Goal: Contribute content: Contribute content

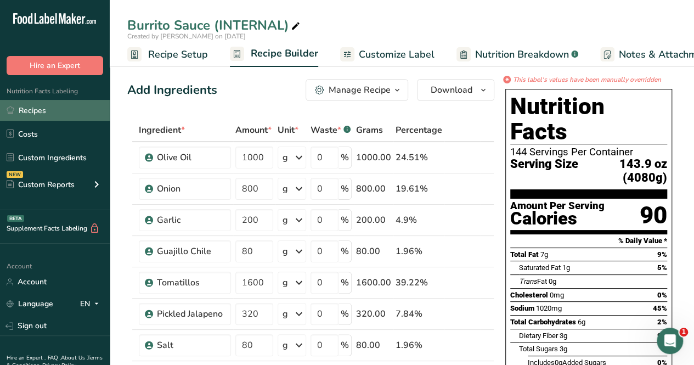
click at [22, 114] on link "Recipes" at bounding box center [55, 110] width 110 height 21
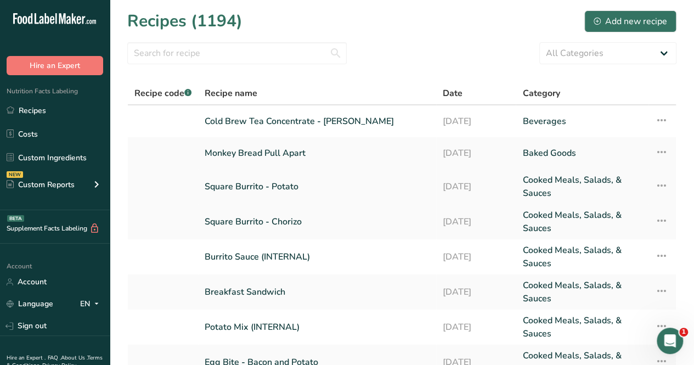
scroll to position [55, 0]
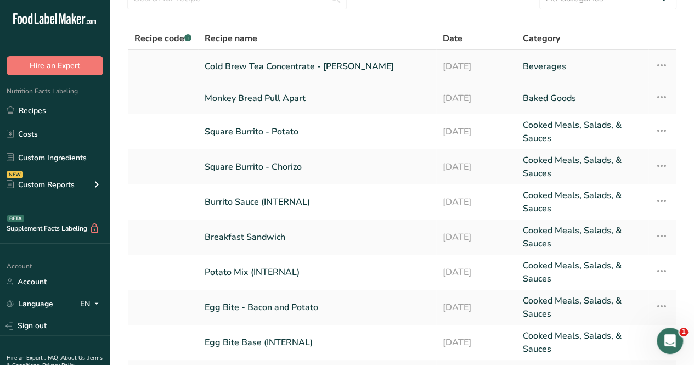
click at [324, 62] on link "Cold Brew Tea Concentrate - [PERSON_NAME]" at bounding box center [317, 66] width 225 height 23
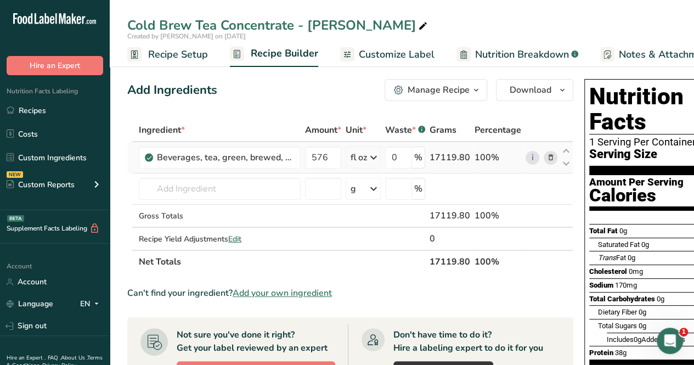
click at [371, 152] on icon at bounding box center [373, 158] width 13 height 20
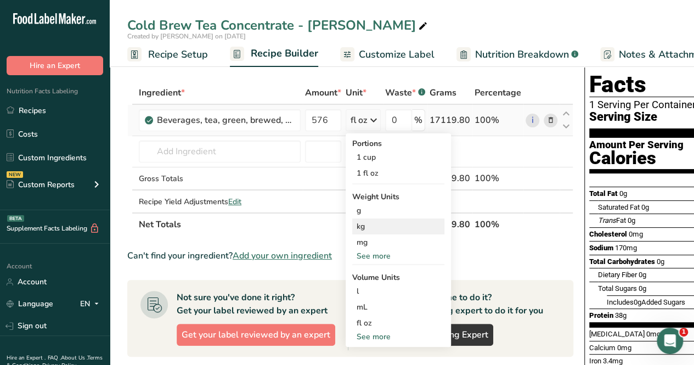
scroll to position [55, 0]
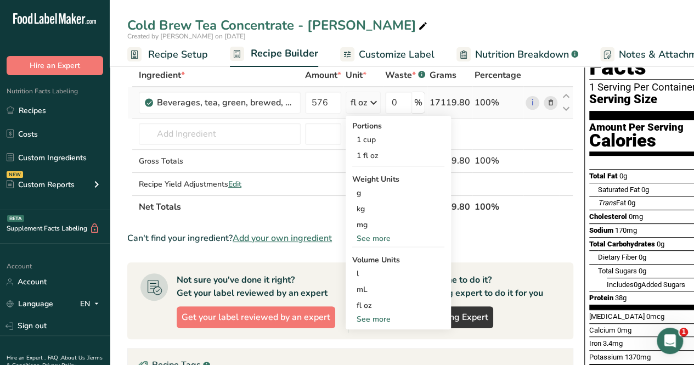
click at [390, 316] on div "See more" at bounding box center [398, 319] width 92 height 12
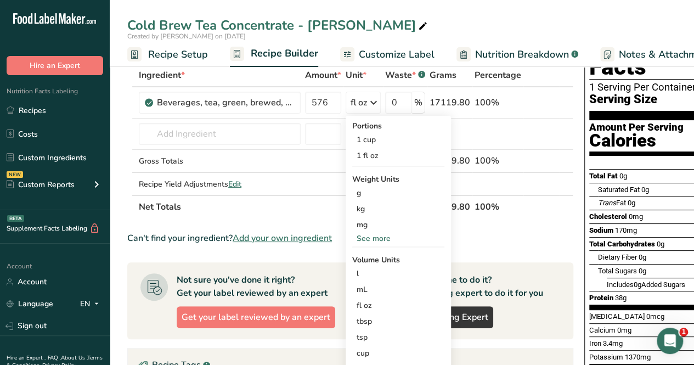
click at [305, 201] on th "Net Totals" at bounding box center [282, 206] width 291 height 23
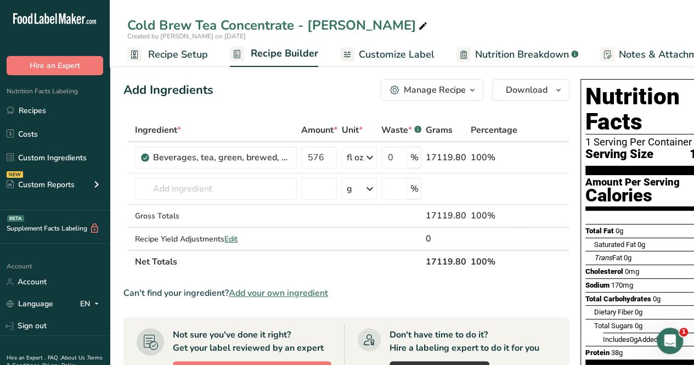
scroll to position [0, 0]
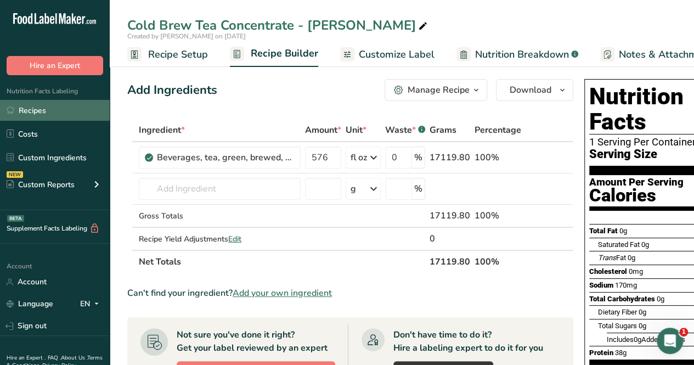
click at [66, 115] on link "Recipes" at bounding box center [55, 110] width 110 height 21
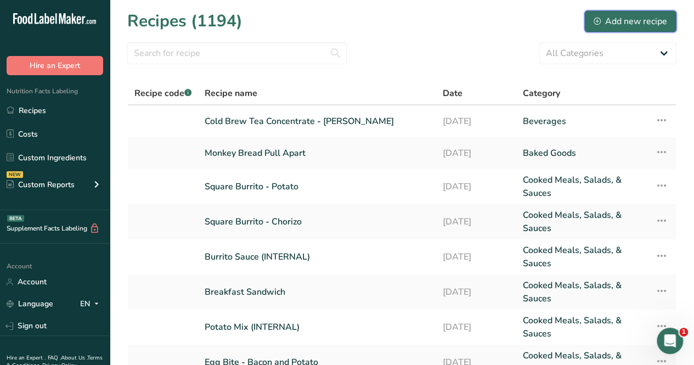
click at [614, 18] on div "Add new recipe" at bounding box center [629, 21] width 73 height 13
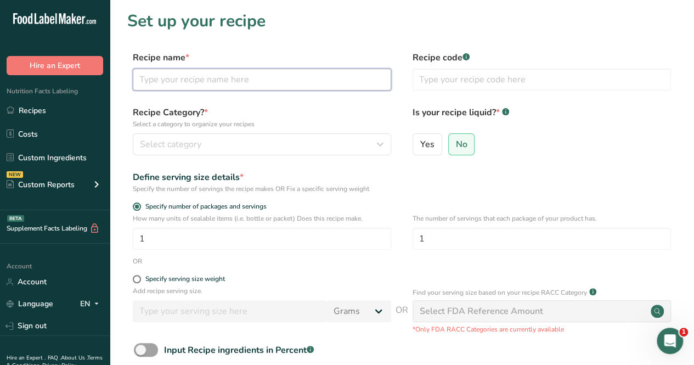
click at [220, 83] on input "text" at bounding box center [262, 80] width 258 height 22
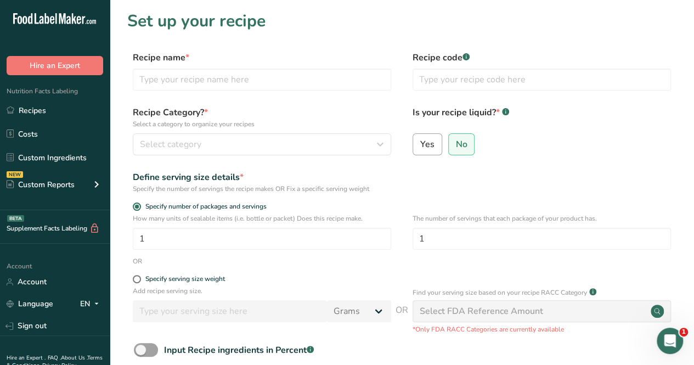
click at [431, 148] on span "Yes" at bounding box center [427, 144] width 14 height 11
click at [420, 148] on input "Yes" at bounding box center [416, 143] width 7 height 7
radio input "true"
radio input "false"
select select "22"
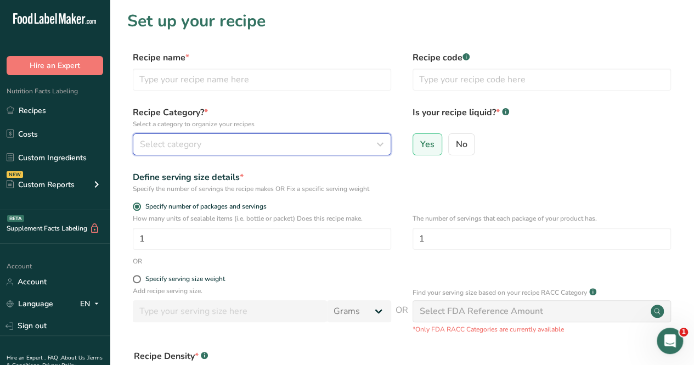
click at [242, 152] on button "Select category" at bounding box center [262, 144] width 258 height 22
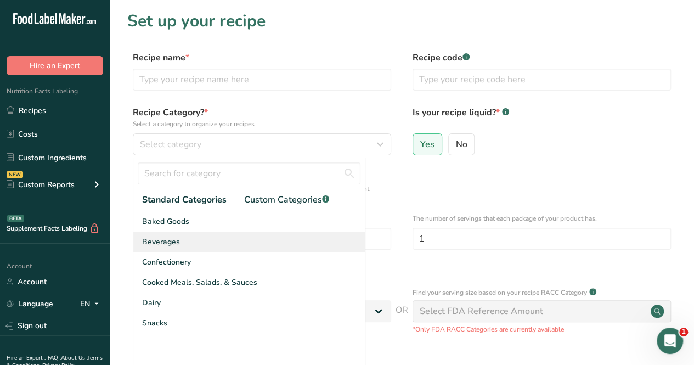
click at [217, 239] on div "Beverages" at bounding box center [248, 241] width 231 height 20
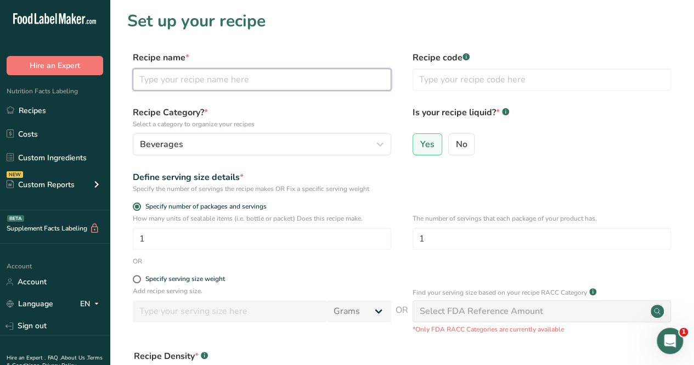
click at [241, 89] on input "text" at bounding box center [262, 80] width 258 height 22
click at [231, 82] on input "text" at bounding box center [262, 80] width 258 height 22
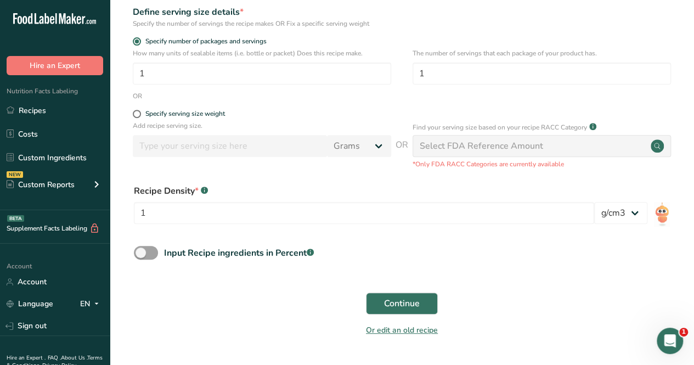
scroll to position [140, 0]
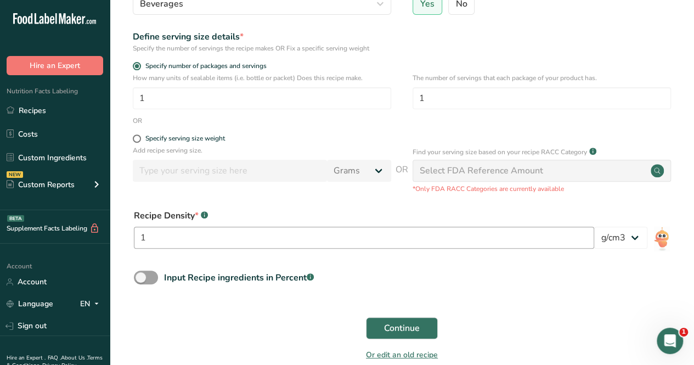
type input "Cold Brew Coffee Concentrate"
click at [394, 236] on input "1" at bounding box center [364, 238] width 460 height 22
click at [619, 234] on select "lb/ft3 g/cm3" at bounding box center [620, 238] width 53 height 22
click at [545, 275] on div "Input Recipe ingredients in Percent .a-a{fill:#347362;}.b-a{fill:#fff;}" at bounding box center [401, 281] width 549 height 22
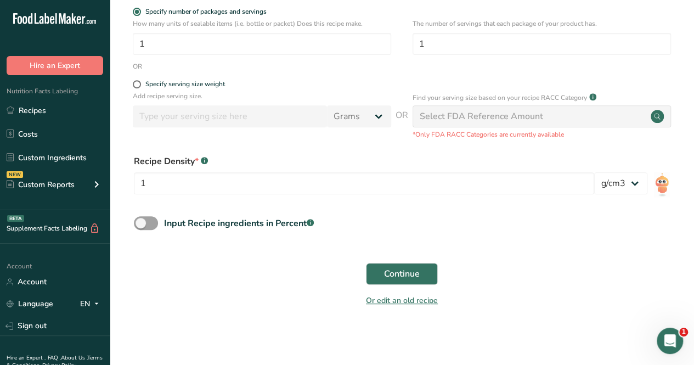
scroll to position [195, 0]
click at [396, 267] on span "Continue" at bounding box center [402, 273] width 36 height 13
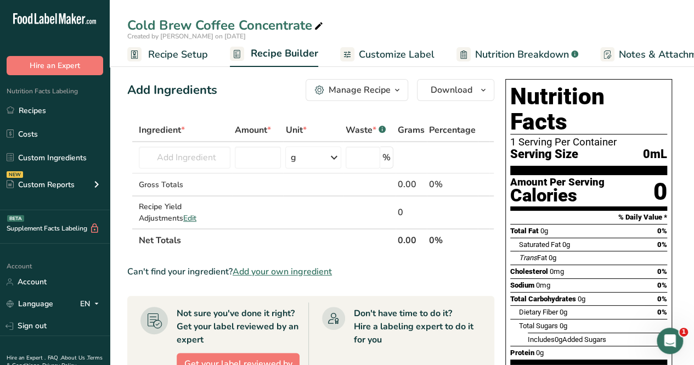
click at [290, 268] on span "Add your own ingredient" at bounding box center [282, 271] width 99 height 13
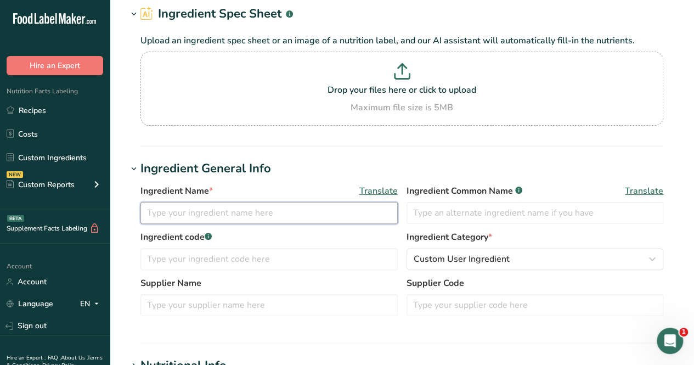
click at [238, 210] on input "text" at bounding box center [268, 213] width 257 height 22
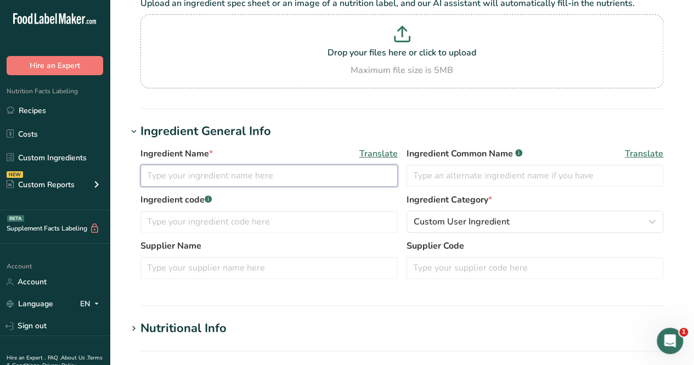
scroll to position [110, 0]
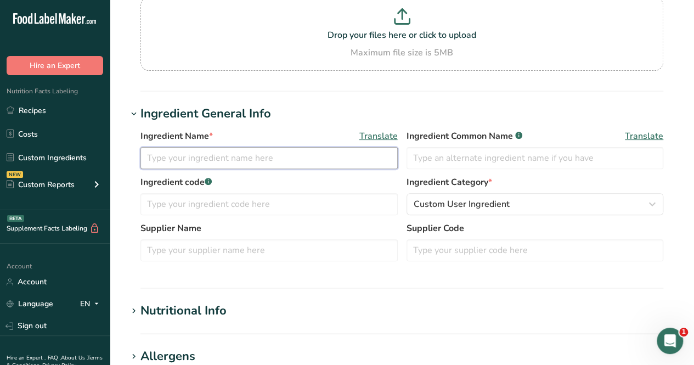
click at [218, 153] on input "text" at bounding box center [268, 158] width 257 height 22
click at [282, 156] on input "Wondering Bear Coffee" at bounding box center [268, 158] width 257 height 22
type input "Wondering Bear Coffee"
click at [529, 143] on div "Ingredient Common Name .a-a{fill:#347362;}.b-a{fill:#fff;} Translate" at bounding box center [534, 148] width 257 height 39
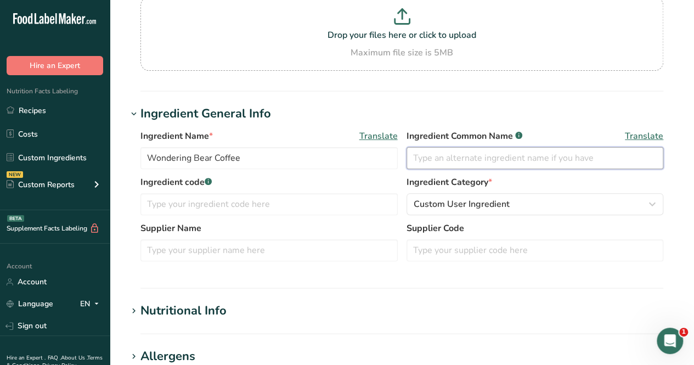
click at [525, 161] on input "text" at bounding box center [534, 158] width 257 height 22
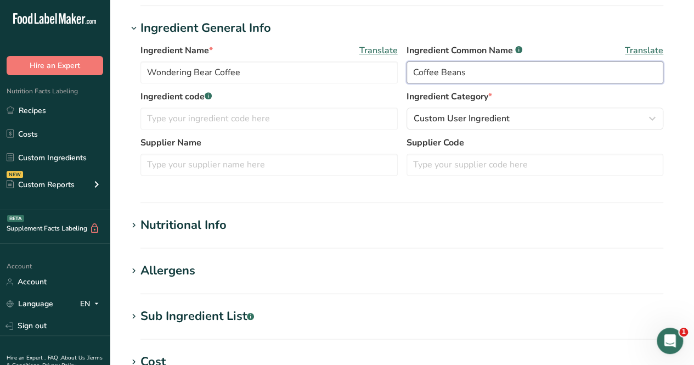
scroll to position [274, 0]
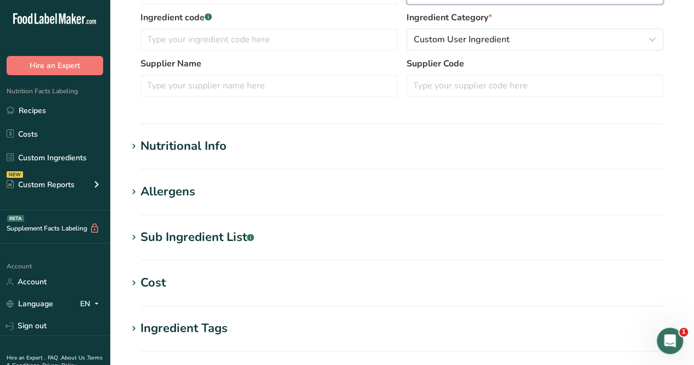
type input "Coffee Beans"
click at [238, 141] on h1 "Nutritional Info" at bounding box center [401, 146] width 549 height 18
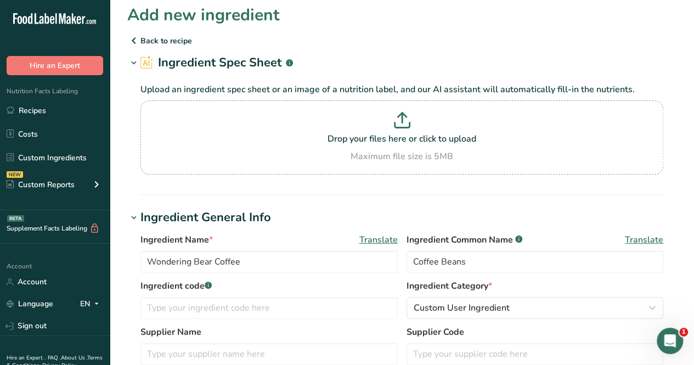
scroll to position [0, 0]
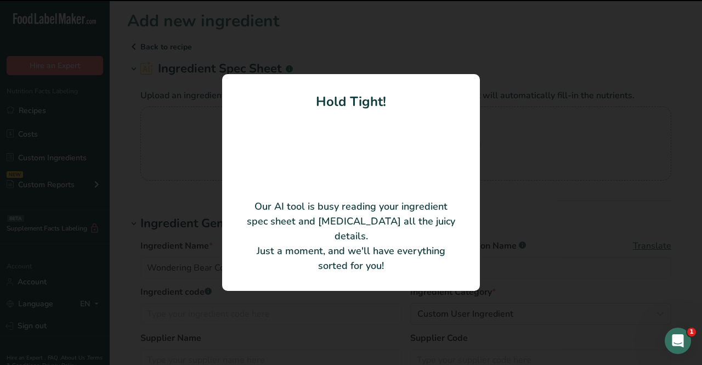
type input "Filtered Water"
type input "0"
type KJ "0"
type Fat "0"
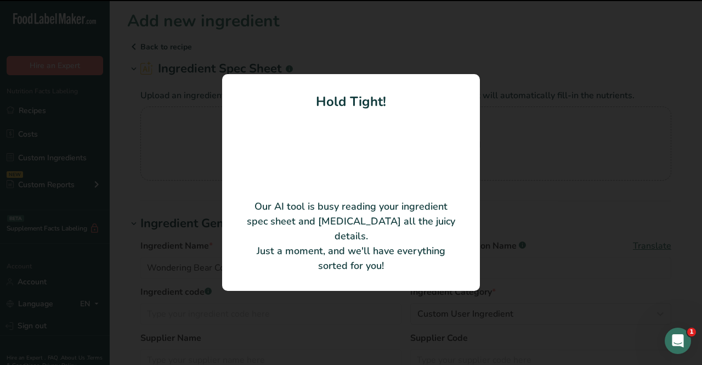
type Fat "0"
type input "0"
type Carbohydrates "0"
type Fiber "0"
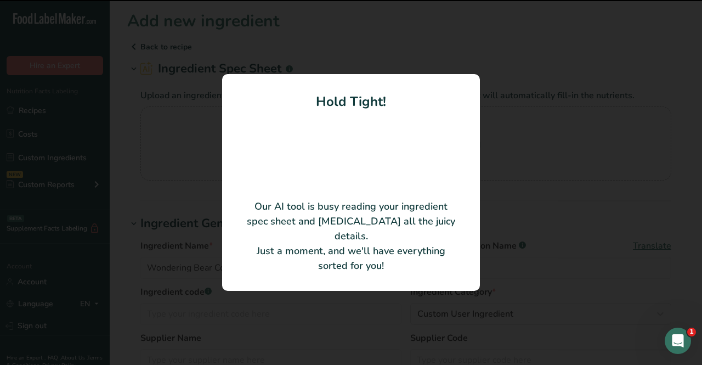
type Sugars "0"
type input "0"
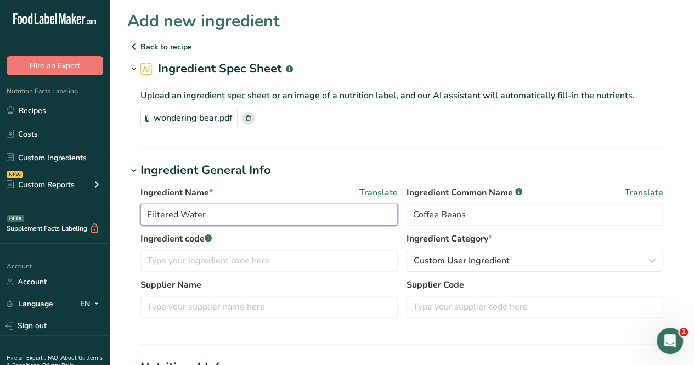
drag, startPoint x: 346, startPoint y: 213, endPoint x: 131, endPoint y: 236, distance: 216.2
click at [131, 236] on div "Ingredient Name * Translate Filtered Water Ingredient Common Name .a-a{fill:#34…" at bounding box center [401, 254] width 549 height 151
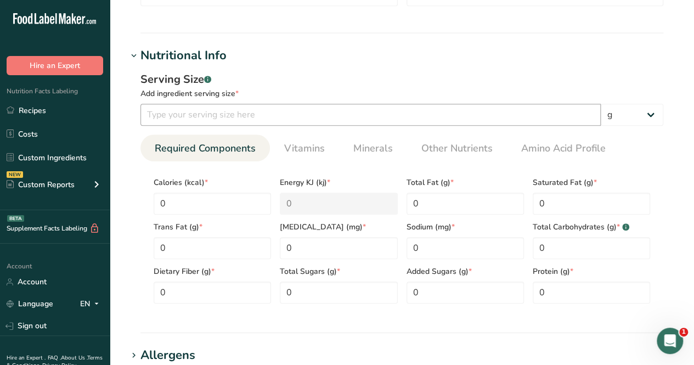
scroll to position [274, 0]
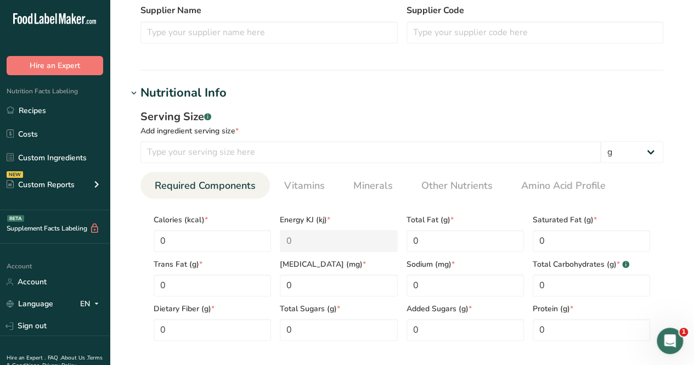
type input "Wondering Bear Coffee"
click at [619, 144] on select "g kg mg mcg lb oz l mL fl oz tbsp tsp cup qt gallon" at bounding box center [632, 152] width 63 height 22
select select "5"
click at [601, 141] on select "g kg mg mcg lb oz l mL fl oz tbsp tsp cup qt gallon" at bounding box center [632, 152] width 63 height 22
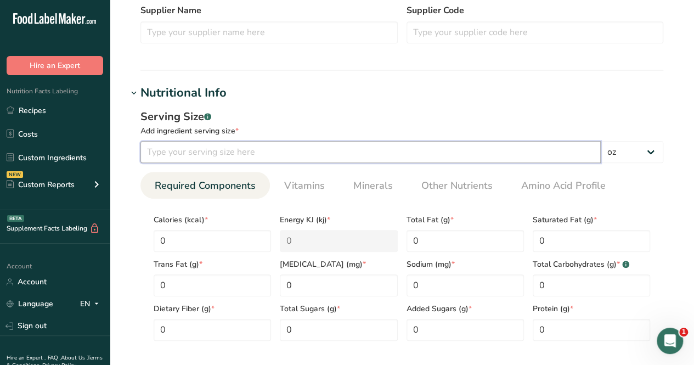
click at [343, 161] on input "number" at bounding box center [370, 152] width 460 height 22
type input "8"
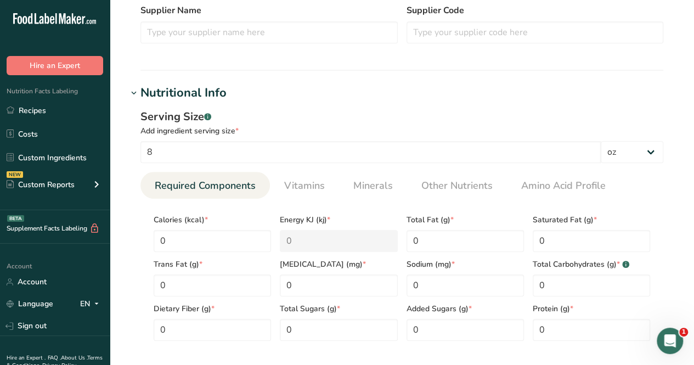
click at [337, 109] on div "Serving Size .a-a{fill:#347362;}.b-a{fill:#fff;}" at bounding box center [401, 117] width 523 height 16
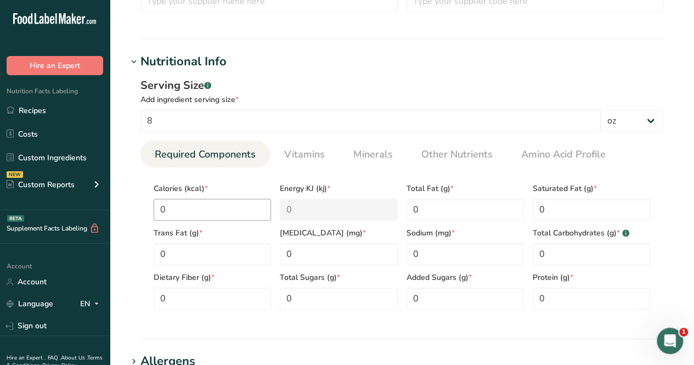
scroll to position [329, 0]
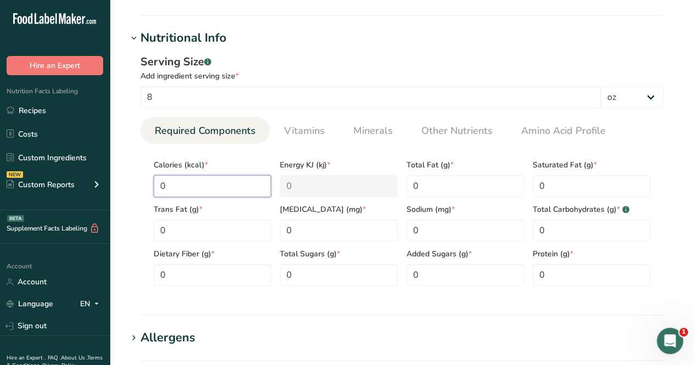
click at [228, 185] on input "0" at bounding box center [212, 186] width 117 height 22
type input "1"
type KJ "4.2"
type input "10"
type KJ "41.8"
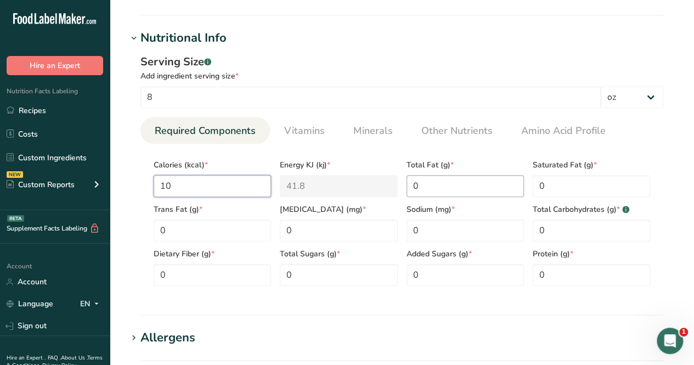
type input "10"
click at [437, 179] on Fat "0" at bounding box center [464, 186] width 117 height 22
click at [467, 228] on input "0" at bounding box center [464, 230] width 117 height 22
type input "20"
click at [318, 228] on input "0" at bounding box center [338, 230] width 117 height 22
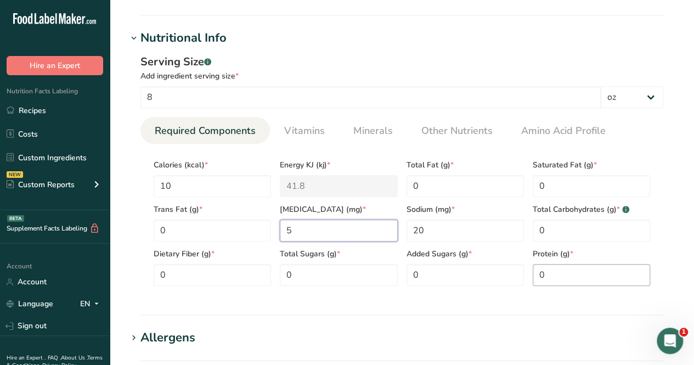
type input "5"
click at [557, 275] on input "0" at bounding box center [591, 275] width 117 height 22
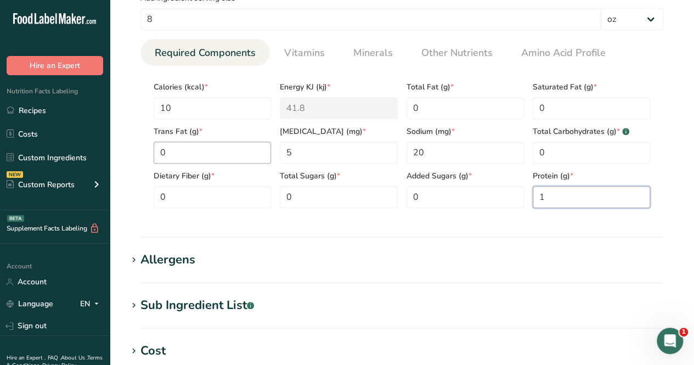
scroll to position [384, 0]
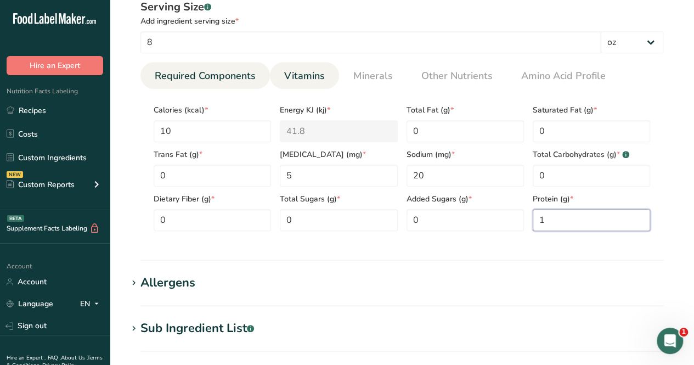
type input "1"
click at [304, 74] on span "Vitamins" at bounding box center [304, 76] width 41 height 15
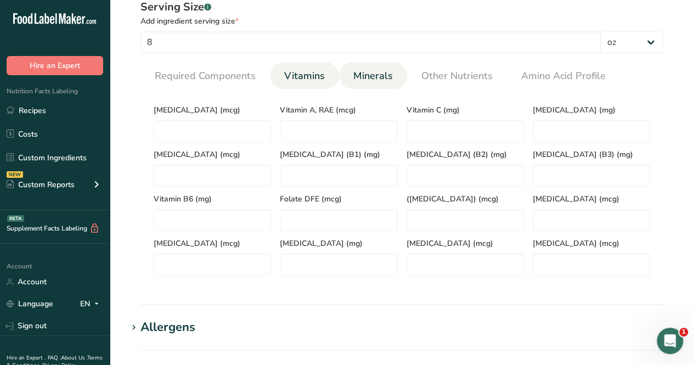
click at [398, 75] on li "Minerals" at bounding box center [373, 75] width 68 height 27
click at [354, 75] on span "Minerals" at bounding box center [372, 76] width 39 height 15
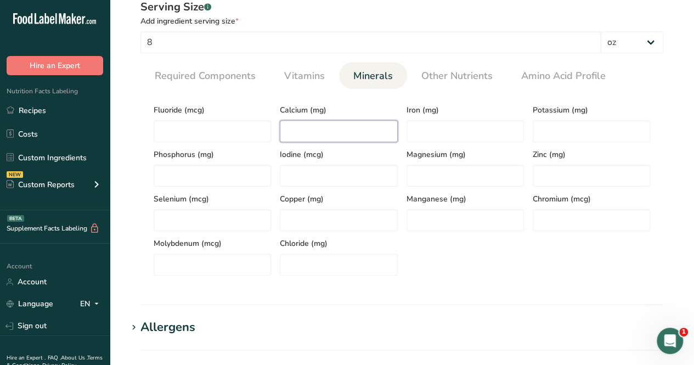
click at [311, 130] on input "number" at bounding box center [338, 131] width 117 height 22
type input "6"
click at [594, 130] on input "number" at bounding box center [591, 131] width 117 height 22
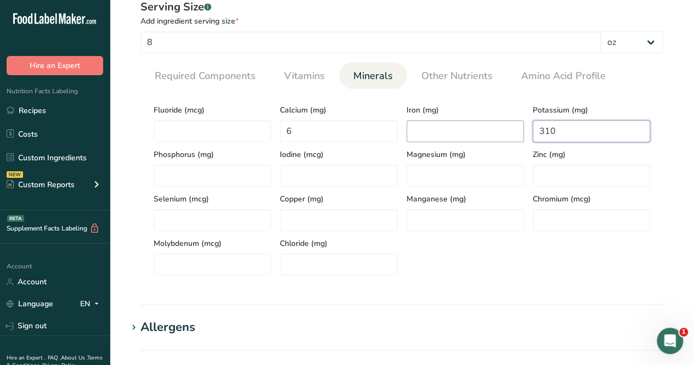
type input "310"
click at [436, 130] on input "number" at bounding box center [464, 131] width 117 height 22
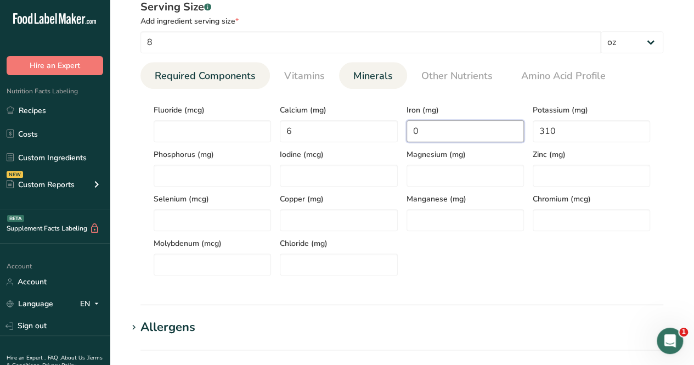
type input "0"
click at [189, 71] on span "Required Components" at bounding box center [205, 76] width 101 height 15
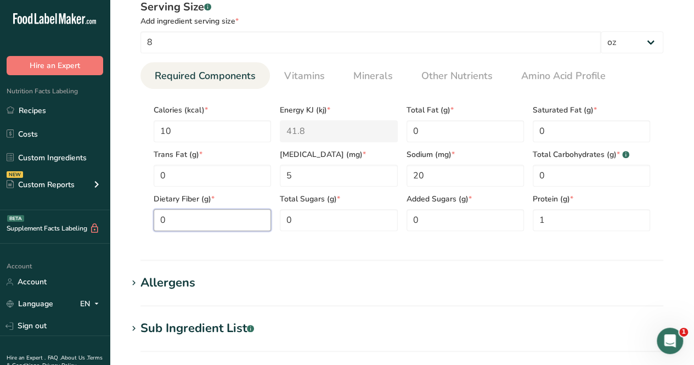
click at [210, 224] on Fiber "0" at bounding box center [212, 220] width 117 height 22
type Fiber "1"
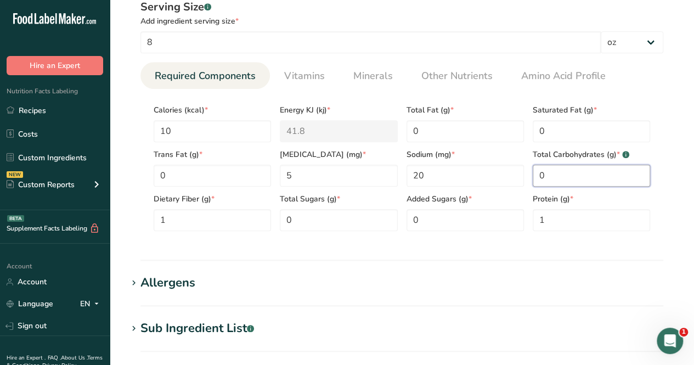
click at [566, 169] on Carbohydrates "0" at bounding box center [591, 176] width 117 height 22
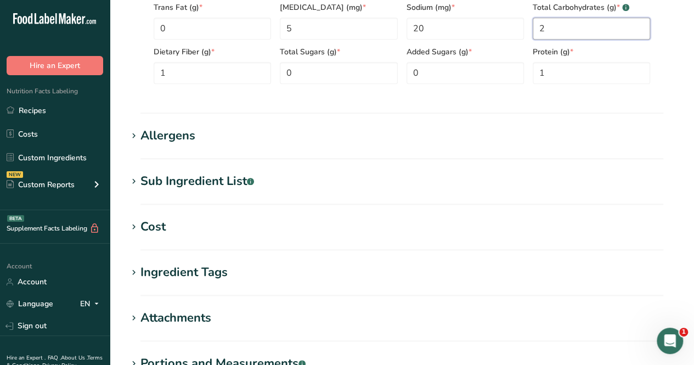
scroll to position [548, 0]
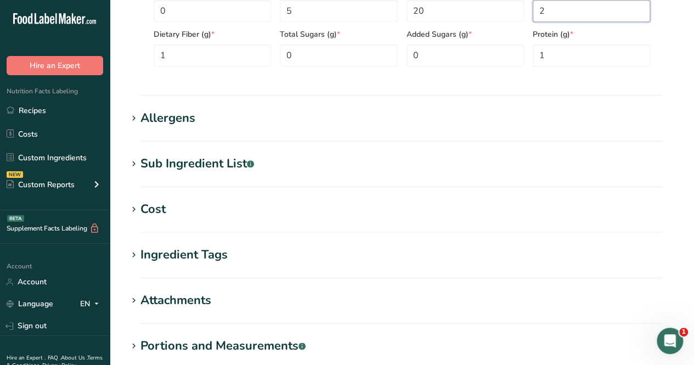
type Carbohydrates "2"
click at [187, 257] on div "Ingredient Tags" at bounding box center [183, 255] width 87 height 18
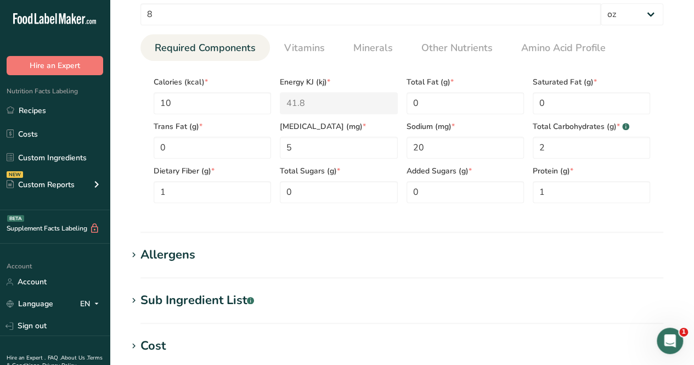
scroll to position [384, 0]
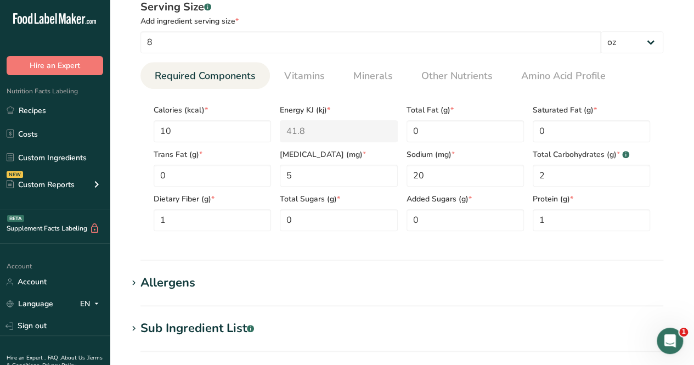
click at [220, 333] on div "Sub Ingredient List .a-a{fill:#347362;}.b-a{fill:#fff;}" at bounding box center [197, 328] width 114 height 18
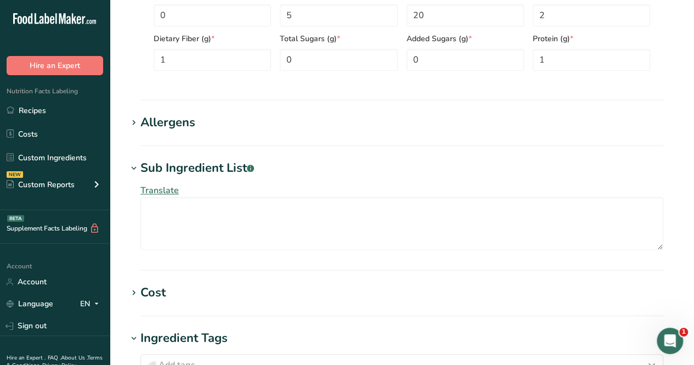
scroll to position [548, 0]
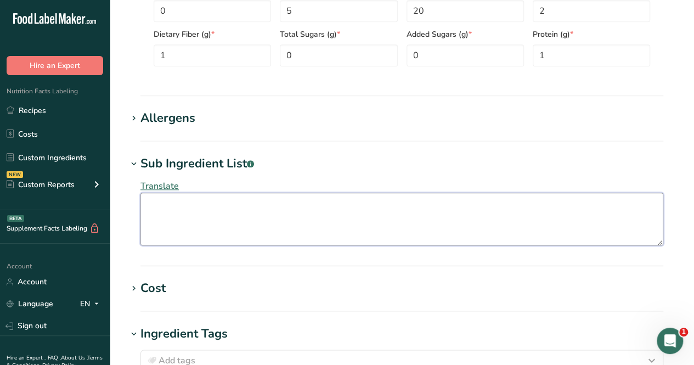
click at [258, 230] on textarea at bounding box center [401, 219] width 523 height 53
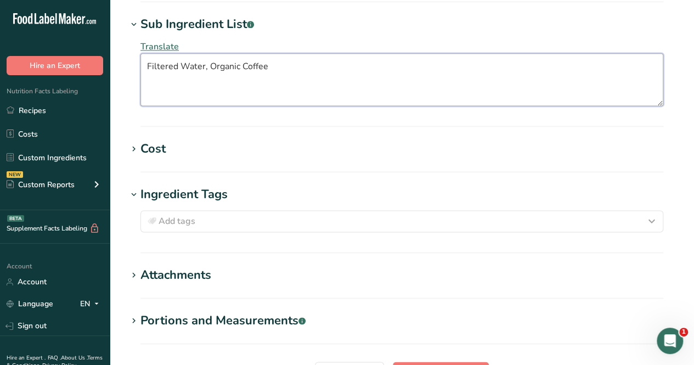
scroll to position [799, 0]
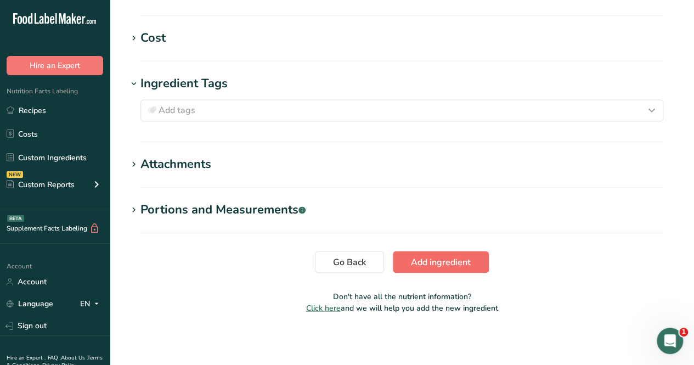
type textarea "Filtered Water, Organic Coffee"
click at [448, 260] on span "Add ingredient" at bounding box center [441, 261] width 60 height 13
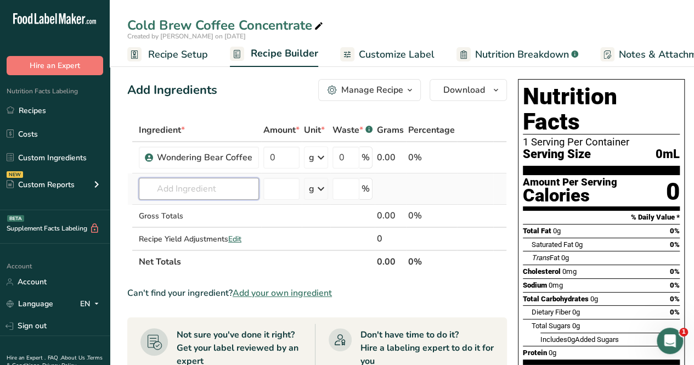
click at [210, 192] on input "text" at bounding box center [199, 189] width 120 height 22
click at [276, 152] on input "0" at bounding box center [281, 157] width 36 height 22
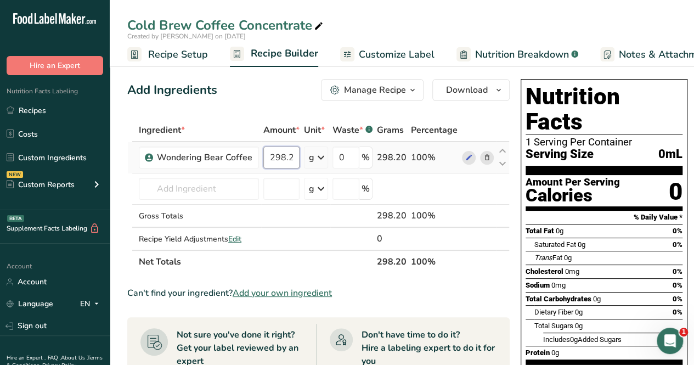
scroll to position [0, 4]
type input "298.24"
click at [310, 157] on div "g" at bounding box center [311, 157] width 5 height 13
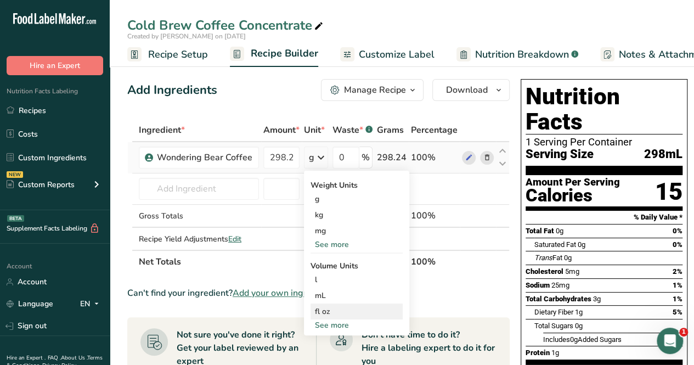
click at [356, 307] on div "fl oz" at bounding box center [356, 311] width 83 height 12
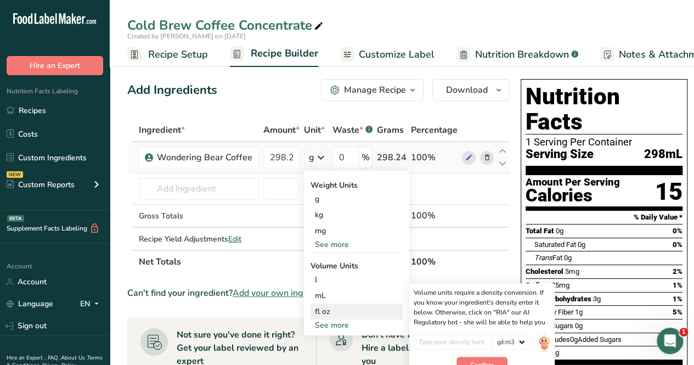
click at [344, 309] on div "fl oz" at bounding box center [356, 311] width 83 height 12
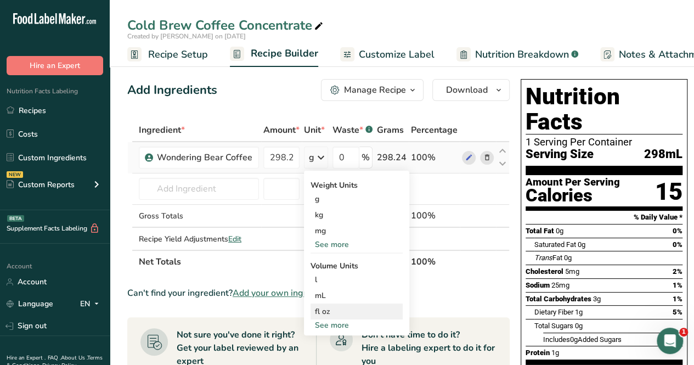
click at [344, 309] on div "fl oz" at bounding box center [356, 311] width 83 height 12
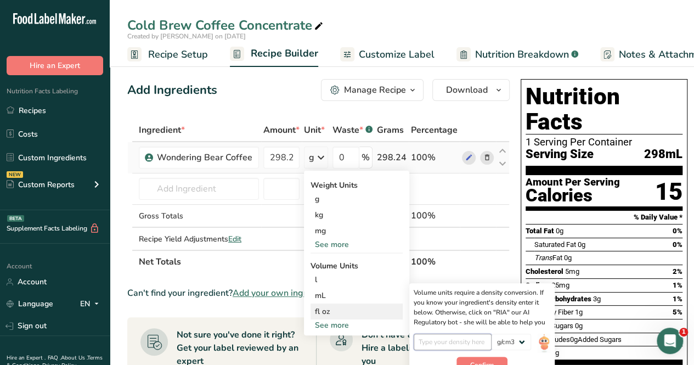
click at [479, 342] on input "number" at bounding box center [453, 341] width 78 height 16
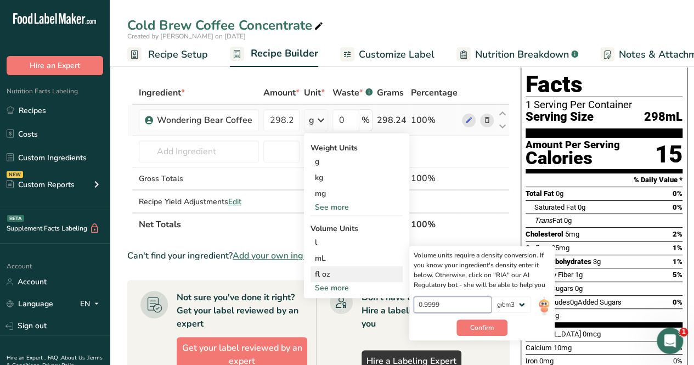
scroll to position [55, 0]
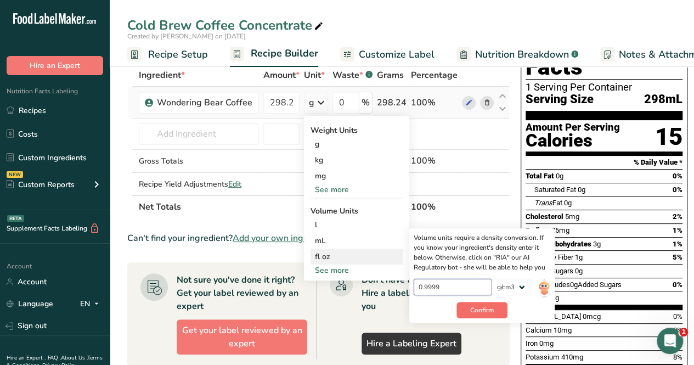
type input "0.9999"
click at [491, 311] on span "Confirm" at bounding box center [482, 310] width 24 height 10
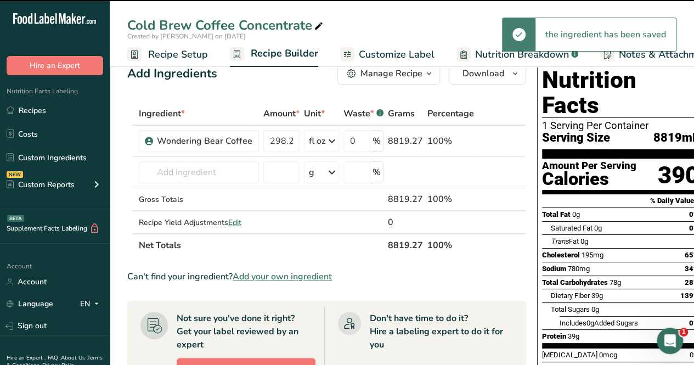
scroll to position [0, 0]
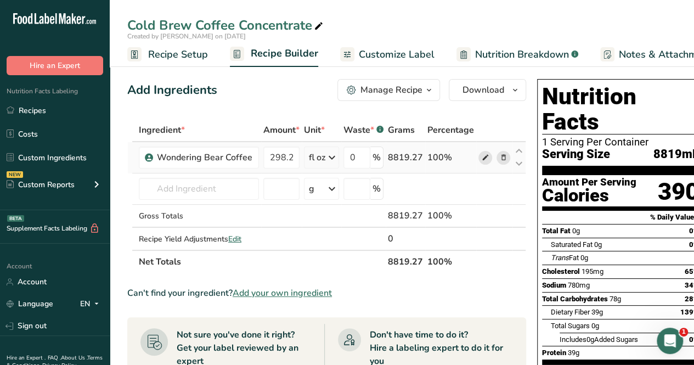
click at [482, 155] on icon at bounding box center [486, 158] width 8 height 12
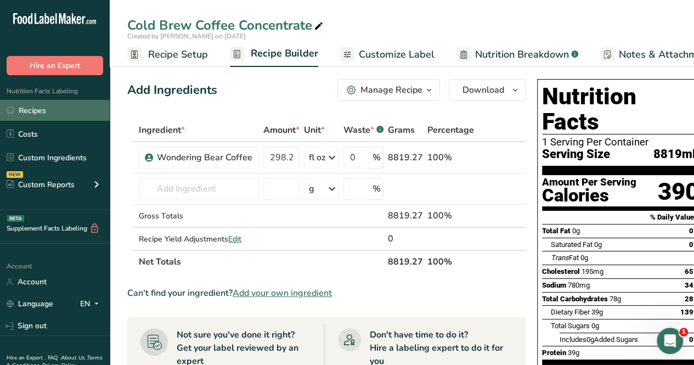
click at [56, 112] on link "Recipes" at bounding box center [55, 110] width 110 height 21
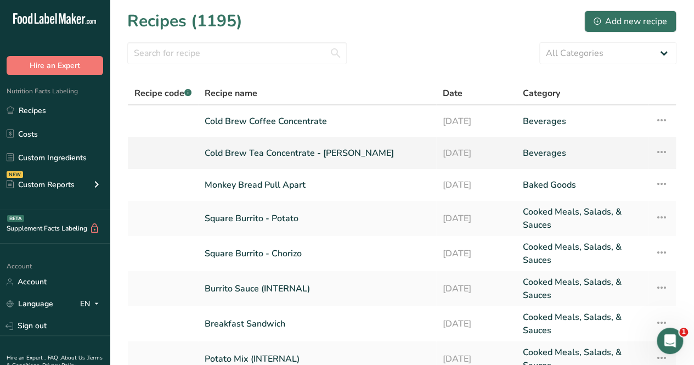
click at [251, 159] on link "Cold Brew Tea Concentrate - [PERSON_NAME]" at bounding box center [317, 153] width 225 height 23
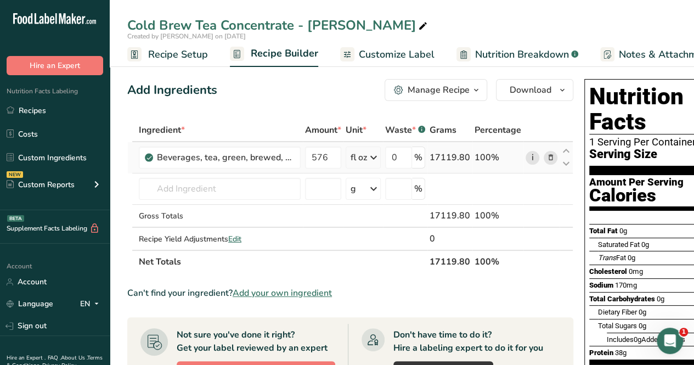
click at [533, 157] on link "i" at bounding box center [532, 158] width 14 height 14
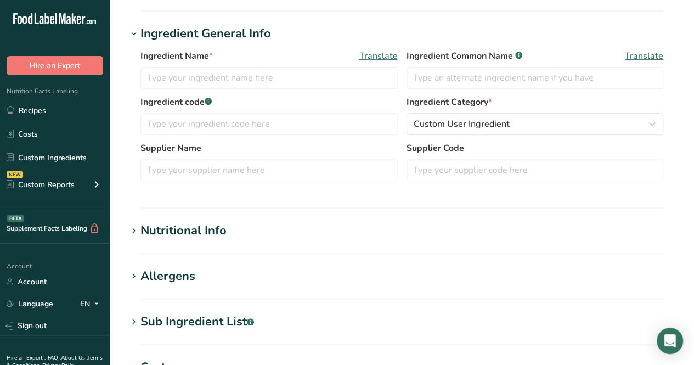
type input "Wondering Bear Coffee"
type input "Coffee Beans"
type input "8"
select select "5"
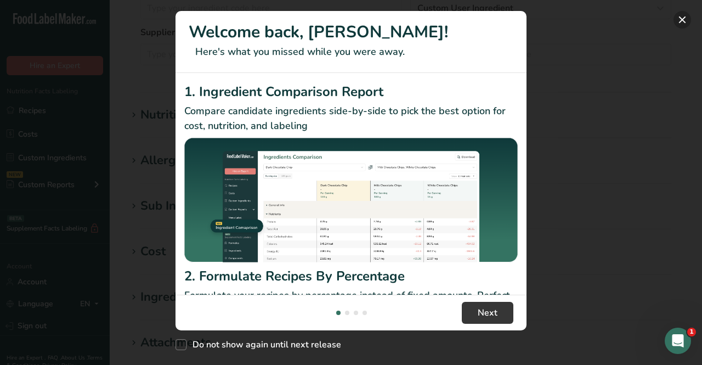
click at [678, 20] on button "New Features" at bounding box center [683, 20] width 18 height 18
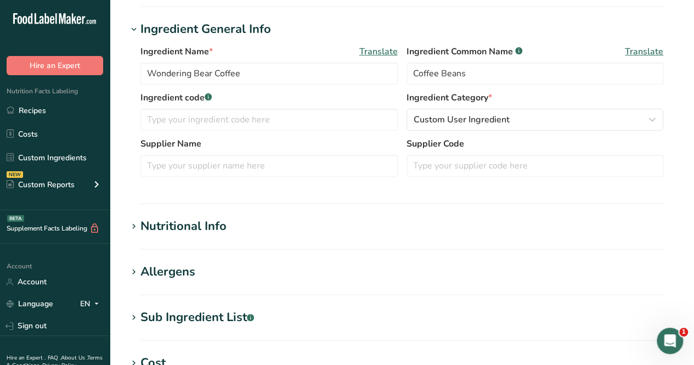
scroll to position [134, 0]
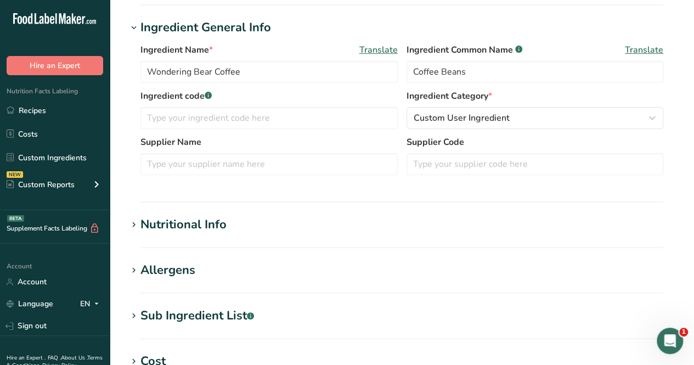
click at [213, 210] on section "Edit Wondering Bear Coffee Ingredient Spec Sheet .a-a{fill:#347362;}.b-a{fill:#…" at bounding box center [402, 242] width 584 height 752
click at [208, 222] on div "Nutritional Info" at bounding box center [183, 225] width 86 height 18
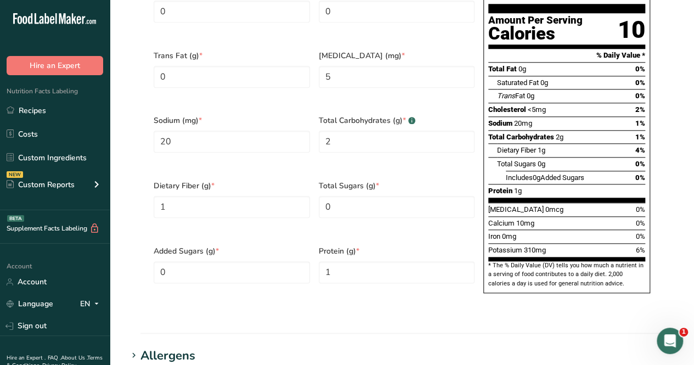
scroll to position [682, 0]
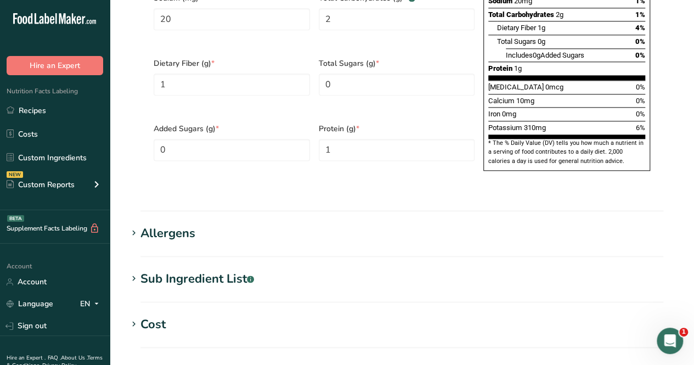
click at [224, 224] on h1 "Allergens" at bounding box center [401, 233] width 549 height 18
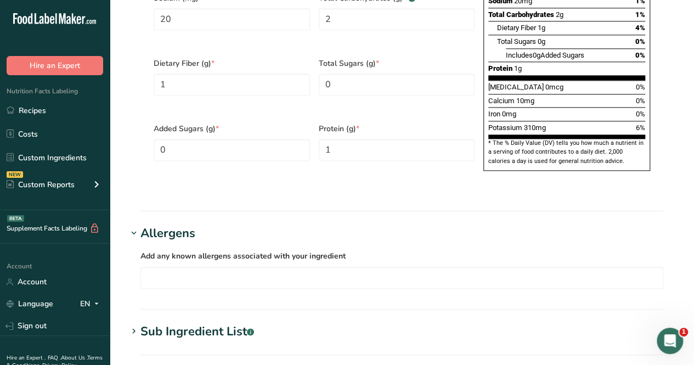
click at [224, 224] on h1 "Allergens" at bounding box center [401, 233] width 549 height 18
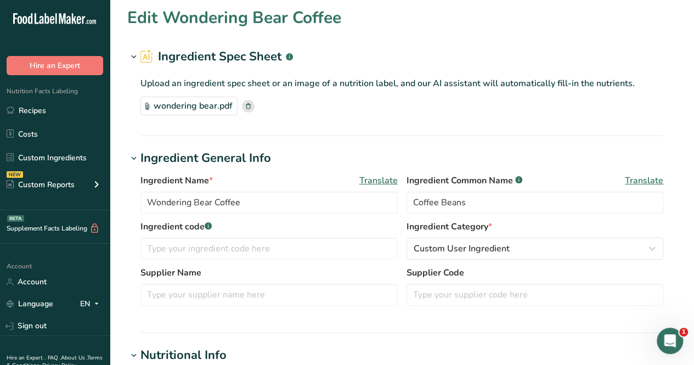
scroll to position [0, 0]
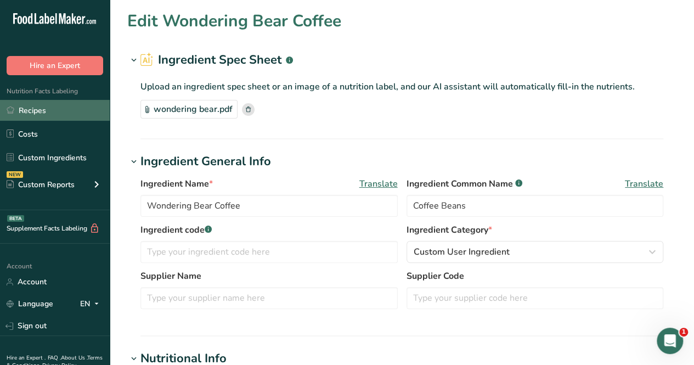
click at [71, 110] on link "Recipes" at bounding box center [55, 110] width 110 height 21
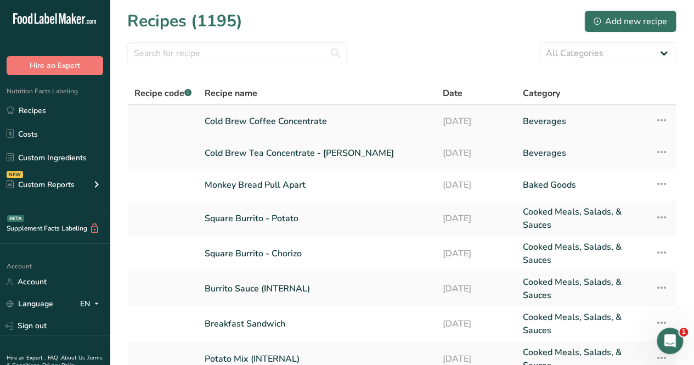
click at [295, 119] on link "Cold Brew Coffee Concentrate" at bounding box center [317, 121] width 225 height 23
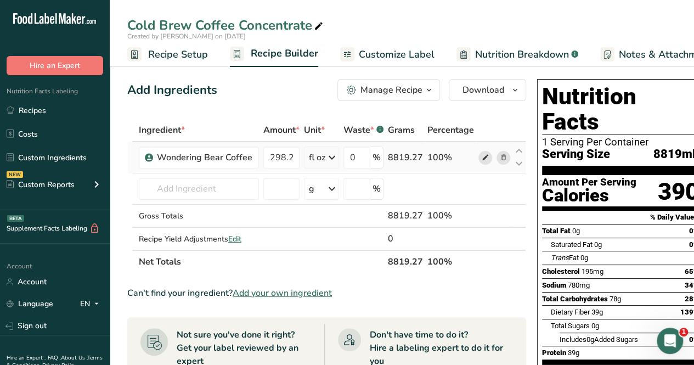
click at [484, 159] on icon at bounding box center [486, 158] width 8 height 12
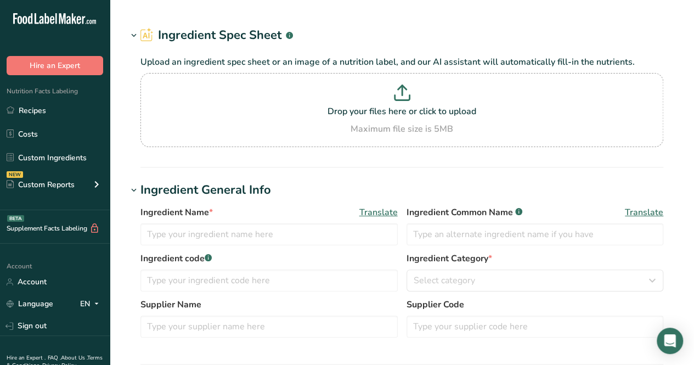
type input "Wondering Bear Coffee"
type input "Coffee Beans"
select select "5"
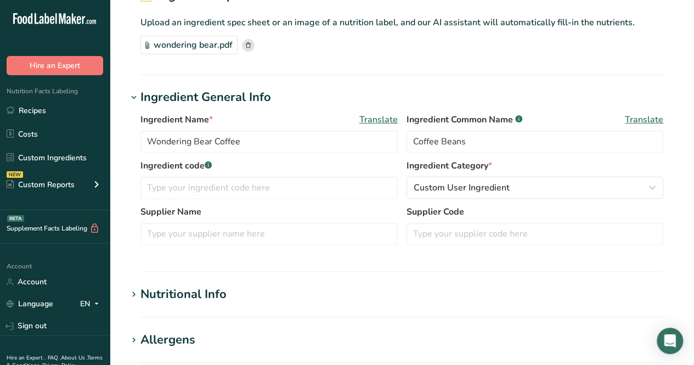
type input "10"
type KJ "41.8"
type Fat "0"
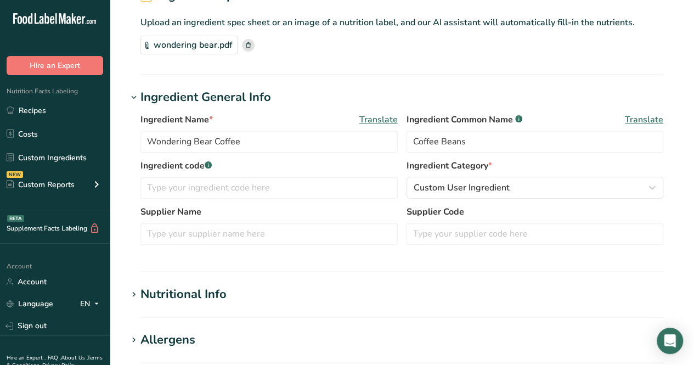
type input "5"
type input "20"
type Carbohydrates "2"
type Fiber "1"
type Sugars "0"
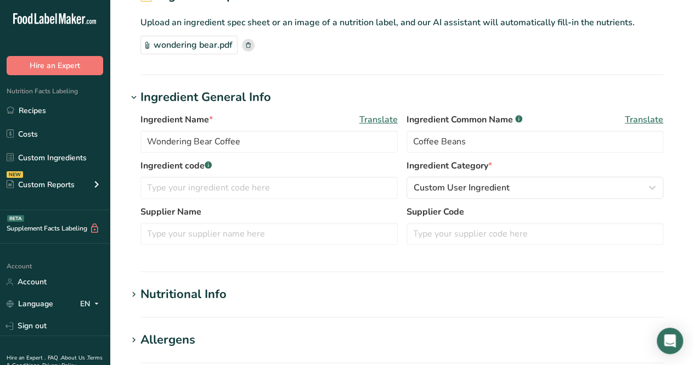
type Sugars "0"
type input "1"
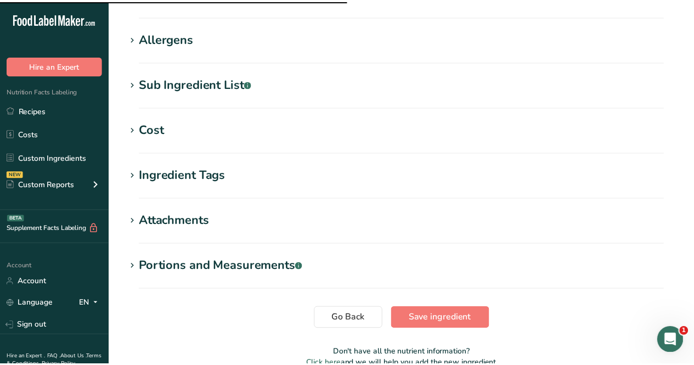
scroll to position [422, 0]
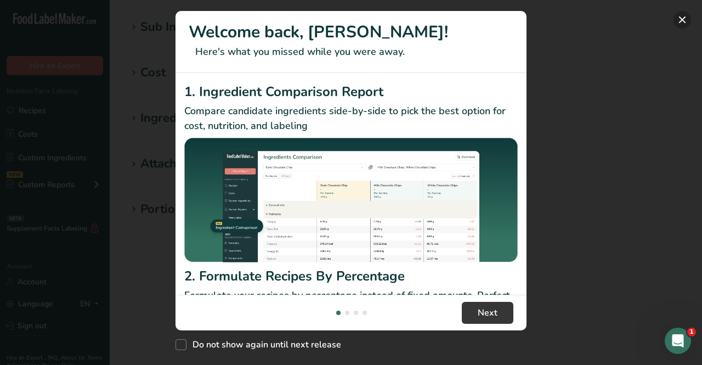
click at [686, 21] on button "New Features" at bounding box center [683, 20] width 18 height 18
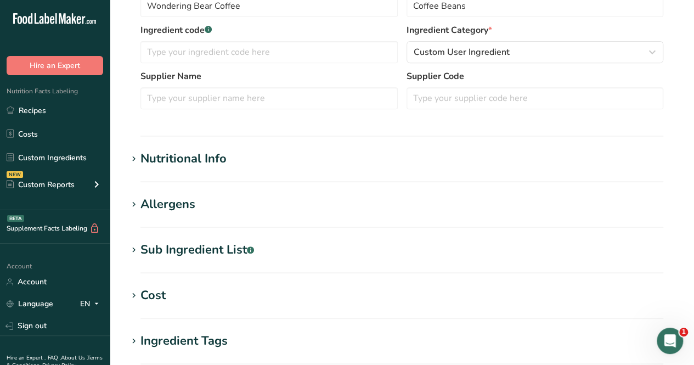
scroll to position [203, 0]
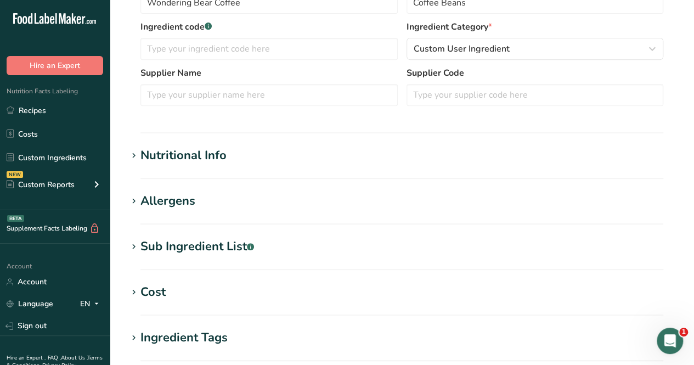
click at [189, 151] on div "Nutritional Info" at bounding box center [183, 155] width 86 height 18
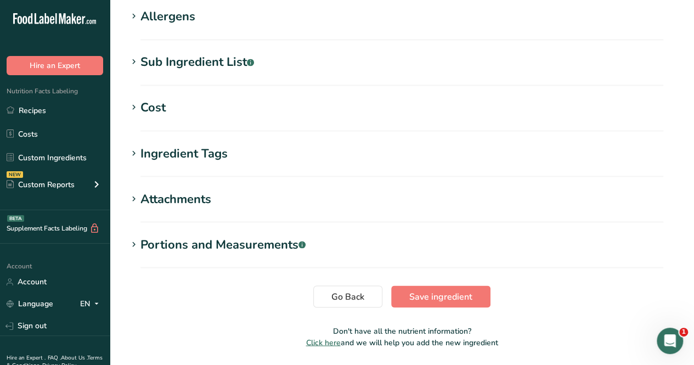
scroll to position [911, 0]
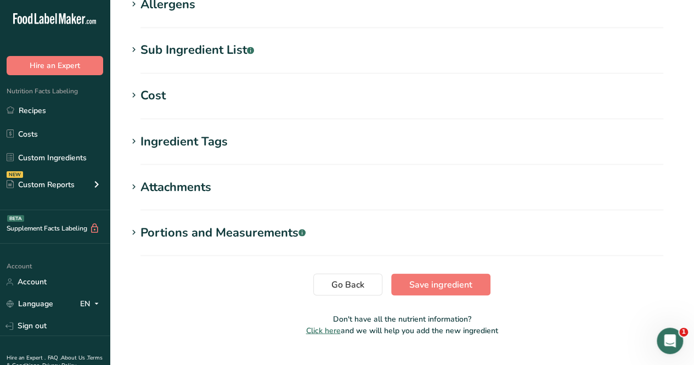
click at [321, 223] on h1 "Portions and Measurements .a-a{fill:#347362;}.b-a{fill:#fff;}" at bounding box center [401, 232] width 549 height 18
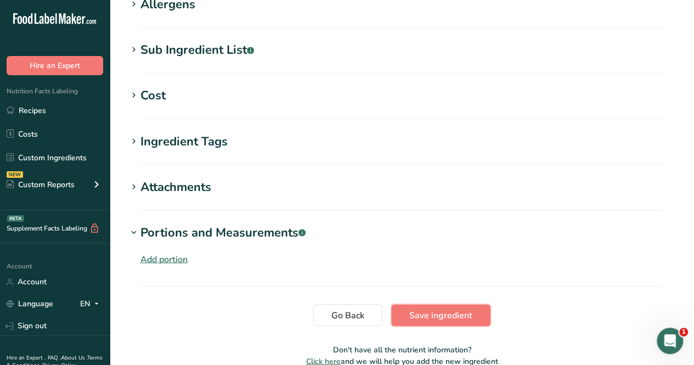
click at [466, 308] on span "Save ingredient" at bounding box center [440, 314] width 63 height 13
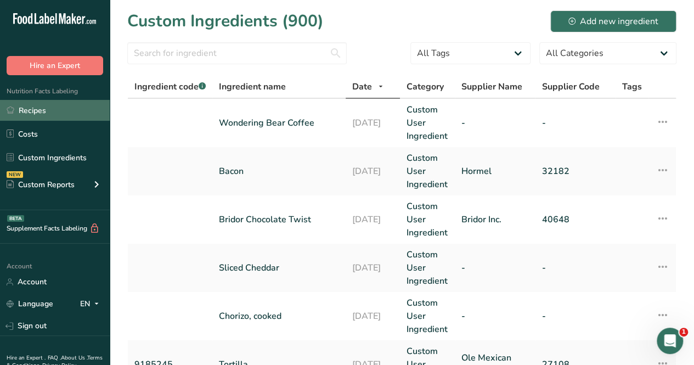
click at [70, 107] on link "Recipes" at bounding box center [55, 110] width 110 height 21
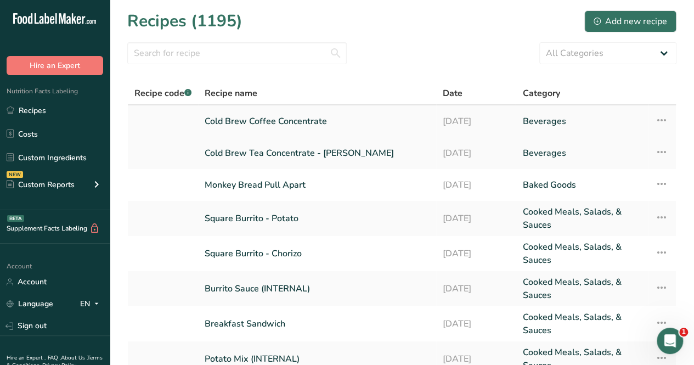
click at [664, 120] on icon at bounding box center [661, 120] width 13 height 20
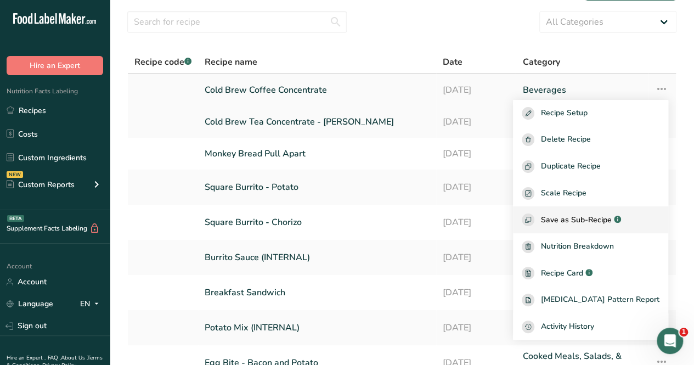
scroll to position [55, 0]
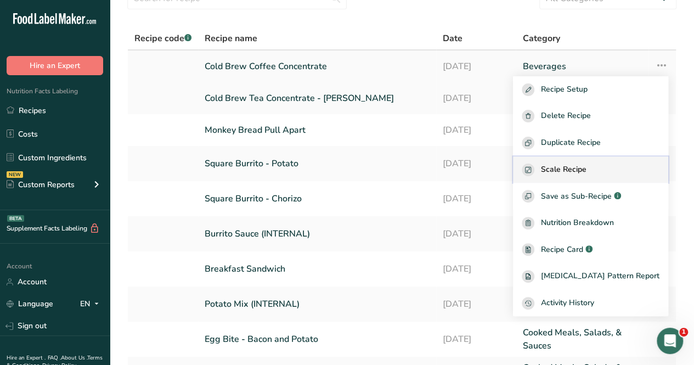
click at [618, 163] on div "Scale Recipe" at bounding box center [591, 169] width 138 height 13
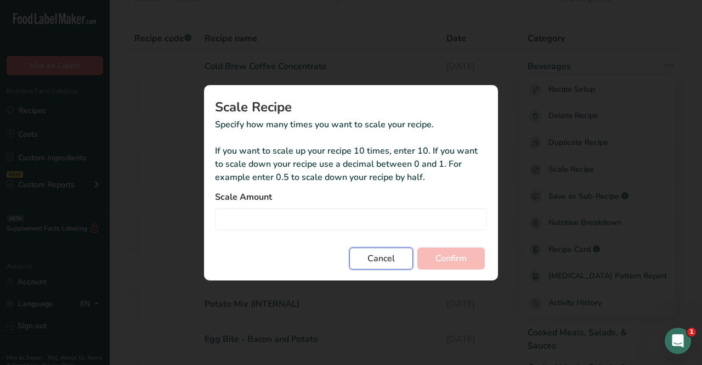
click at [384, 261] on span "Cancel" at bounding box center [380, 258] width 27 height 13
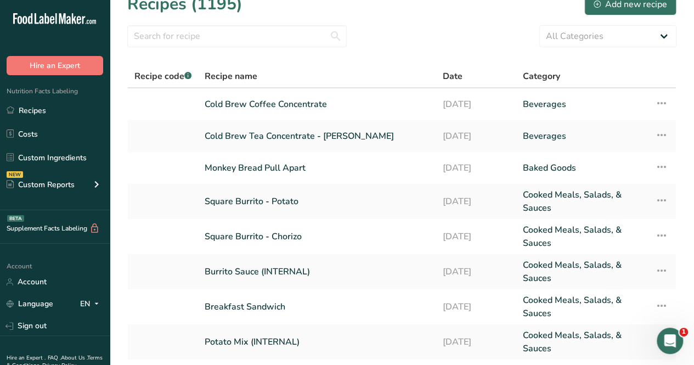
scroll to position [0, 0]
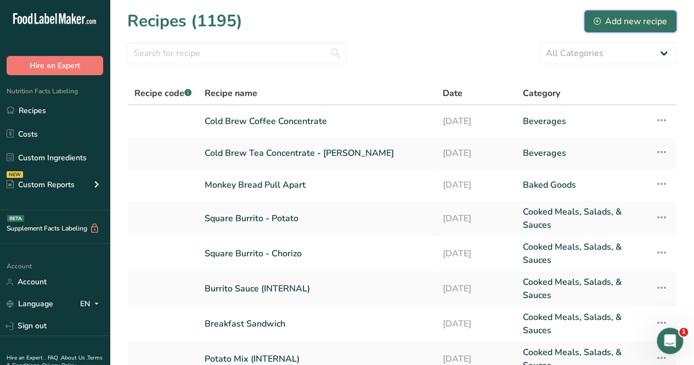
click at [650, 19] on div "Add new recipe" at bounding box center [629, 21] width 73 height 13
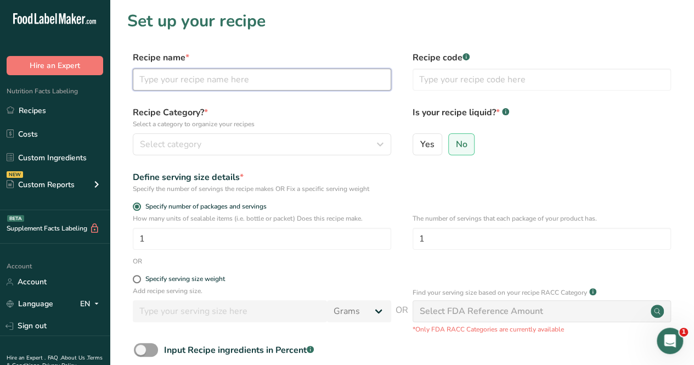
click at [212, 75] on input "text" at bounding box center [262, 80] width 258 height 22
click at [272, 84] on input "Cold Brew Concentrate" at bounding box center [262, 80] width 258 height 22
click at [236, 78] on input "Cold Brew Concentratev-Hibiscus" at bounding box center [262, 80] width 258 height 22
type input "Cold Brew Concentrate-Hibiscus"
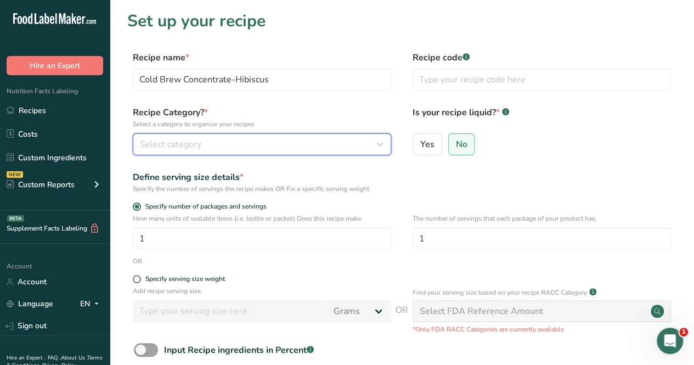
click at [219, 140] on div "Select category" at bounding box center [258, 144] width 237 height 13
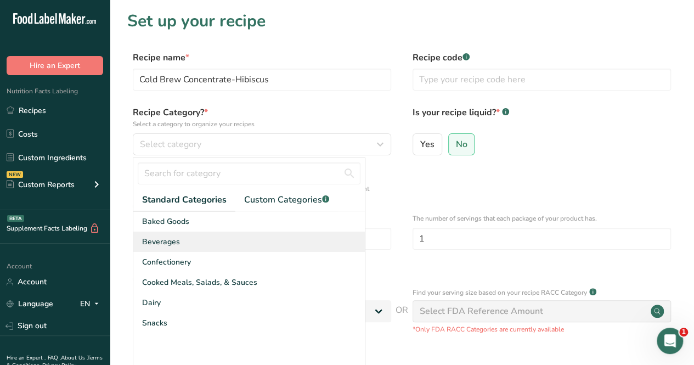
click at [245, 248] on div "Beverages" at bounding box center [248, 241] width 231 height 20
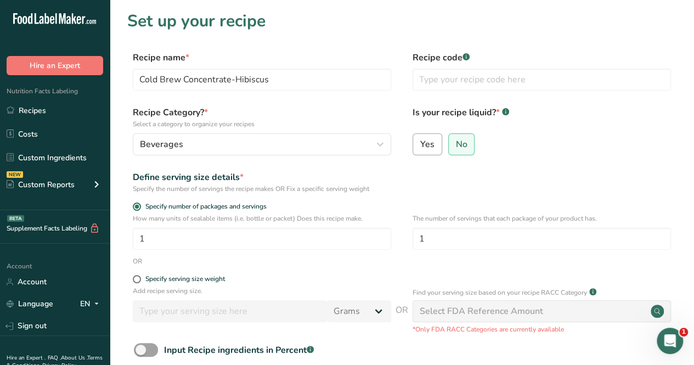
click at [426, 148] on span "Yes" at bounding box center [427, 144] width 14 height 11
click at [420, 148] on input "Yes" at bounding box center [416, 143] width 7 height 7
radio input "true"
radio input "false"
select select "22"
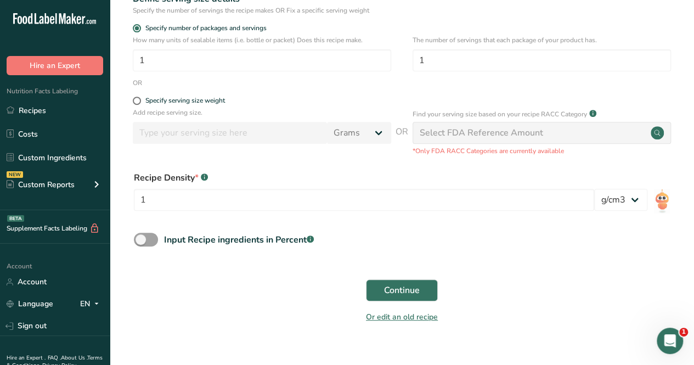
scroll to position [195, 0]
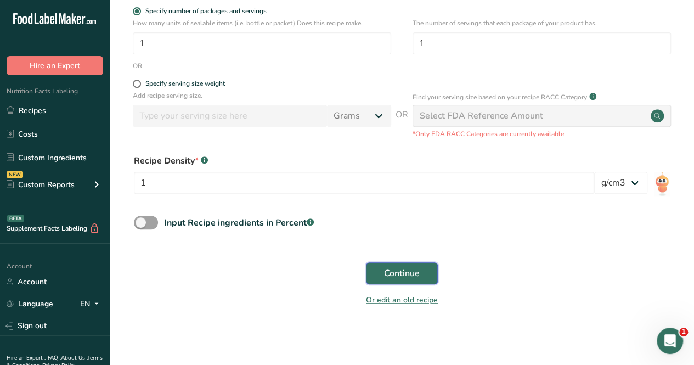
click at [415, 275] on span "Continue" at bounding box center [402, 273] width 36 height 13
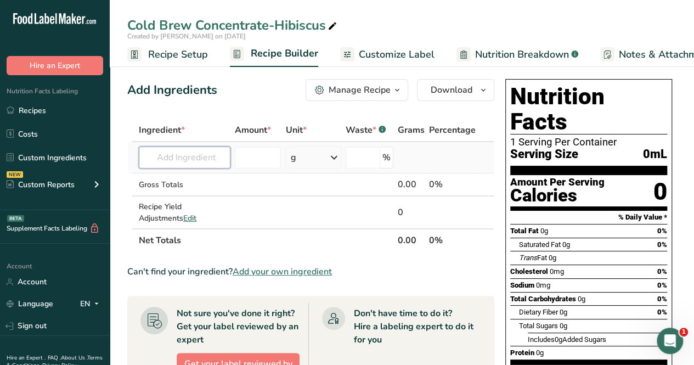
click at [204, 157] on input "text" at bounding box center [185, 157] width 92 height 22
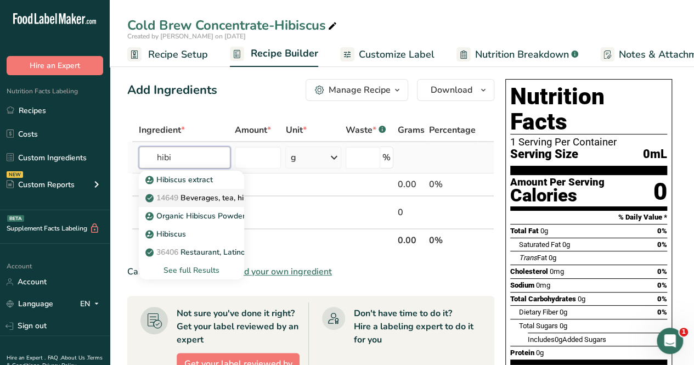
type input "hibi"
click at [225, 200] on p "14649 Beverages, tea, hibiscus, brewed" at bounding box center [222, 198] width 149 height 12
type input "Beverages, tea, hibiscus, brewed"
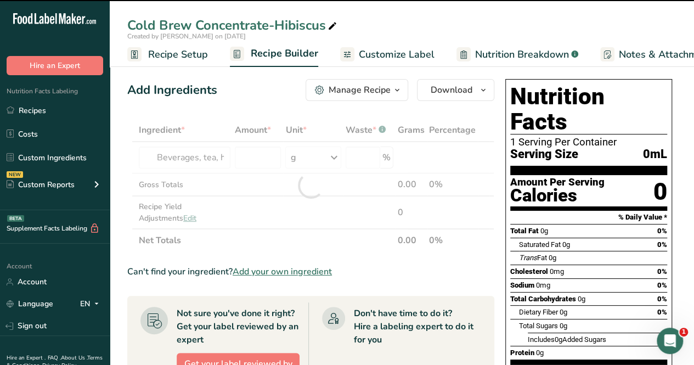
type input "0"
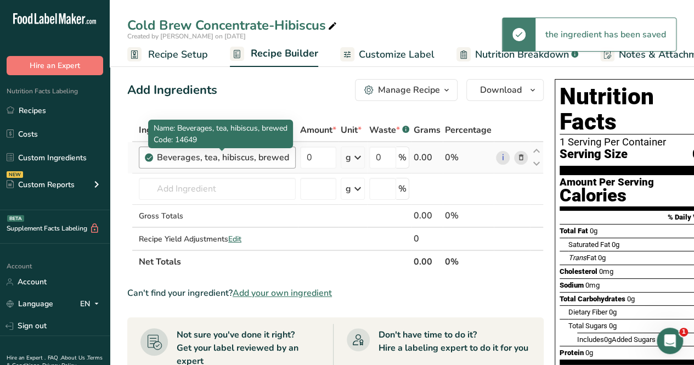
click at [164, 158] on div "Beverages, tea, hibiscus, brewed" at bounding box center [223, 157] width 132 height 13
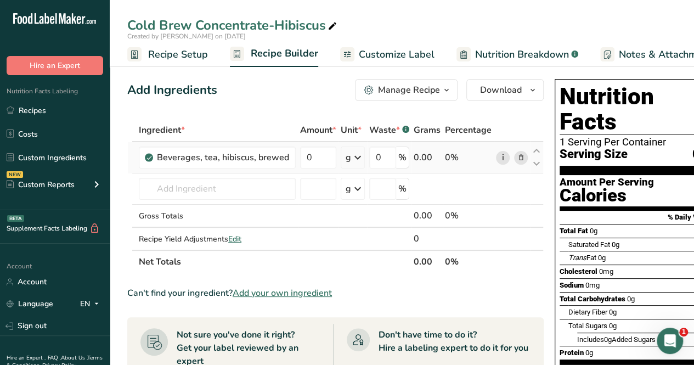
click at [497, 155] on link "i" at bounding box center [503, 158] width 14 height 14
click at [517, 155] on icon at bounding box center [521, 158] width 8 height 12
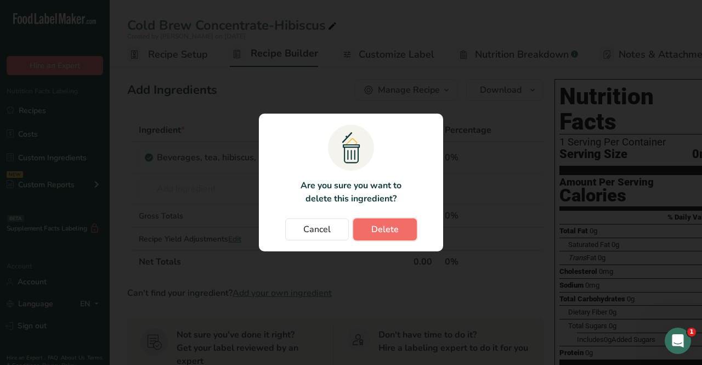
click at [383, 219] on button "Delete" at bounding box center [385, 229] width 64 height 22
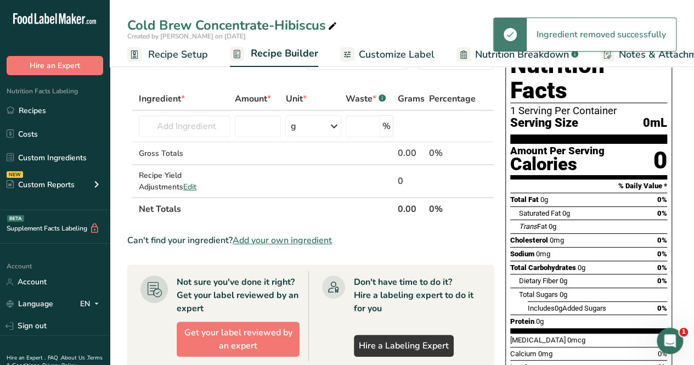
scroll to position [55, 0]
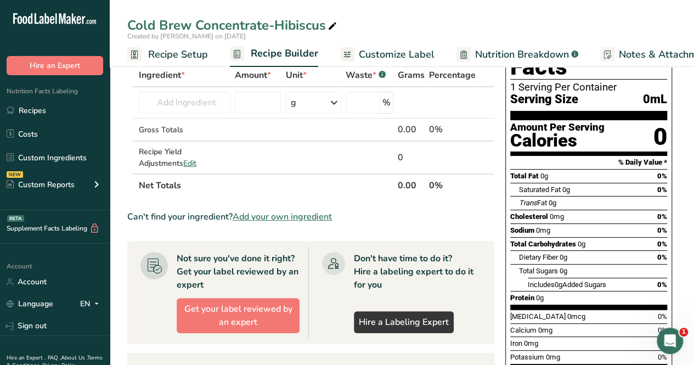
click at [293, 221] on span "Add your own ingredient" at bounding box center [282, 216] width 99 height 13
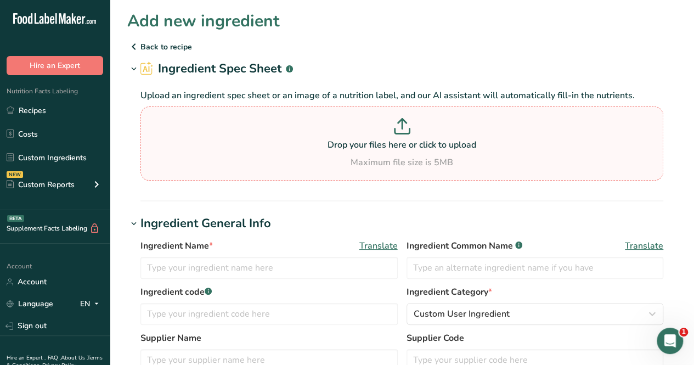
click at [452, 127] on p at bounding box center [401, 128] width 517 height 20
click at [452, 127] on input "Drop your files here or click to upload Maximum file size is 5MB" at bounding box center [401, 143] width 523 height 74
type input "C:\fakepath\hibiscus.png"
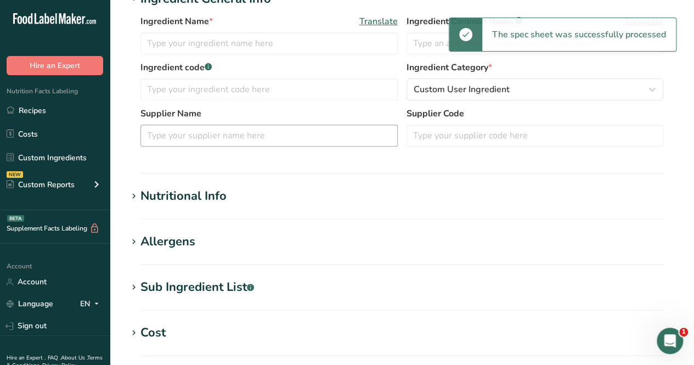
scroll to position [219, 0]
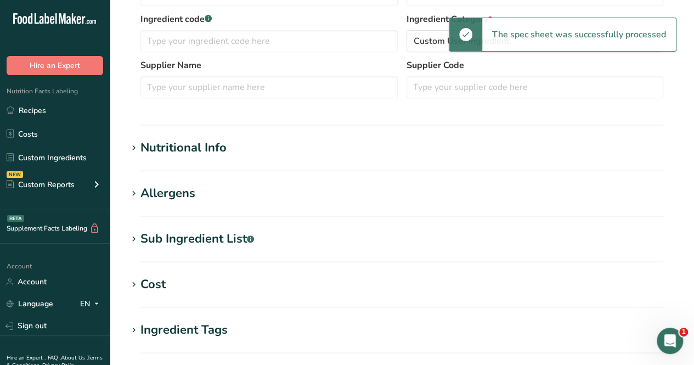
click at [285, 142] on h1 "Nutritional Info" at bounding box center [401, 148] width 549 height 18
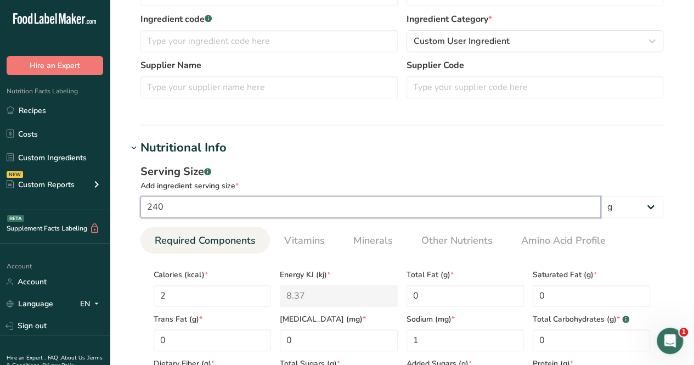
click at [235, 208] on input "240" at bounding box center [370, 207] width 460 height 22
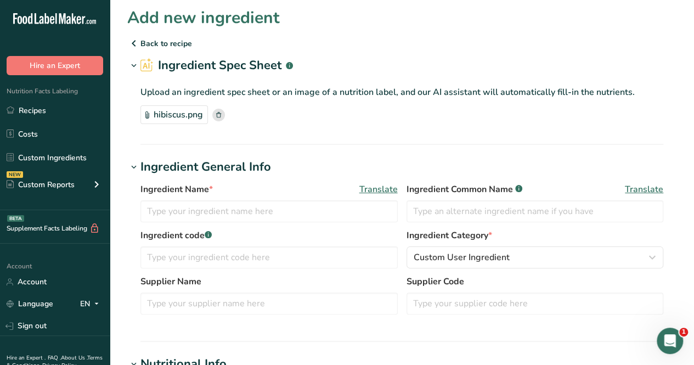
scroll to position [0, 0]
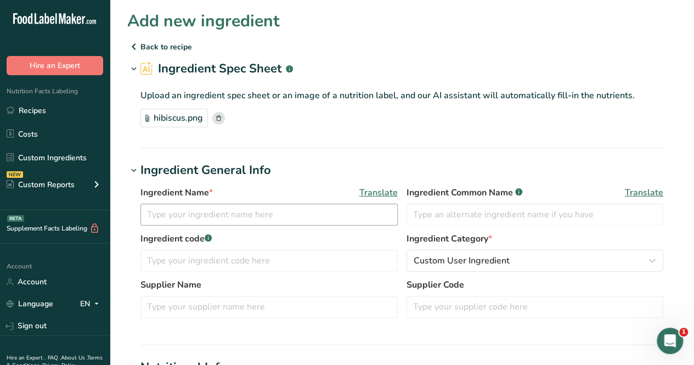
type input "240.0002"
click at [220, 208] on input "text" at bounding box center [268, 214] width 257 height 22
drag, startPoint x: 174, startPoint y: 218, endPoint x: 346, endPoint y: 218, distance: 171.1
click at [346, 218] on input "Hibiscus Brewed" at bounding box center [268, 214] width 257 height 22
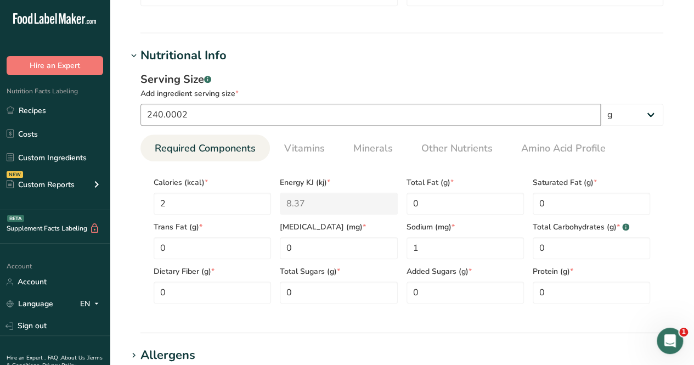
scroll to position [329, 0]
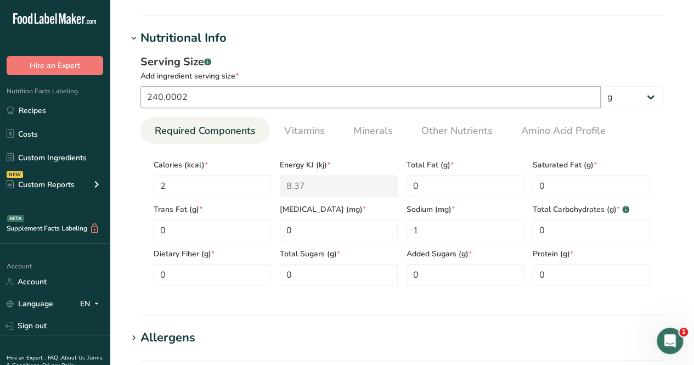
type input "Hibiscus Brewed"
drag, startPoint x: 206, startPoint y: 98, endPoint x: 65, endPoint y: 100, distance: 140.4
click at [70, 100] on div ".a-20{fill:#fff;} Hire an Expert Nutrition Facts Labeling Recipes Costs Custom …" at bounding box center [347, 196] width 694 height 1050
type input "240"
click at [643, 96] on select "g kg mg mcg lb oz l mL fl oz tbsp tsp cup qt gallon" at bounding box center [632, 97] width 63 height 22
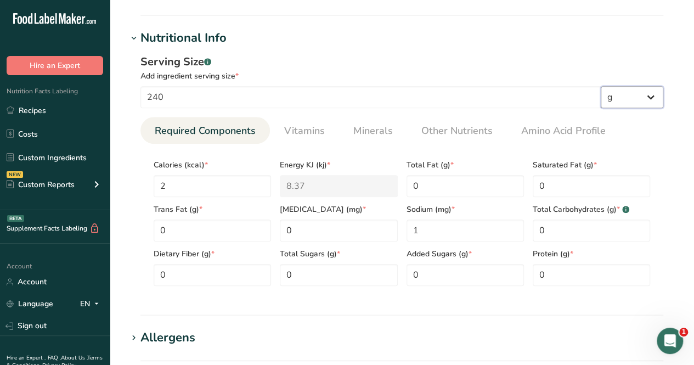
select select "17"
click at [601, 86] on select "g kg mg mcg lb oz l mL fl oz tbsp tsp cup qt gallon" at bounding box center [632, 97] width 63 height 22
select select "22"
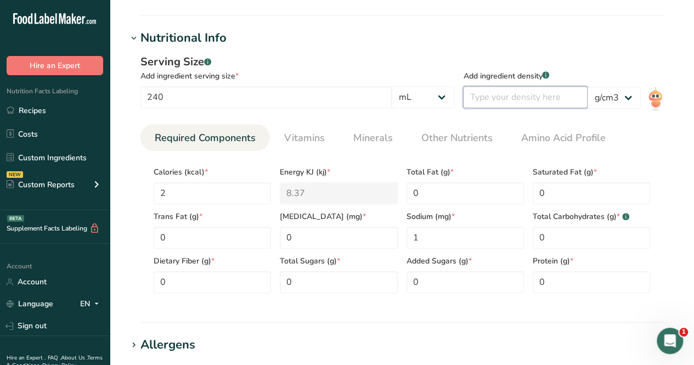
click at [544, 98] on input "number" at bounding box center [525, 97] width 125 height 22
type input "1"
click at [355, 129] on link "Minerals" at bounding box center [373, 138] width 48 height 28
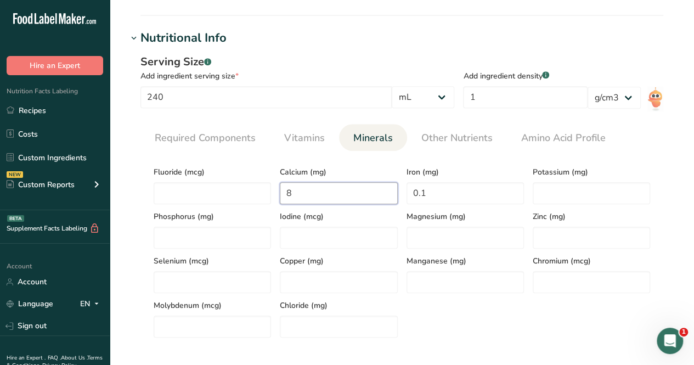
click at [330, 197] on input "8" at bounding box center [338, 193] width 117 height 22
click at [578, 182] on input "number" at bounding box center [591, 193] width 117 height 22
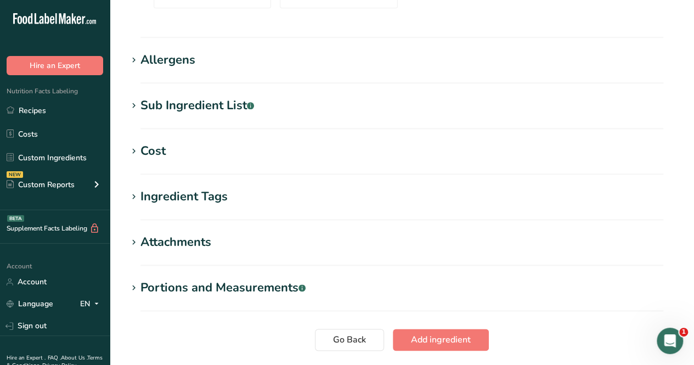
scroll to position [737, 0]
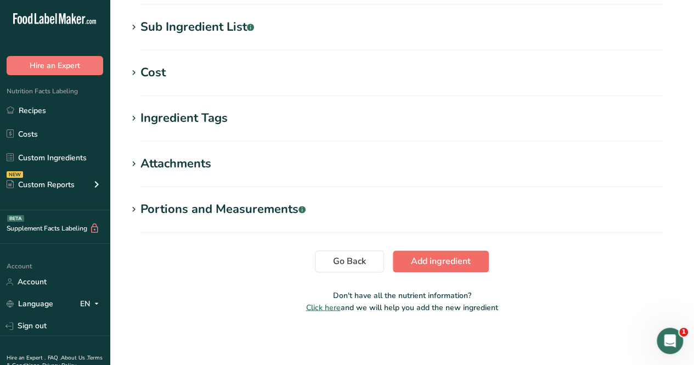
type input "9"
click at [471, 266] on button "Add ingredient" at bounding box center [441, 261] width 96 height 22
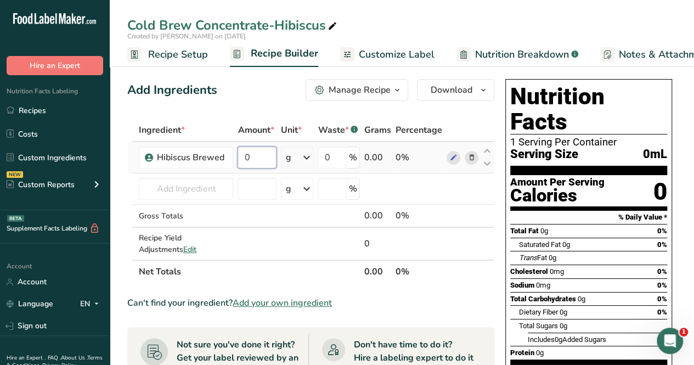
click at [250, 157] on input "0" at bounding box center [256, 157] width 39 height 22
type input "576"
click at [297, 156] on div "Ingredient * Amount * Unit * Waste * .a-a{fill:#347362;}.b-a{fill:#fff;} Grams …" at bounding box center [310, 200] width 367 height 165
click at [305, 167] on div "g" at bounding box center [295, 157] width 31 height 22
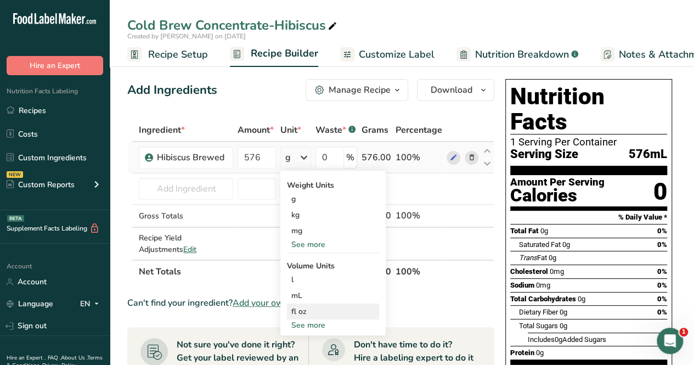
click at [343, 308] on div "fl oz" at bounding box center [332, 311] width 83 height 12
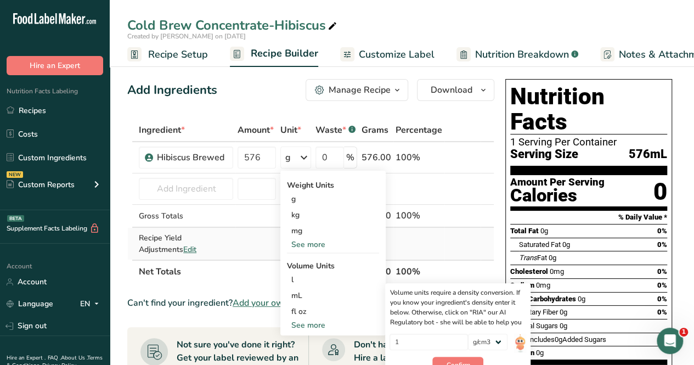
scroll to position [110, 0]
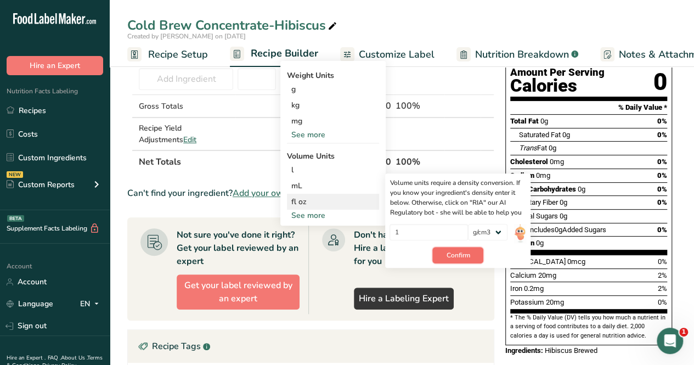
click at [459, 253] on span "Confirm" at bounding box center [458, 255] width 24 height 10
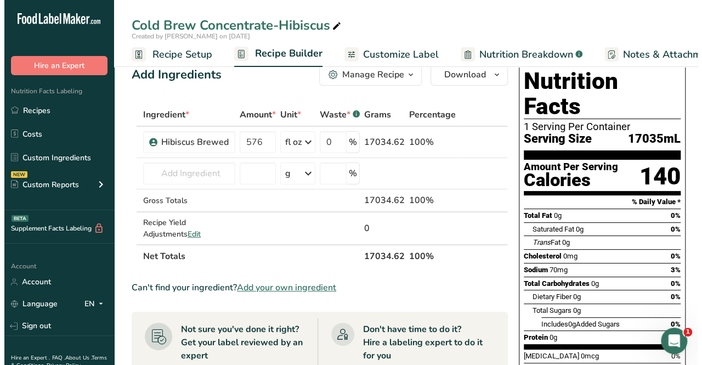
scroll to position [0, 0]
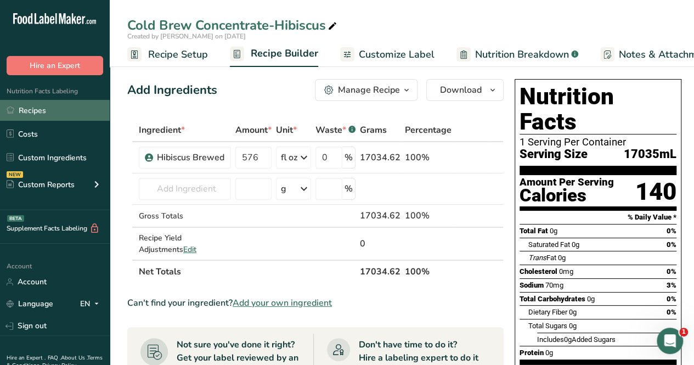
click at [25, 104] on link "Recipes" at bounding box center [55, 110] width 110 height 21
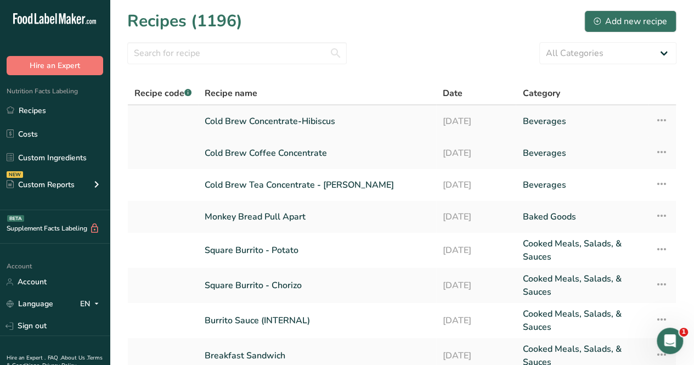
click at [667, 121] on icon at bounding box center [661, 120] width 13 height 20
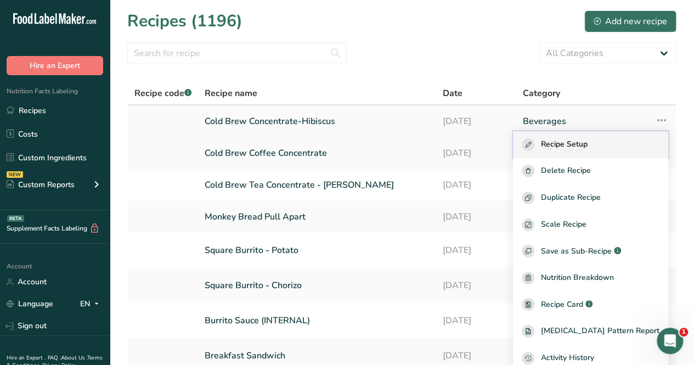
click at [628, 144] on div "Recipe Setup" at bounding box center [591, 144] width 138 height 13
select select "22"
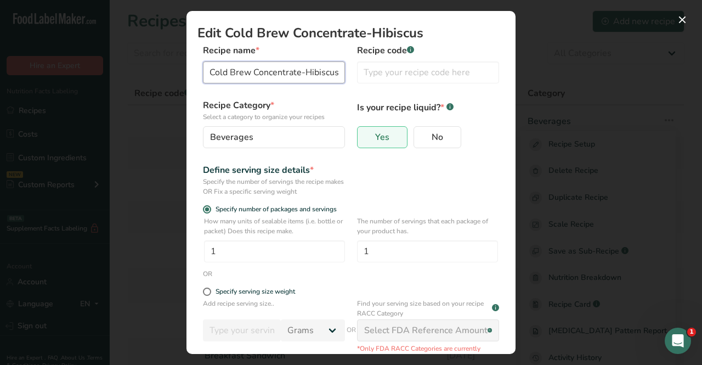
click at [306, 75] on input "Cold Brew Concentrate-Hibiscus" at bounding box center [274, 72] width 142 height 22
click at [301, 71] on input "Cold Brew Concentrate- Hibiscus" at bounding box center [274, 72] width 142 height 22
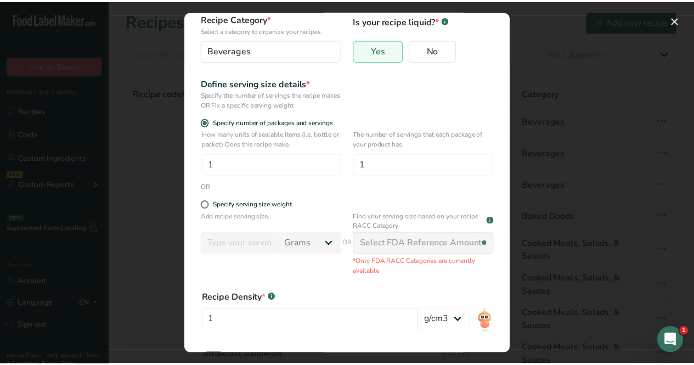
scroll to position [163, 0]
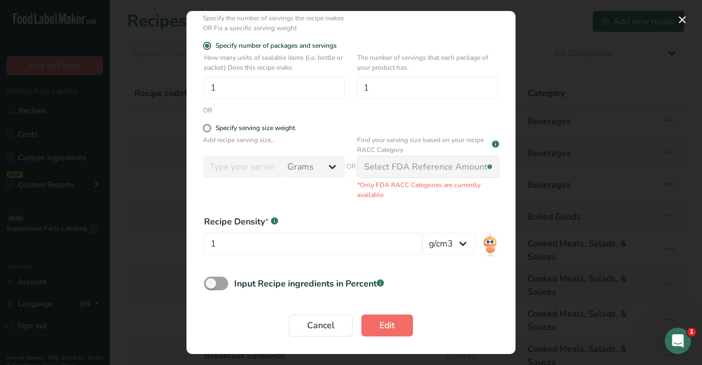
type input "Cold Brew Concentrate - Hibiscus"
click at [394, 322] on button "Edit" at bounding box center [387, 325] width 52 height 22
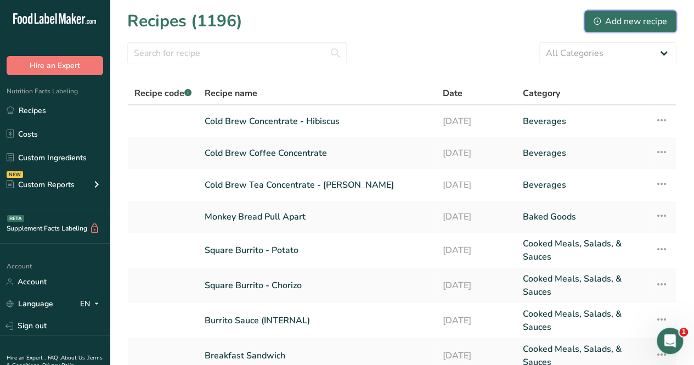
click at [647, 15] on div "Add new recipe" at bounding box center [629, 21] width 73 height 13
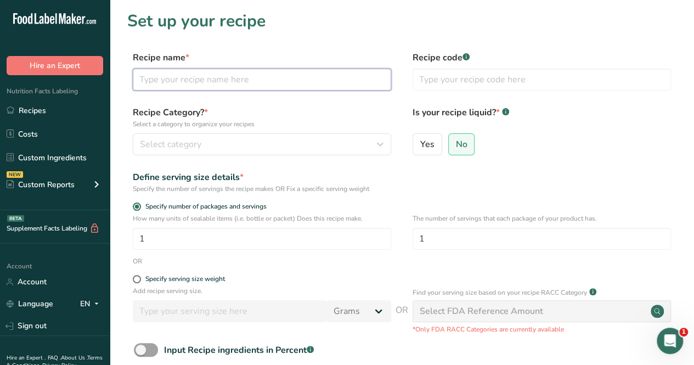
click at [248, 76] on input "text" at bounding box center [262, 80] width 258 height 22
type input "Cold Brew Concentrate - English Breakfast"
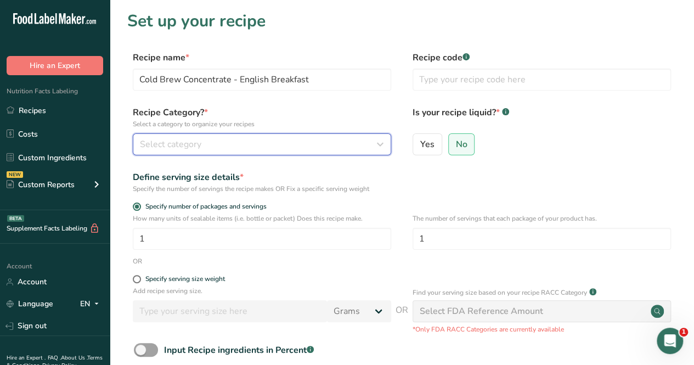
click at [218, 138] on div "Select category" at bounding box center [258, 144] width 237 height 13
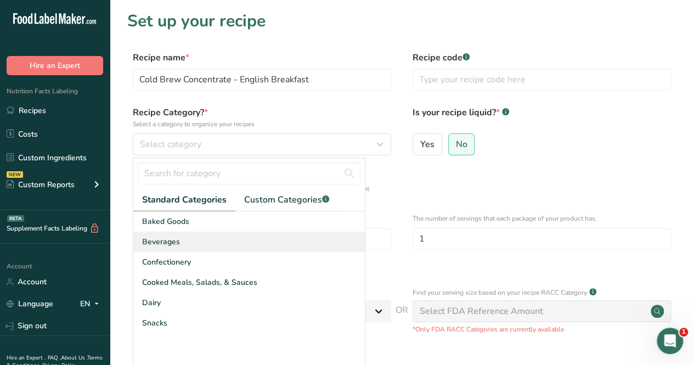
click at [215, 241] on div "Beverages" at bounding box center [248, 241] width 231 height 20
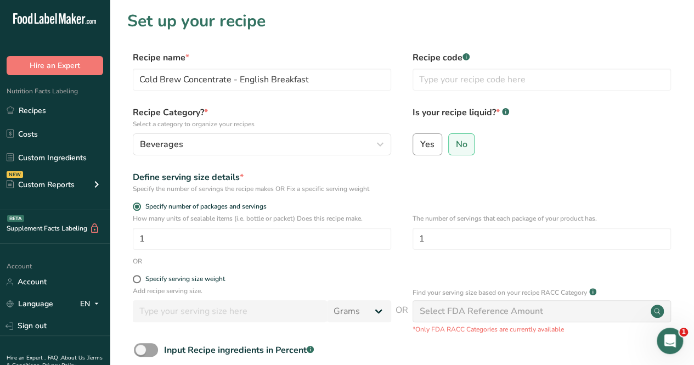
click at [425, 143] on span "Yes" at bounding box center [427, 144] width 14 height 11
click at [420, 143] on input "Yes" at bounding box center [416, 143] width 7 height 7
radio input "true"
radio input "false"
select select "22"
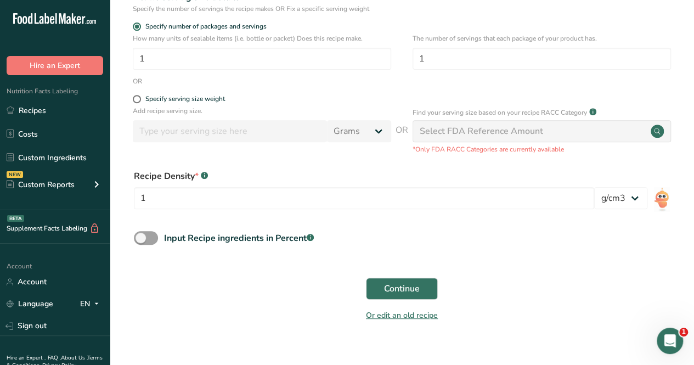
scroll to position [195, 0]
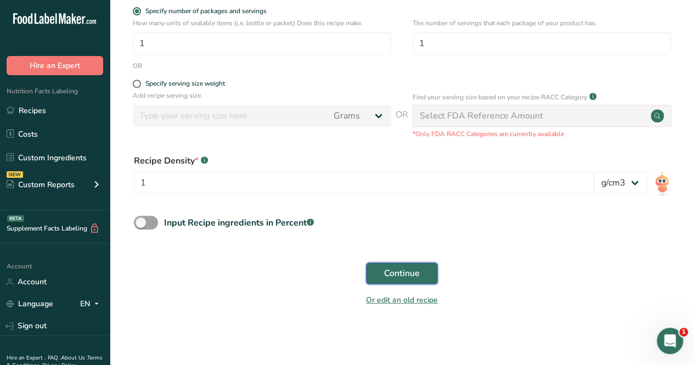
click at [405, 273] on span "Continue" at bounding box center [402, 273] width 36 height 13
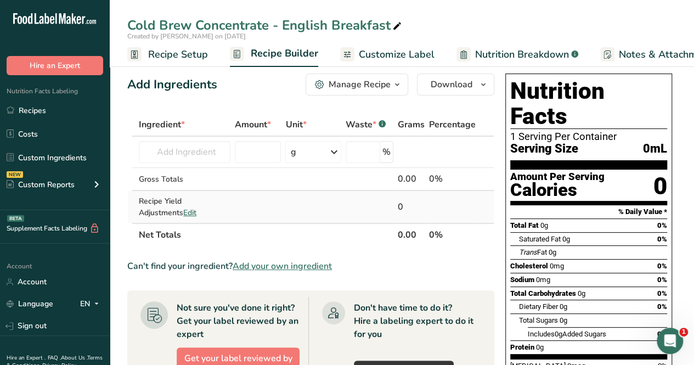
scroll to position [7, 0]
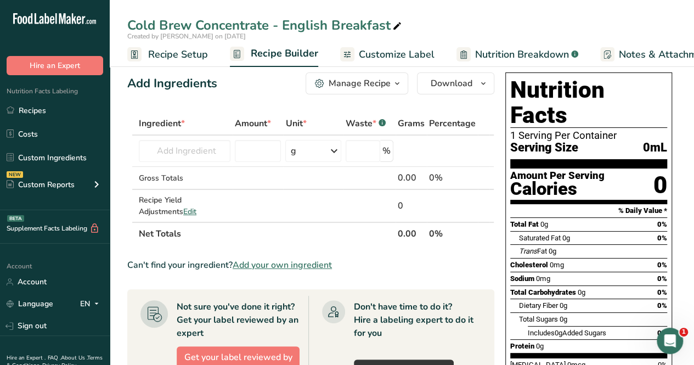
click at [276, 263] on span "Add your own ingredient" at bounding box center [282, 264] width 99 height 13
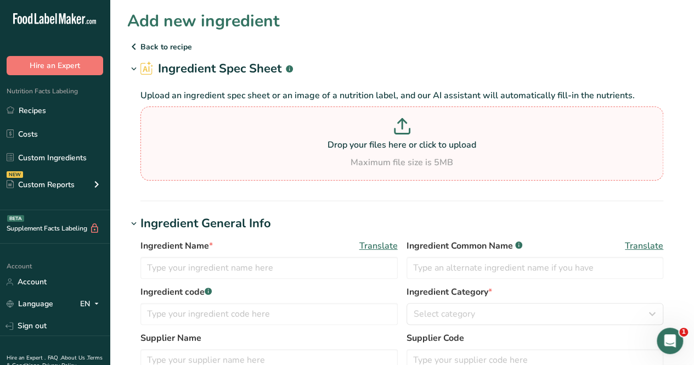
click at [373, 132] on p at bounding box center [401, 128] width 517 height 20
click at [373, 132] on input "Drop your files here or click to upload Maximum file size is 5MB" at bounding box center [401, 143] width 523 height 74
type input "C:\fakepath\english breakfast.png"
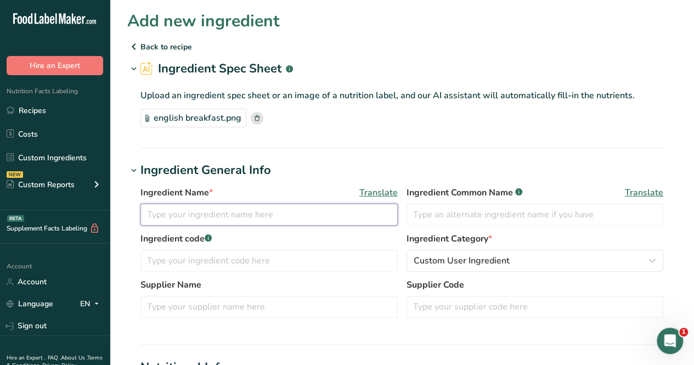
click at [197, 218] on input "text" at bounding box center [268, 214] width 257 height 22
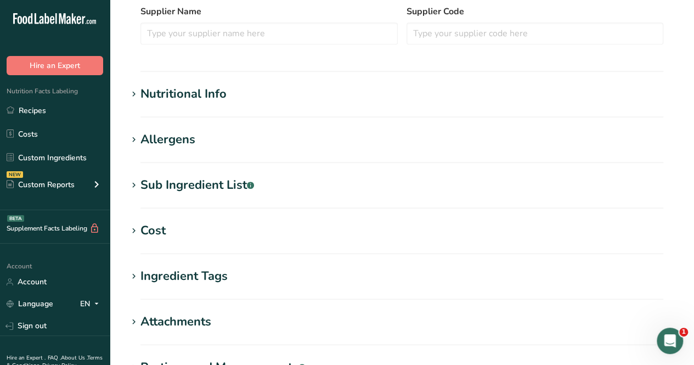
scroll to position [274, 0]
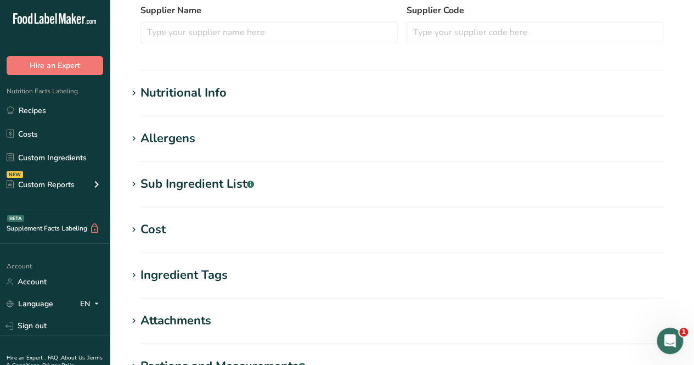
type input "Brewed Black Tea"
click at [231, 88] on h1 "Nutritional Info" at bounding box center [401, 93] width 549 height 18
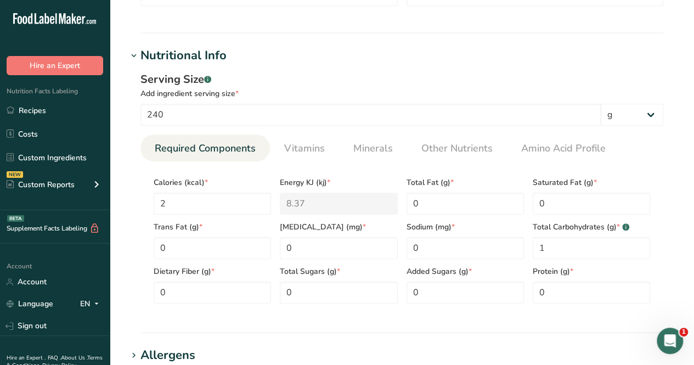
scroll to position [329, 0]
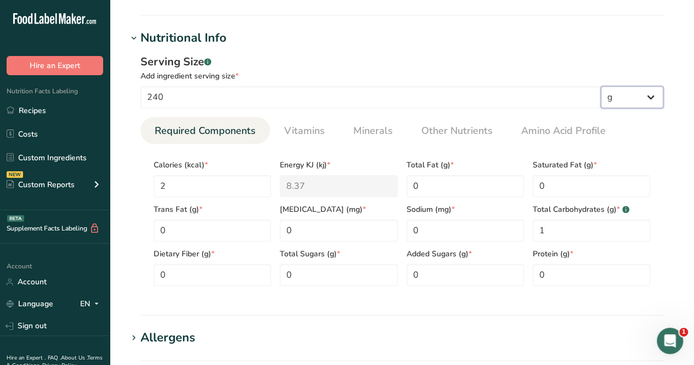
click at [647, 99] on select "g kg mg mcg lb oz l mL fl oz tbsp tsp cup qt gallon" at bounding box center [632, 97] width 63 height 22
select select "17"
click at [601, 86] on select "g kg mg mcg lb oz l mL fl oz tbsp tsp cup qt gallon" at bounding box center [632, 97] width 63 height 22
select select "22"
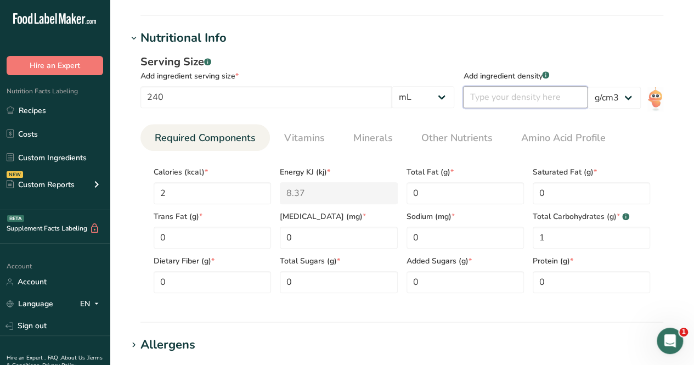
click at [545, 97] on input "number" at bounding box center [525, 97] width 125 height 22
type input "1"
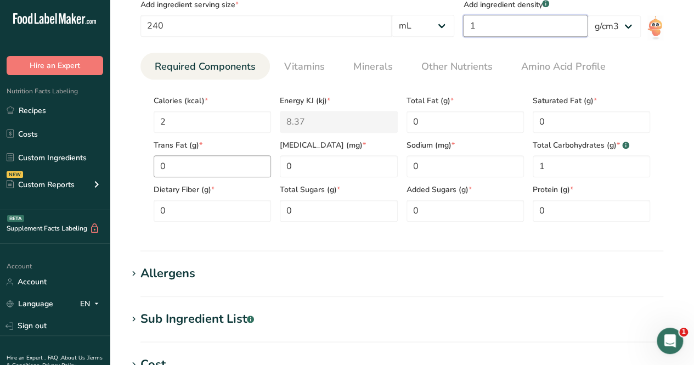
scroll to position [384, 0]
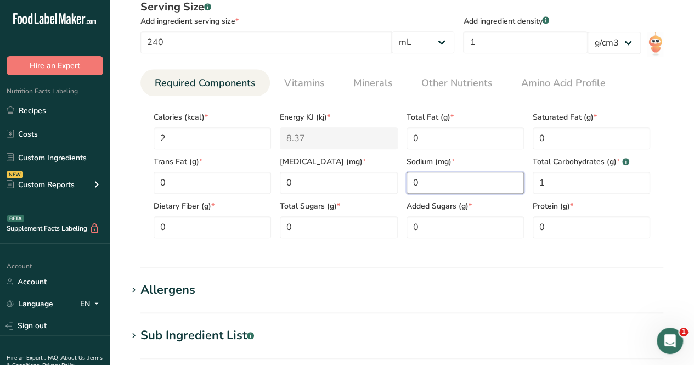
click at [429, 188] on input "0" at bounding box center [464, 183] width 117 height 22
type input "2"
click at [371, 82] on span "Minerals" at bounding box center [372, 83] width 39 height 15
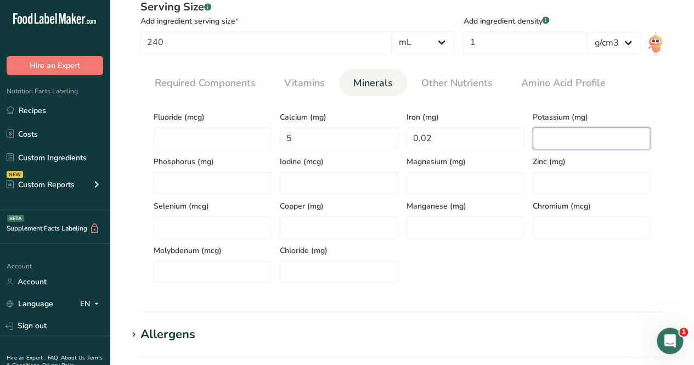
click at [558, 134] on input "number" at bounding box center [591, 138] width 117 height 22
type input "88"
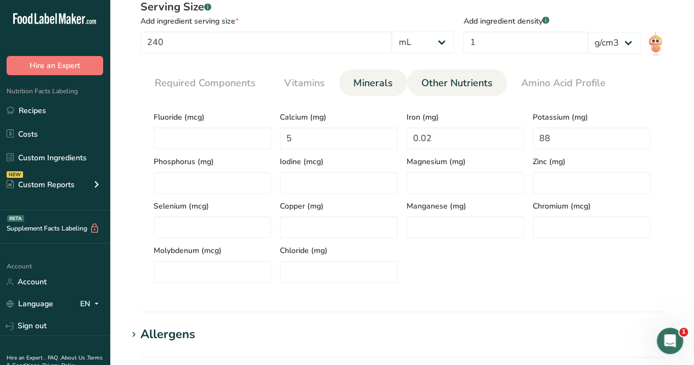
click at [455, 85] on span "Other Nutrients" at bounding box center [456, 83] width 71 height 15
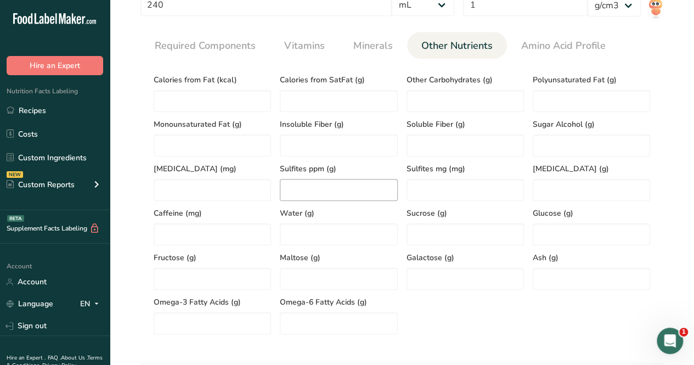
scroll to position [439, 0]
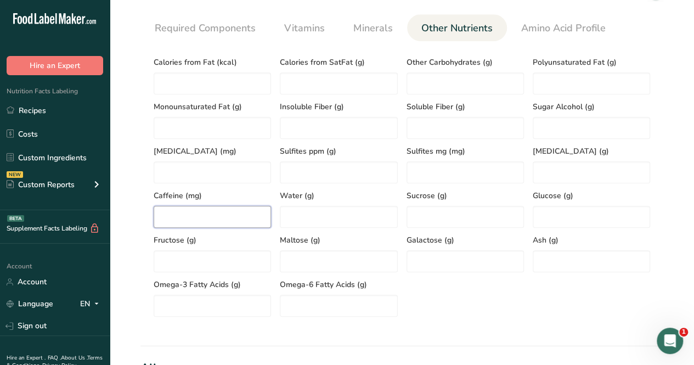
click at [189, 220] on input "number" at bounding box center [212, 217] width 117 height 22
type input "0"
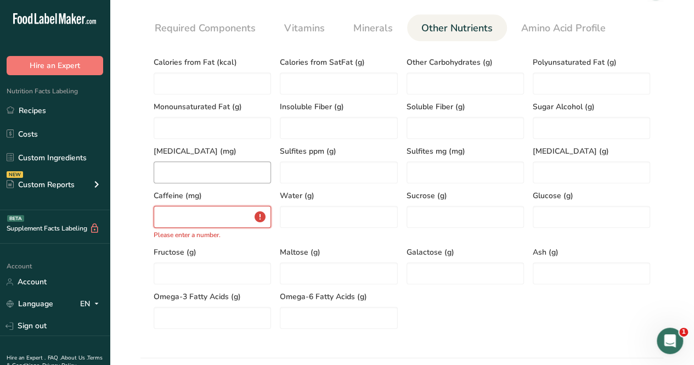
type input "0"
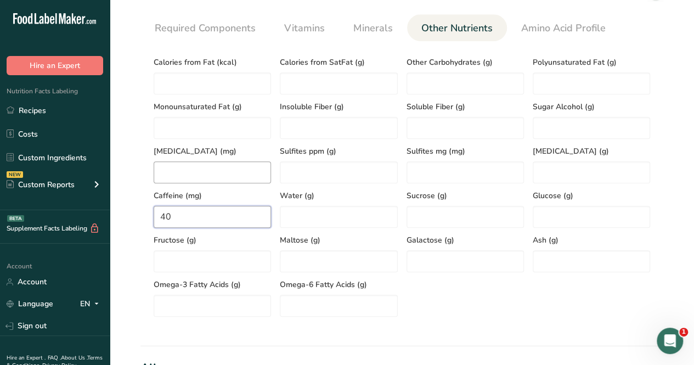
type input "0"
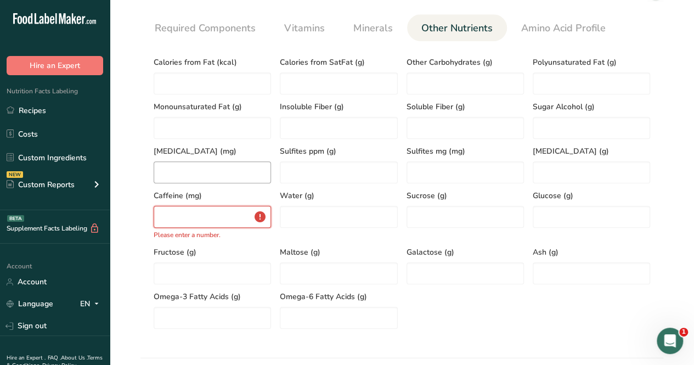
type input "0"
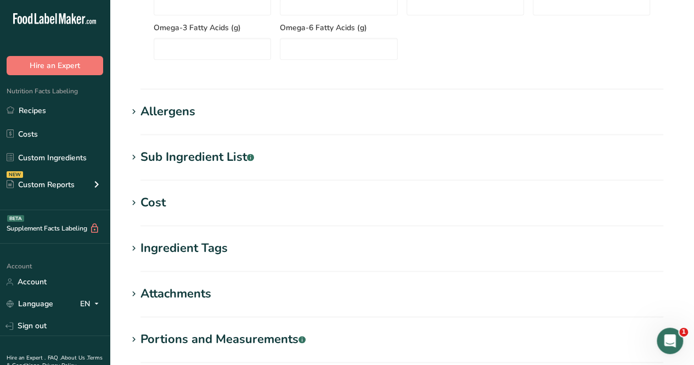
scroll to position [713, 0]
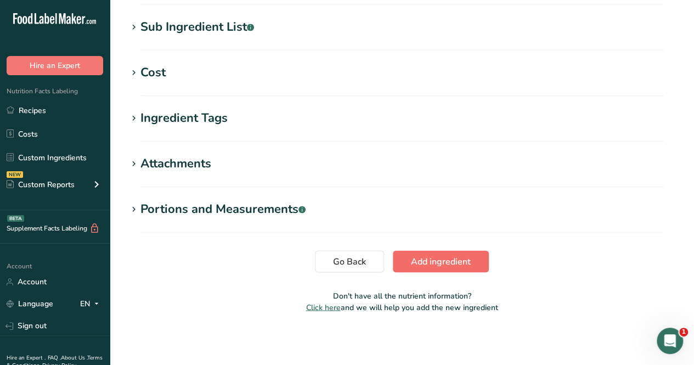
type input "55"
click at [445, 258] on span "Add ingredient" at bounding box center [441, 260] width 60 height 13
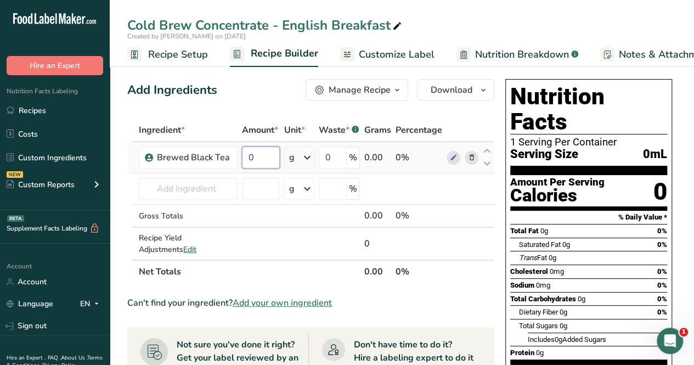
click at [253, 160] on input "0" at bounding box center [261, 157] width 38 height 22
type input "576"
click at [297, 157] on div "Ingredient * Amount * Unit * Waste * .a-a{fill:#347362;}.b-a{fill:#fff;} Grams …" at bounding box center [310, 200] width 367 height 165
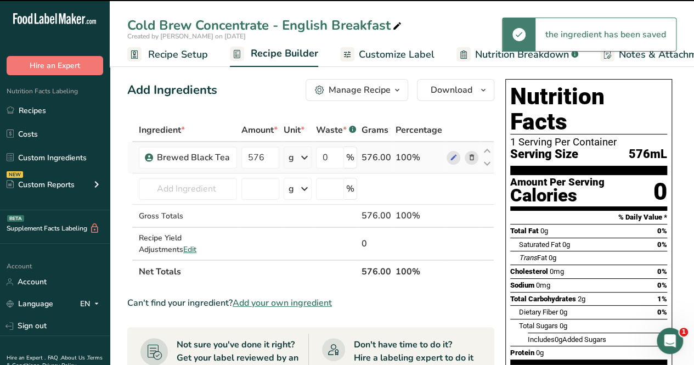
click at [306, 161] on icon at bounding box center [304, 158] width 13 height 20
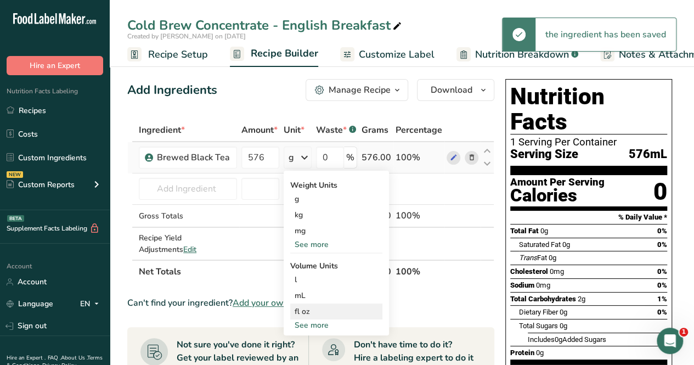
click at [330, 314] on div "fl oz" at bounding box center [336, 311] width 83 height 12
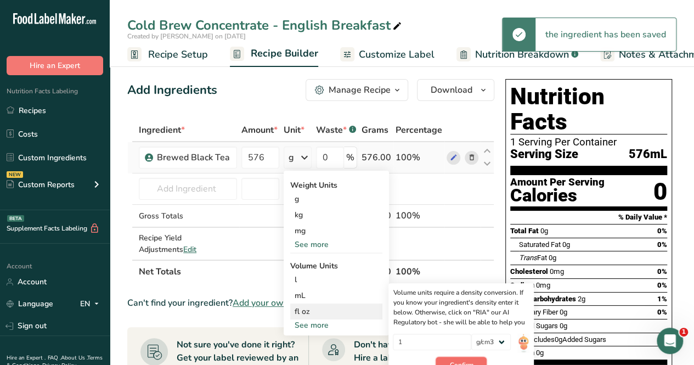
click at [452, 357] on button "Confirm" at bounding box center [460, 364] width 51 height 16
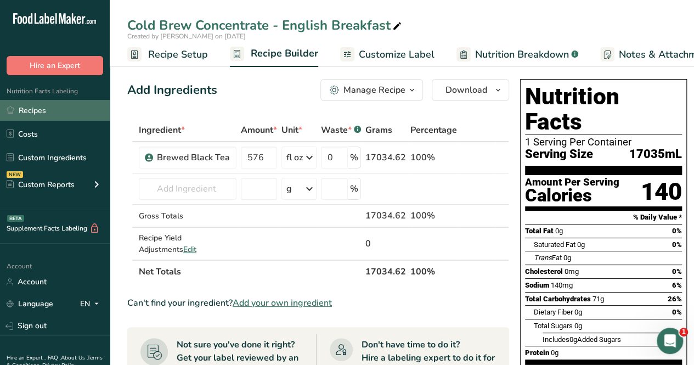
click at [59, 113] on link "Recipes" at bounding box center [55, 110] width 110 height 21
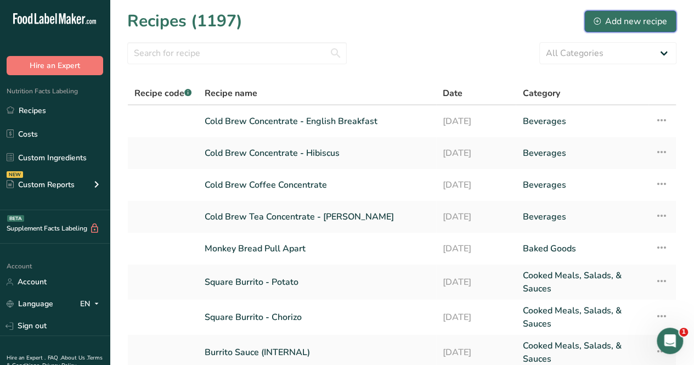
click at [637, 22] on div "Add new recipe" at bounding box center [629, 21] width 73 height 13
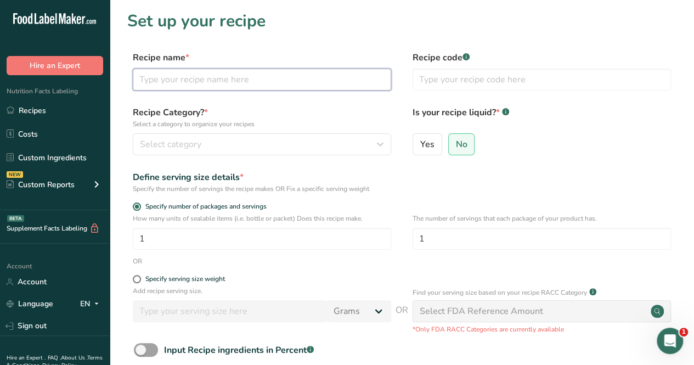
click at [239, 84] on input "text" at bounding box center [262, 80] width 258 height 22
type input "Matcha Base"
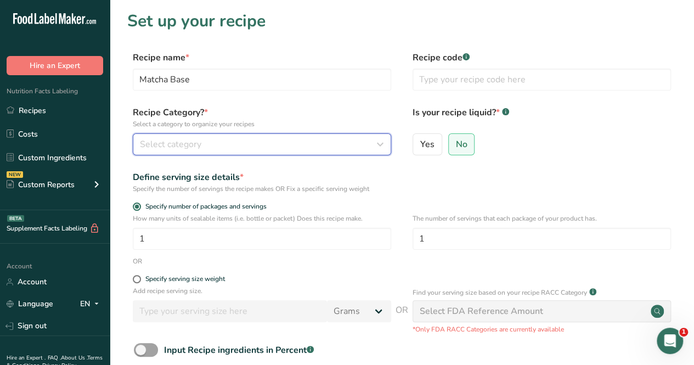
click at [261, 144] on div "Select category" at bounding box center [258, 144] width 237 height 13
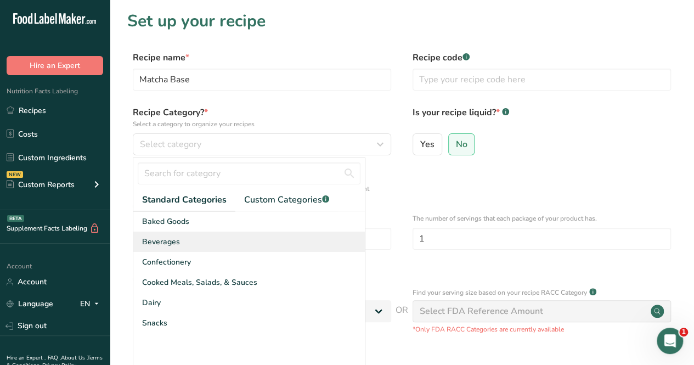
click at [215, 245] on div "Beverages" at bounding box center [248, 241] width 231 height 20
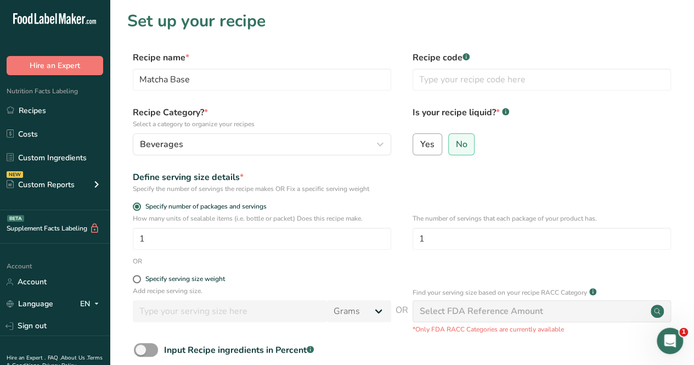
click at [423, 148] on span "Yes" at bounding box center [427, 144] width 14 height 11
click at [420, 148] on input "Yes" at bounding box center [416, 143] width 7 height 7
radio input "true"
radio input "false"
select select "22"
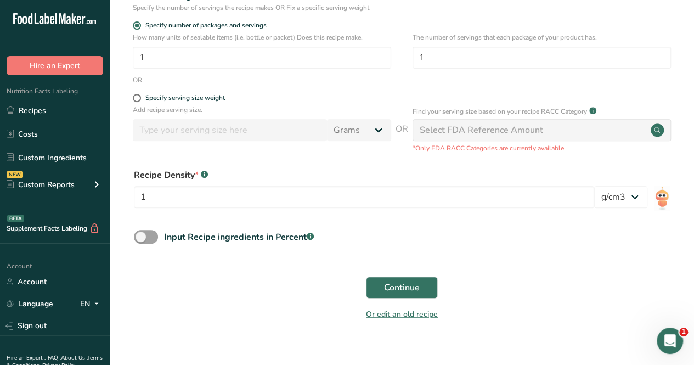
scroll to position [195, 0]
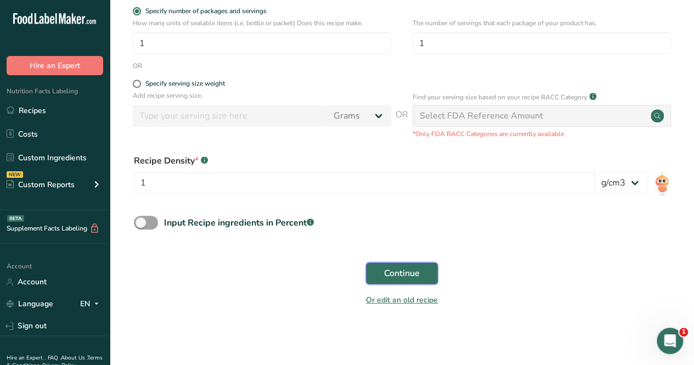
click at [392, 268] on span "Continue" at bounding box center [402, 273] width 36 height 13
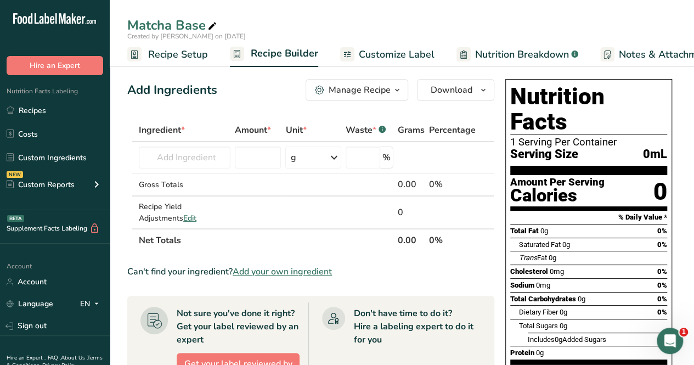
click at [271, 269] on span "Add your own ingredient" at bounding box center [282, 271] width 99 height 13
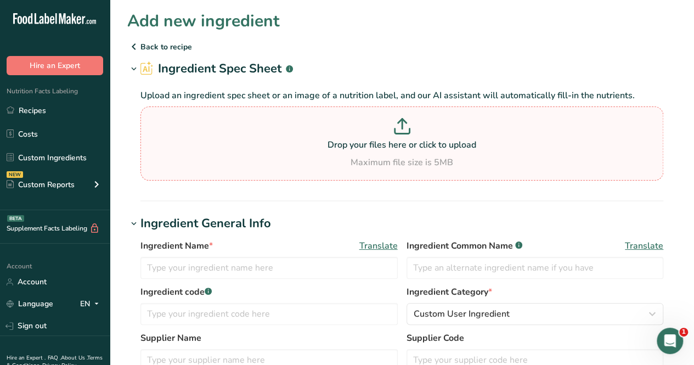
click at [351, 140] on p "Drop your files here or click to upload" at bounding box center [401, 144] width 517 height 13
click at [351, 140] on input "Drop your files here or click to upload Maximum file size is 5MB" at bounding box center [401, 143] width 523 height 74
drag, startPoint x: 269, startPoint y: 129, endPoint x: 192, endPoint y: 195, distance: 101.1
click at [192, 195] on section "Ingredient Spec Sheet .a-a{fill:#347362;}.b-a{fill:#fff;} Upload an ingredient …" at bounding box center [401, 131] width 549 height 142
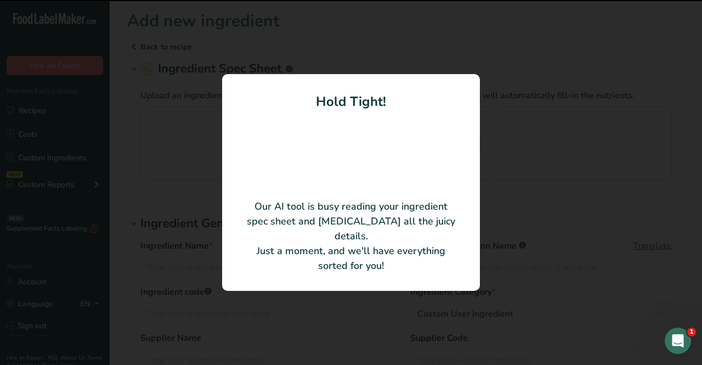
type input "Sugar, Matcha (100% Green Tea Powder)"
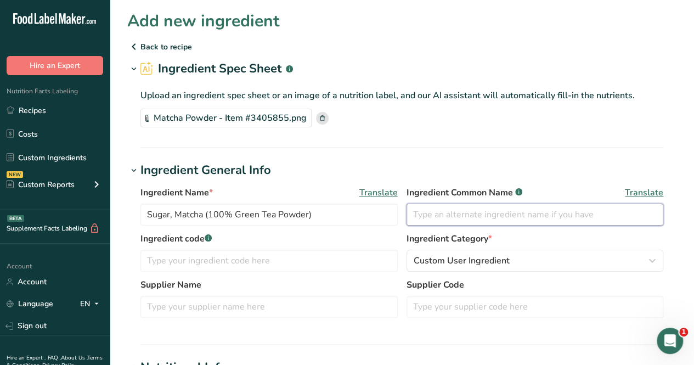
click at [453, 219] on input "text" at bounding box center [534, 214] width 257 height 22
type input "Matcha Powder"
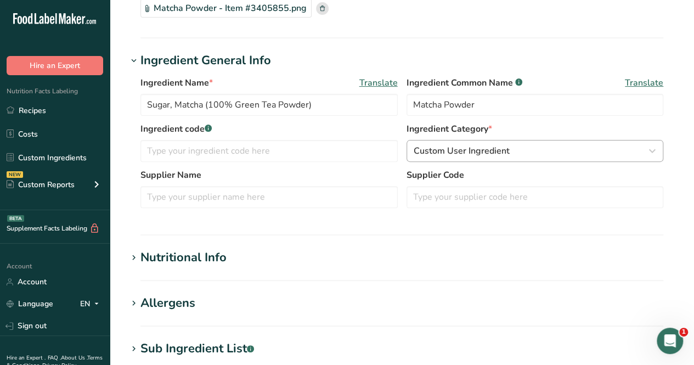
scroll to position [219, 0]
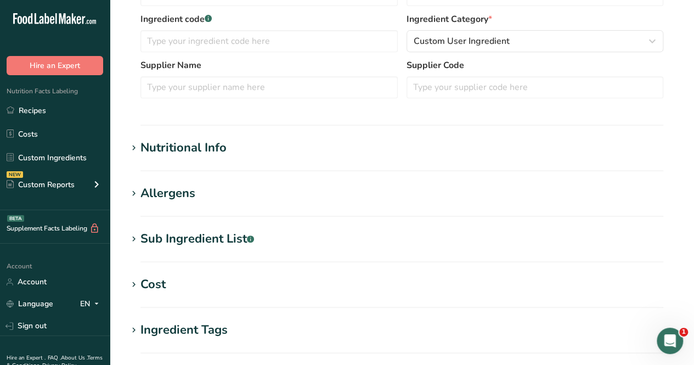
click at [192, 142] on div "Nutritional Info" at bounding box center [183, 148] width 86 height 18
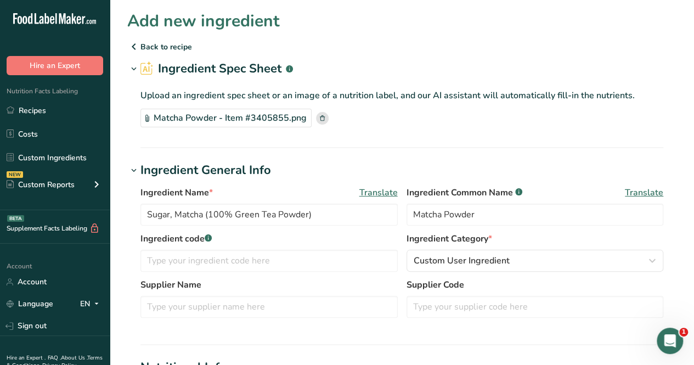
scroll to position [0, 0]
drag, startPoint x: 321, startPoint y: 214, endPoint x: 205, endPoint y: 219, distance: 115.8
click at [205, 219] on input "Sugar, Matcha (100% Green Tea Powder)" at bounding box center [268, 214] width 257 height 22
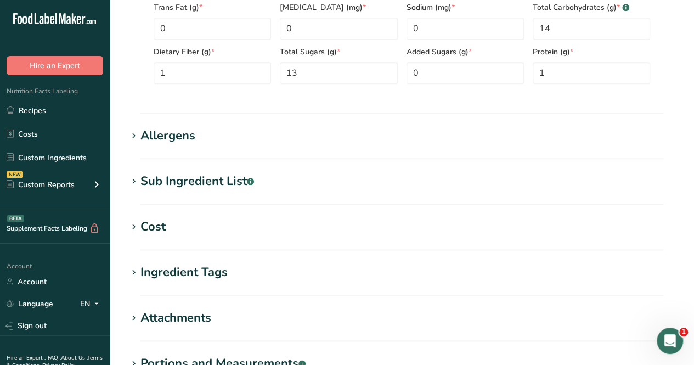
scroll to position [548, 0]
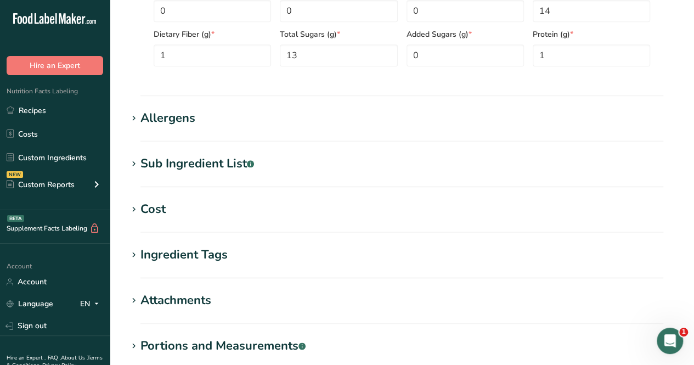
type input "Sugar, Matcha"
click at [196, 166] on div "Sub Ingredient List .a-a{fill:#347362;}.b-a{fill:#fff;}" at bounding box center [197, 164] width 114 height 18
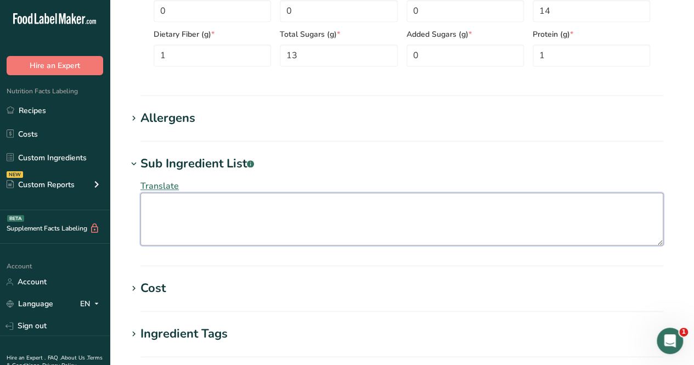
click at [211, 203] on textarea at bounding box center [401, 219] width 523 height 53
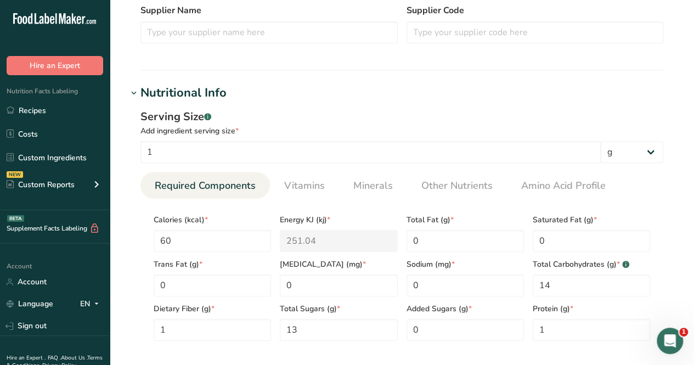
scroll to position [274, 0]
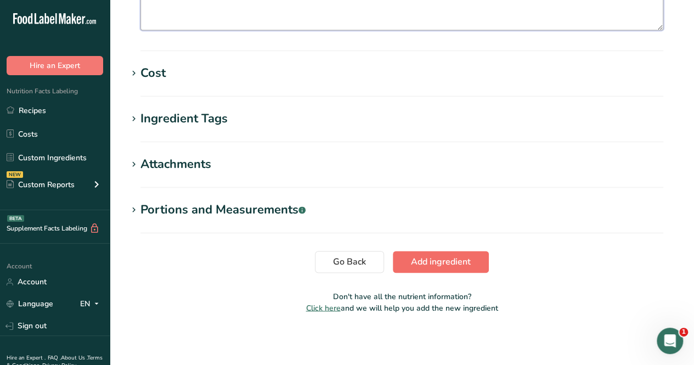
type textarea "Sugar, Matcha"
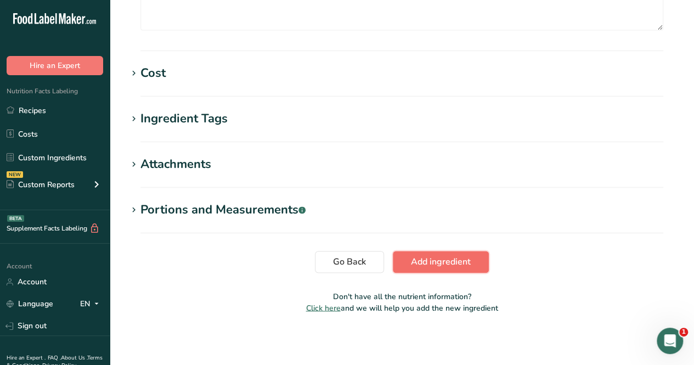
click at [460, 259] on span "Add ingredient" at bounding box center [441, 261] width 60 height 13
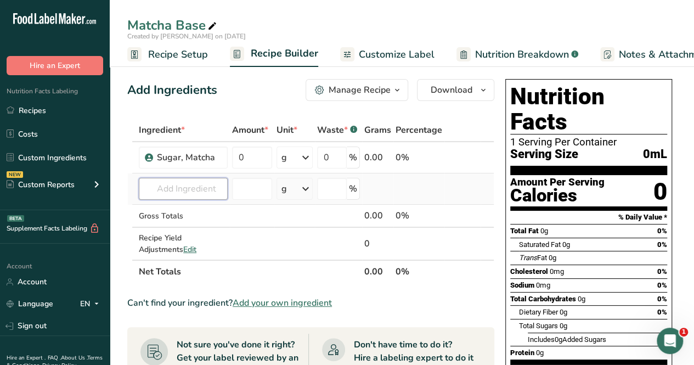
click at [202, 190] on input "text" at bounding box center [183, 189] width 89 height 22
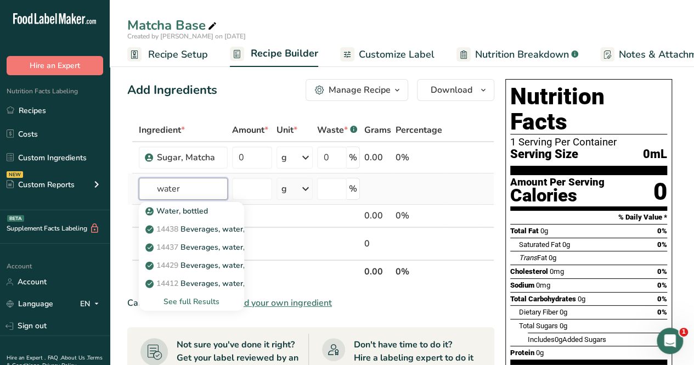
type input "water"
click at [209, 301] on div "See full Results" at bounding box center [192, 302] width 88 height 12
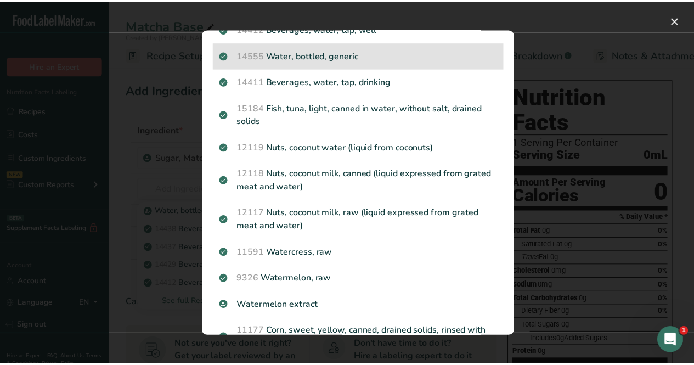
scroll to position [110, 0]
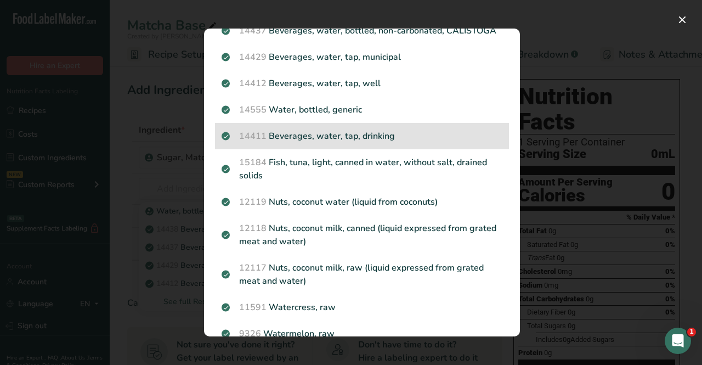
click at [405, 143] on p "14411 Beverages, water, tap, drinking" at bounding box center [362, 135] width 281 height 13
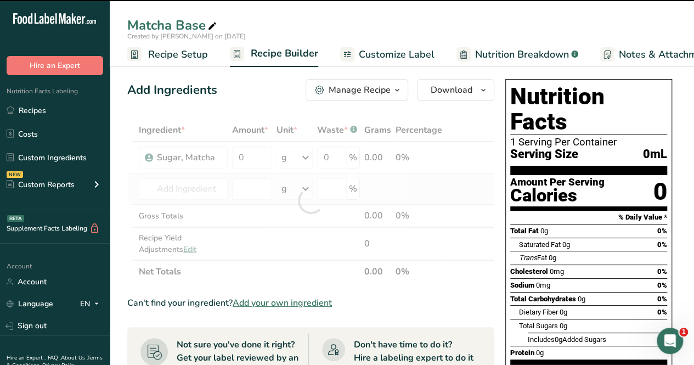
type input "0"
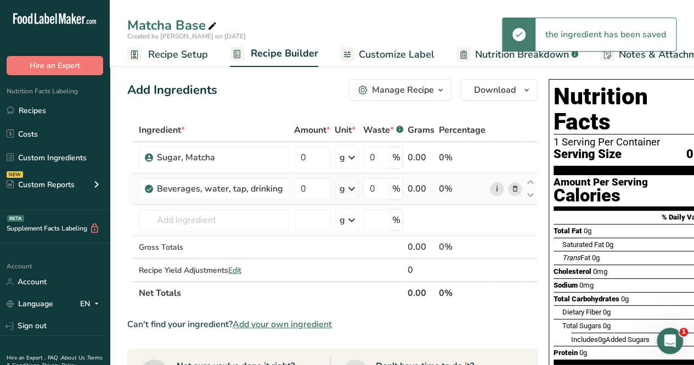
click at [491, 189] on link "i" at bounding box center [497, 189] width 14 height 14
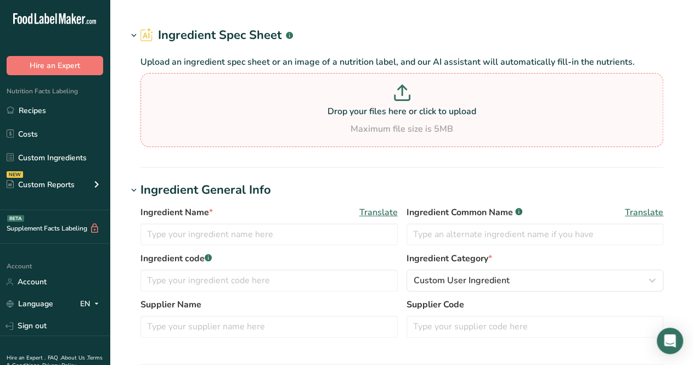
type input "Beverages, tea, green, brewed, regular"
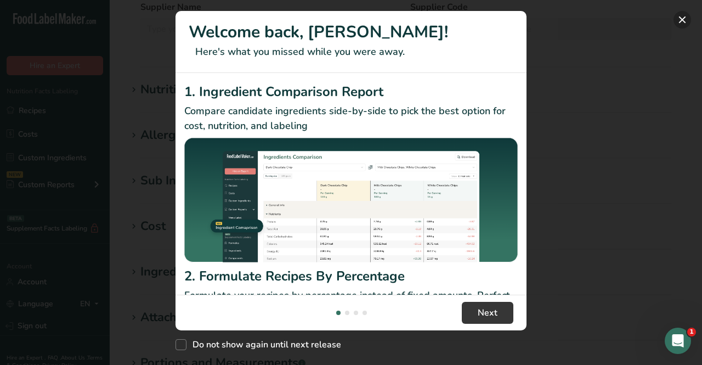
click at [685, 25] on button "New Features" at bounding box center [683, 20] width 18 height 18
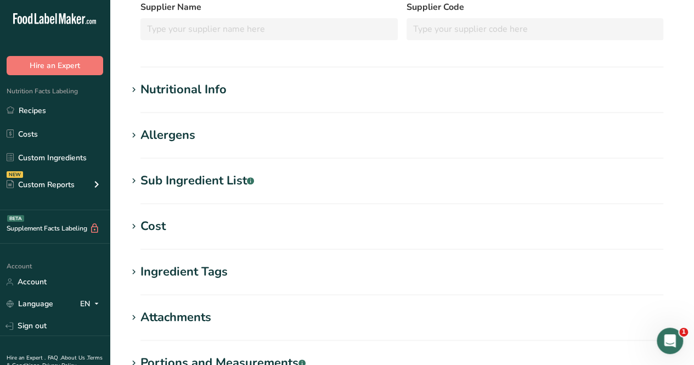
click at [177, 80] on section "Beverages, tea, green, brewed, regular Ingredient Spec Sheet .a-a{fill:#347362;…" at bounding box center [402, 119] width 584 height 727
click at [176, 85] on div "Nutritional Info" at bounding box center [183, 90] width 86 height 18
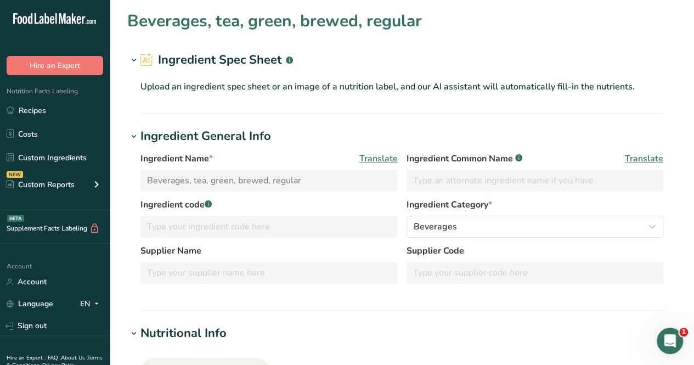
scroll to position [329, 0]
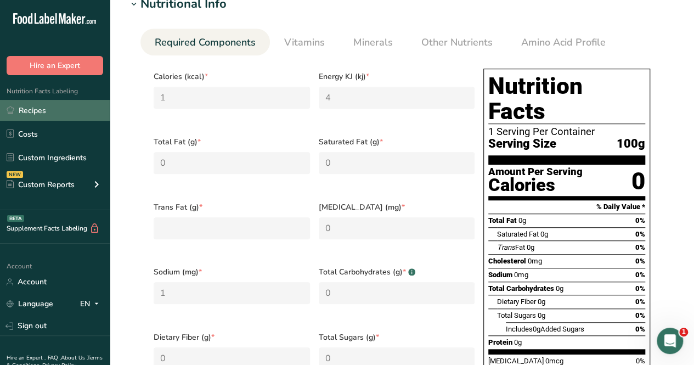
click at [35, 114] on link "Recipes" at bounding box center [55, 110] width 110 height 21
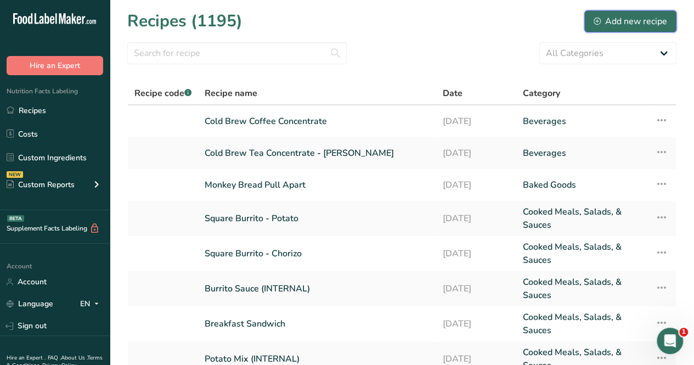
click at [626, 31] on button "Add new recipe" at bounding box center [630, 21] width 92 height 22
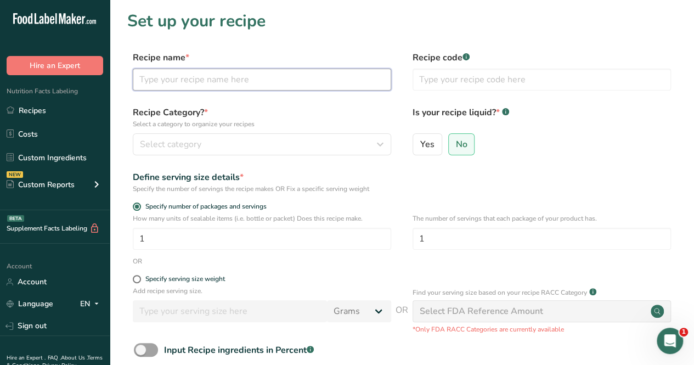
click at [215, 81] on input "text" at bounding box center [262, 80] width 258 height 22
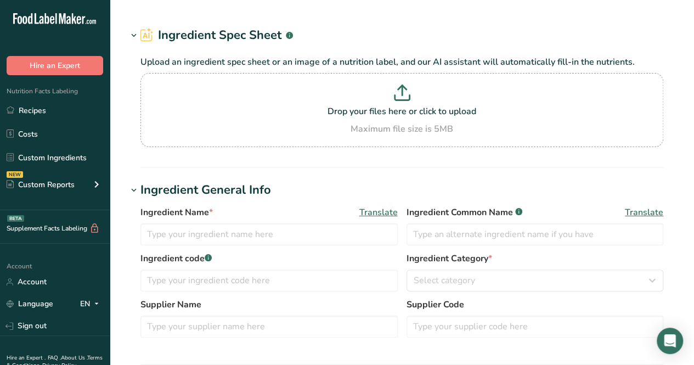
type input "Beverages, tea, hibiscus, brewed"
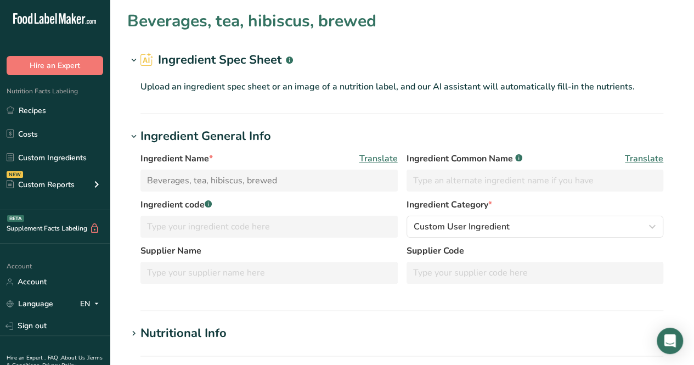
type input "0"
type KJ "0"
type Fat "0"
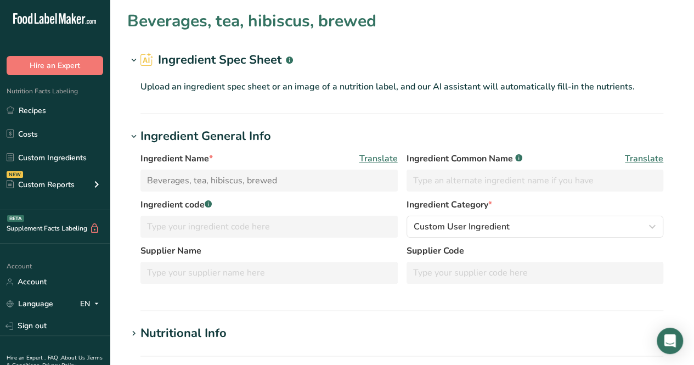
type input "0"
type input "4"
type Carbohydrates "0"
type Fiber "0"
type Sugars "0"
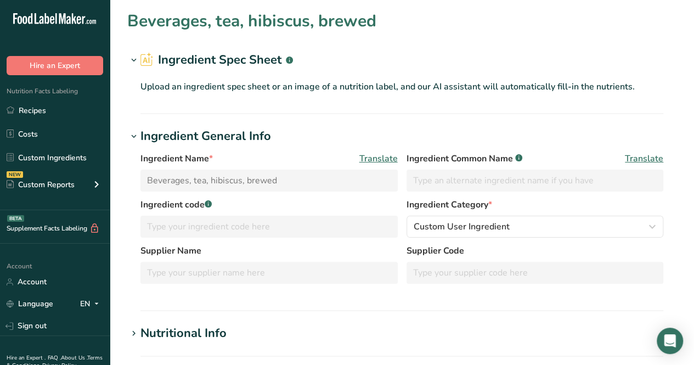
type input "0"
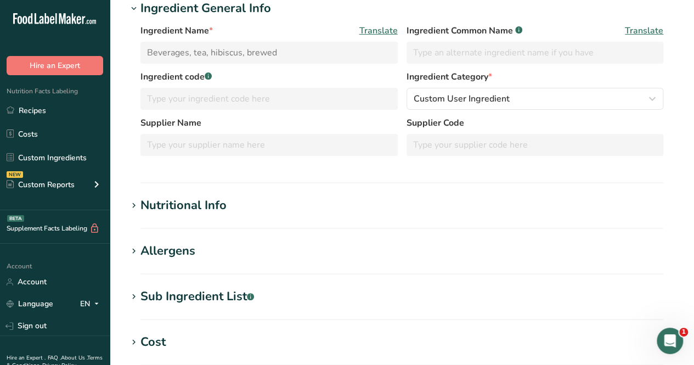
scroll to position [274, 0]
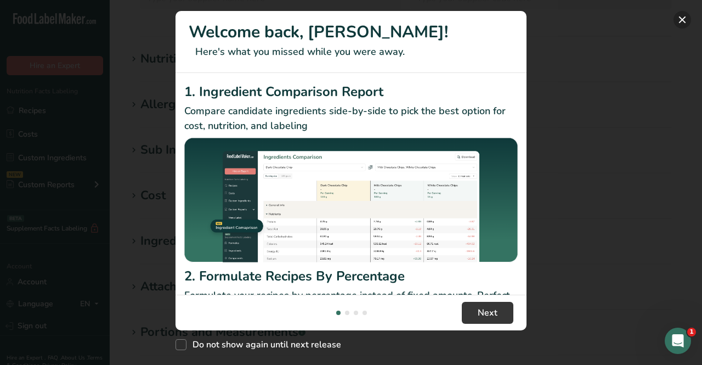
click at [679, 22] on button "New Features" at bounding box center [683, 20] width 18 height 18
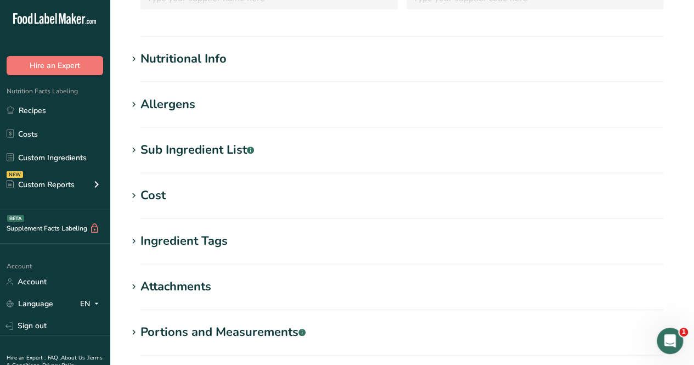
click at [196, 55] on div "Nutritional Info" at bounding box center [183, 59] width 86 height 18
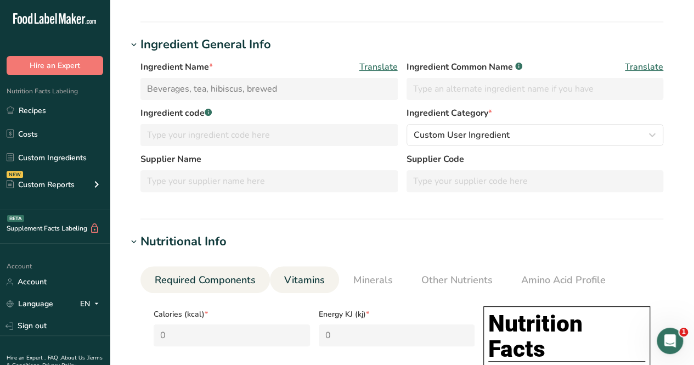
scroll to position [165, 0]
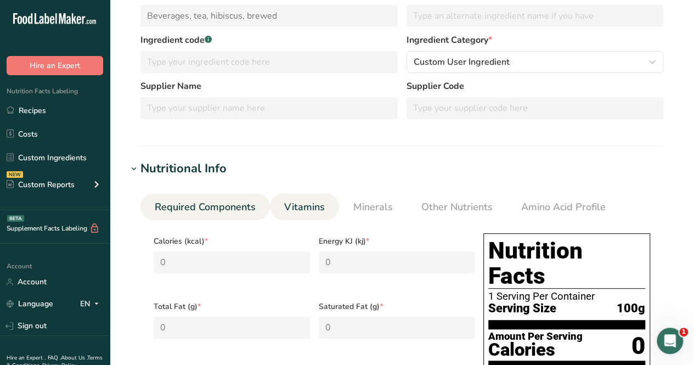
click at [303, 212] on span "Vitamins" at bounding box center [304, 207] width 41 height 15
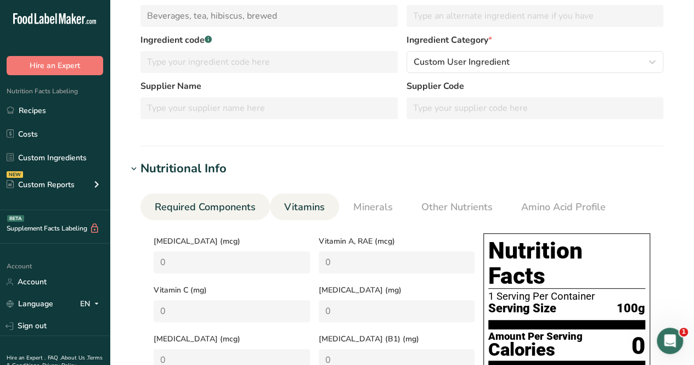
click at [204, 204] on span "Required Components" at bounding box center [205, 207] width 101 height 15
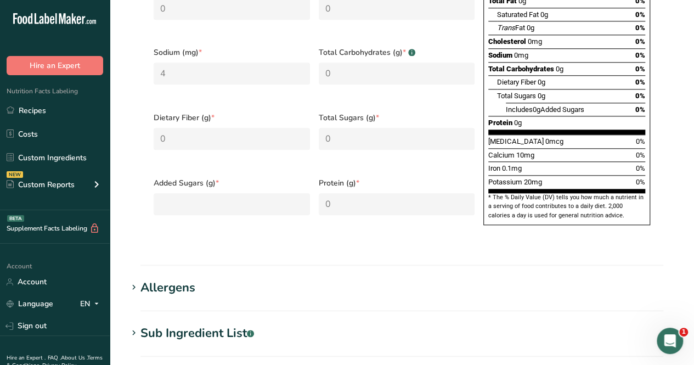
scroll to position [768, 0]
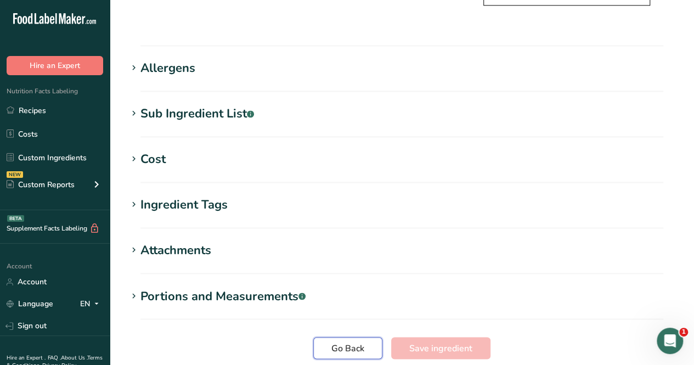
click at [347, 341] on span "Go Back" at bounding box center [347, 347] width 33 height 13
click at [348, 341] on span "Go Back" at bounding box center [347, 347] width 33 height 13
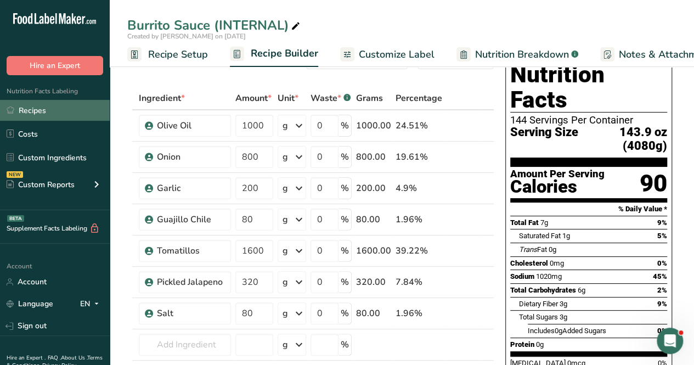
click at [42, 106] on link "Recipes" at bounding box center [55, 110] width 110 height 21
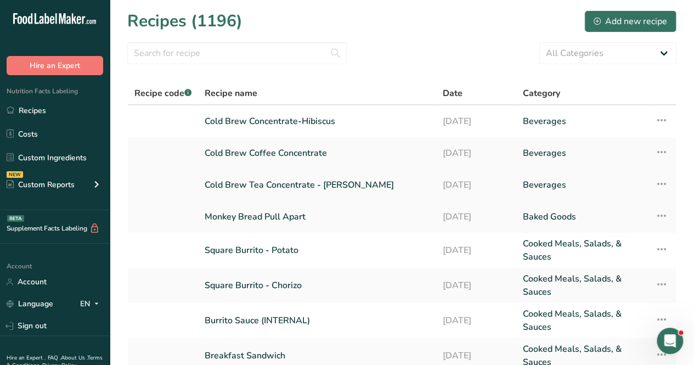
click at [304, 183] on link "Cold Brew Tea Concentrate - [PERSON_NAME]" at bounding box center [317, 184] width 225 height 23
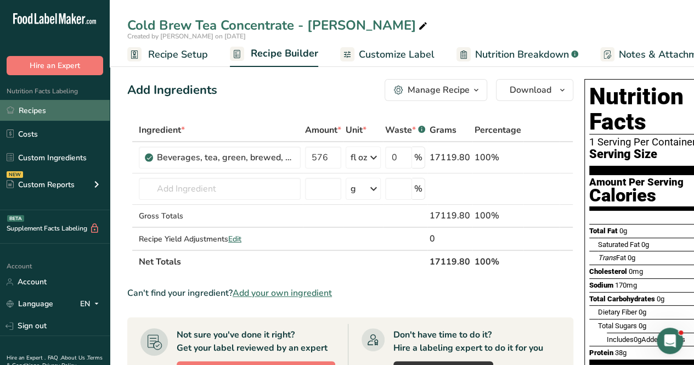
click at [72, 115] on link "Recipes" at bounding box center [55, 110] width 110 height 21
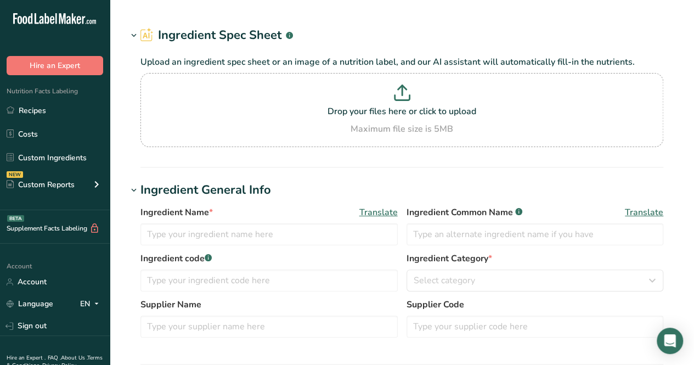
type input "Beverages, water, tap, drinking"
type input "Water"
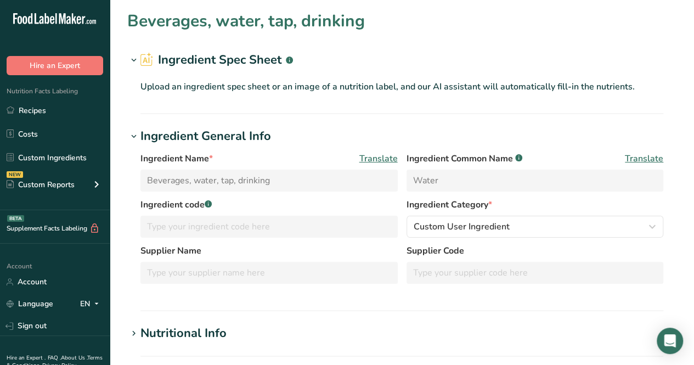
type input "0"
type KJ "0"
type Fat "0"
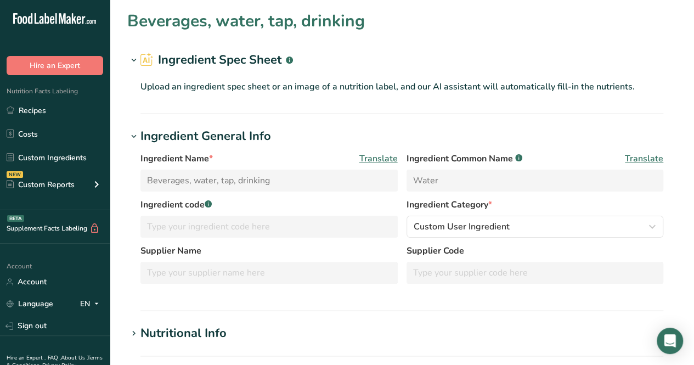
type input "0"
type input "4"
type Carbohydrates "0"
type Fiber "0"
type Sugars "0"
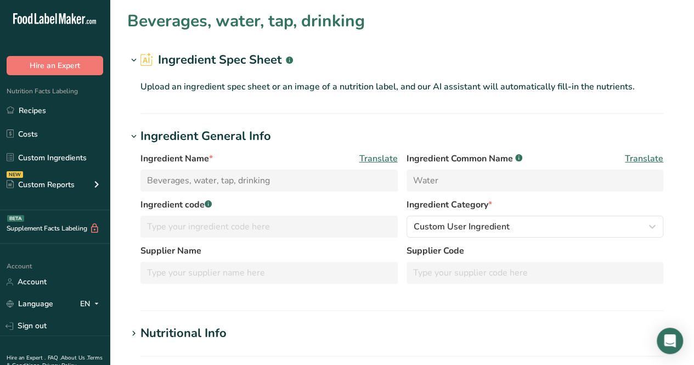
type input "0"
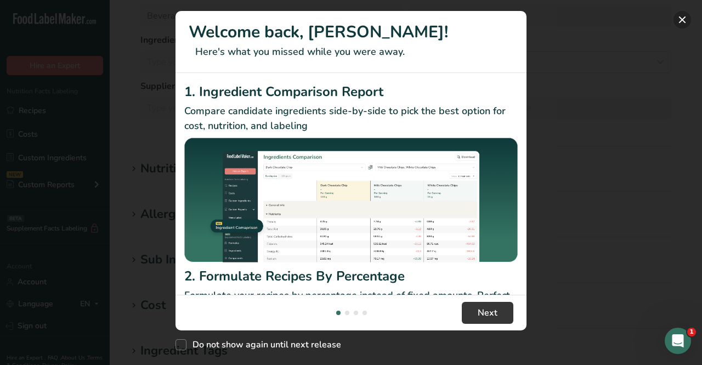
click at [687, 22] on button "New Features" at bounding box center [683, 20] width 18 height 18
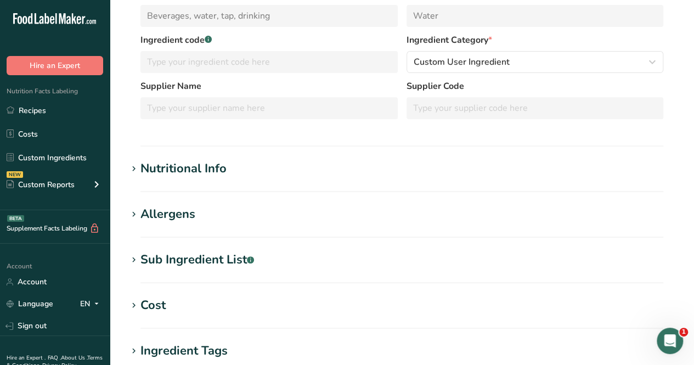
click at [230, 164] on h1 "Nutritional Info" at bounding box center [401, 169] width 549 height 18
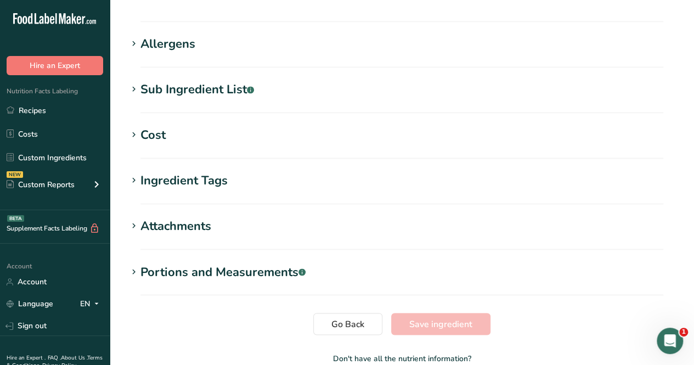
scroll to position [832, 0]
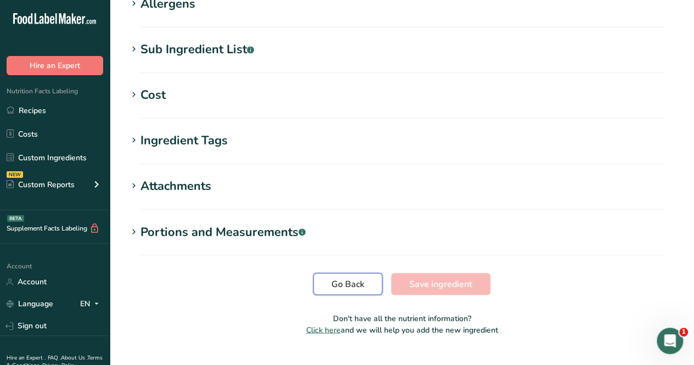
click at [352, 277] on span "Go Back" at bounding box center [347, 283] width 33 height 13
click at [353, 277] on span "Go Back" at bounding box center [347, 283] width 33 height 13
click at [360, 273] on button "Go Back" at bounding box center [347, 284] width 69 height 22
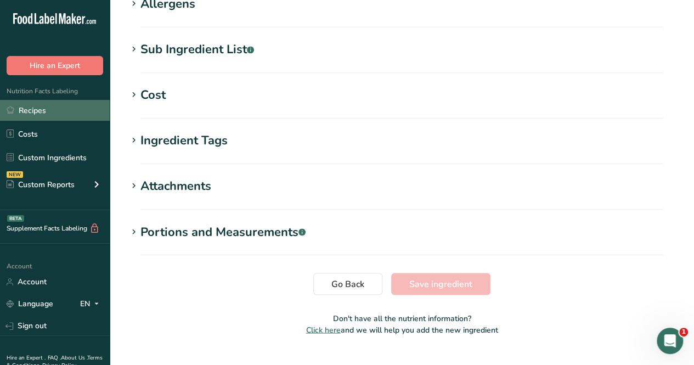
click at [64, 111] on link "Recipes" at bounding box center [55, 110] width 110 height 21
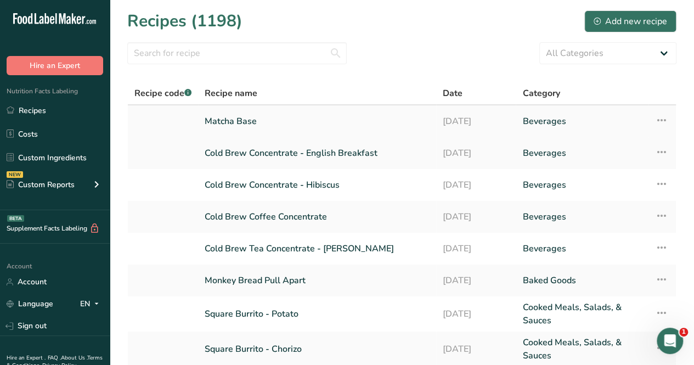
click at [252, 120] on link "Matcha Base" at bounding box center [317, 121] width 225 height 23
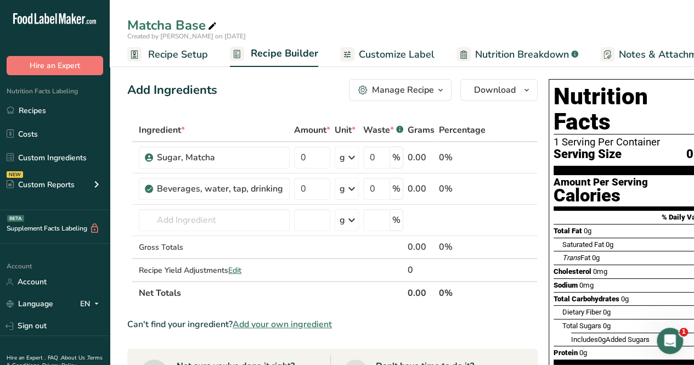
click at [282, 322] on span "Add your own ingredient" at bounding box center [282, 324] width 99 height 13
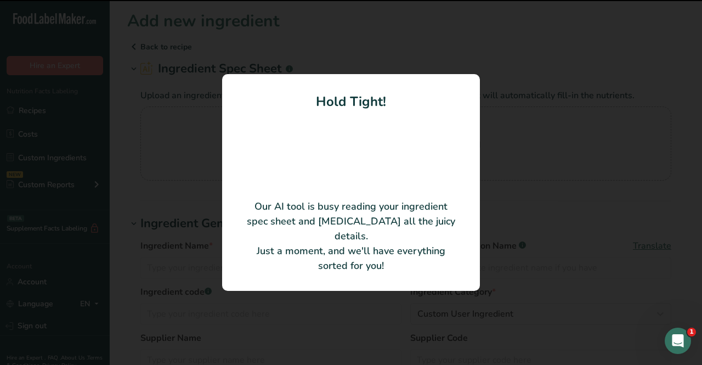
type input "Coconut Barista Blend"
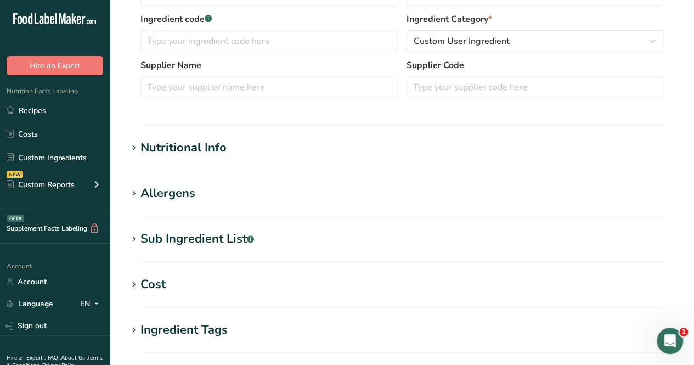
scroll to position [274, 0]
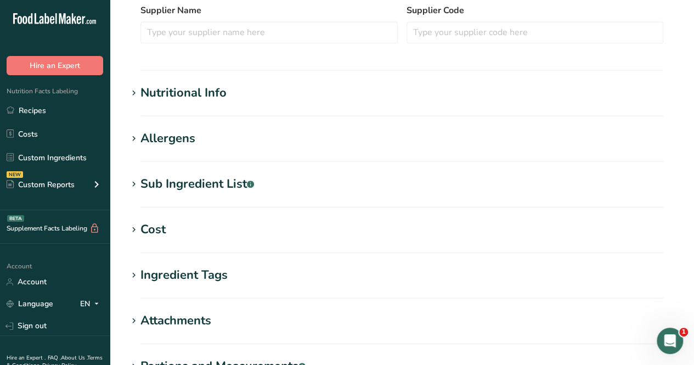
click at [188, 91] on div "Nutritional Info" at bounding box center [183, 93] width 86 height 18
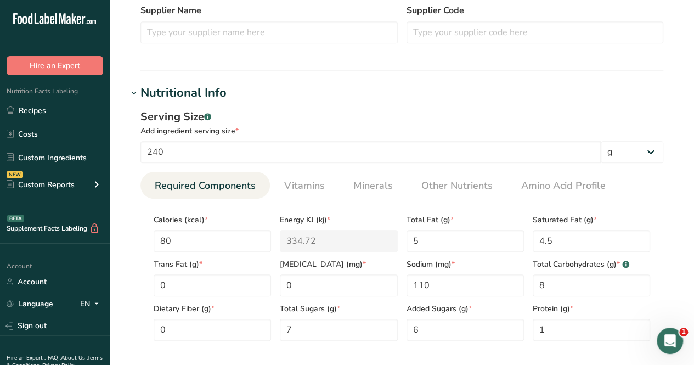
click at [187, 92] on div "Nutritional Info" at bounding box center [183, 93] width 86 height 18
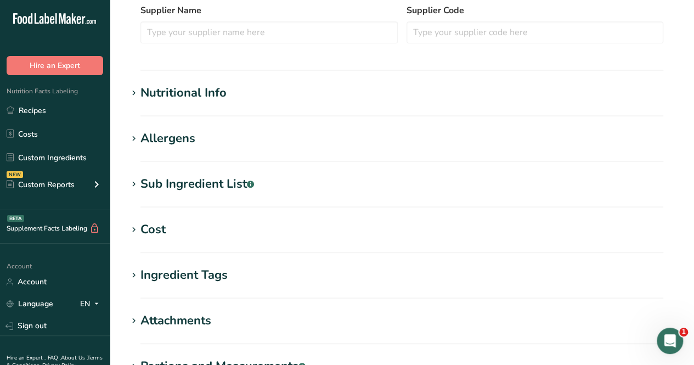
click at [187, 92] on div "Nutritional Info" at bounding box center [183, 93] width 86 height 18
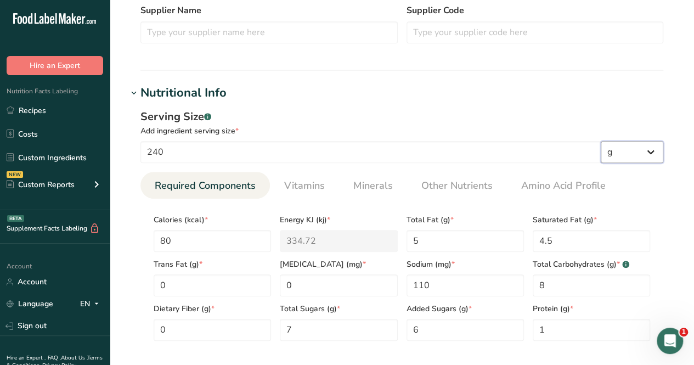
click at [643, 154] on select "g kg mg mcg lb oz l mL fl oz tbsp tsp cup qt gallon" at bounding box center [632, 152] width 63 height 22
select select "5"
click at [601, 141] on select "g kg mg mcg lb oz l mL fl oz tbsp tsp cup qt gallon" at bounding box center [632, 152] width 63 height 22
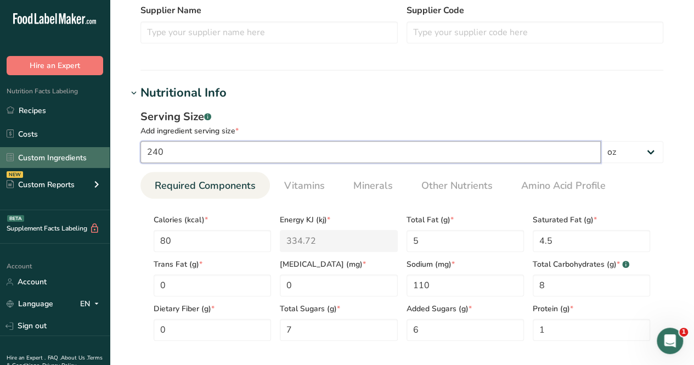
drag, startPoint x: 192, startPoint y: 154, endPoint x: 100, endPoint y: 154, distance: 92.1
click at [100, 154] on div ".a-20{fill:#fff;} Hire an Expert Nutrition Facts Labeling Recipes Costs Custom …" at bounding box center [347, 251] width 694 height 1050
type input "8"
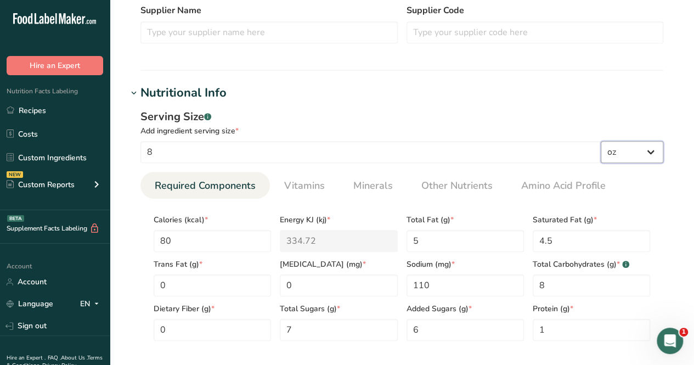
drag, startPoint x: 641, startPoint y: 154, endPoint x: 636, endPoint y: 157, distance: 5.9
click at [641, 154] on select "g kg mg mcg lb oz l mL fl oz tbsp tsp cup qt gallon" at bounding box center [632, 152] width 63 height 22
select select "18"
click at [601, 141] on select "g kg mg mcg lb oz l mL fl oz tbsp tsp cup qt gallon" at bounding box center [632, 152] width 63 height 22
select select "22"
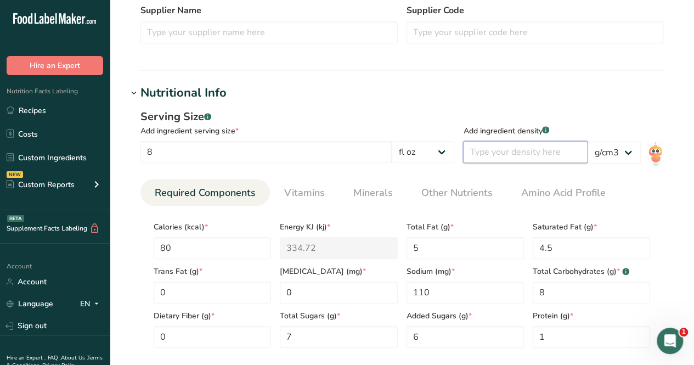
click at [502, 150] on input "number" at bounding box center [525, 152] width 125 height 22
type input "1"
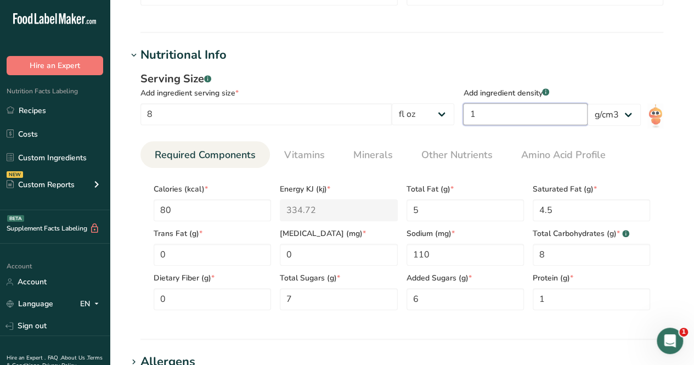
scroll to position [329, 0]
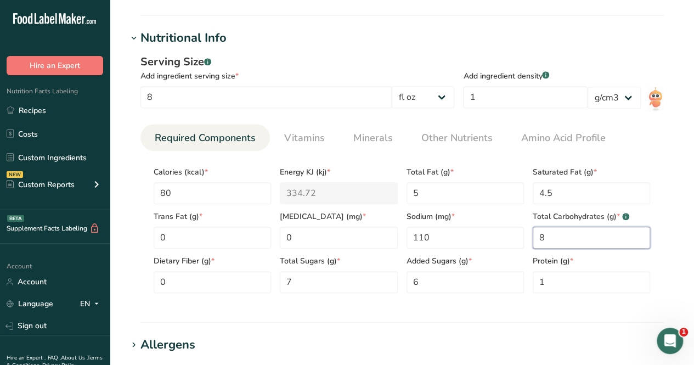
click at [612, 233] on Carbohydrates "8" at bounding box center [591, 238] width 117 height 22
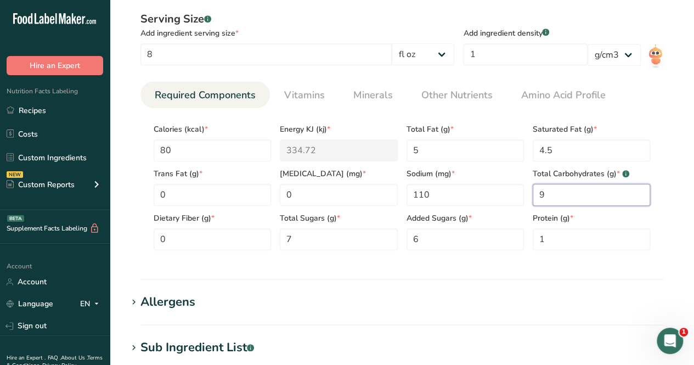
scroll to position [274, 0]
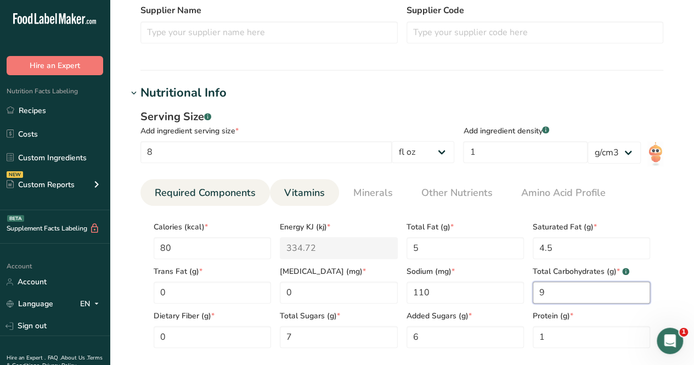
type Carbohydrates "9"
click at [292, 188] on span "Vitamins" at bounding box center [304, 192] width 41 height 15
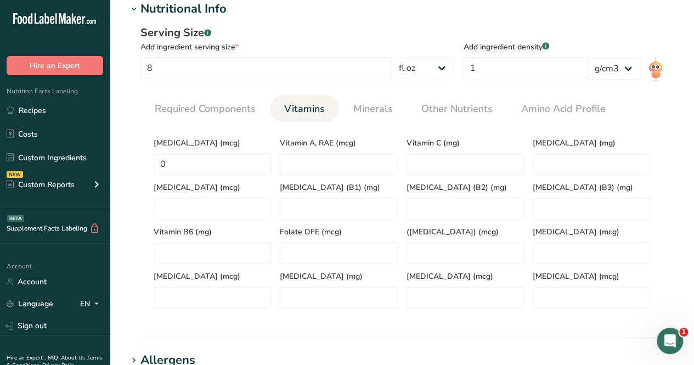
scroll to position [384, 0]
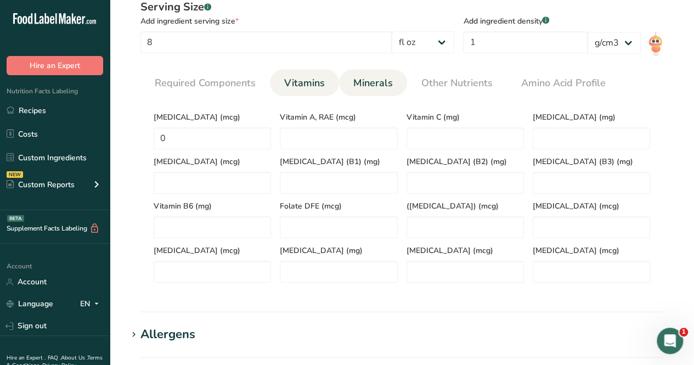
click at [376, 82] on span "Minerals" at bounding box center [372, 83] width 39 height 15
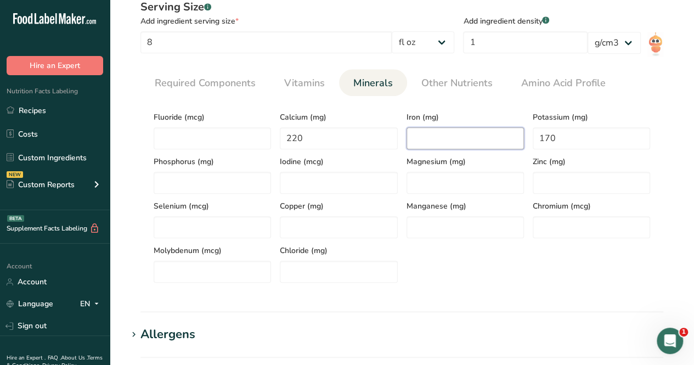
click at [438, 141] on input "number" at bounding box center [464, 138] width 117 height 22
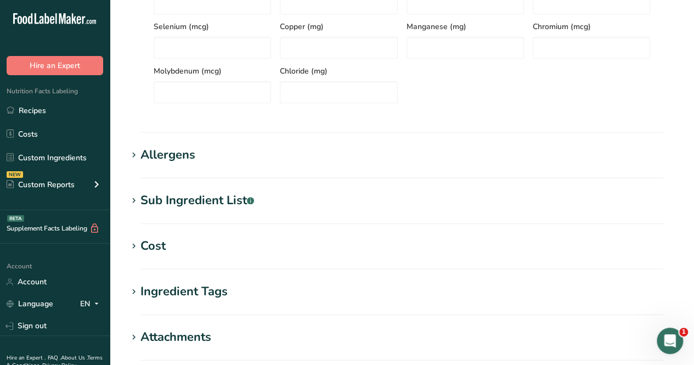
scroll to position [494, 0]
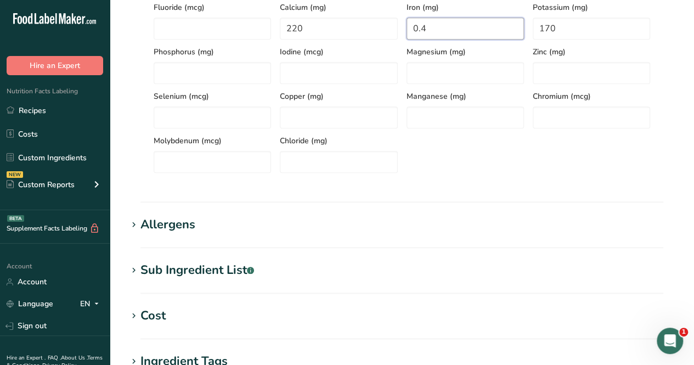
type input "0.4"
click at [182, 287] on section "Sub Ingredient List .a-a{fill:#347362;}.b-a{fill:#fff;} Translate Coconutmilk (…" at bounding box center [401, 277] width 549 height 32
click at [182, 269] on div "Sub Ingredient List .a-a{fill:#347362;}.b-a{fill:#fff;}" at bounding box center [197, 270] width 114 height 18
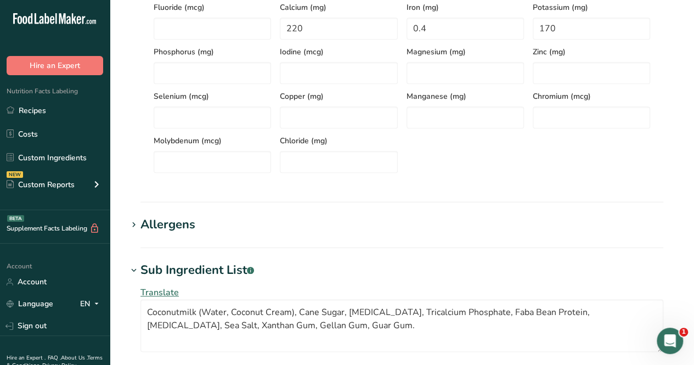
click at [235, 209] on section "Add new ingredient Back to recipe Ingredient Spec Sheet .a-a{fill:#347362;}.b-a…" at bounding box center [402, 79] width 584 height 1146
click at [220, 230] on h1 "Allergens" at bounding box center [401, 225] width 549 height 18
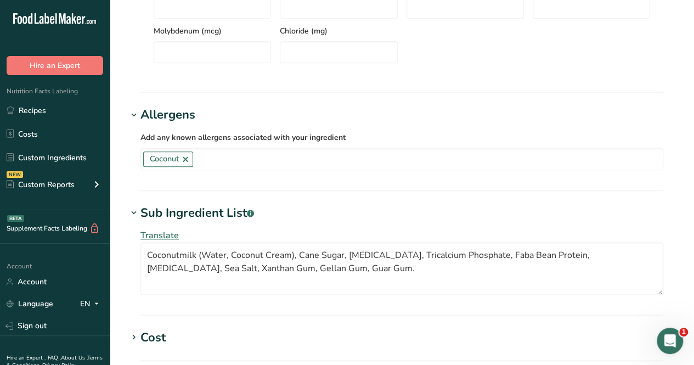
scroll to position [658, 0]
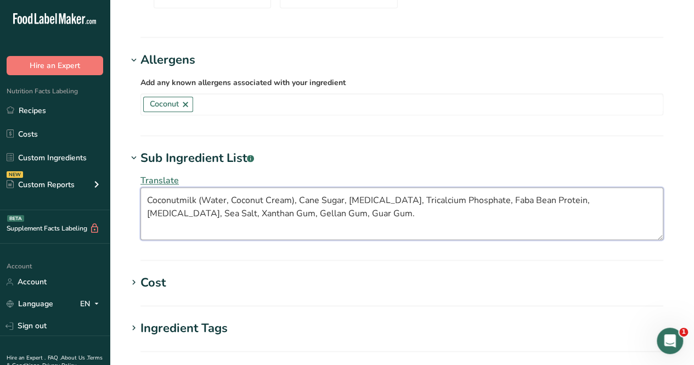
click at [344, 202] on textarea "Coconutmilk (Water, Coconut Cream), Cane Sugar, Calcium Carbonate, Tricalcium P…" at bounding box center [401, 213] width 523 height 53
drag, startPoint x: 533, startPoint y: 199, endPoint x: 462, endPoint y: 199, distance: 70.8
click at [462, 199] on textarea "Coconutmilk (Water, Coconut Cream), Cane Sugar, Coconut Water Concentrate, Calc…" at bounding box center [401, 213] width 523 height 53
drag, startPoint x: 562, startPoint y: 197, endPoint x: 572, endPoint y: 193, distance: 10.8
click at [562, 197] on textarea "Coconutmilk (Water, Coconut Cream), Cane Sugar, Coconut Water Concentrate, Tric…" at bounding box center [401, 213] width 523 height 53
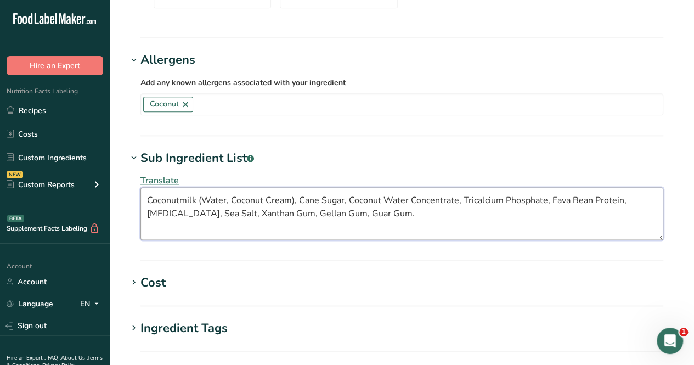
click at [644, 200] on textarea "Coconutmilk (Water, Coconut Cream), Cane Sugar, Coconut Water Concentrate, Tric…" at bounding box center [401, 213] width 523 height 53
drag, startPoint x: 256, startPoint y: 217, endPoint x: 211, endPoint y: 216, distance: 45.5
click at [211, 216] on textarea "Coconutmilk (Water, Coconut Cream), Cane Sugar, Coconut Water Concentrate, Tric…" at bounding box center [401, 213] width 523 height 53
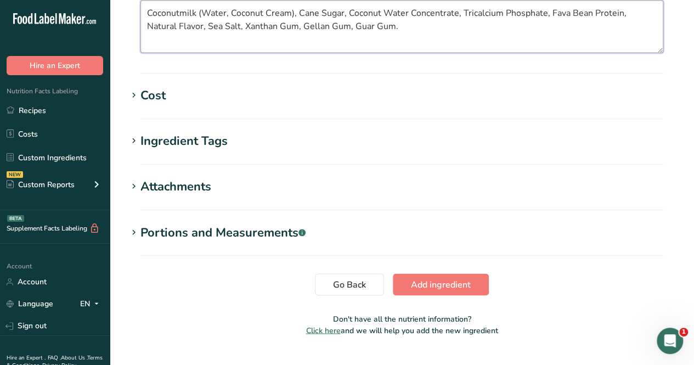
scroll to position [867, 0]
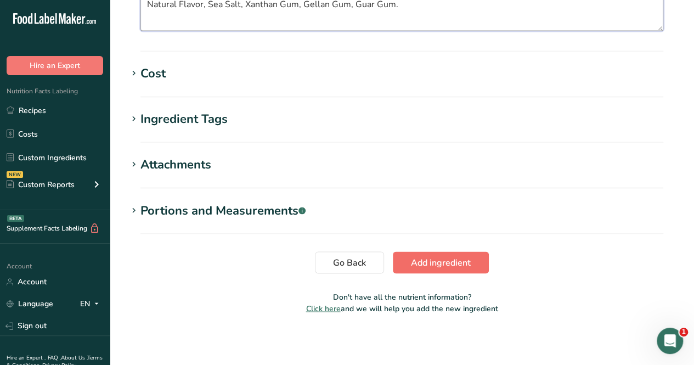
type textarea "Coconutmilk (Water, Coconut Cream), Cane Sugar, Coconut Water Concentrate, Tric…"
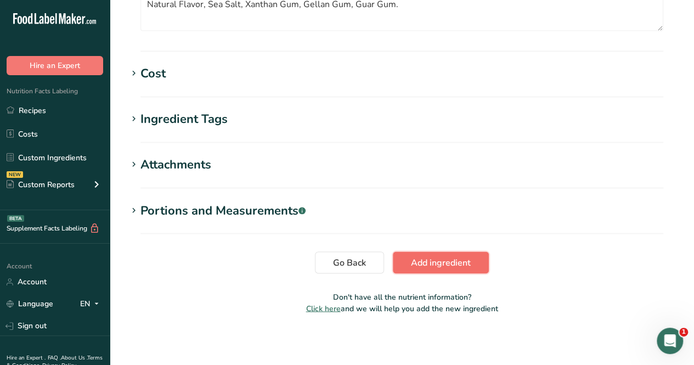
click at [445, 258] on span "Add ingredient" at bounding box center [441, 262] width 60 height 13
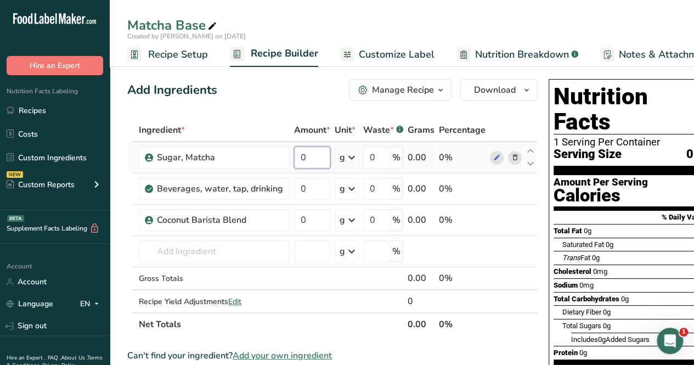
drag, startPoint x: 315, startPoint y: 159, endPoint x: 305, endPoint y: 158, distance: 9.9
click at [314, 159] on input "0" at bounding box center [312, 157] width 36 height 22
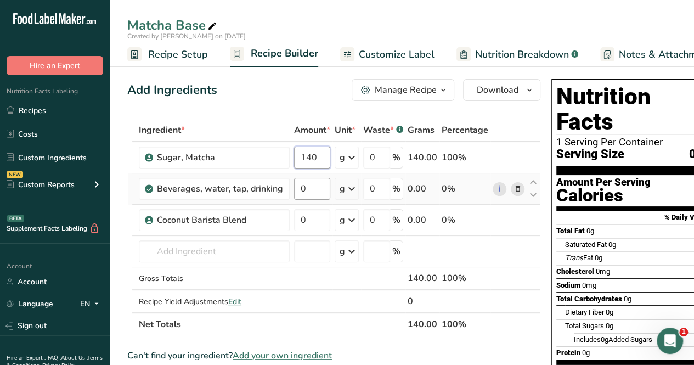
type input "140"
click at [319, 189] on div "Ingredient * Amount * Unit * Waste * .a-a{fill:#347362;}.b-a{fill:#fff;} Grams …" at bounding box center [333, 226] width 413 height 217
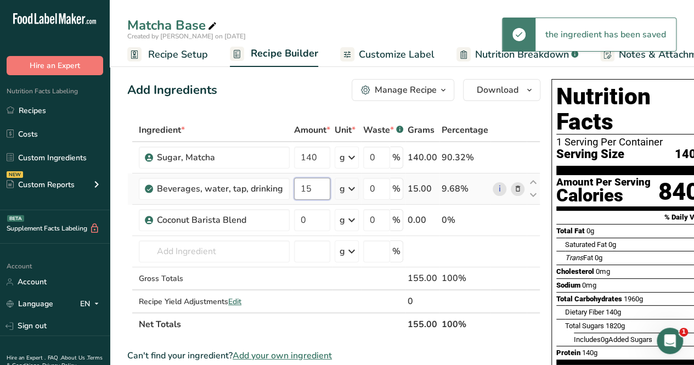
type input "15"
click at [346, 189] on div "Ingredient * Amount * Unit * Waste * .a-a{fill:#347362;}.b-a{fill:#fff;} Grams …" at bounding box center [333, 226] width 413 height 217
click at [351, 193] on icon at bounding box center [351, 189] width 13 height 20
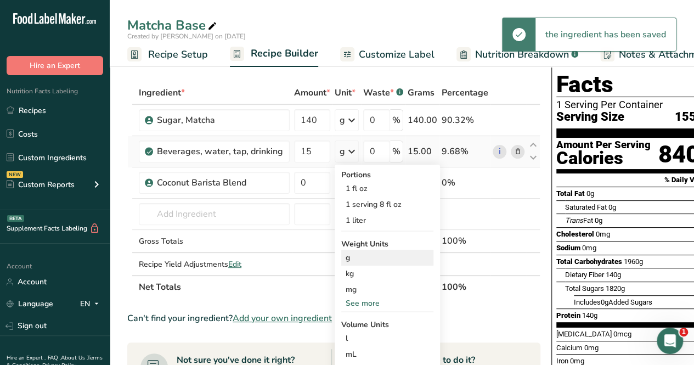
scroll to position [55, 0]
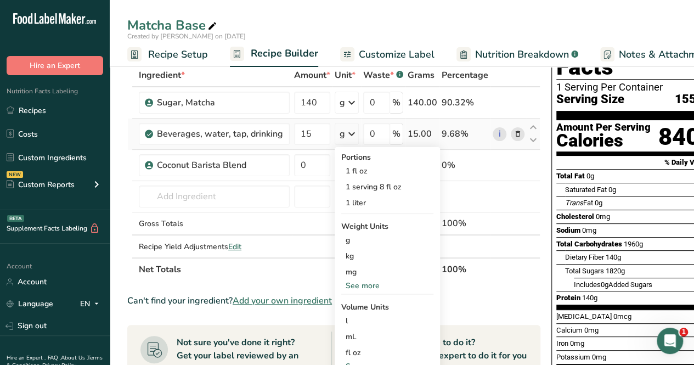
click at [370, 287] on div "See more" at bounding box center [387, 286] width 92 height 12
click at [381, 320] on div "oz" at bounding box center [387, 320] width 92 height 16
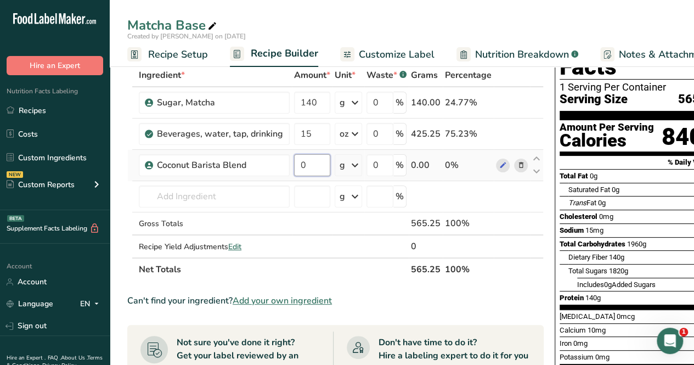
click at [315, 170] on input "0" at bounding box center [312, 165] width 36 height 22
type input "110"
click at [354, 165] on div "Ingredient * Amount * Unit * Waste * .a-a{fill:#347362;}.b-a{fill:#fff;} Grams …" at bounding box center [335, 172] width 416 height 217
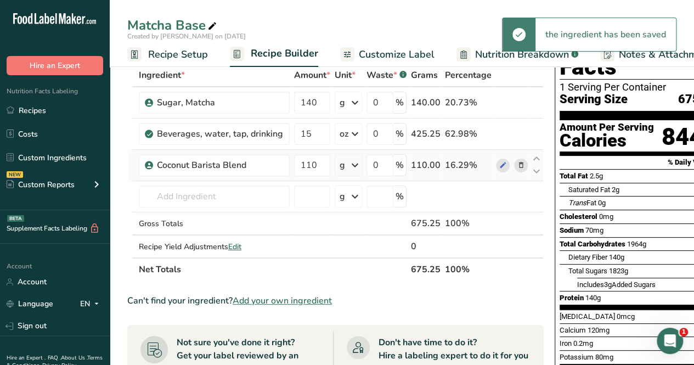
click at [352, 172] on icon at bounding box center [354, 165] width 13 height 20
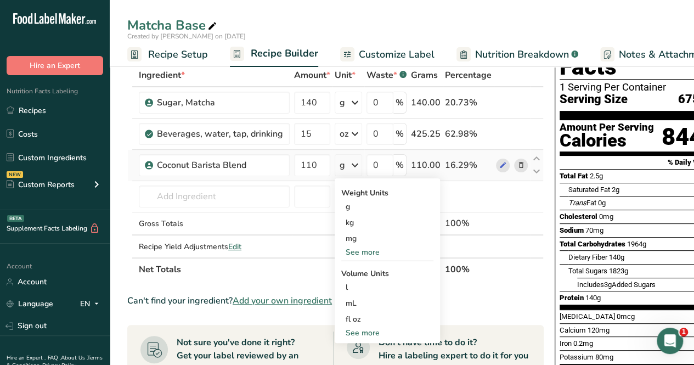
click at [365, 247] on div "See more" at bounding box center [387, 252] width 92 height 12
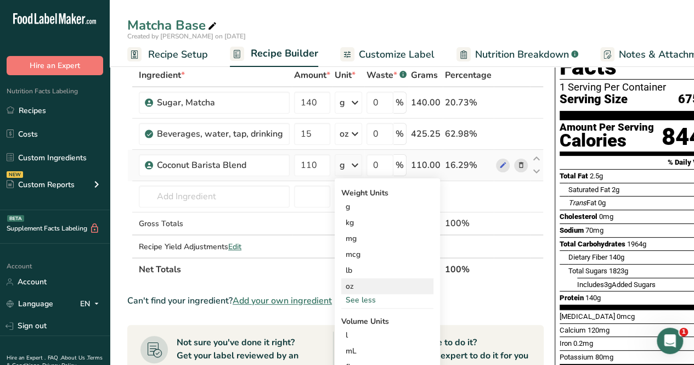
click at [376, 287] on div "oz" at bounding box center [387, 286] width 92 height 16
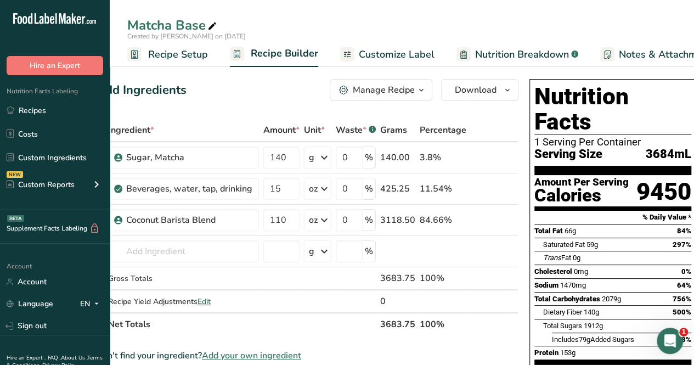
scroll to position [0, 0]
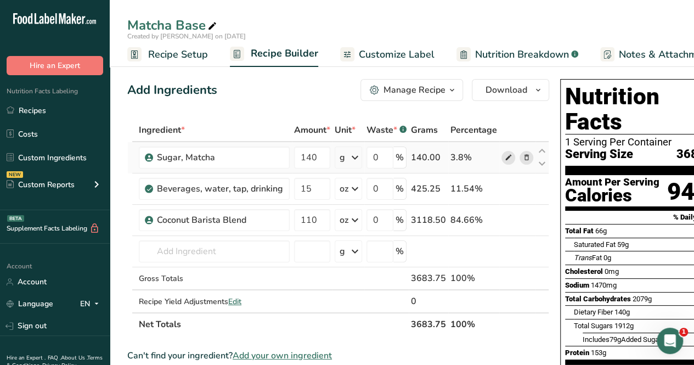
click at [505, 159] on icon at bounding box center [509, 158] width 8 height 12
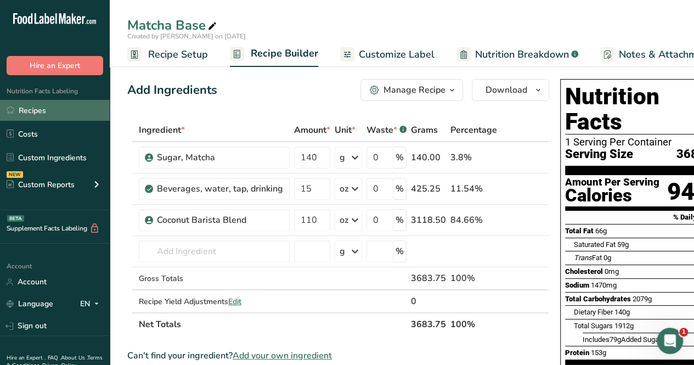
click at [44, 109] on link "Recipes" at bounding box center [55, 110] width 110 height 21
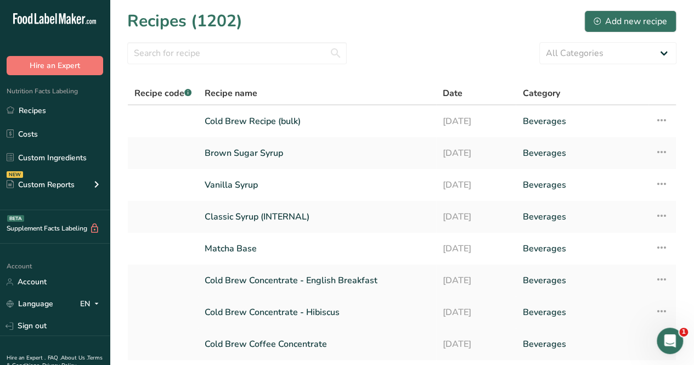
scroll to position [55, 0]
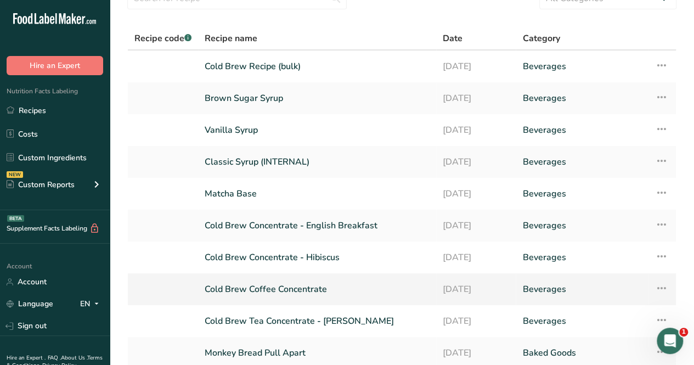
click at [293, 288] on link "Cold Brew Coffee Concentrate" at bounding box center [317, 289] width 225 height 23
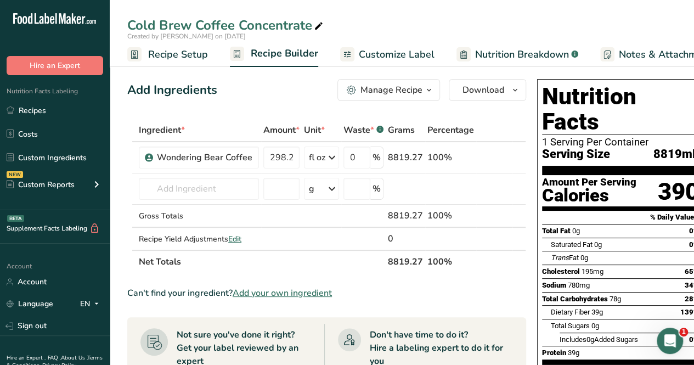
click at [422, 93] on span "button" at bounding box center [428, 89] width 13 height 13
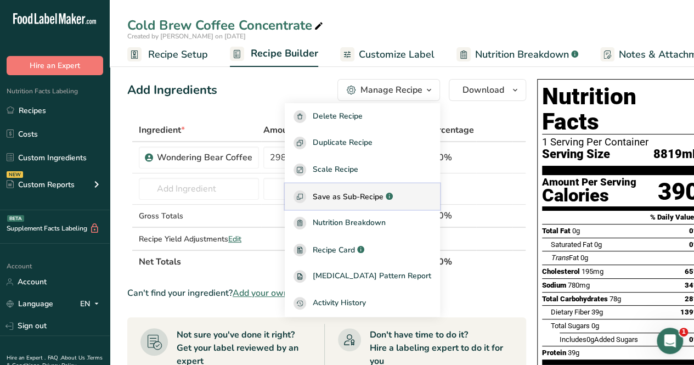
click at [373, 197] on span "Save as Sub-Recipe" at bounding box center [348, 197] width 71 height 12
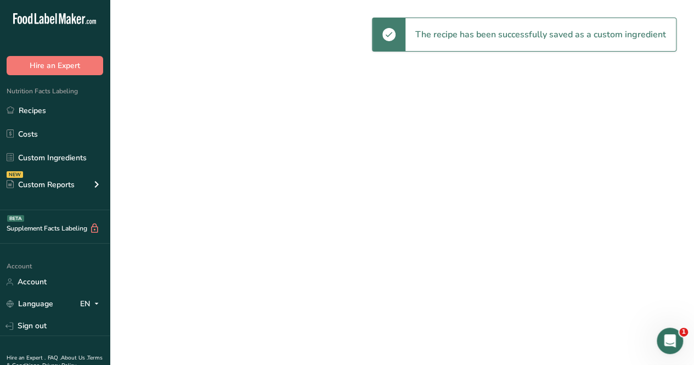
select select "30"
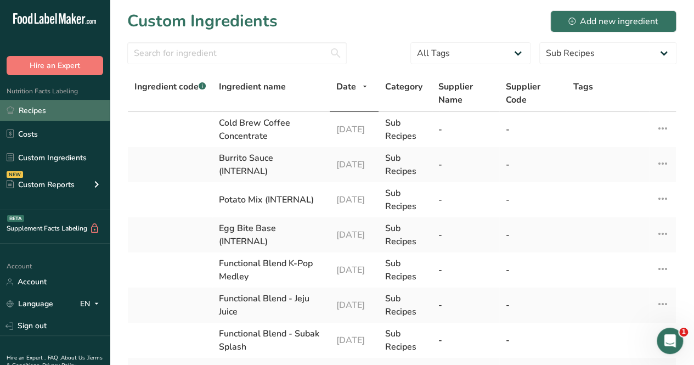
click at [55, 106] on link "Recipes" at bounding box center [55, 110] width 110 height 21
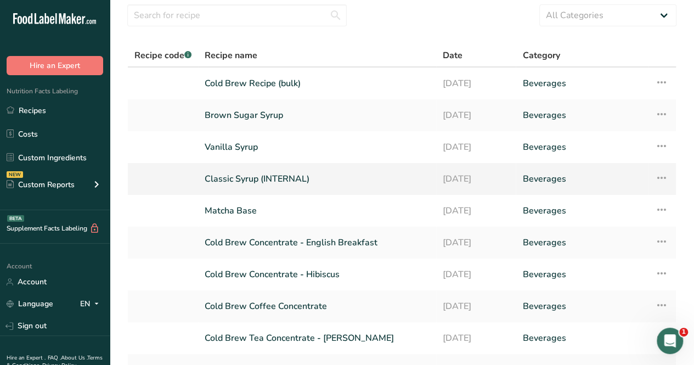
scroll to position [55, 0]
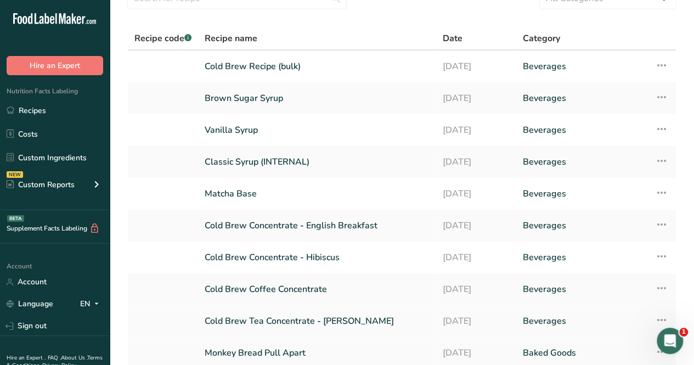
click at [305, 315] on link "Cold Brew Tea Concentrate - [PERSON_NAME]" at bounding box center [317, 320] width 225 height 23
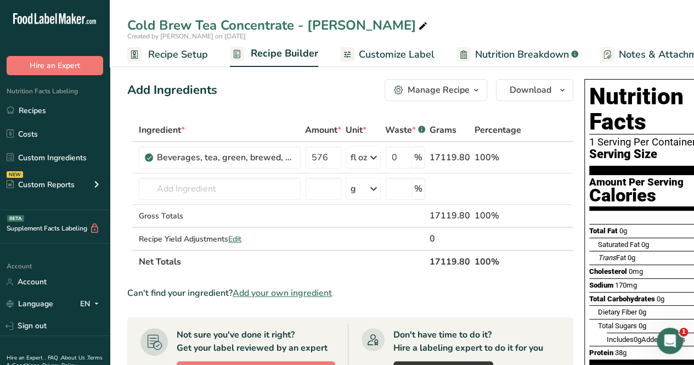
click at [438, 91] on div "Manage Recipe" at bounding box center [439, 89] width 62 height 13
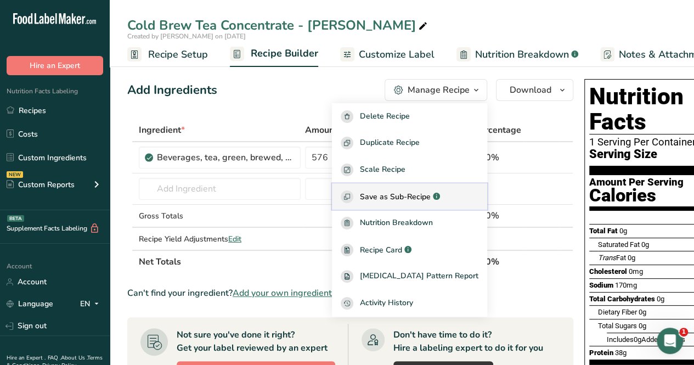
click at [431, 200] on span "Save as Sub-Recipe" at bounding box center [395, 197] width 71 height 12
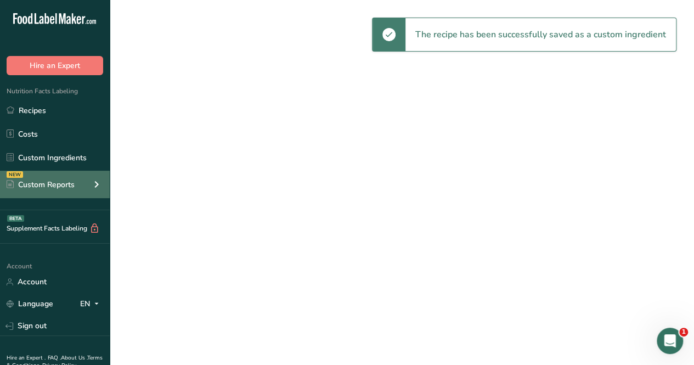
select select "30"
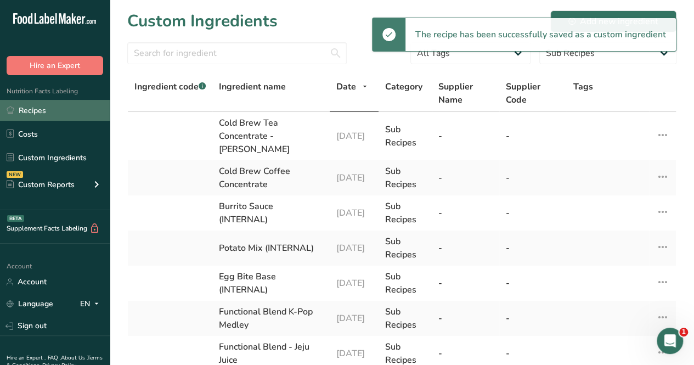
click at [61, 117] on link "Recipes" at bounding box center [55, 110] width 110 height 21
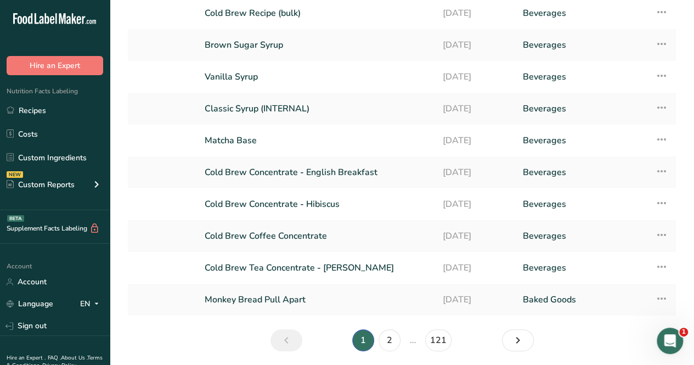
scroll to position [110, 0]
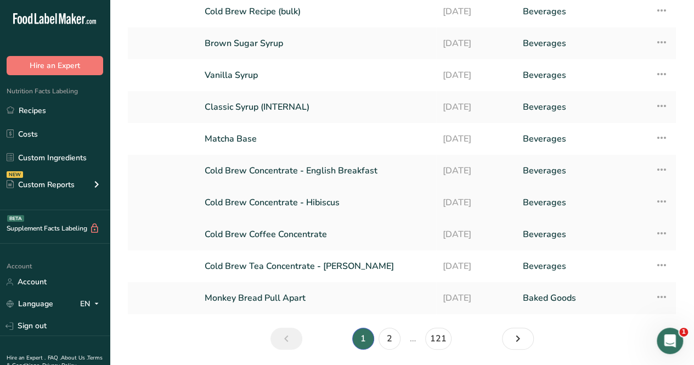
click at [310, 201] on link "Cold Brew Concentrate - Hibiscus" at bounding box center [317, 202] width 225 height 23
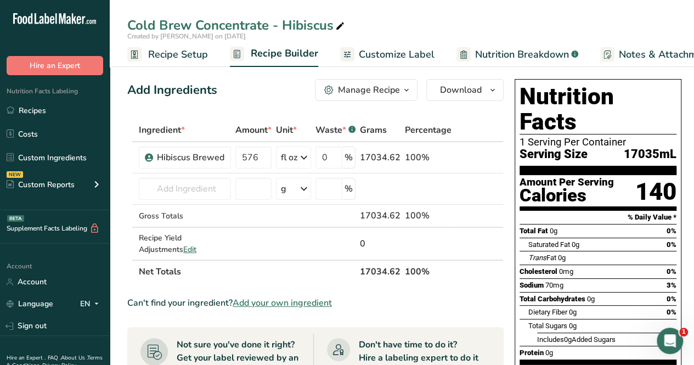
click at [397, 90] on div "Manage Recipe" at bounding box center [369, 89] width 62 height 13
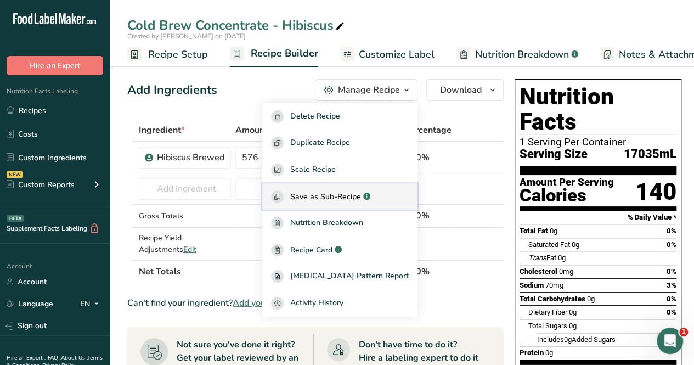
click at [361, 190] on div "Save as Sub-Recipe .a-a{fill:#347362;}.b-a{fill:#fff;}" at bounding box center [340, 196] width 138 height 13
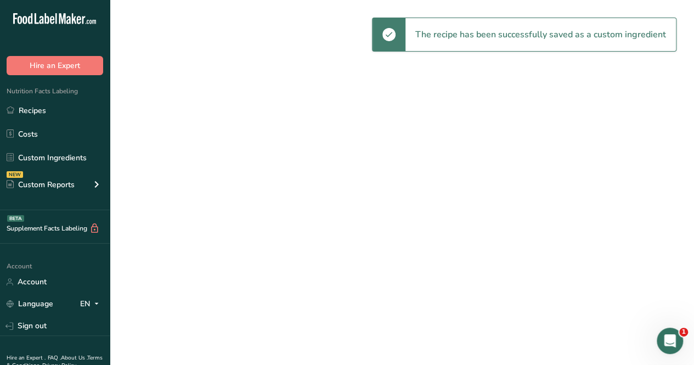
select select "30"
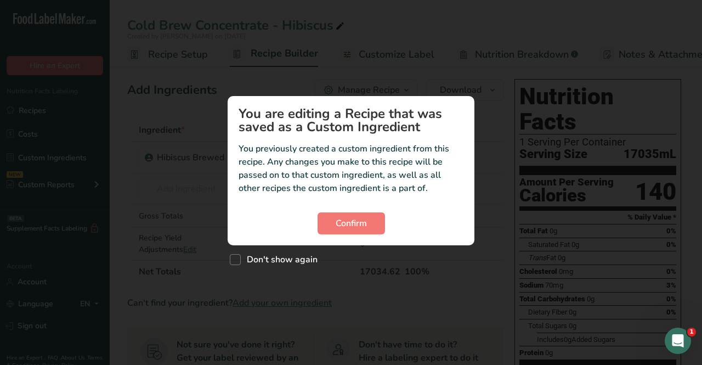
click at [477, 78] on div "Custom ingredient modal" at bounding box center [351, 182] width 702 height 365
click at [350, 224] on span "Confirm" at bounding box center [351, 223] width 31 height 13
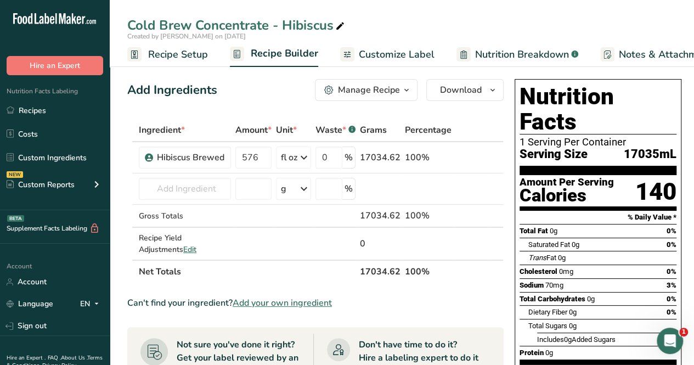
click at [396, 84] on div "Manage Recipe" at bounding box center [369, 89] width 62 height 13
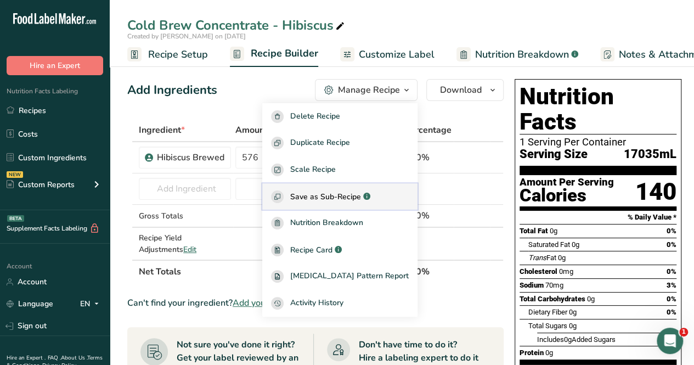
click at [356, 191] on span "Save as Sub-Recipe" at bounding box center [325, 197] width 71 height 12
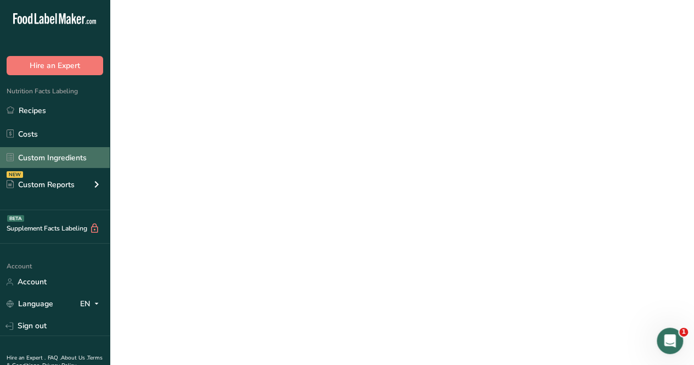
select select "30"
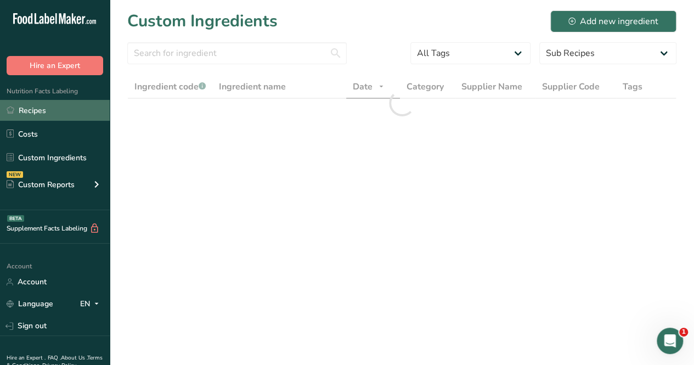
click at [42, 104] on link "Recipes" at bounding box center [55, 110] width 110 height 21
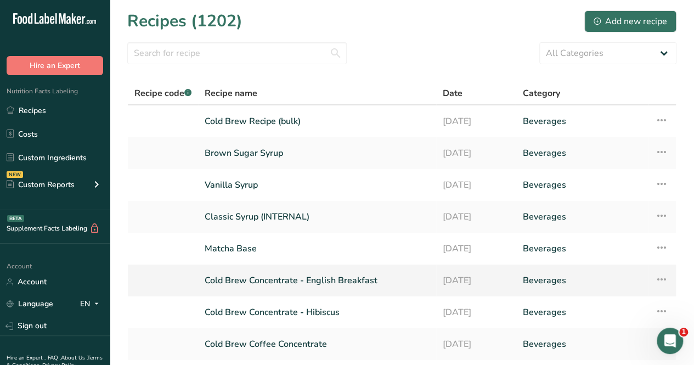
click at [337, 281] on link "Cold Brew Concentrate - English Breakfast" at bounding box center [317, 280] width 225 height 23
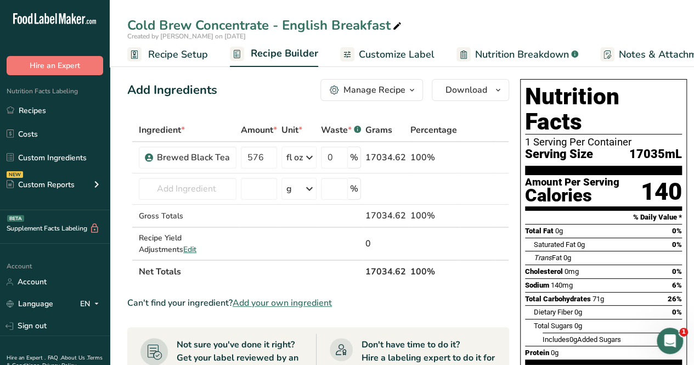
click at [397, 87] on div "Manage Recipe" at bounding box center [374, 89] width 62 height 13
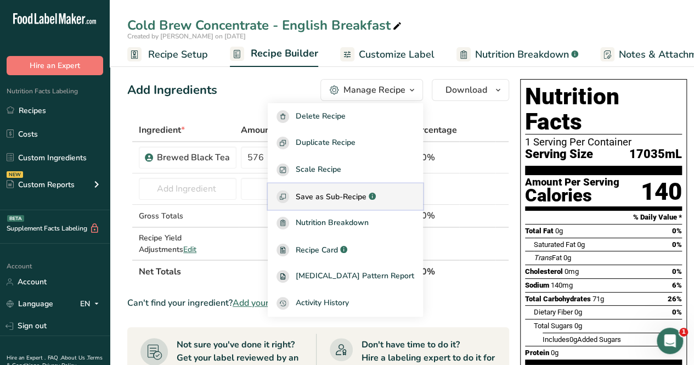
click at [355, 196] on span "Save as Sub-Recipe" at bounding box center [331, 197] width 71 height 12
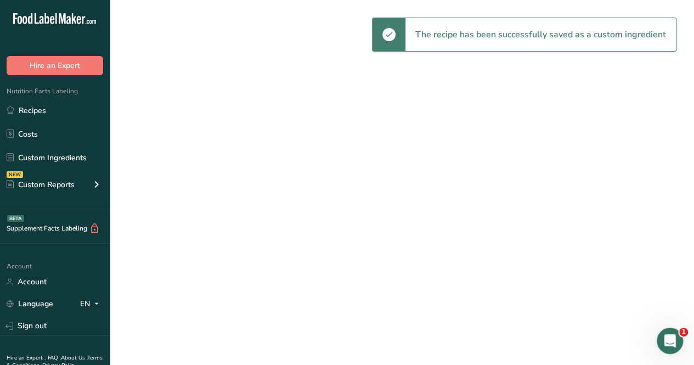
select select "30"
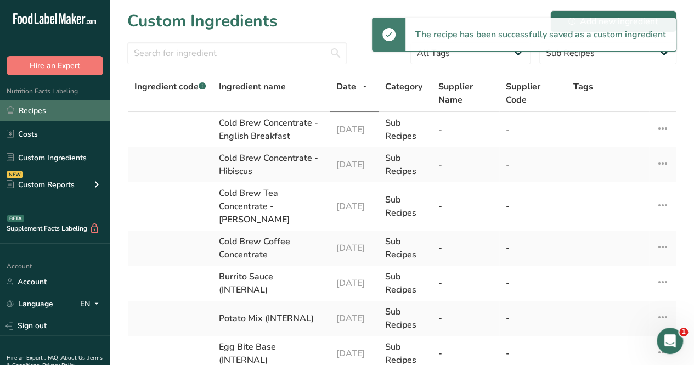
click at [48, 105] on link "Recipes" at bounding box center [55, 110] width 110 height 21
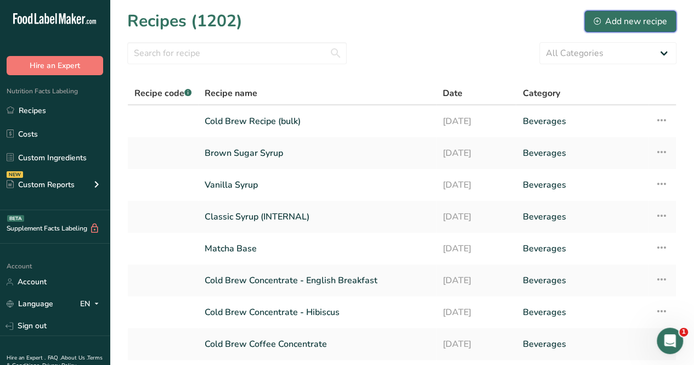
click at [638, 29] on button "Add new recipe" at bounding box center [630, 21] width 92 height 22
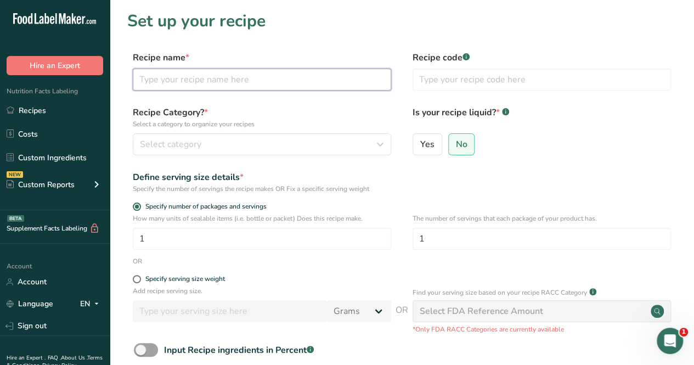
click at [214, 85] on input "text" at bounding box center [262, 80] width 258 height 22
type input "Jasmine Tea Recipe (bulk - unsweetened)"
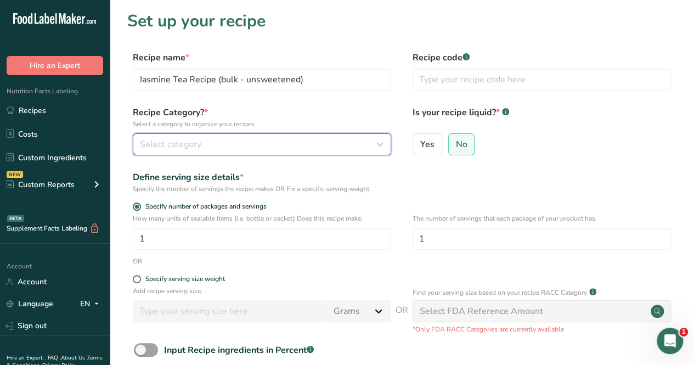
click at [226, 149] on div "Select category" at bounding box center [258, 144] width 237 height 13
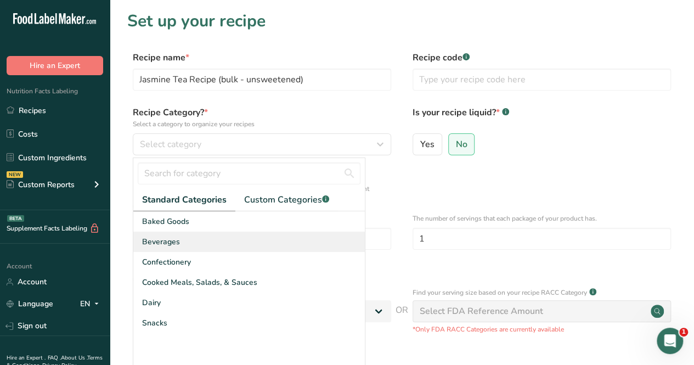
click at [219, 247] on div "Beverages" at bounding box center [248, 241] width 231 height 20
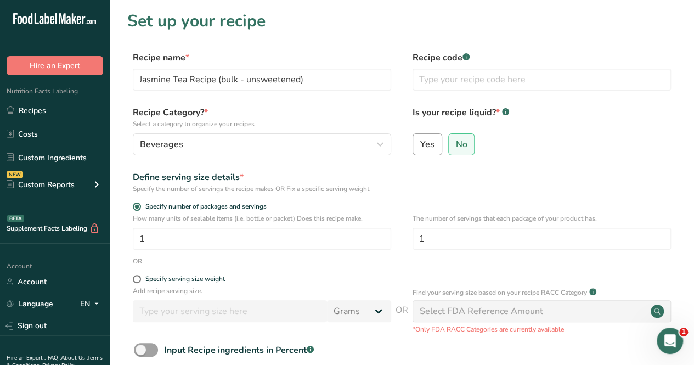
click at [413, 148] on label "Yes" at bounding box center [427, 144] width 30 height 22
click at [413, 148] on input "Yes" at bounding box center [416, 143] width 7 height 7
radio input "true"
radio input "false"
select select "22"
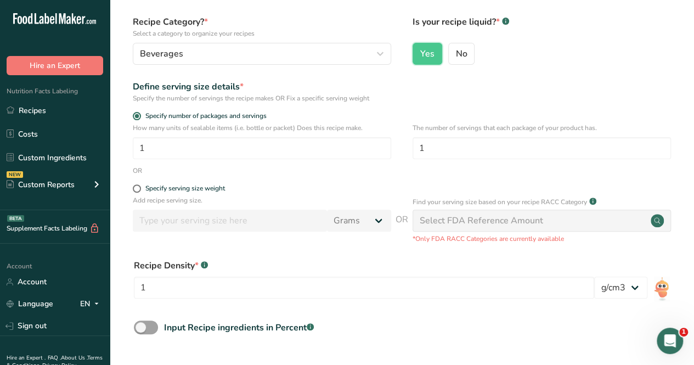
scroll to position [165, 0]
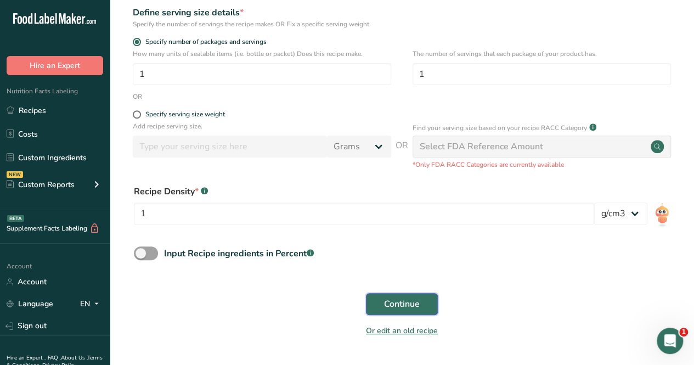
click at [392, 299] on span "Continue" at bounding box center [402, 303] width 36 height 13
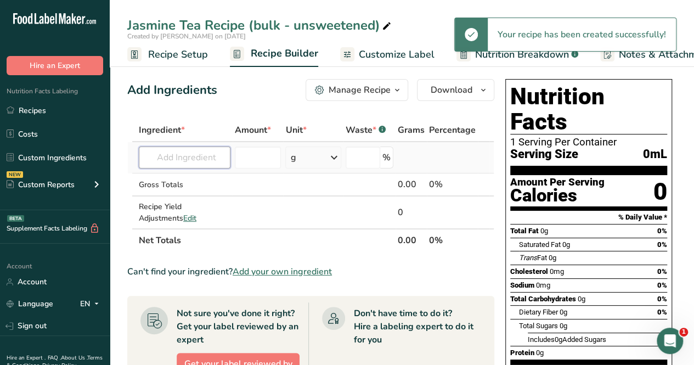
click at [203, 160] on input "text" at bounding box center [185, 157] width 92 height 22
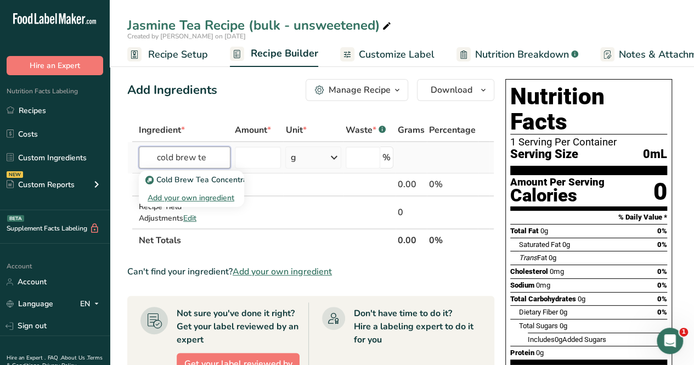
type input "cold brew te"
click at [175, 197] on div "Add your own ingredient" at bounding box center [192, 198] width 88 height 12
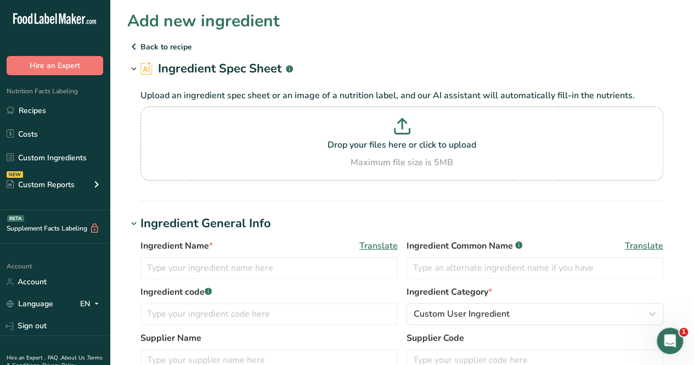
click at [165, 44] on p "Back to recipe" at bounding box center [401, 46] width 549 height 13
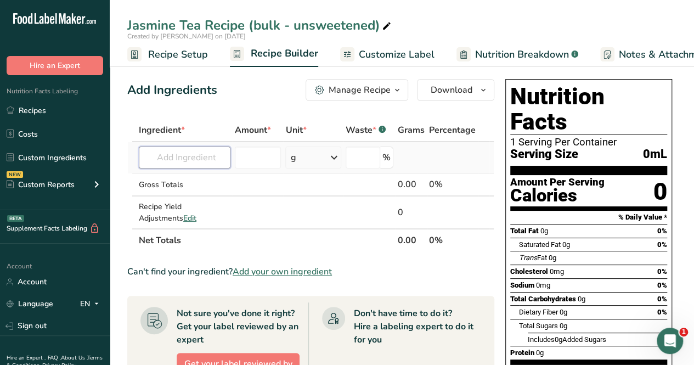
click at [185, 149] on input "text" at bounding box center [185, 157] width 92 height 22
type input "cold brew tea co"
click at [193, 195] on div "Add your own ingredient" at bounding box center [192, 198] width 88 height 12
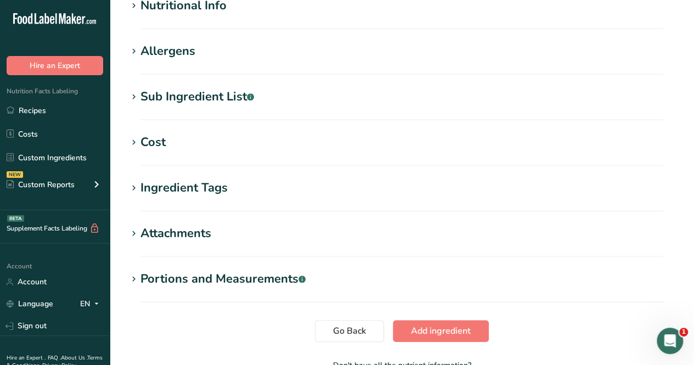
scroll to position [484, 0]
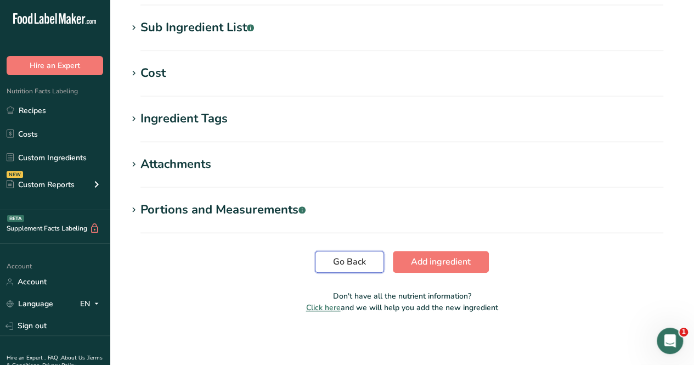
click at [344, 255] on span "Go Back" at bounding box center [349, 261] width 33 height 13
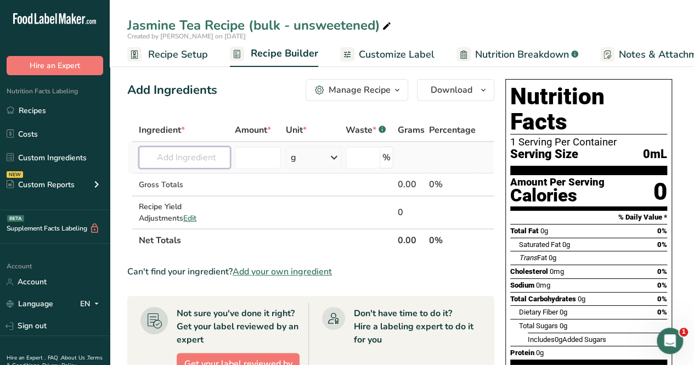
click at [207, 165] on input "text" at bounding box center [185, 157] width 92 height 22
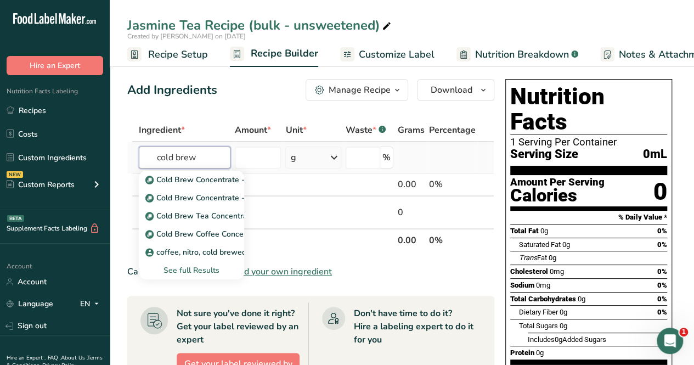
type input "cold brew"
click at [196, 268] on div "See full Results" at bounding box center [192, 270] width 88 height 12
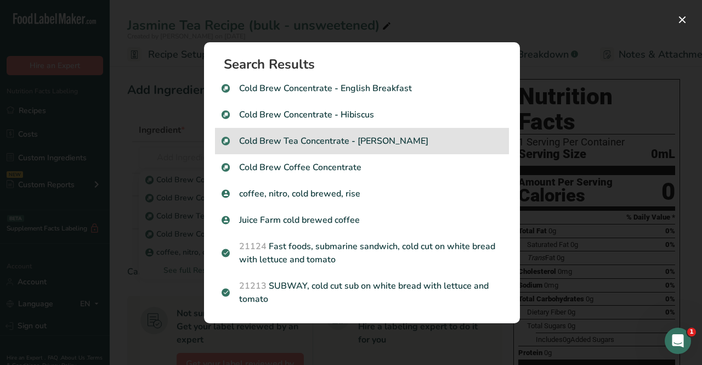
click at [409, 133] on div "Cold Brew Tea Concentrate - [PERSON_NAME]" at bounding box center [362, 141] width 294 height 26
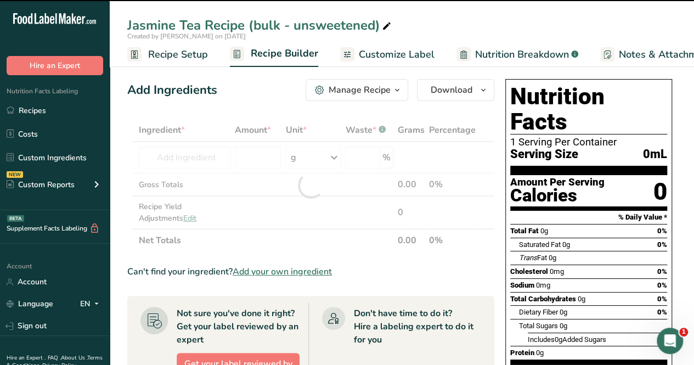
type input "0"
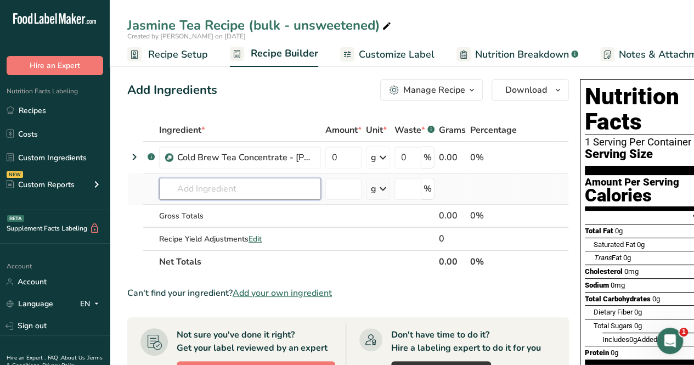
click at [247, 195] on input "text" at bounding box center [240, 189] width 162 height 22
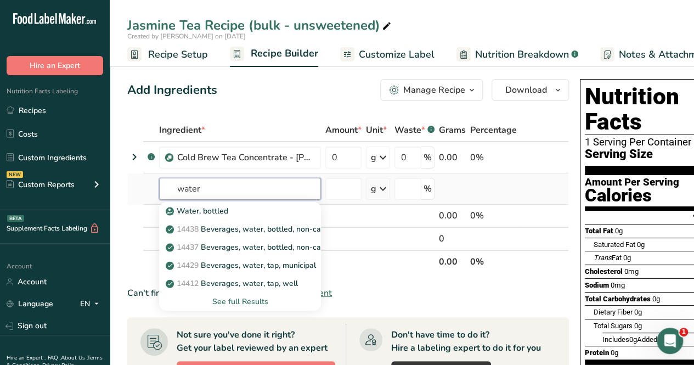
type input "water"
click at [252, 301] on div "See full Results" at bounding box center [240, 302] width 144 height 12
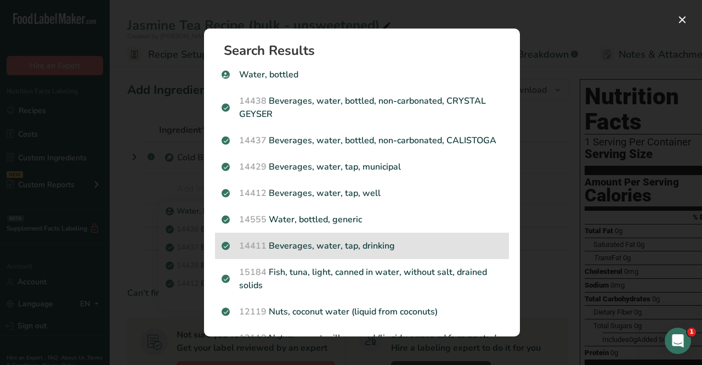
click at [403, 252] on p "14411 Beverages, water, tap, drinking" at bounding box center [362, 245] width 281 height 13
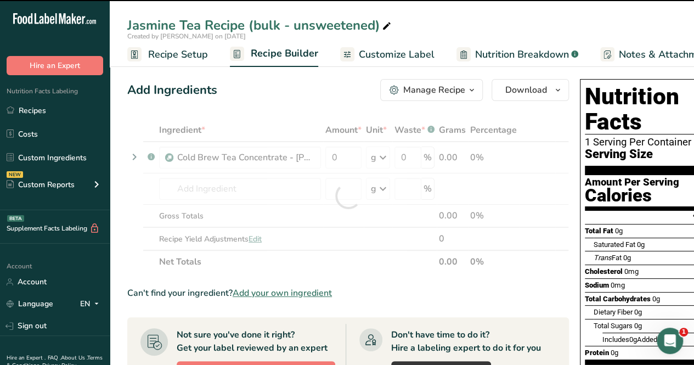
type input "0"
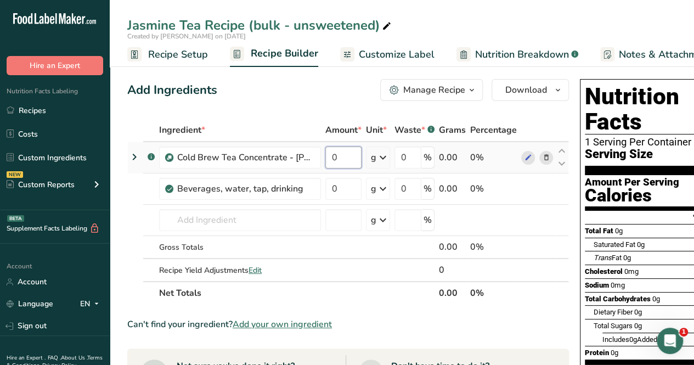
click at [354, 161] on input "0" at bounding box center [343, 157] width 36 height 22
type input "60"
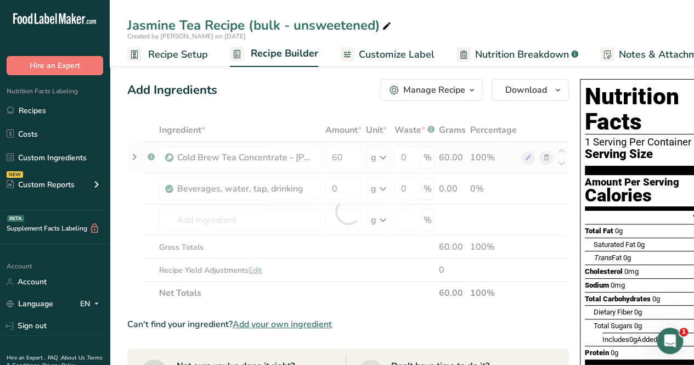
click at [383, 156] on div "Ingredient * Amount * Unit * Waste * .a-a{fill:#347362;}.b-a{fill:#fff;} Grams …" at bounding box center [348, 211] width 442 height 186
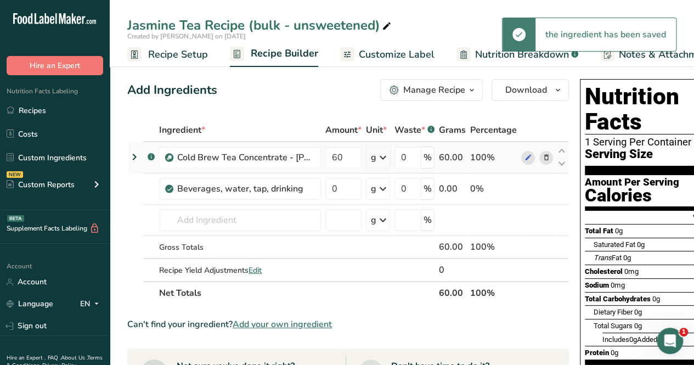
click at [388, 159] on icon at bounding box center [382, 158] width 13 height 20
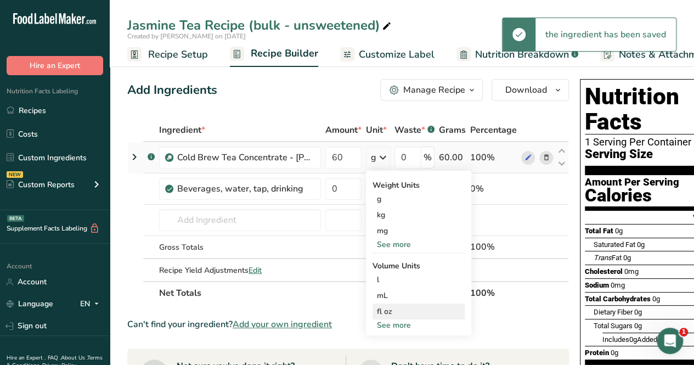
click at [426, 305] on div "fl oz" at bounding box center [418, 311] width 83 height 12
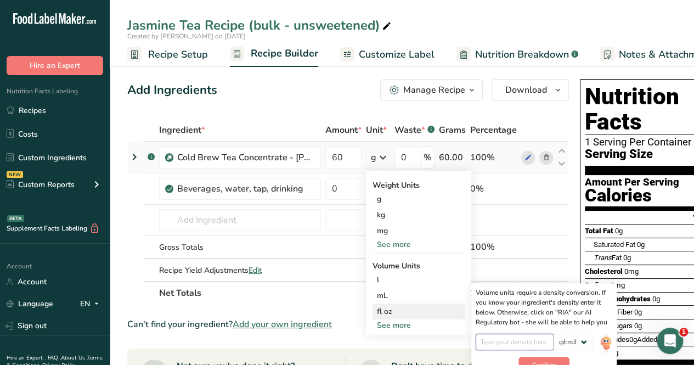
click at [522, 342] on input "number" at bounding box center [515, 341] width 78 height 16
type input "1"
click at [556, 356] on button "Confirm" at bounding box center [543, 364] width 51 height 16
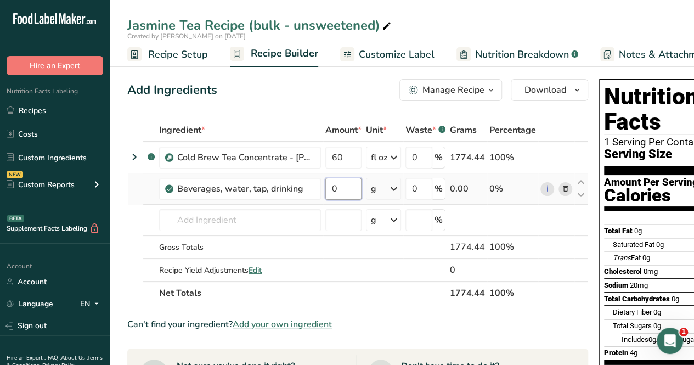
click at [352, 190] on input "0" at bounding box center [343, 189] width 36 height 22
type input "120"
click at [373, 183] on div "Ingredient * Amount * Unit * Waste * .a-a{fill:#347362;}.b-a{fill:#fff;} Grams …" at bounding box center [357, 211] width 461 height 186
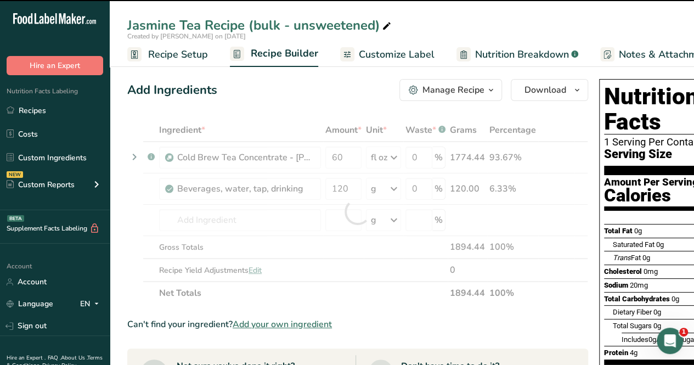
click at [394, 186] on icon at bounding box center [393, 189] width 13 height 20
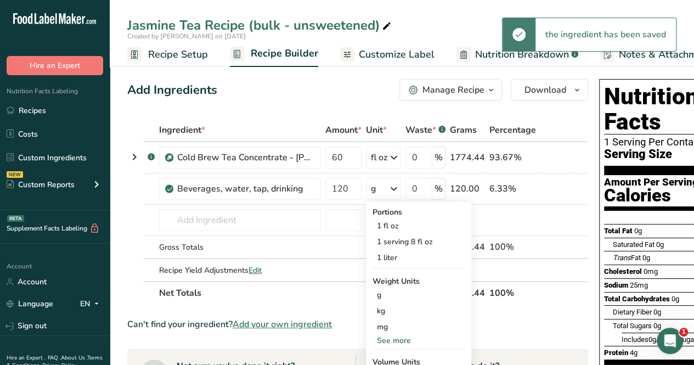
click at [394, 186] on icon at bounding box center [393, 189] width 13 height 20
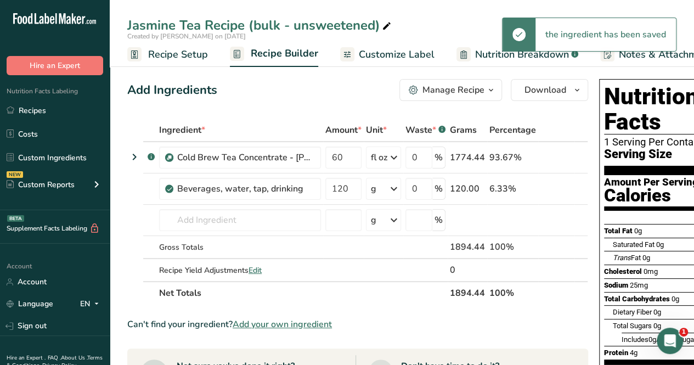
click at [394, 186] on icon at bounding box center [393, 189] width 13 height 20
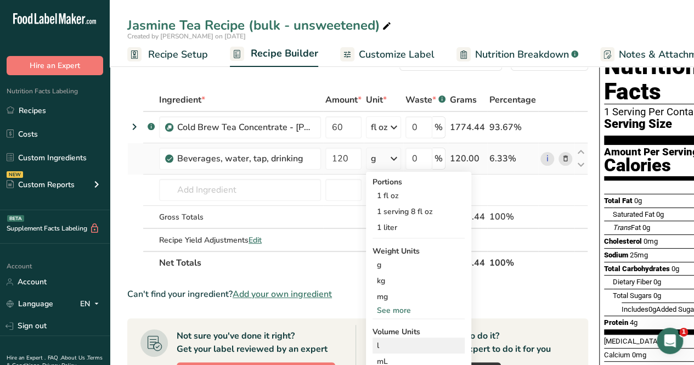
scroll to position [55, 0]
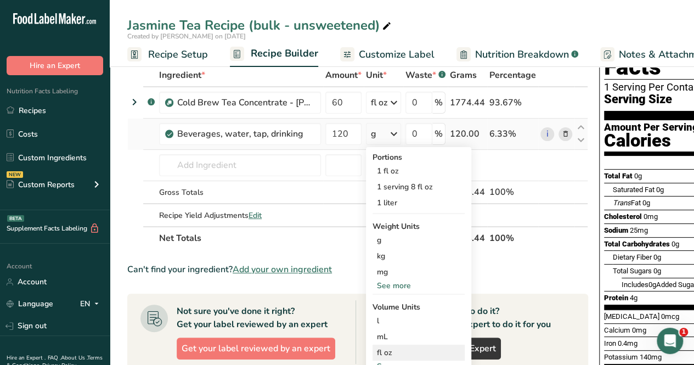
click at [411, 349] on div "fl oz" at bounding box center [418, 353] width 83 height 12
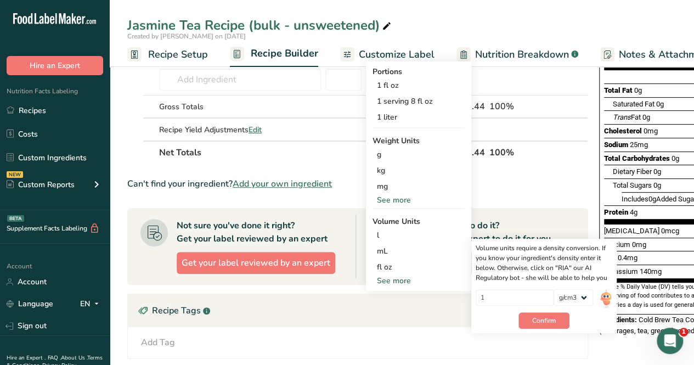
scroll to position [219, 0]
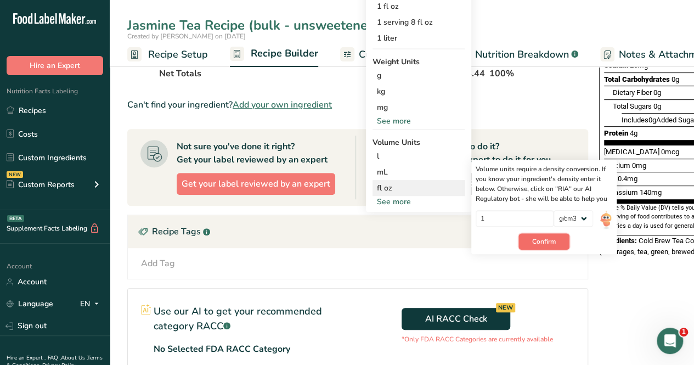
click at [537, 236] on span "Confirm" at bounding box center [544, 241] width 24 height 10
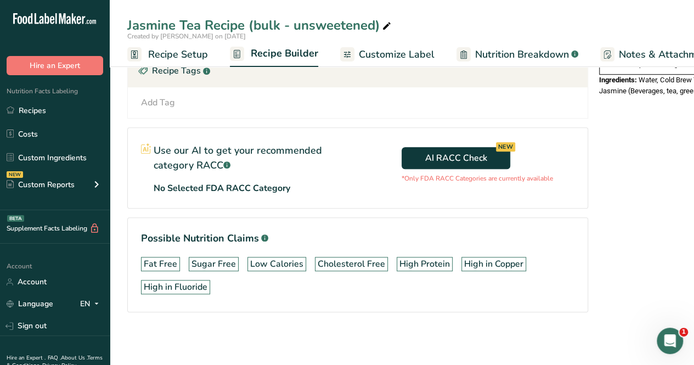
scroll to position [385, 0]
click at [54, 106] on link "Recipes" at bounding box center [55, 110] width 110 height 21
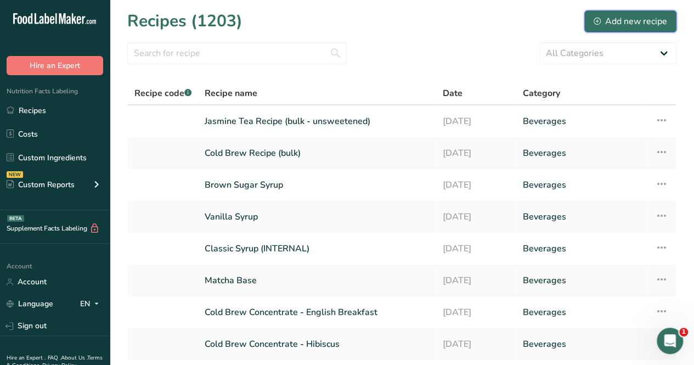
click at [631, 21] on div "Add new recipe" at bounding box center [629, 21] width 73 height 13
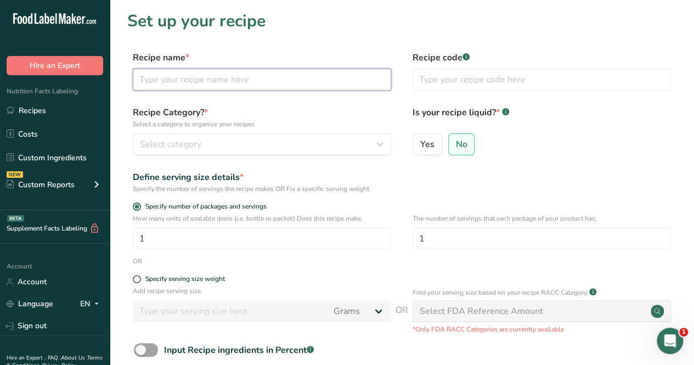
click at [265, 78] on input "text" at bounding box center [262, 80] width 258 height 22
drag, startPoint x: 343, startPoint y: 80, endPoint x: 309, endPoint y: 77, distance: 34.1
click at [309, 77] on input "English Breakfast Tea Recipe (unsweetened - Bulk)" at bounding box center [262, 80] width 258 height 22
click at [261, 78] on input "English Breakfast Tea Recipe (unsweetened)" at bounding box center [262, 80] width 258 height 22
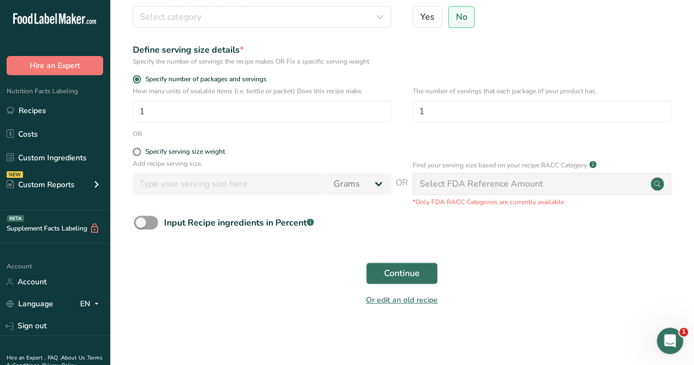
scroll to position [72, 0]
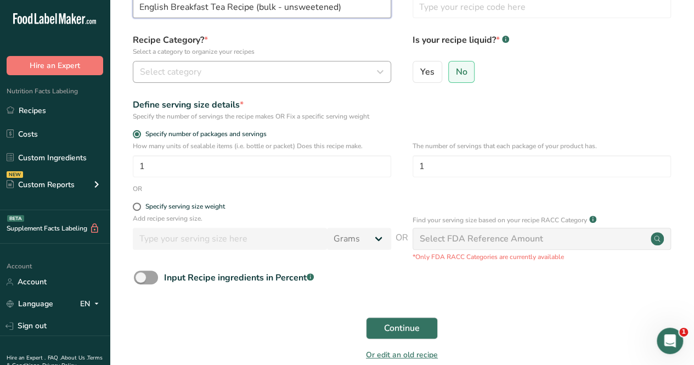
type input "English Breakfast Tea Recipe (bulk - unsweetened)"
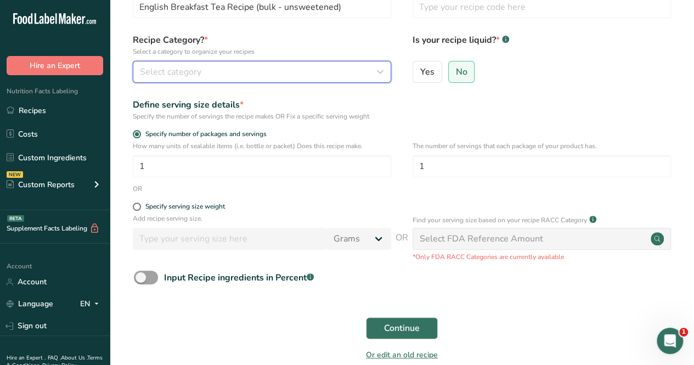
click at [216, 72] on div "Select category" at bounding box center [258, 71] width 237 height 13
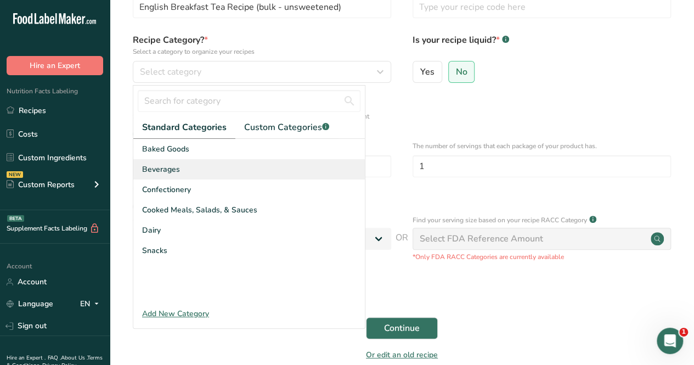
click at [210, 165] on div "Beverages" at bounding box center [248, 169] width 231 height 20
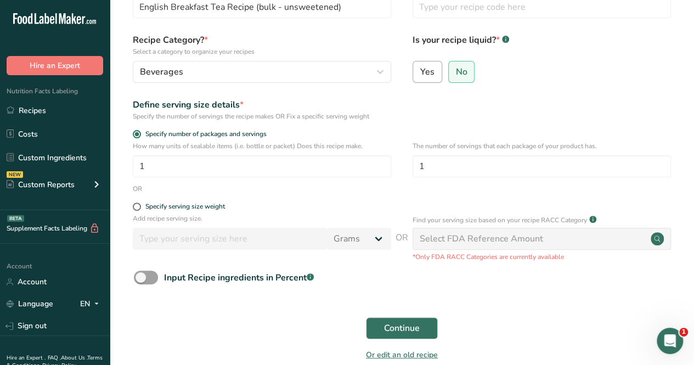
click at [438, 69] on label "Yes" at bounding box center [427, 72] width 30 height 22
click at [420, 69] on input "Yes" at bounding box center [416, 71] width 7 height 7
radio input "true"
radio input "false"
select select "22"
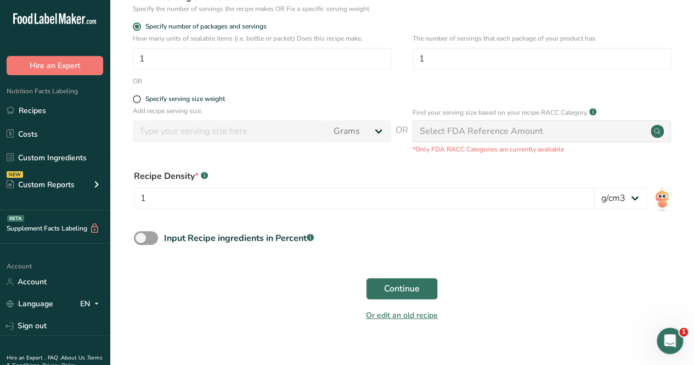
scroll to position [182, 0]
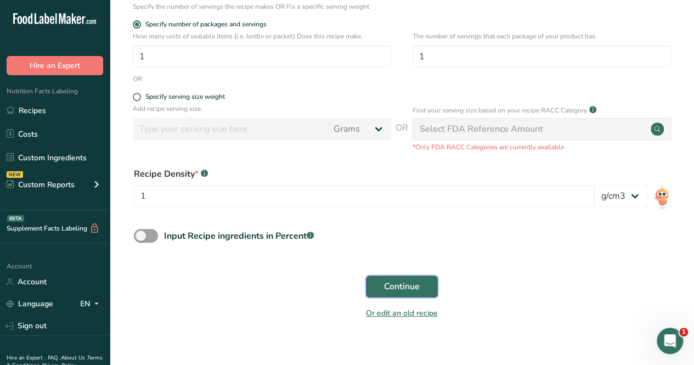
click at [388, 286] on span "Continue" at bounding box center [402, 286] width 36 height 13
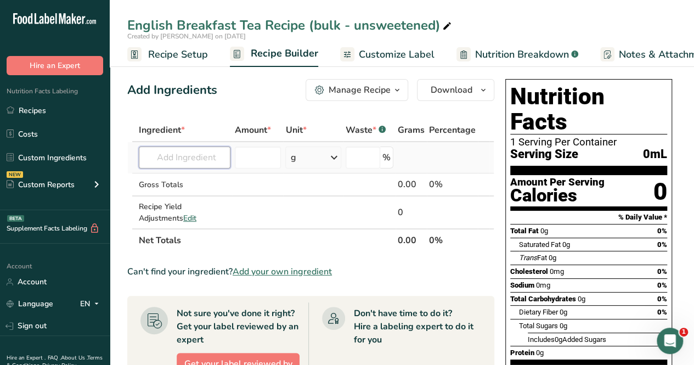
click at [191, 157] on input "text" at bounding box center [185, 157] width 92 height 22
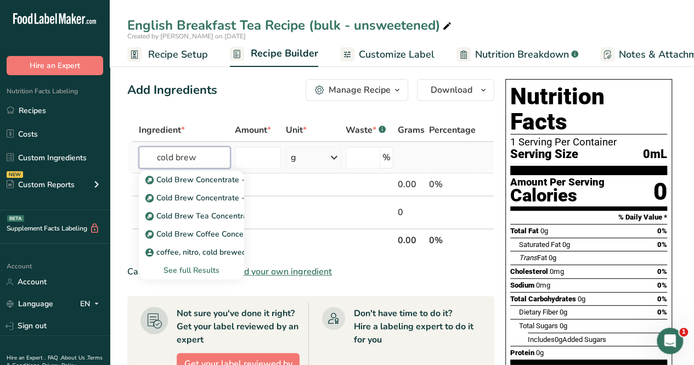
type input "cold brew"
click at [199, 266] on div "See full Results" at bounding box center [192, 270] width 88 height 12
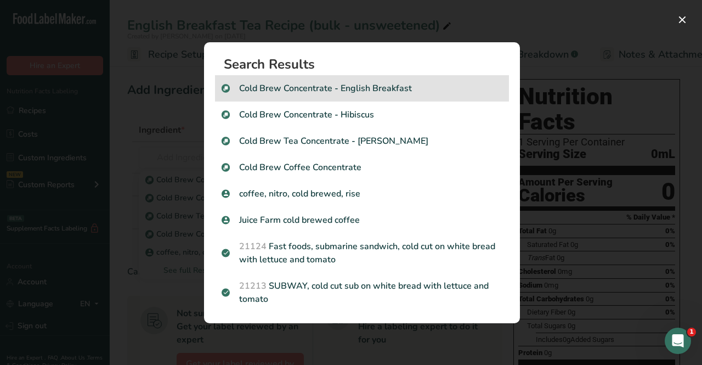
click at [456, 92] on p "Cold Brew Concentrate - English Breakfast" at bounding box center [362, 88] width 281 height 13
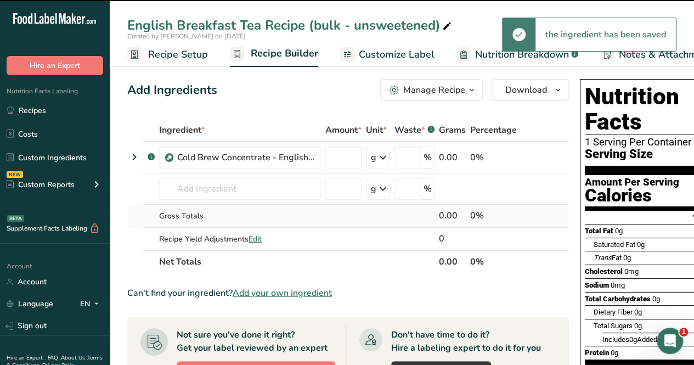
type input "0"
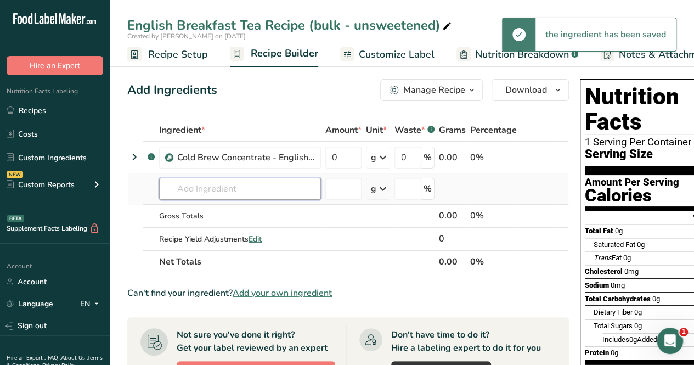
click at [222, 190] on input "text" at bounding box center [240, 189] width 162 height 22
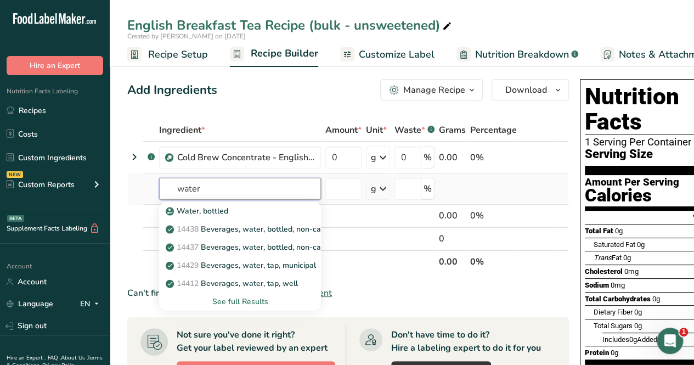
type input "water"
click at [244, 302] on div "See full Results" at bounding box center [240, 302] width 144 height 12
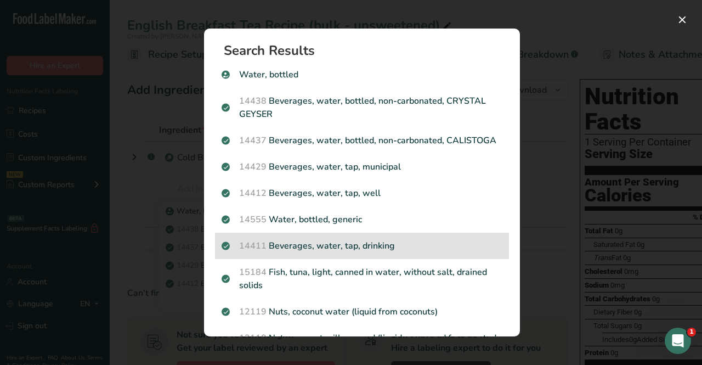
click at [386, 252] on p "14411 Beverages, water, tap, drinking" at bounding box center [362, 245] width 281 height 13
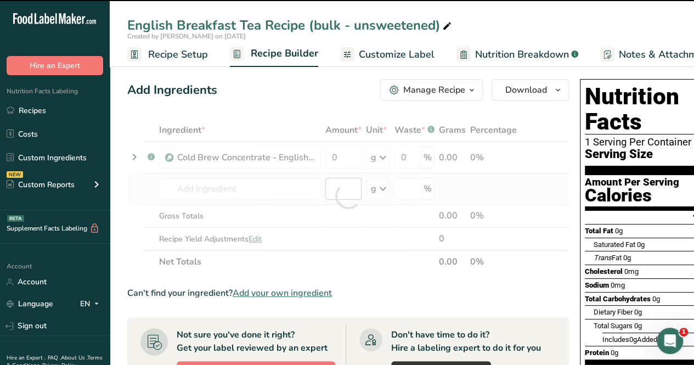
type input "0"
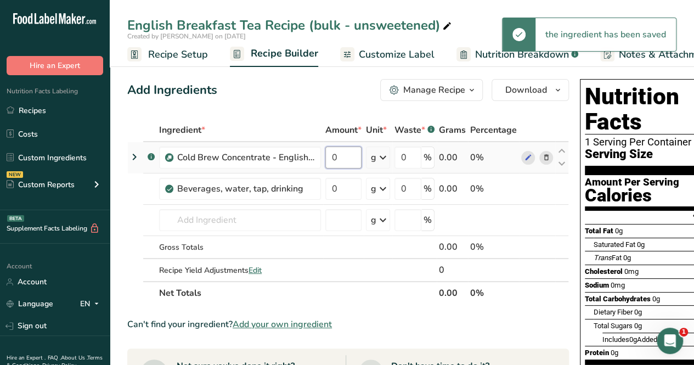
click at [344, 154] on input "0" at bounding box center [343, 157] width 36 height 22
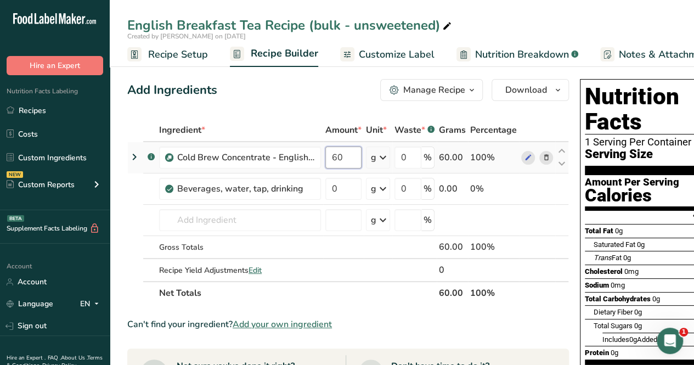
type input "60"
click at [370, 161] on div "Ingredient * Amount * Unit * Waste * .a-a{fill:#347362;}.b-a{fill:#fff;} Grams …" at bounding box center [348, 211] width 442 height 186
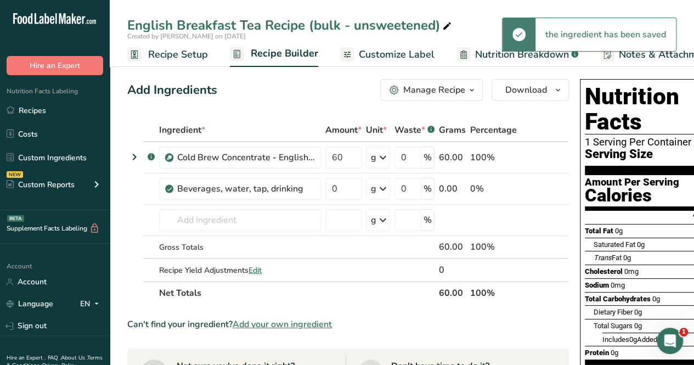
click at [382, 162] on icon at bounding box center [382, 158] width 13 height 20
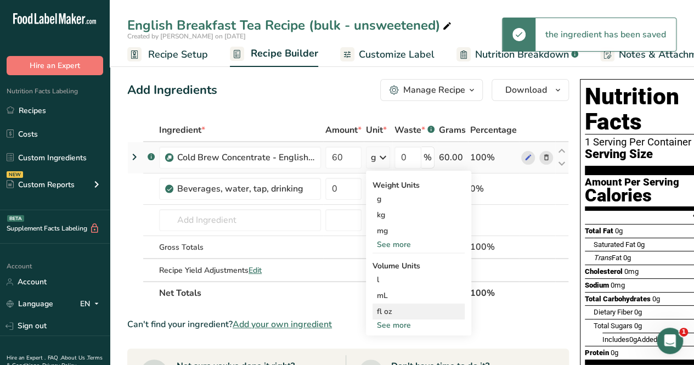
click at [404, 314] on div "fl oz" at bounding box center [418, 311] width 83 height 12
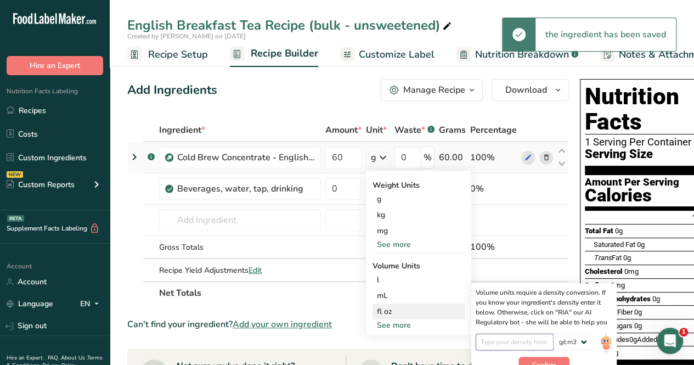
click at [541, 347] on input "number" at bounding box center [515, 341] width 78 height 16
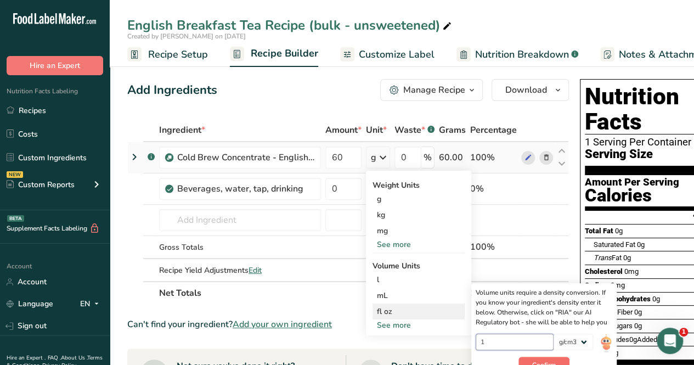
type input "1"
click at [541, 360] on span "Confirm" at bounding box center [544, 365] width 24 height 10
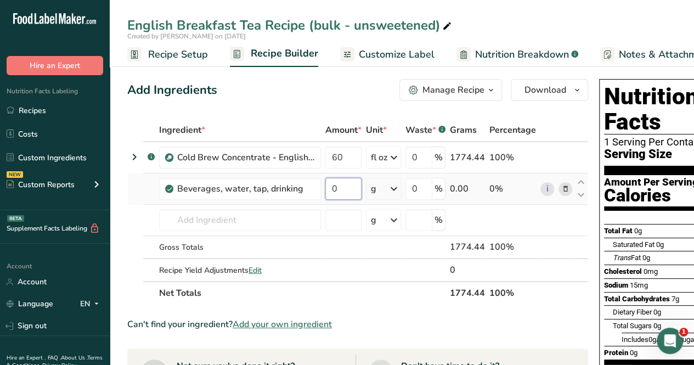
click at [344, 187] on input "0" at bounding box center [343, 189] width 36 height 22
type input "120"
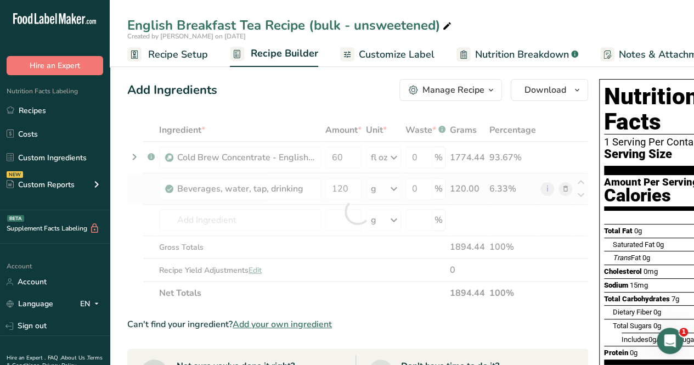
click at [393, 193] on div "Ingredient * Amount * Unit * Waste * .a-a{fill:#347362;}.b-a{fill:#fff;} Grams …" at bounding box center [357, 211] width 461 height 186
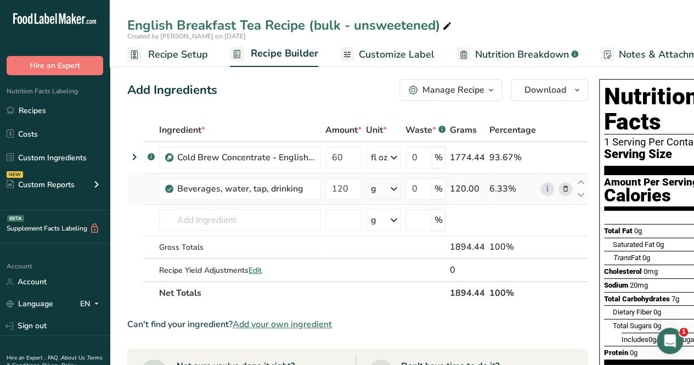
click at [387, 187] on icon at bounding box center [393, 189] width 13 height 20
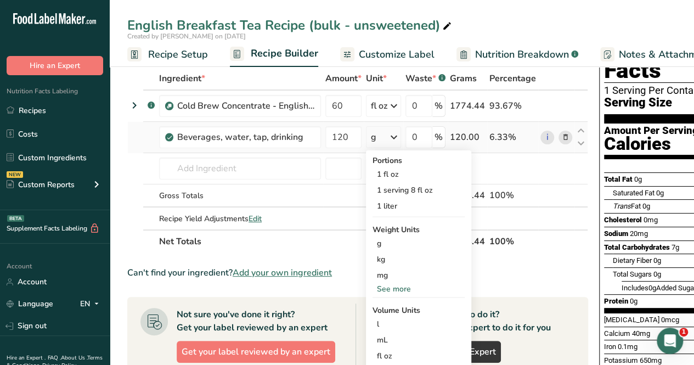
scroll to position [110, 0]
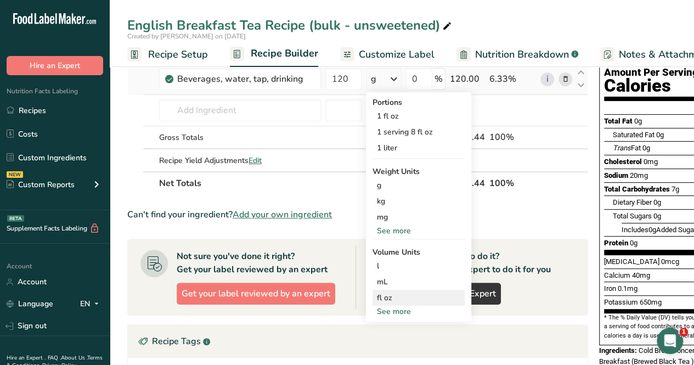
click at [415, 290] on div "fl oz Volume units require a density conversion. If you know your ingredient's …" at bounding box center [418, 298] width 92 height 16
click at [415, 296] on div "fl oz" at bounding box center [418, 298] width 83 height 12
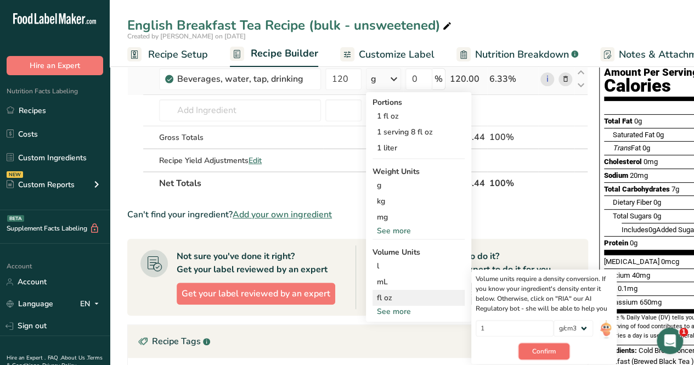
click at [540, 345] on button "Confirm" at bounding box center [543, 351] width 51 height 16
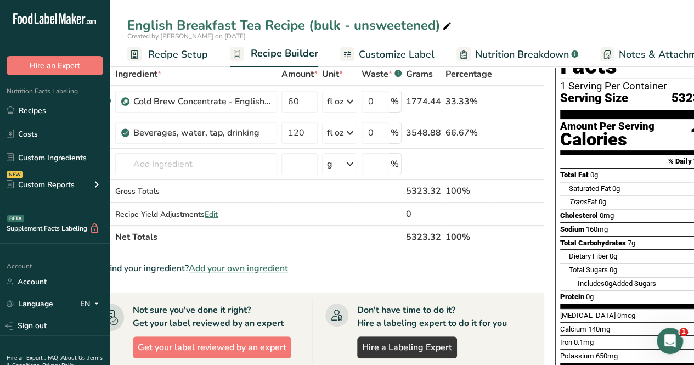
scroll to position [0, 74]
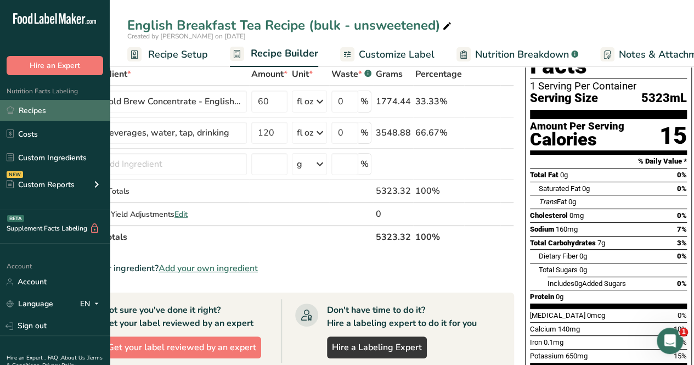
click at [60, 115] on link "Recipes" at bounding box center [55, 110] width 110 height 21
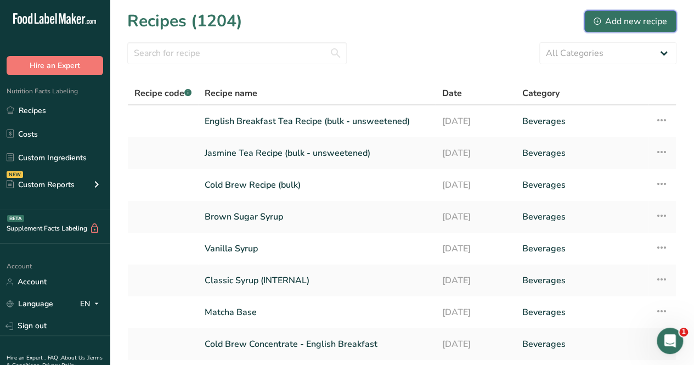
click at [636, 25] on div "Add new recipe" at bounding box center [629, 21] width 73 height 13
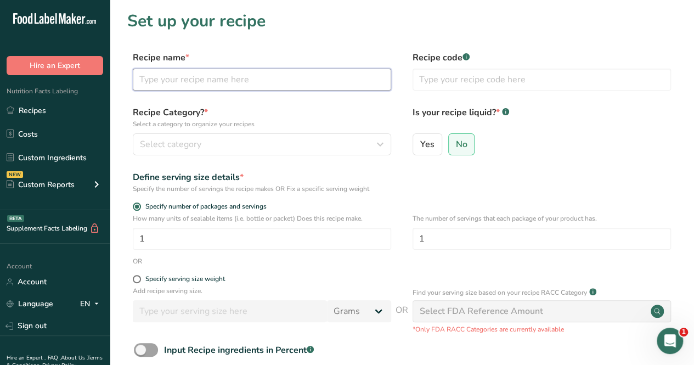
click at [192, 81] on input "text" at bounding box center [262, 80] width 258 height 22
type input "Hibiscus Tea (bulk - Sweetened)"
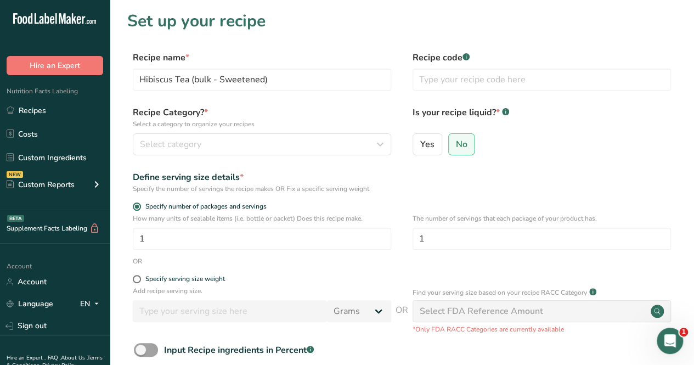
click at [249, 133] on div "Recipe Category? * Select a category to organize your recipes Select category S…" at bounding box center [262, 130] width 258 height 49
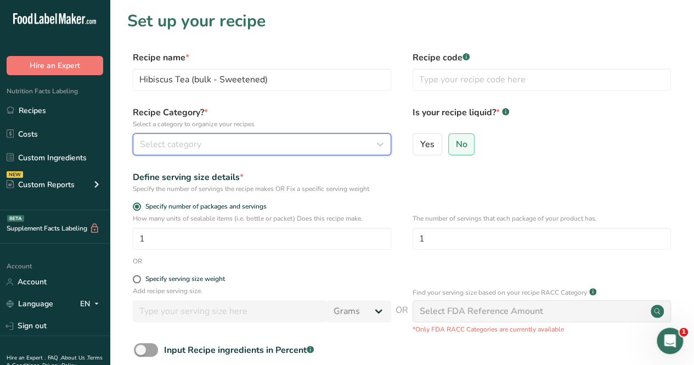
click at [248, 143] on div "Select category" at bounding box center [258, 144] width 237 height 13
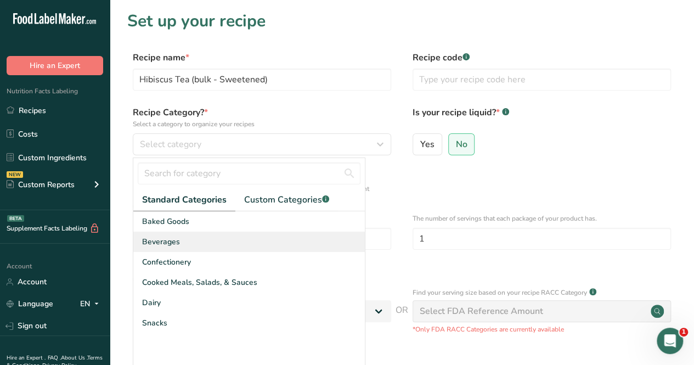
click at [237, 243] on div "Beverages" at bounding box center [248, 241] width 231 height 20
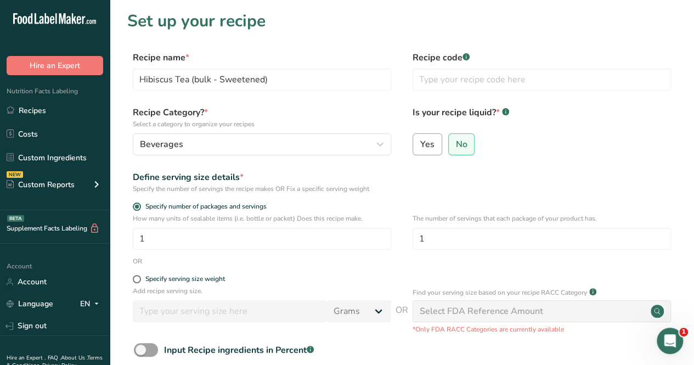
click at [432, 149] on span "Yes" at bounding box center [427, 144] width 14 height 11
click at [420, 148] on input "Yes" at bounding box center [416, 143] width 7 height 7
radio input "true"
radio input "false"
select select "22"
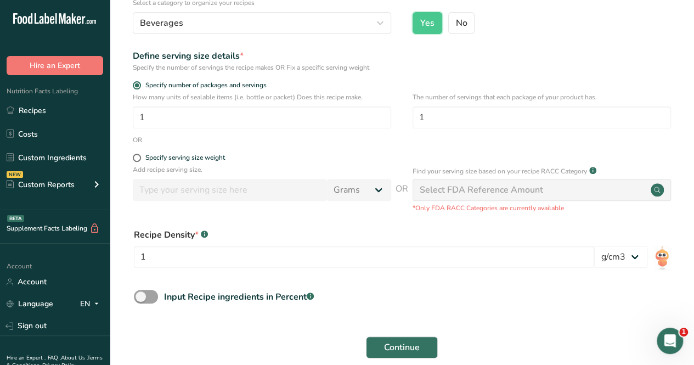
scroll to position [195, 0]
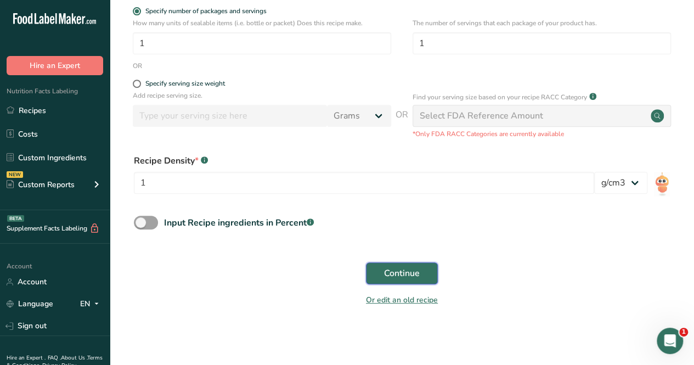
click at [405, 271] on span "Continue" at bounding box center [402, 273] width 36 height 13
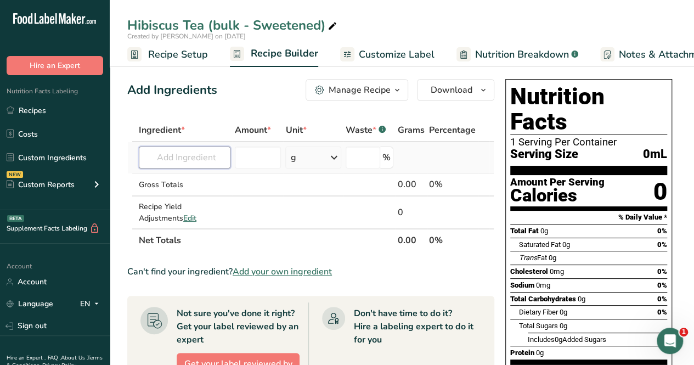
click at [204, 156] on input "text" at bounding box center [185, 157] width 92 height 22
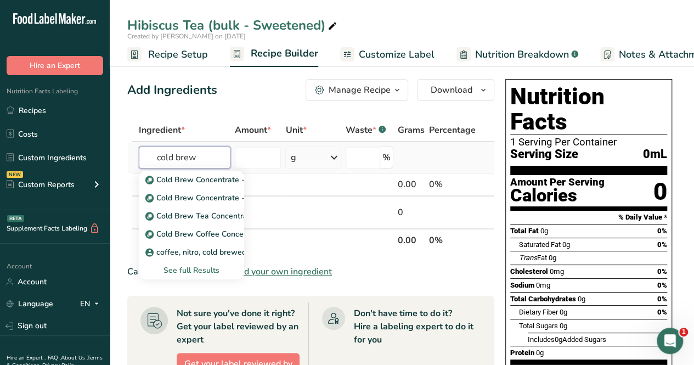
type input "cold brew"
click at [194, 267] on div "See full Results" at bounding box center [192, 270] width 88 height 12
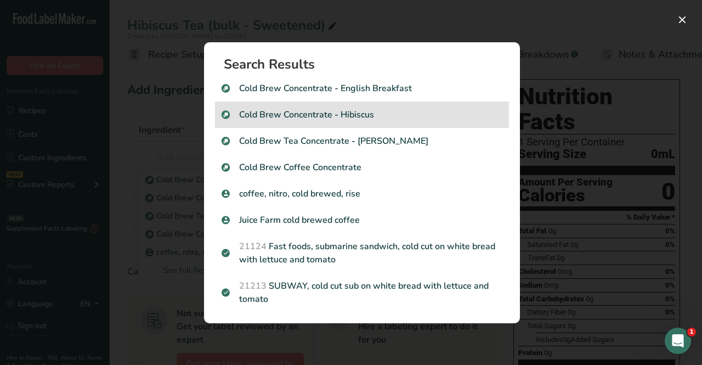
click at [426, 113] on p "Cold Brew Concentrate - Hibiscus" at bounding box center [362, 114] width 281 height 13
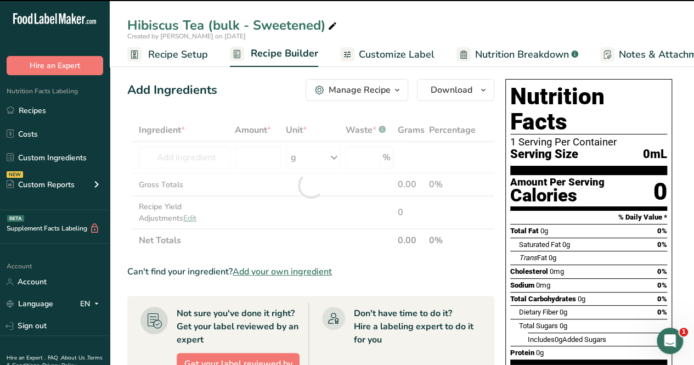
type input "0"
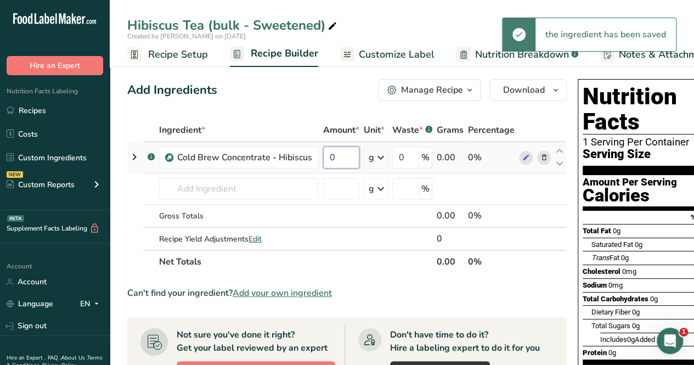
click at [354, 162] on input "0" at bounding box center [341, 157] width 36 height 22
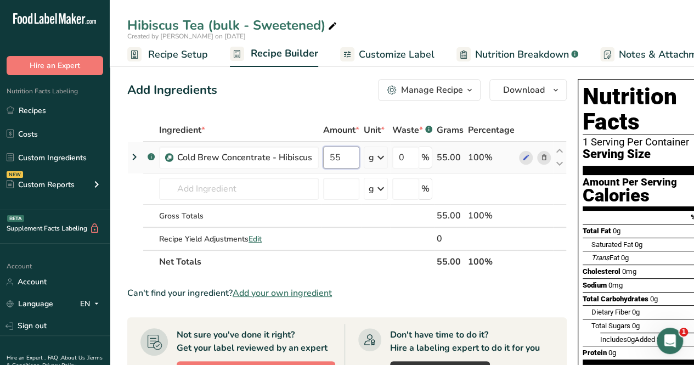
type input "55"
click at [374, 159] on div "Ingredient * Amount * Unit * Waste * .a-a{fill:#347362;}.b-a{fill:#fff;} Grams …" at bounding box center [346, 195] width 439 height 155
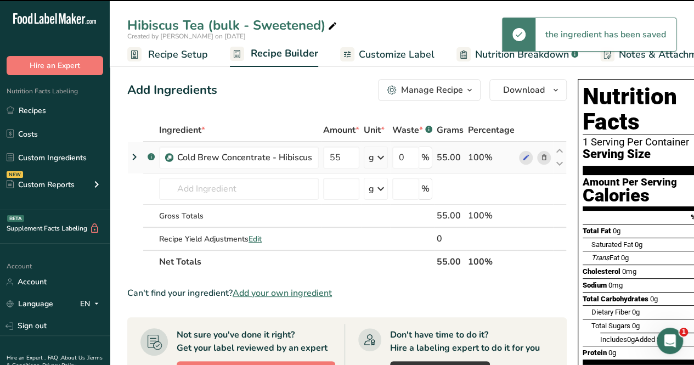
click at [375, 162] on icon at bounding box center [380, 158] width 13 height 20
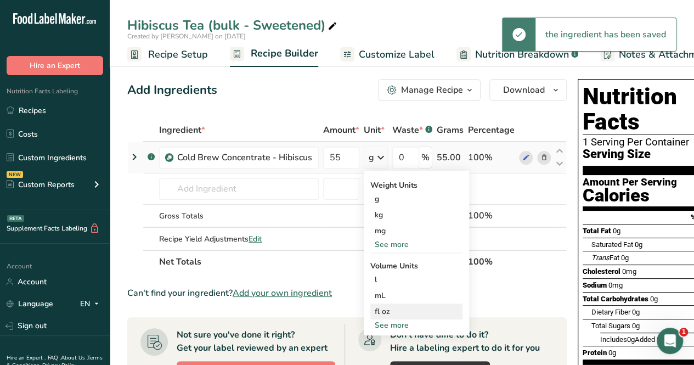
click at [398, 313] on div "fl oz" at bounding box center [416, 311] width 83 height 12
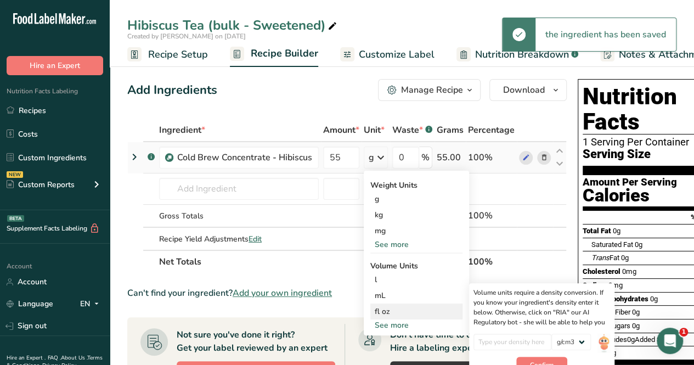
click at [389, 313] on div "fl oz" at bounding box center [416, 311] width 83 height 12
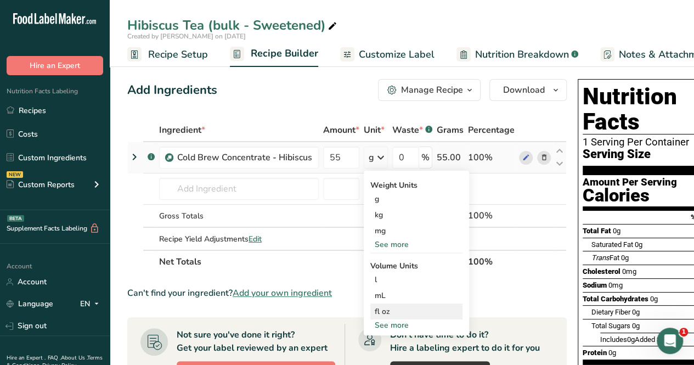
click at [405, 309] on div "fl oz" at bounding box center [416, 311] width 83 height 12
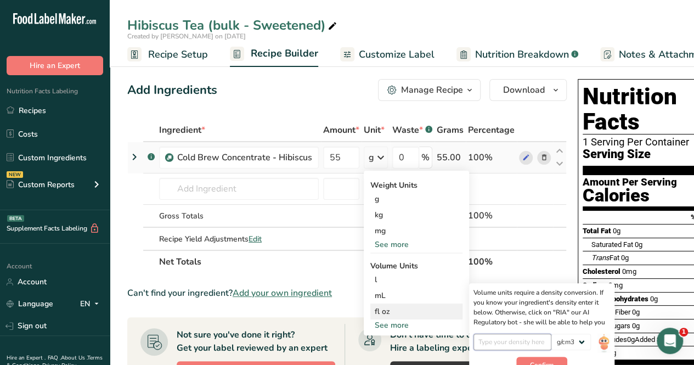
click at [511, 339] on input "number" at bounding box center [512, 341] width 78 height 16
type input "1"
click at [554, 364] on button "Confirm" at bounding box center [541, 364] width 51 height 16
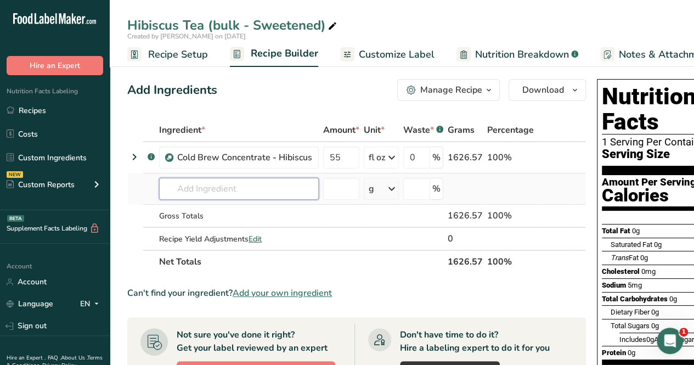
click at [189, 192] on input "text" at bounding box center [239, 189] width 160 height 22
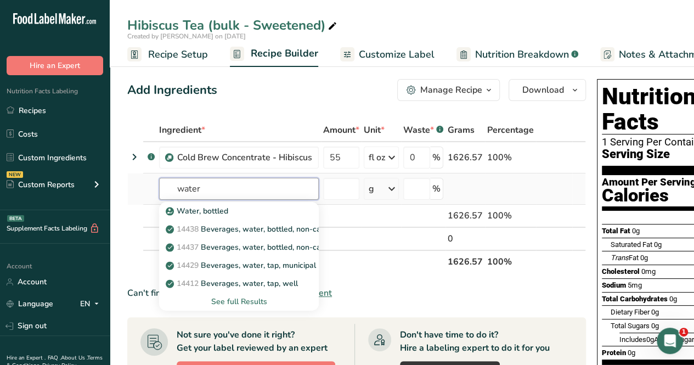
type input "water"
click at [226, 302] on div "See full Results" at bounding box center [239, 302] width 142 height 12
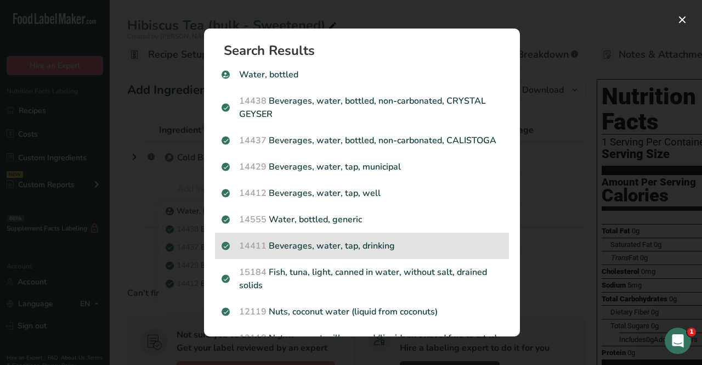
click at [429, 252] on p "14411 Beverages, water, tap, drinking" at bounding box center [362, 245] width 281 height 13
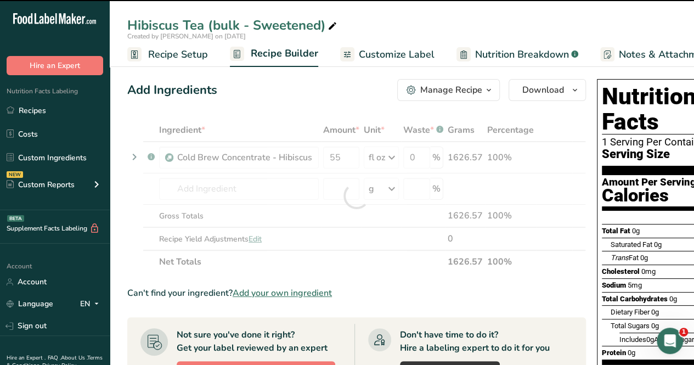
type input "0"
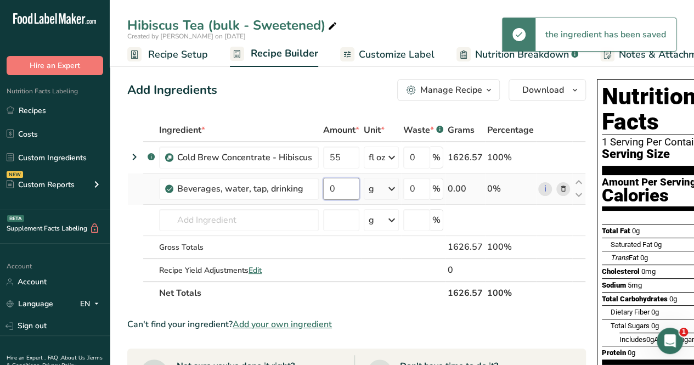
click at [336, 188] on input "0" at bounding box center [341, 189] width 36 height 22
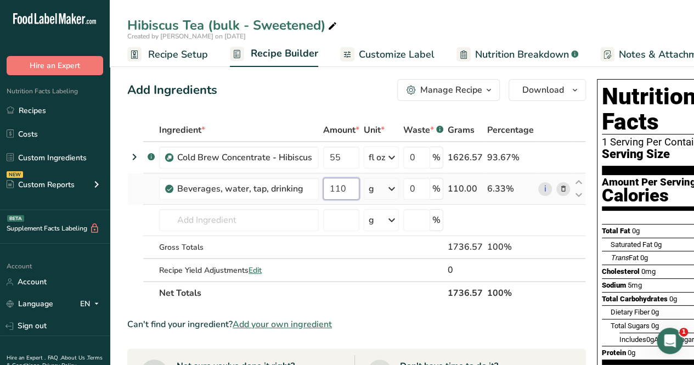
type input "110"
click at [386, 190] on div "Ingredient * Amount * Unit * Waste * .a-a{fill:#347362;}.b-a{fill:#fff;} Grams …" at bounding box center [356, 211] width 459 height 186
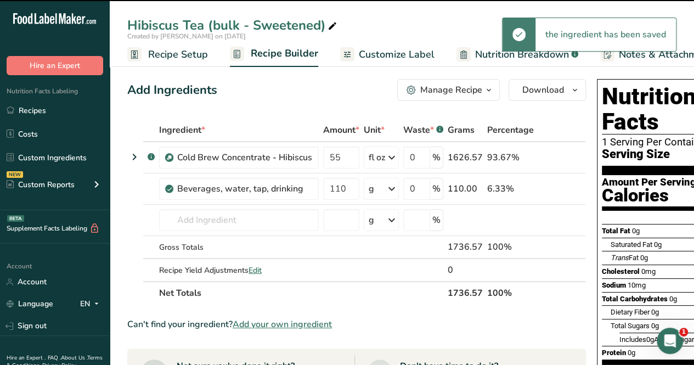
click at [391, 189] on icon at bounding box center [391, 189] width 13 height 20
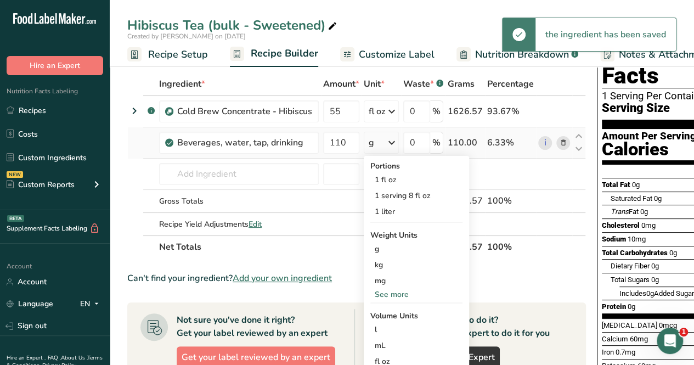
scroll to position [110, 0]
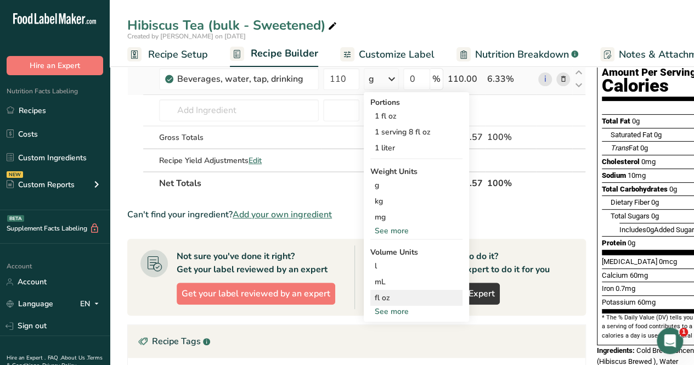
click at [414, 297] on div "fl oz" at bounding box center [416, 298] width 83 height 12
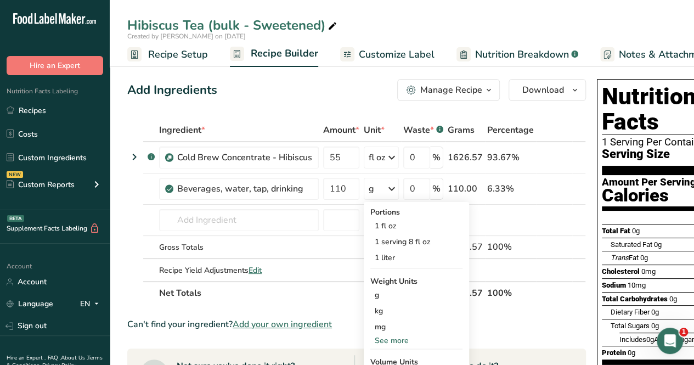
scroll to position [219, 0]
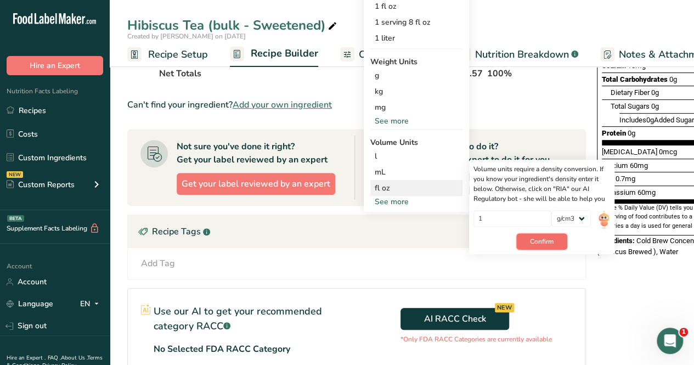
click at [537, 236] on span "Confirm" at bounding box center [542, 241] width 24 height 10
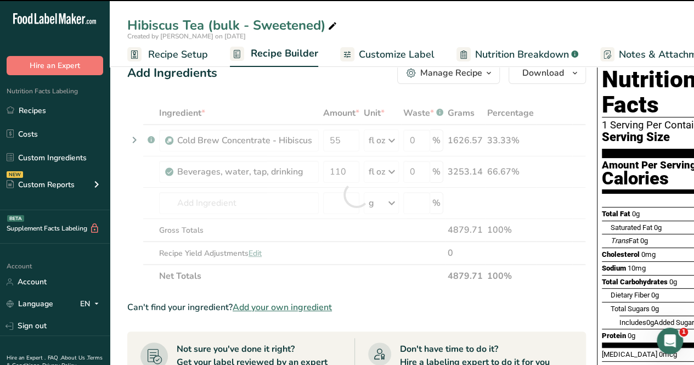
scroll to position [0, 0]
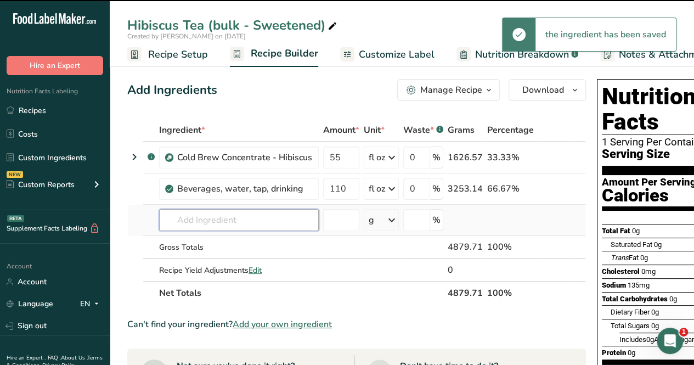
click at [240, 216] on input "text" at bounding box center [239, 220] width 160 height 22
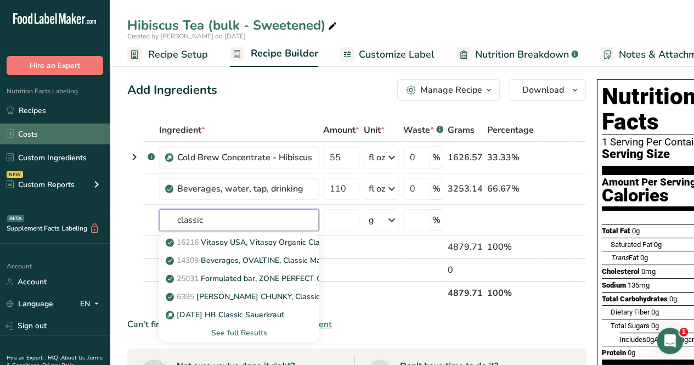
type input "classic"
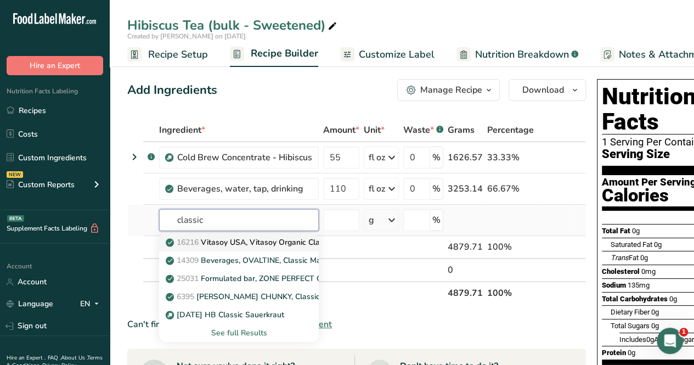
type input "classic"
drag, startPoint x: 223, startPoint y: 220, endPoint x: 71, endPoint y: 219, distance: 151.9
click at [71, 219] on div ".a-20{fill:#fff;} Hire an Expert Nutrition Facts Labeling Recipes Costs Custom …" at bounding box center [347, 372] width 694 height 745
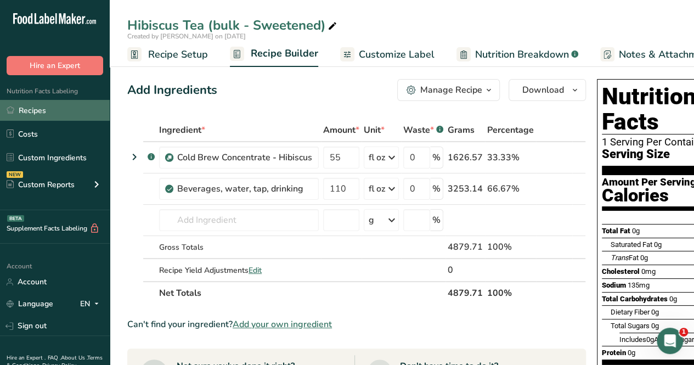
click at [82, 108] on link "Recipes" at bounding box center [55, 110] width 110 height 21
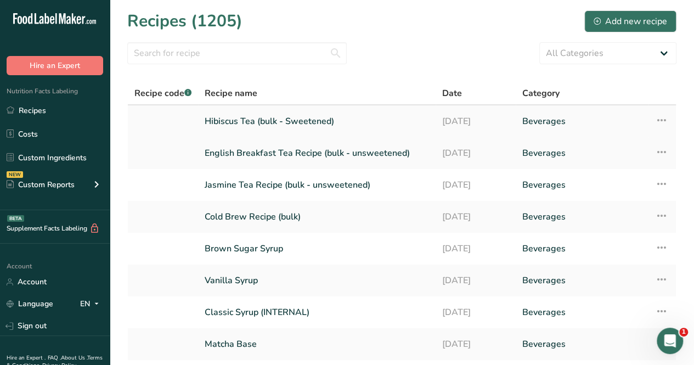
click at [290, 118] on link "Hibiscus Tea (bulk - Sweetened)" at bounding box center [317, 121] width 224 height 23
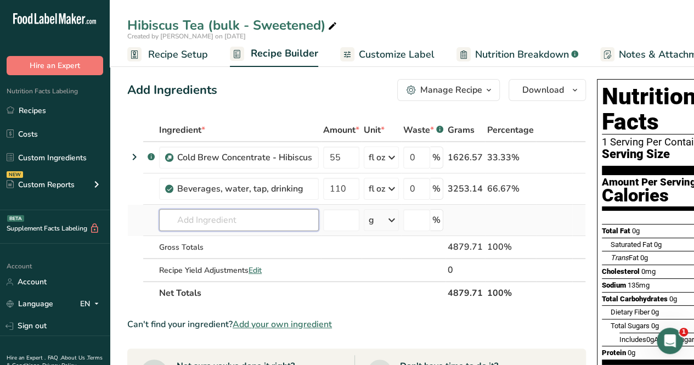
click at [214, 209] on input "text" at bounding box center [239, 220] width 160 height 22
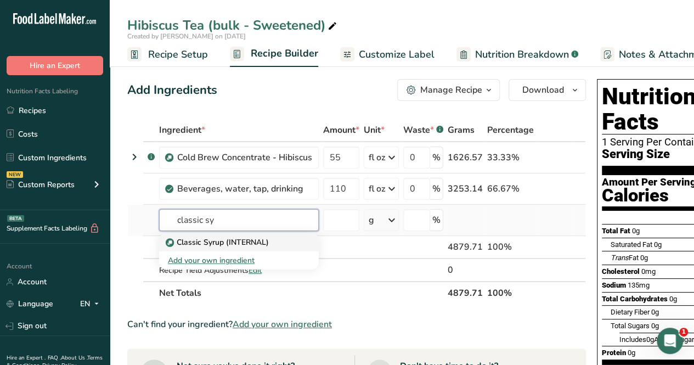
type input "classic sy"
click at [227, 237] on p "Classic Syrup (INTERNAL)" at bounding box center [218, 242] width 101 height 12
type input "Classic Syrup (INTERNAL)"
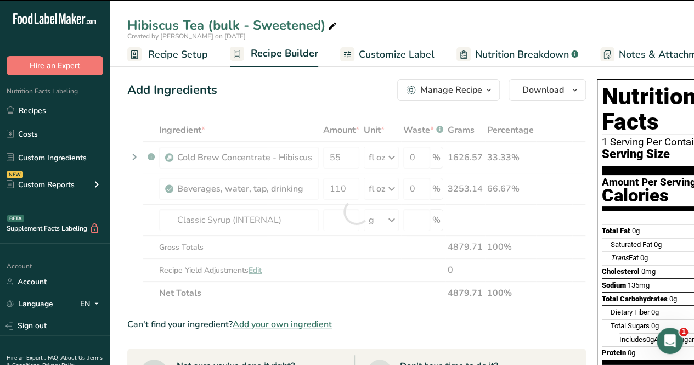
type input "0"
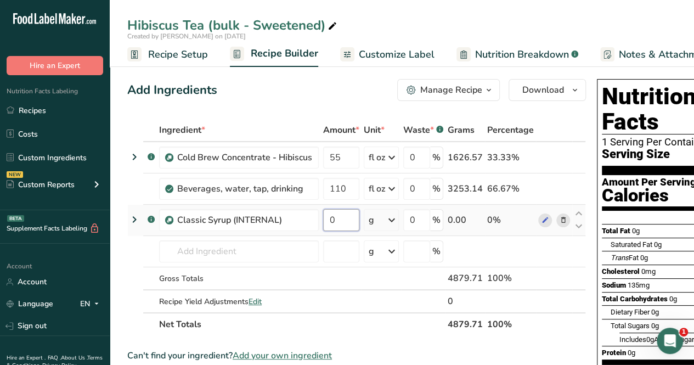
click at [355, 222] on input "0" at bounding box center [341, 220] width 36 height 22
type input "25"
click at [390, 223] on div "Ingredient * Amount * Unit * Waste * .a-a{fill:#347362;}.b-a{fill:#fff;} Grams …" at bounding box center [356, 226] width 459 height 217
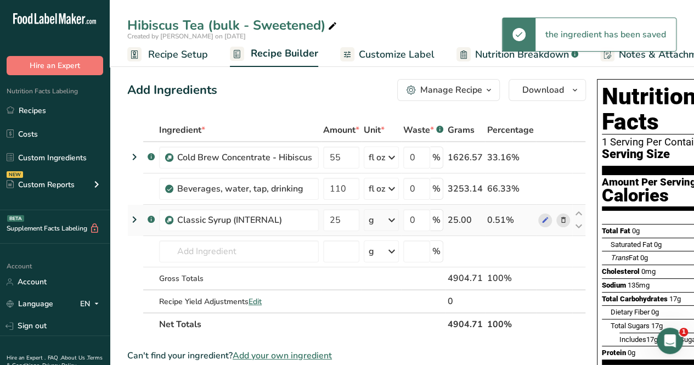
click at [390, 223] on icon at bounding box center [391, 220] width 13 height 20
click at [420, 302] on div "See more" at bounding box center [416, 307] width 92 height 12
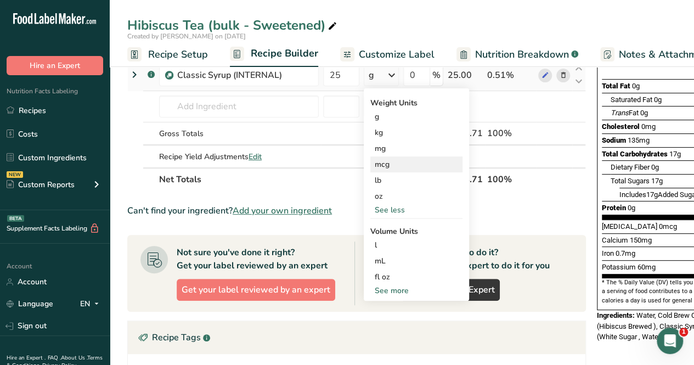
scroll to position [165, 0]
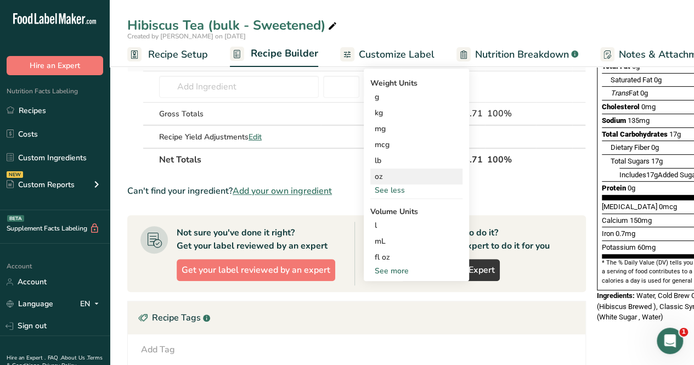
click at [408, 168] on div "oz" at bounding box center [416, 176] width 92 height 16
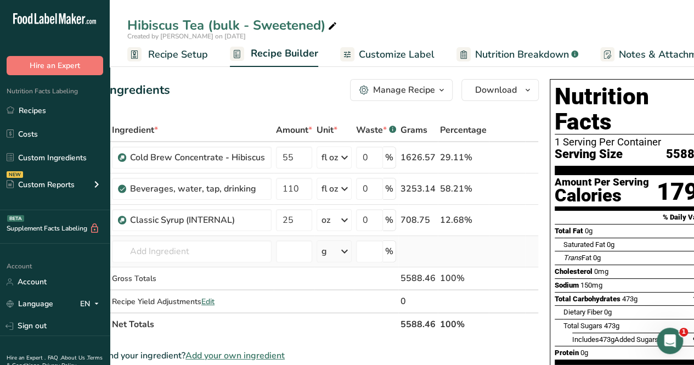
scroll to position [0, 49]
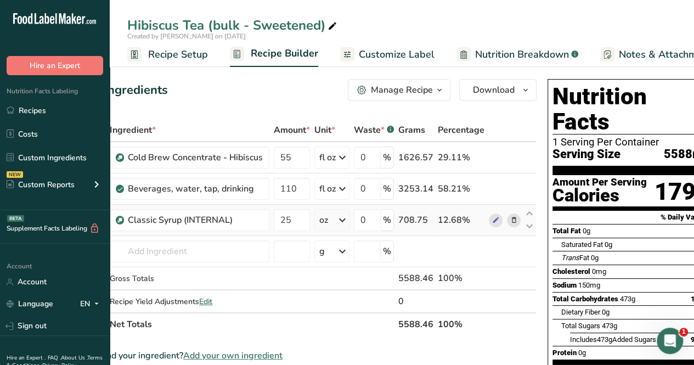
click at [335, 219] on div "oz" at bounding box center [331, 220] width 35 height 22
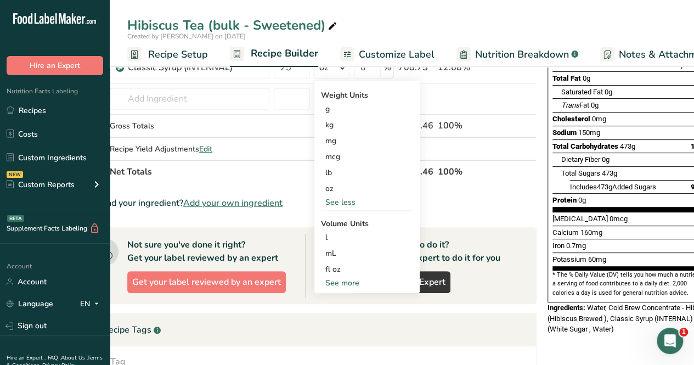
scroll to position [165, 0]
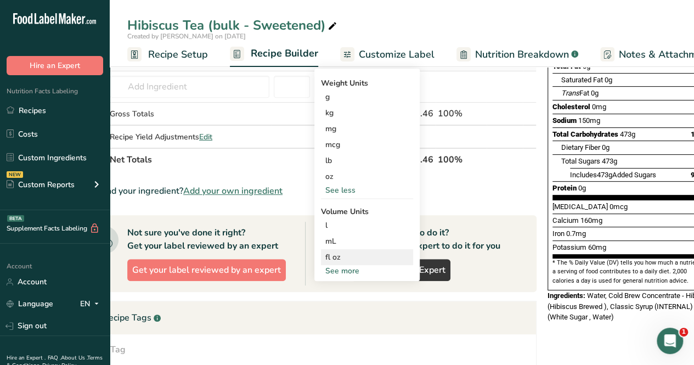
click at [374, 253] on div "fl oz" at bounding box center [366, 257] width 83 height 12
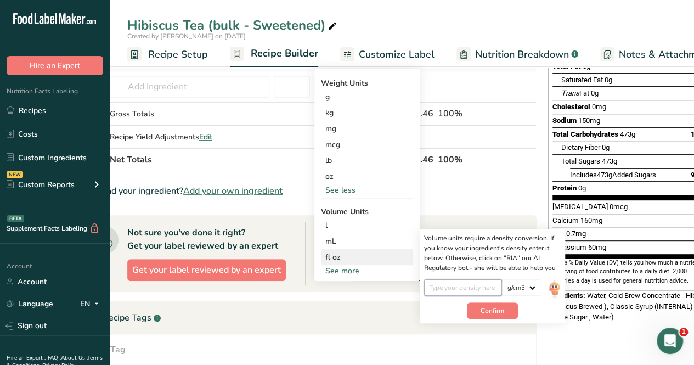
click at [480, 288] on input "number" at bounding box center [463, 287] width 78 height 16
type input "1"
click at [496, 313] on span "Confirm" at bounding box center [492, 310] width 24 height 10
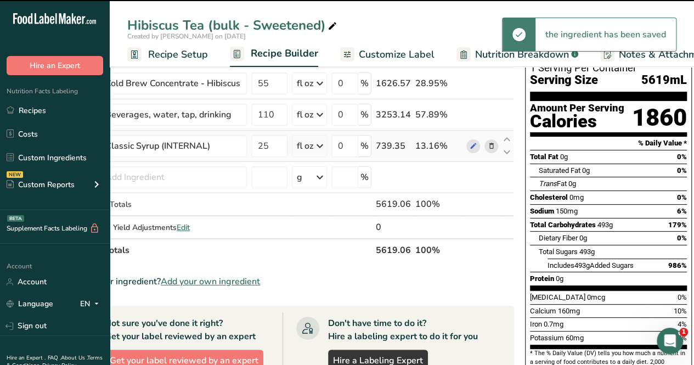
scroll to position [68, 0]
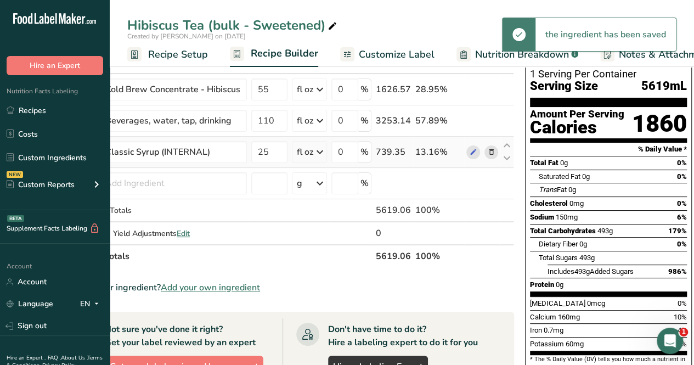
click at [309, 155] on div "fl oz" at bounding box center [305, 151] width 16 height 13
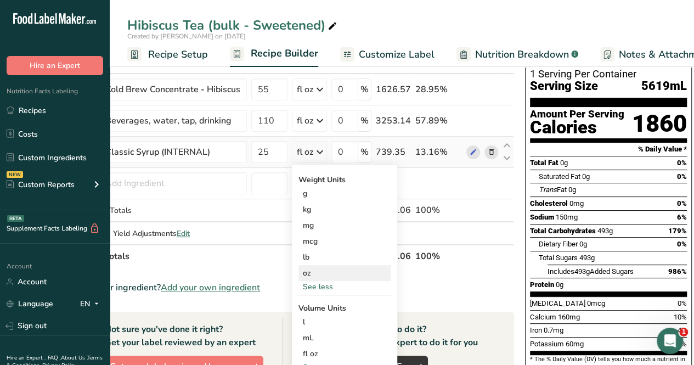
click at [347, 273] on div "oz" at bounding box center [344, 273] width 92 height 16
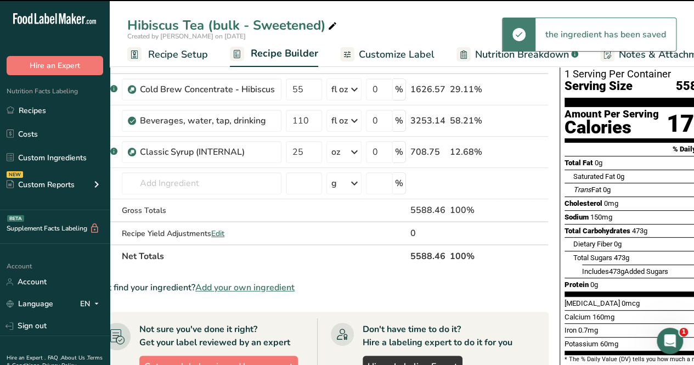
scroll to position [0, 25]
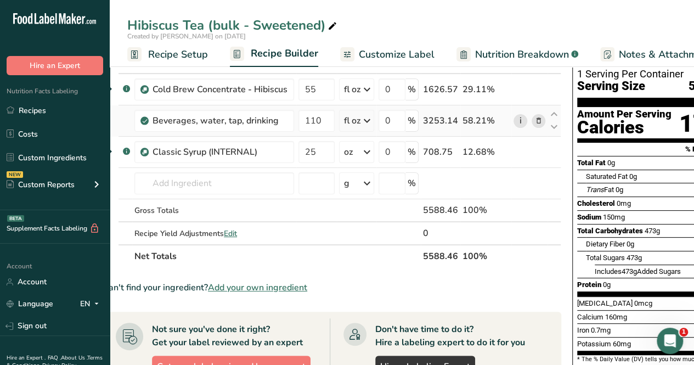
click at [516, 116] on link "i" at bounding box center [520, 121] width 14 height 14
click at [363, 153] on icon at bounding box center [366, 152] width 13 height 20
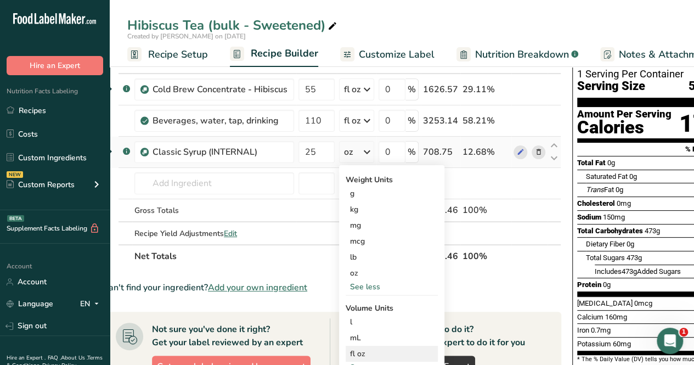
click at [397, 350] on div "fl oz" at bounding box center [391, 354] width 83 height 12
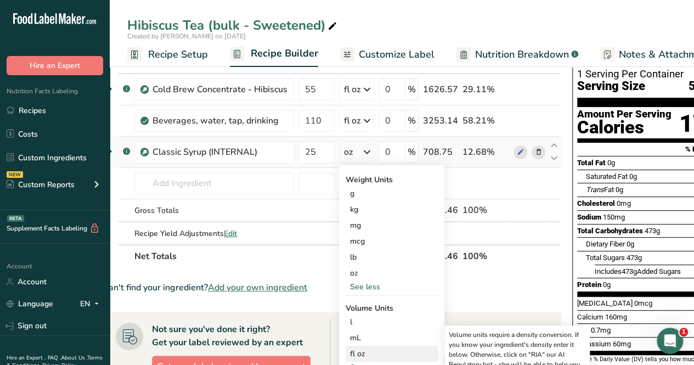
click at [356, 353] on div "fl oz" at bounding box center [391, 354] width 83 height 12
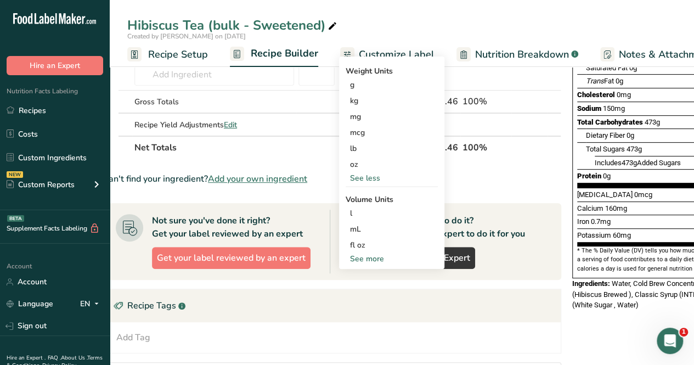
scroll to position [178, 0]
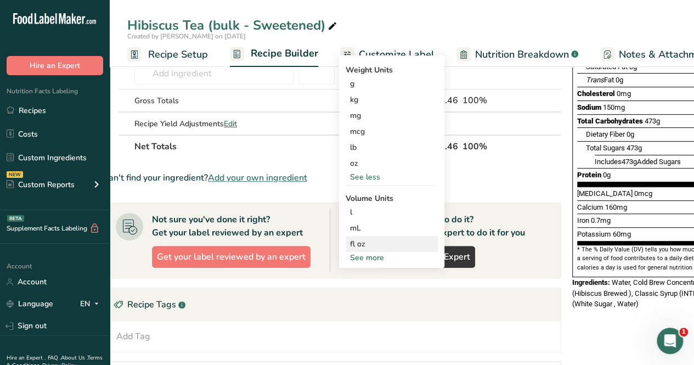
click at [404, 238] on div "fl oz" at bounding box center [391, 244] width 83 height 12
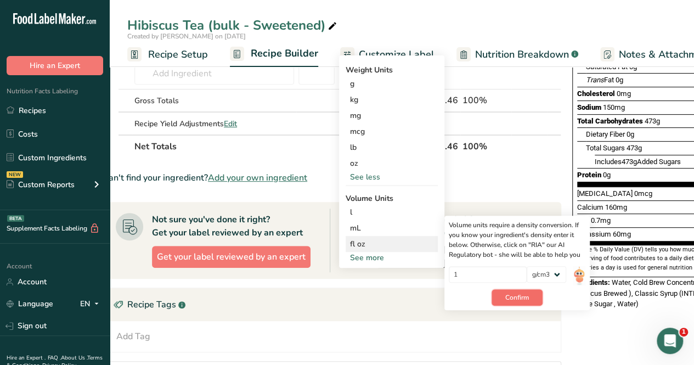
click at [514, 289] on button "Confirm" at bounding box center [516, 297] width 51 height 16
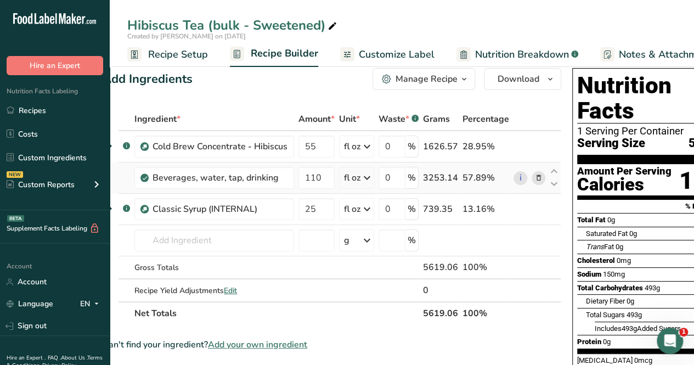
scroll to position [0, 0]
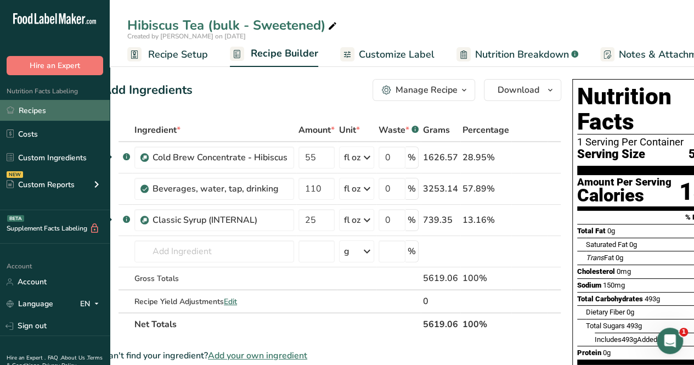
click at [57, 109] on link "Recipes" at bounding box center [55, 110] width 110 height 21
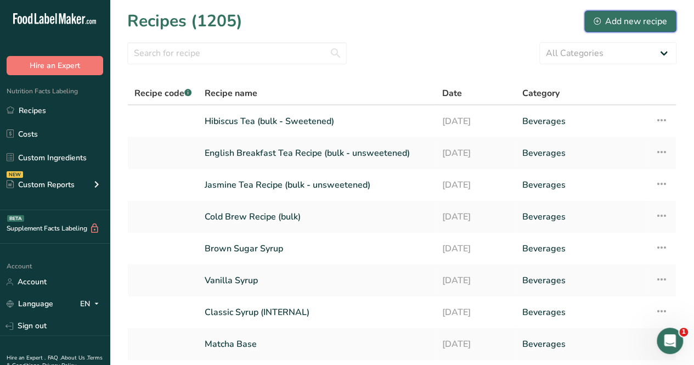
click at [660, 22] on div "Add new recipe" at bounding box center [629, 21] width 73 height 13
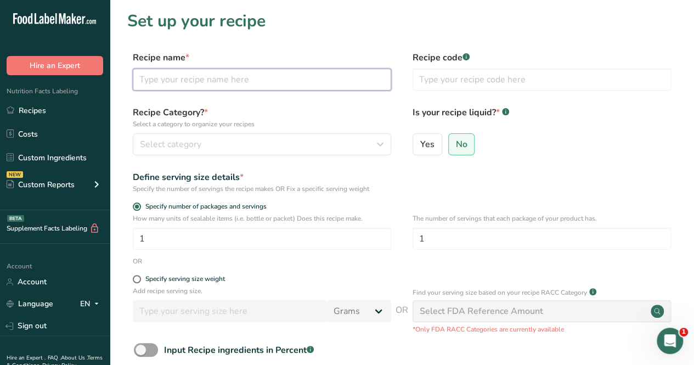
click at [224, 81] on input "text" at bounding box center [262, 80] width 258 height 22
type input "[PERSON_NAME] Tea Recipe (bulk)"
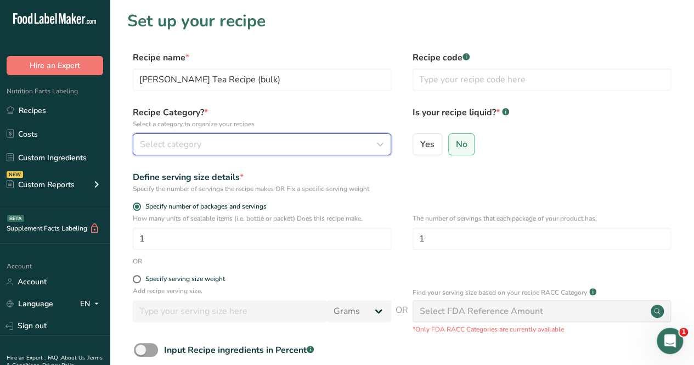
click at [212, 142] on div "Select category" at bounding box center [258, 144] width 237 height 13
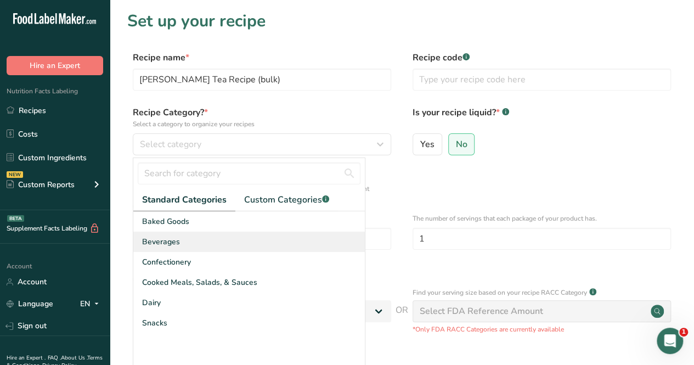
click at [208, 241] on div "Beverages" at bounding box center [248, 241] width 231 height 20
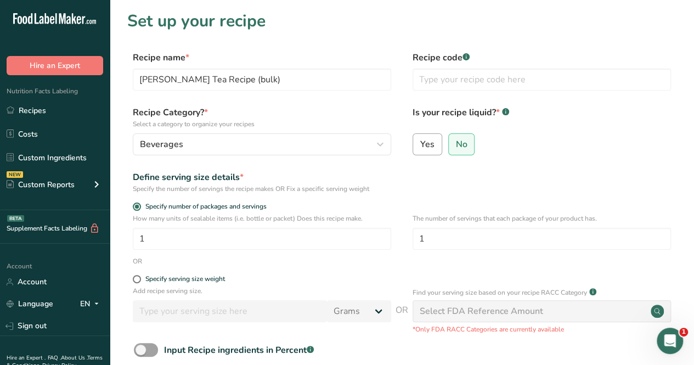
click at [428, 146] on span "Yes" at bounding box center [427, 144] width 14 height 11
click at [420, 146] on input "Yes" at bounding box center [416, 143] width 7 height 7
radio input "true"
radio input "false"
select select "22"
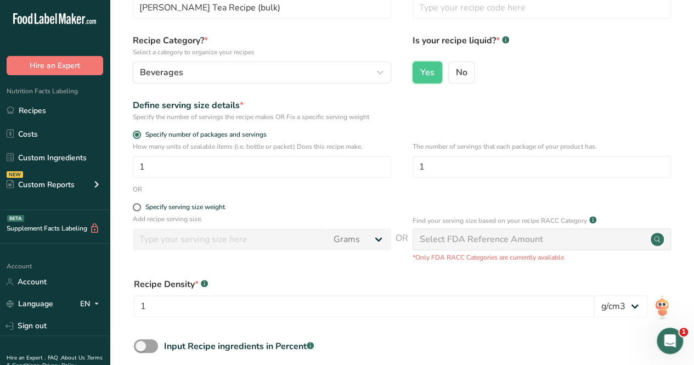
scroll to position [195, 0]
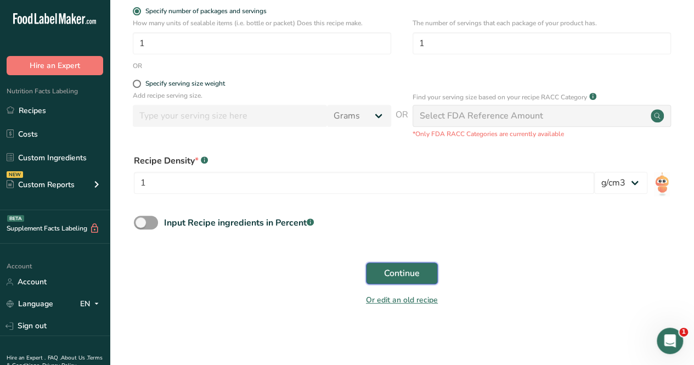
click at [392, 270] on span "Continue" at bounding box center [402, 273] width 36 height 13
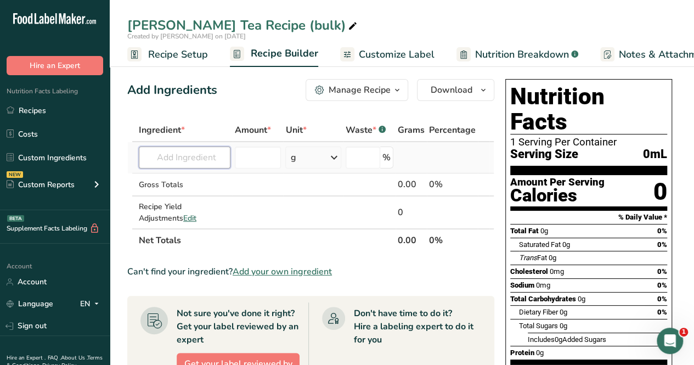
click at [174, 165] on input "text" at bounding box center [185, 157] width 92 height 22
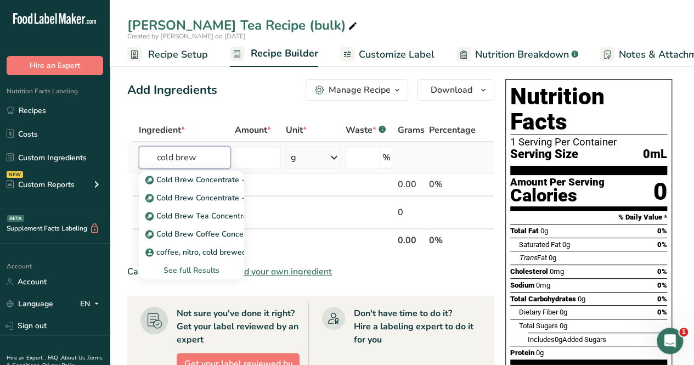
type input "cold brew"
click at [205, 269] on div "See full Results" at bounding box center [192, 270] width 88 height 12
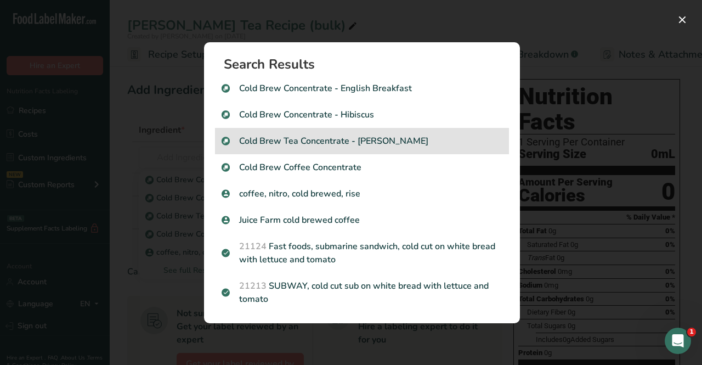
click at [426, 136] on p "Cold Brew Tea Concentrate - [PERSON_NAME]" at bounding box center [362, 140] width 281 height 13
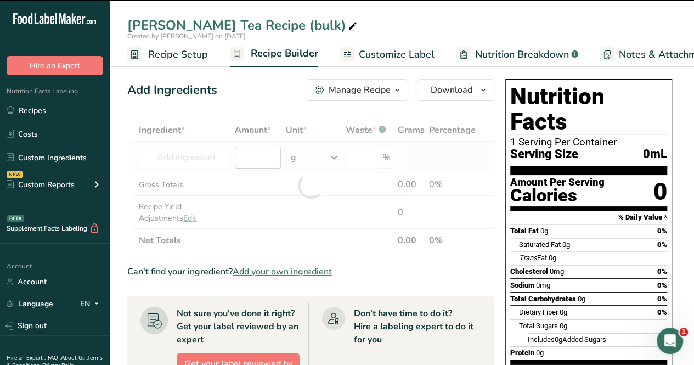
type input "0"
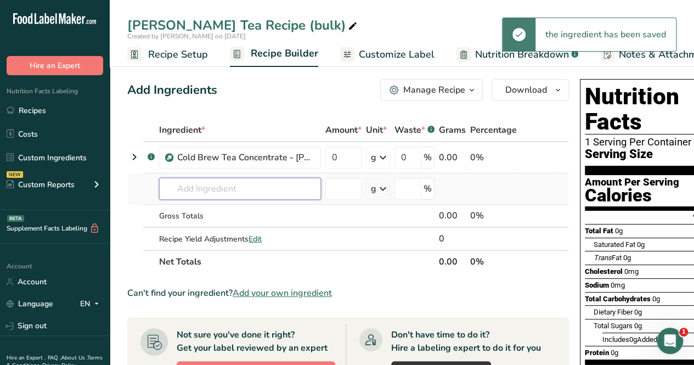
click at [187, 184] on input "text" at bounding box center [240, 189] width 162 height 22
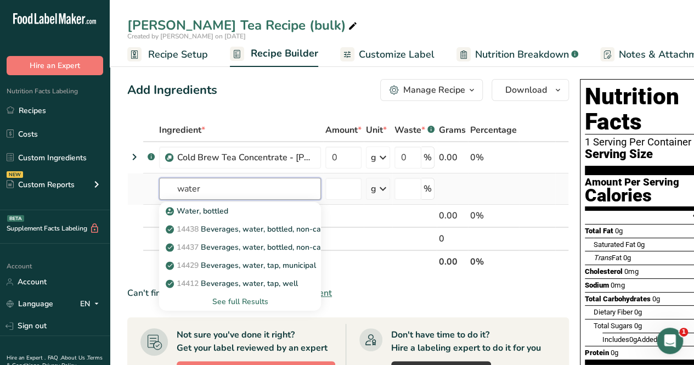
type input "water"
click at [240, 298] on div "See full Results" at bounding box center [240, 302] width 144 height 12
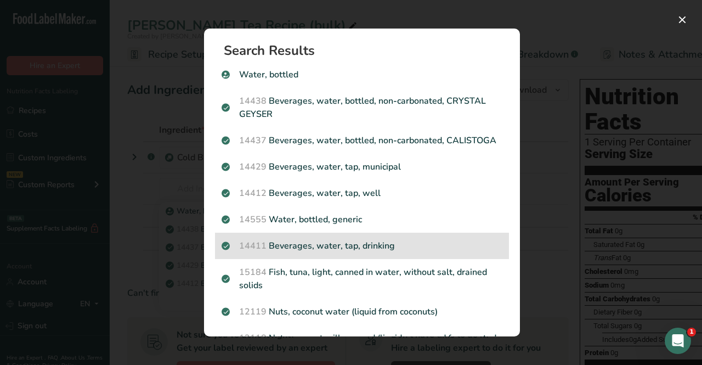
click at [377, 252] on p "14411 Beverages, water, tap, drinking" at bounding box center [362, 245] width 281 height 13
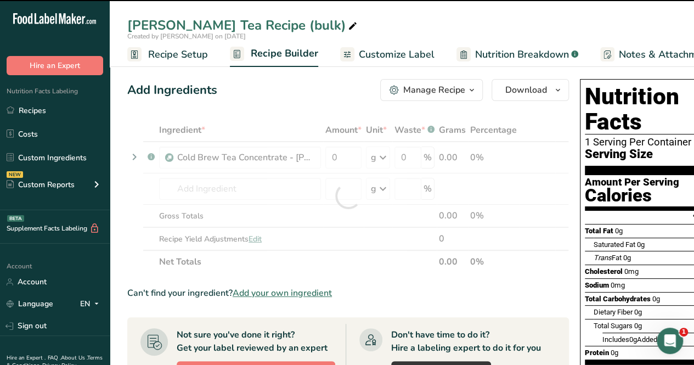
type input "0"
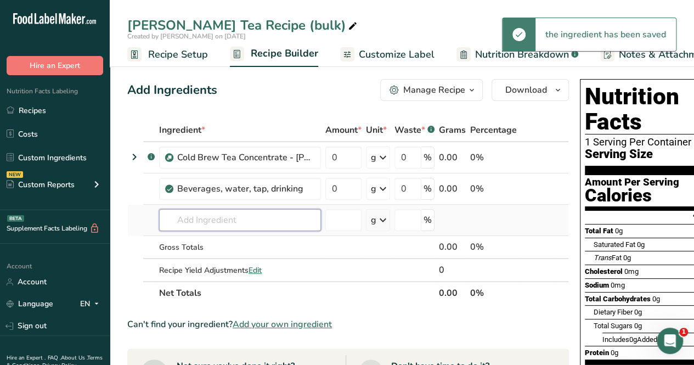
click at [268, 223] on input "text" at bounding box center [240, 220] width 162 height 22
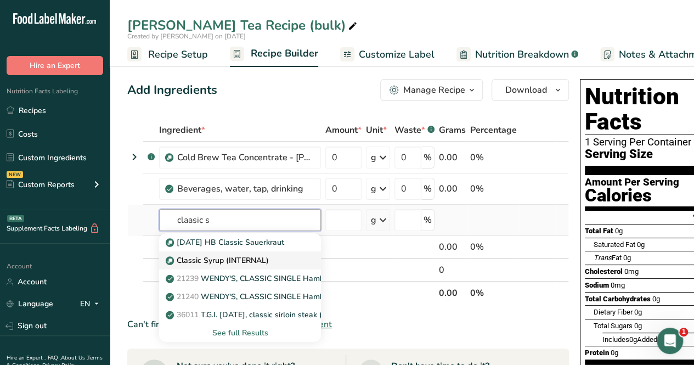
type input "claasic s"
click at [264, 262] on p "Classic Syrup (INTERNAL)" at bounding box center [218, 260] width 101 height 12
type input "Classic Syrup (INTERNAL)"
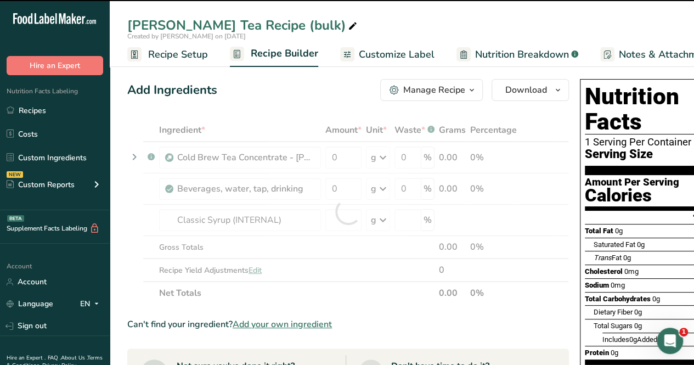
type input "0"
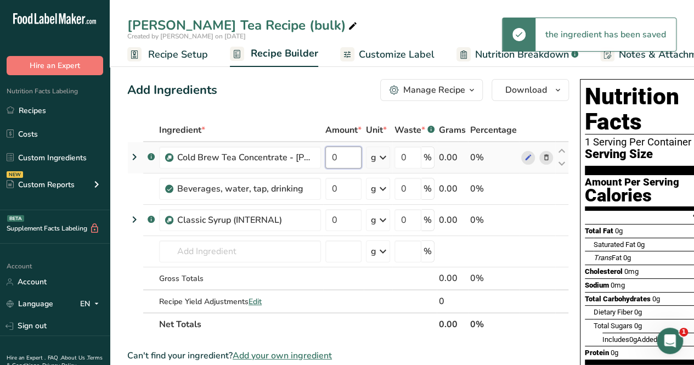
click at [341, 153] on input "0" at bounding box center [343, 157] width 36 height 22
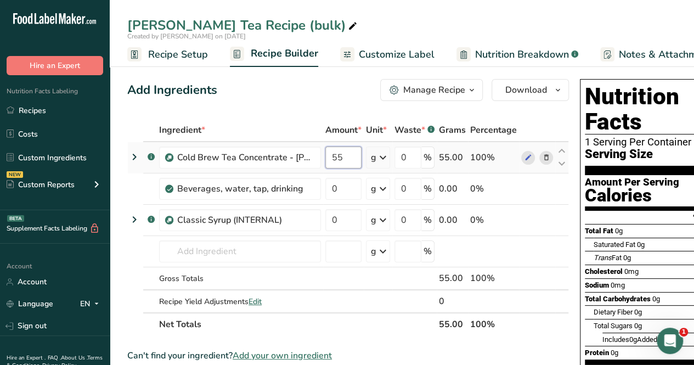
type input "55"
click at [377, 154] on div "Ingredient * Amount * Unit * Waste * .a-a{fill:#347362;}.b-a{fill:#fff;} Grams …" at bounding box center [348, 226] width 442 height 217
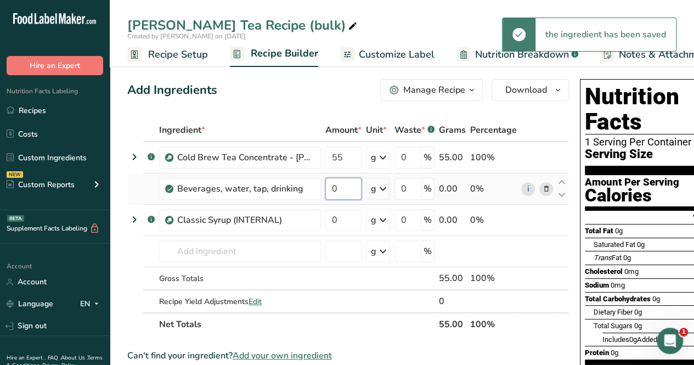
click at [350, 184] on input "0" at bounding box center [343, 189] width 36 height 22
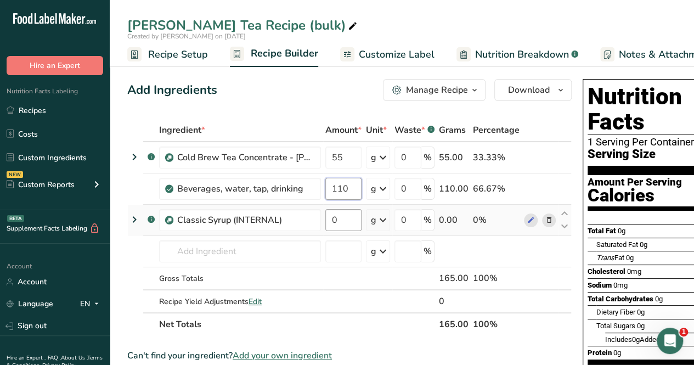
type input "110"
click at [349, 216] on div "Ingredient * Amount * Unit * Waste * .a-a{fill:#347362;}.b-a{fill:#fff;} Grams …" at bounding box center [349, 226] width 444 height 217
type input "25"
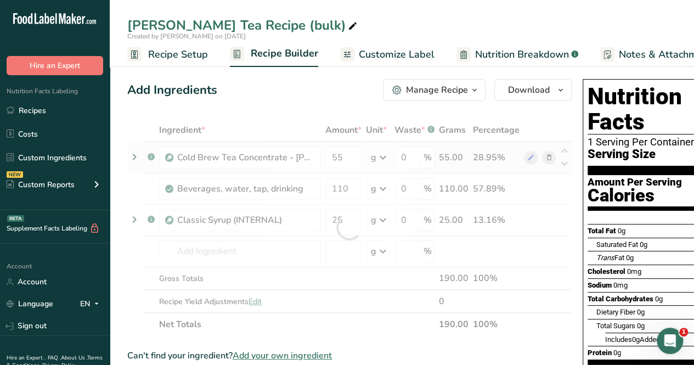
click at [381, 157] on div "Ingredient * Amount * Unit * Waste * .a-a{fill:#347362;}.b-a{fill:#fff;} Grams …" at bounding box center [349, 226] width 444 height 217
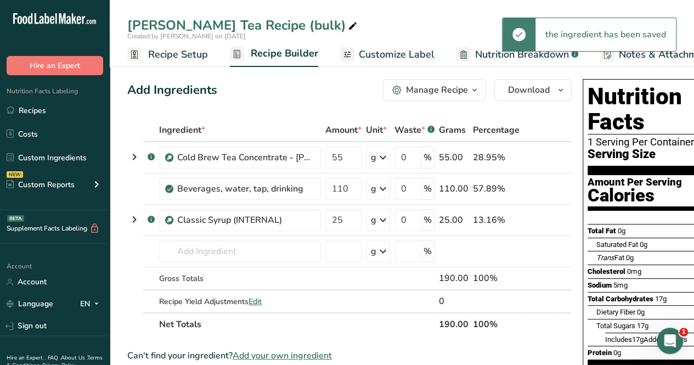
click at [381, 157] on icon at bounding box center [382, 158] width 13 height 20
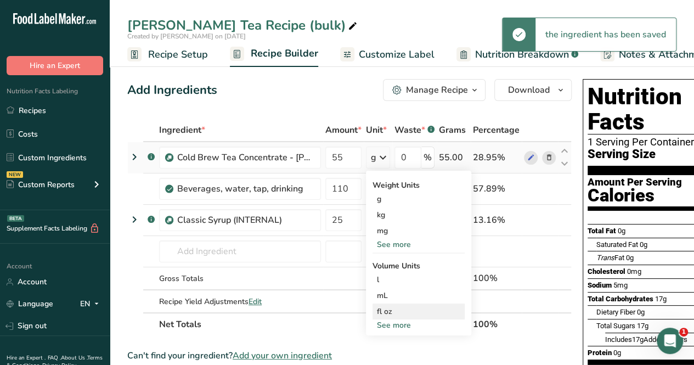
click at [415, 313] on div "fl oz" at bounding box center [418, 311] width 83 height 12
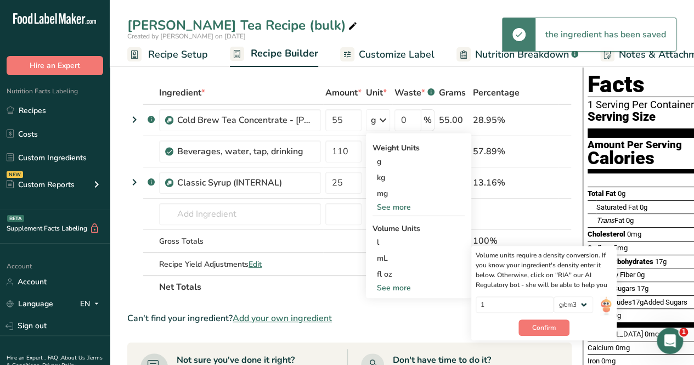
scroll to position [55, 0]
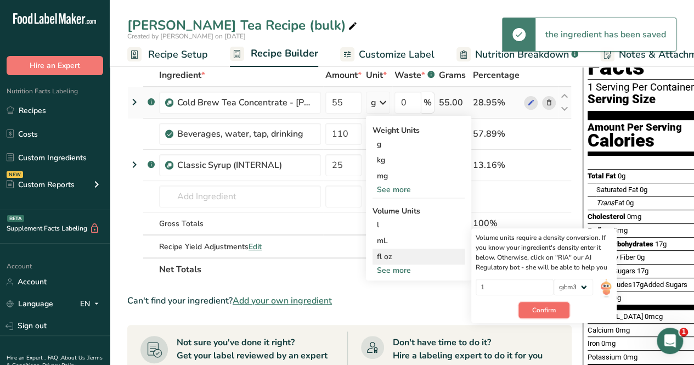
click at [554, 311] on span "Confirm" at bounding box center [544, 310] width 24 height 10
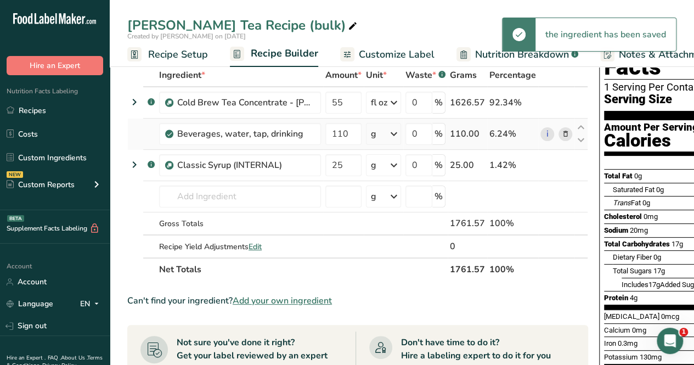
click at [394, 133] on icon at bounding box center [393, 134] width 13 height 20
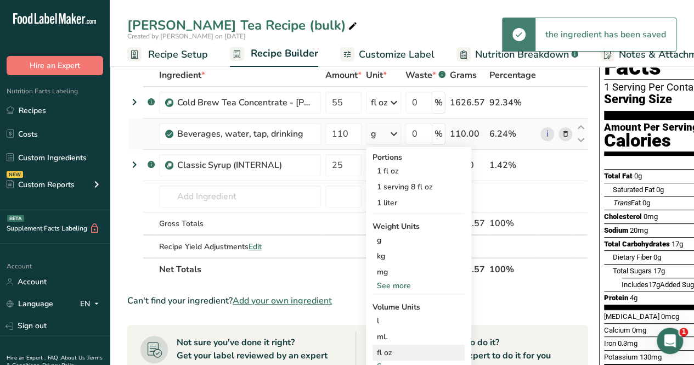
click at [417, 348] on div "fl oz" at bounding box center [418, 353] width 83 height 12
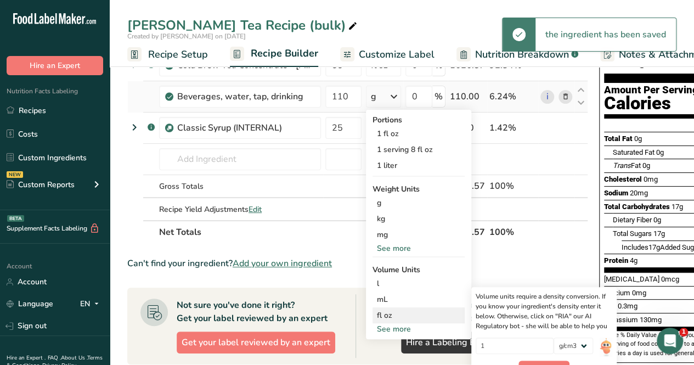
scroll to position [110, 0]
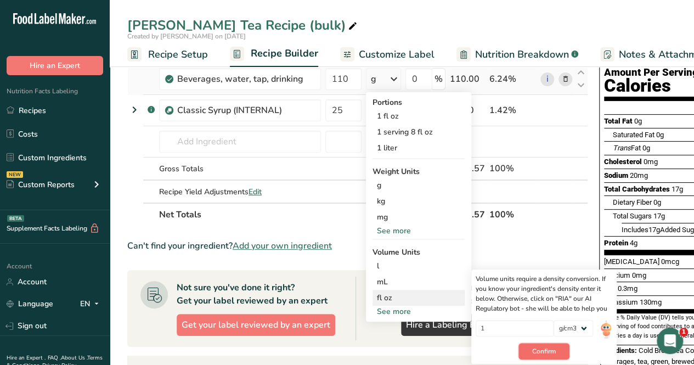
click at [558, 347] on button "Confirm" at bounding box center [543, 351] width 51 height 16
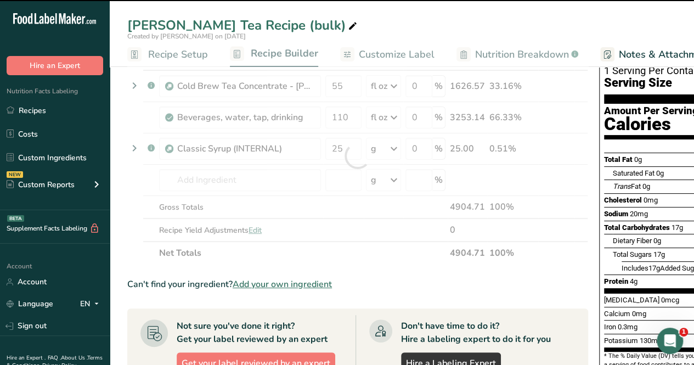
scroll to position [55, 0]
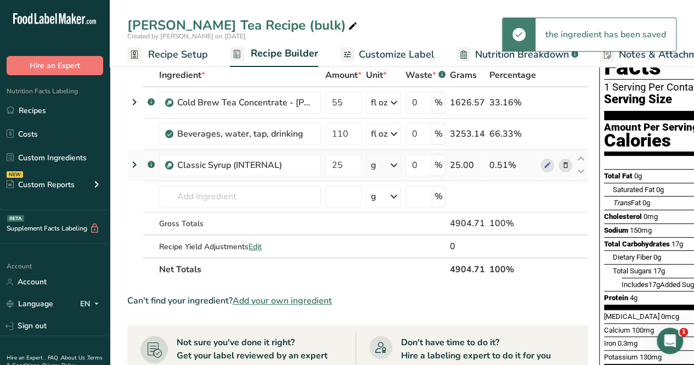
click at [397, 164] on icon at bounding box center [393, 165] width 13 height 20
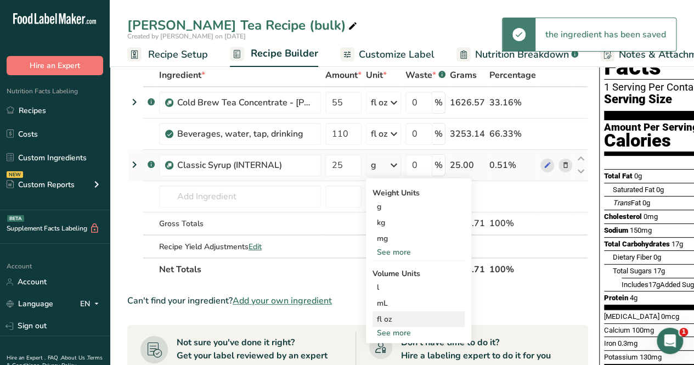
click at [415, 320] on div "fl oz" at bounding box center [418, 319] width 83 height 12
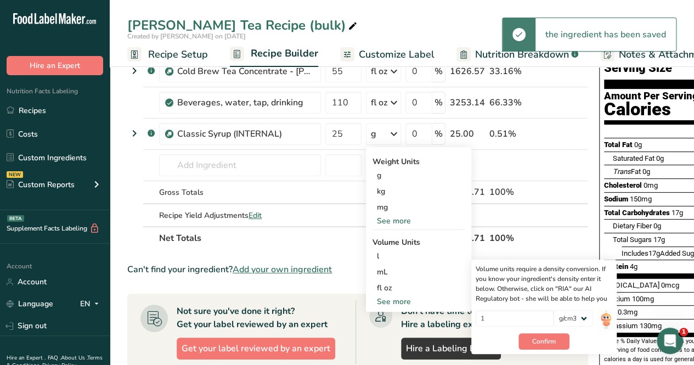
scroll to position [110, 0]
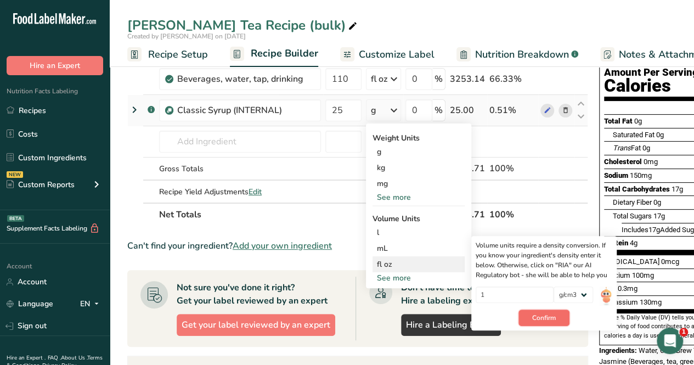
click at [556, 315] on button "Confirm" at bounding box center [543, 317] width 51 height 16
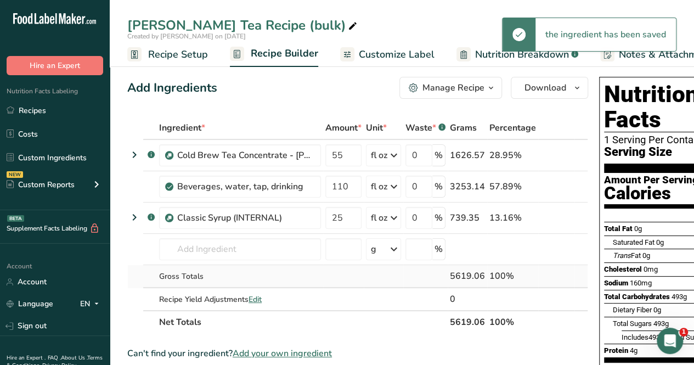
scroll to position [0, 0]
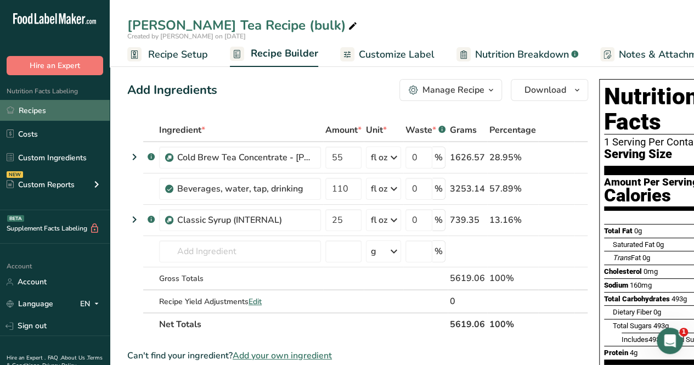
click at [42, 107] on link "Recipes" at bounding box center [55, 110] width 110 height 21
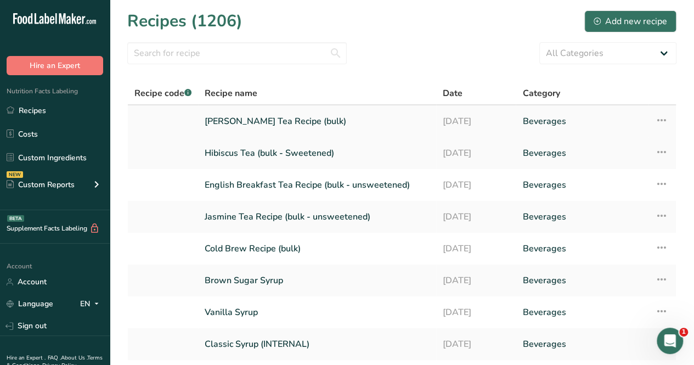
click at [268, 122] on link "[PERSON_NAME] Tea Recipe (bulk)" at bounding box center [317, 121] width 225 height 23
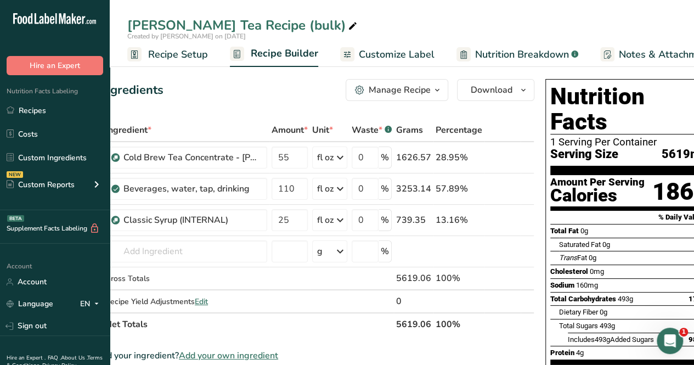
scroll to position [0, 74]
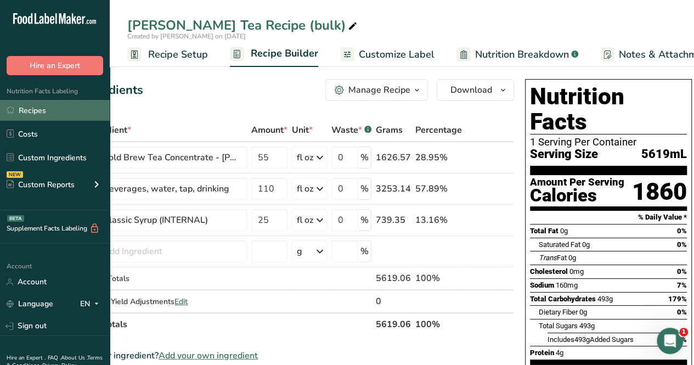
click at [63, 110] on link "Recipes" at bounding box center [55, 110] width 110 height 21
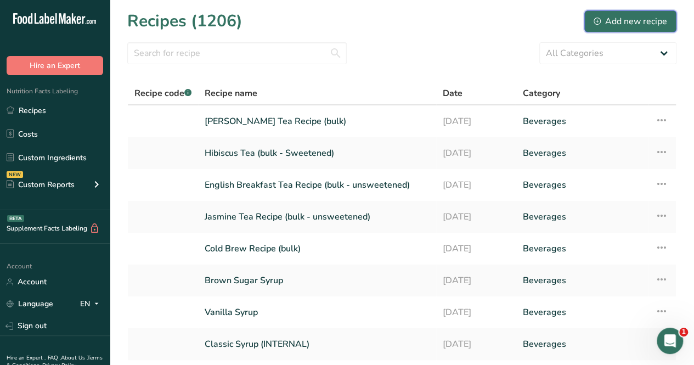
click at [628, 27] on div "Add new recipe" at bounding box center [629, 21] width 73 height 13
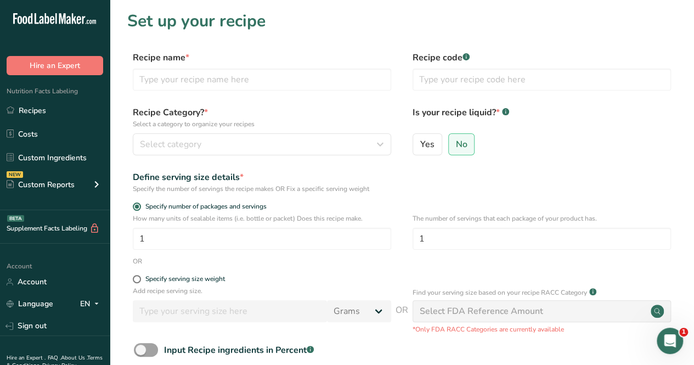
click at [203, 66] on div "Recipe name *" at bounding box center [262, 70] width 258 height 39
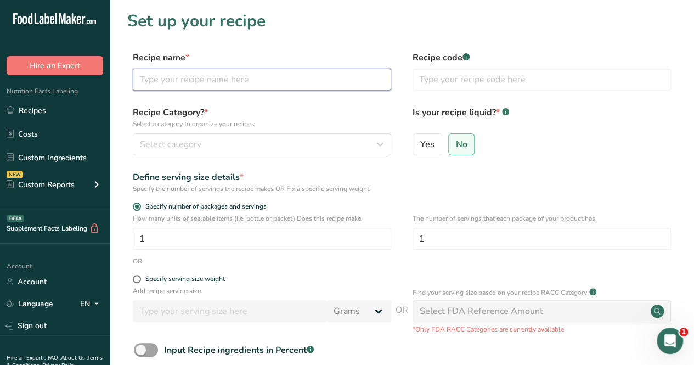
click at [198, 71] on input "text" at bounding box center [262, 80] width 258 height 22
type input "English Breakfast Sweet Tea Recipe (bulk)"
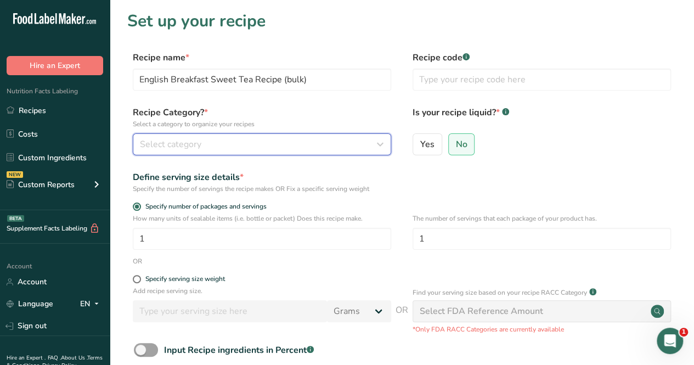
click at [225, 135] on button "Select category" at bounding box center [262, 144] width 258 height 22
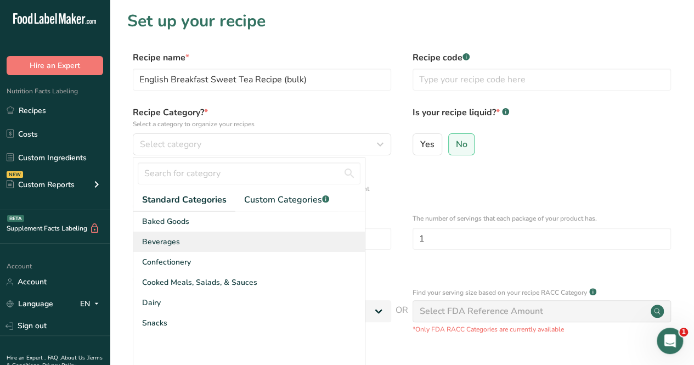
click at [208, 242] on div "Beverages" at bounding box center [248, 241] width 231 height 20
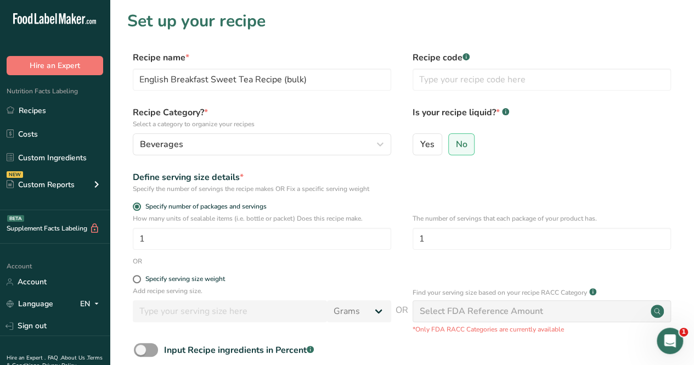
click at [410, 141] on div "Recipe Category? * Select a category to organize your recipes Beverages Standar…" at bounding box center [401, 134] width 549 height 56
click at [417, 145] on input "Yes" at bounding box center [416, 143] width 7 height 7
radio input "true"
radio input "false"
select select "22"
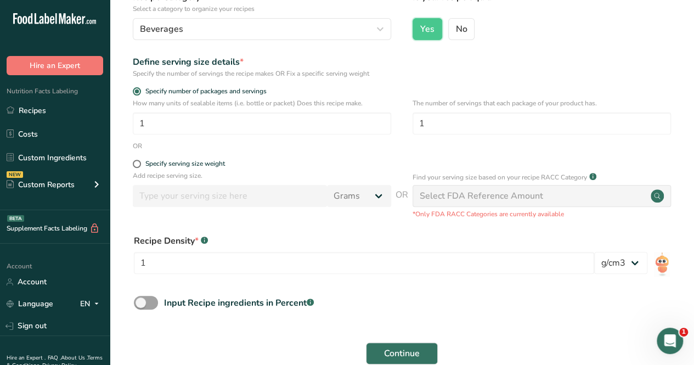
scroll to position [165, 0]
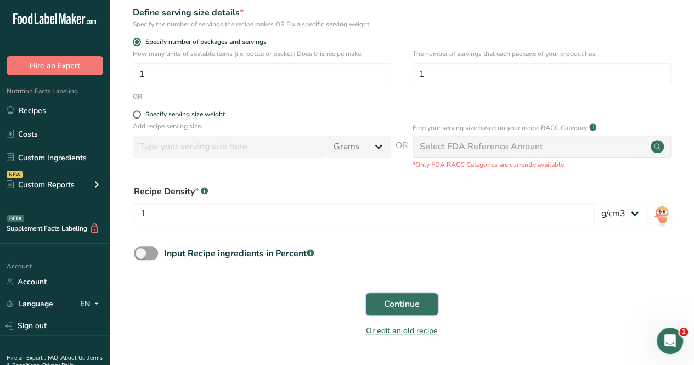
click at [408, 307] on span "Continue" at bounding box center [402, 303] width 36 height 13
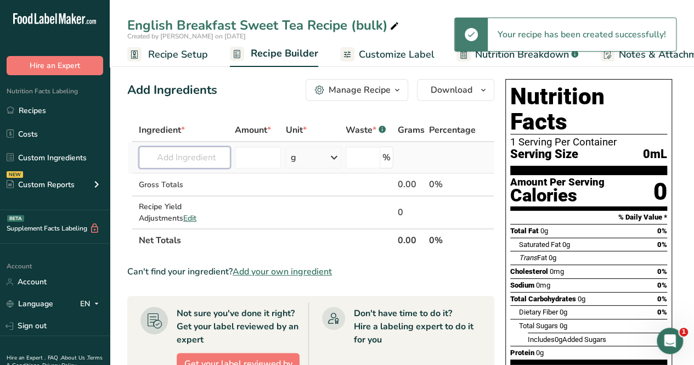
click at [194, 156] on input "text" at bounding box center [185, 157] width 92 height 22
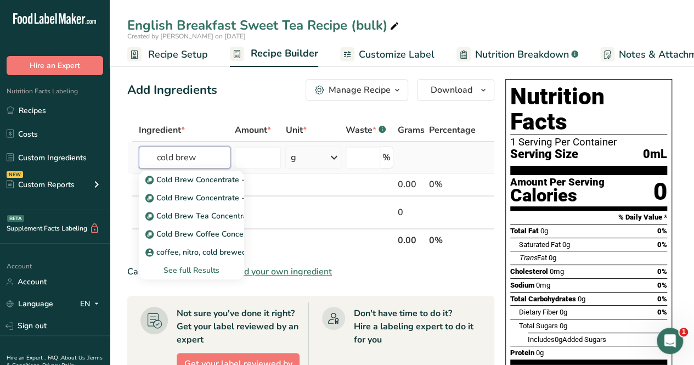
type input "cold brew"
click at [205, 266] on div "See full Results" at bounding box center [192, 270] width 88 height 12
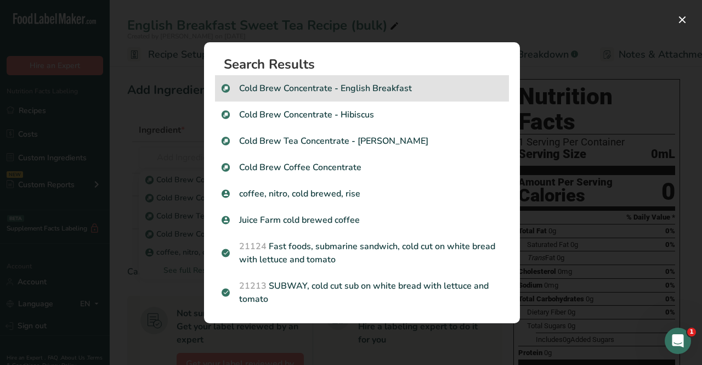
click at [333, 97] on div "Cold Brew Concentrate - English Breakfast" at bounding box center [362, 88] width 294 height 26
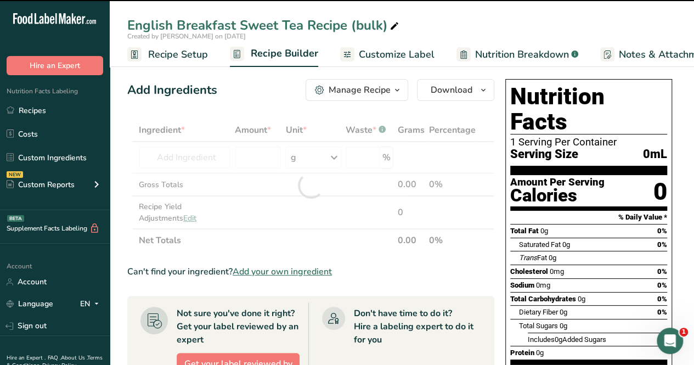
type input "0"
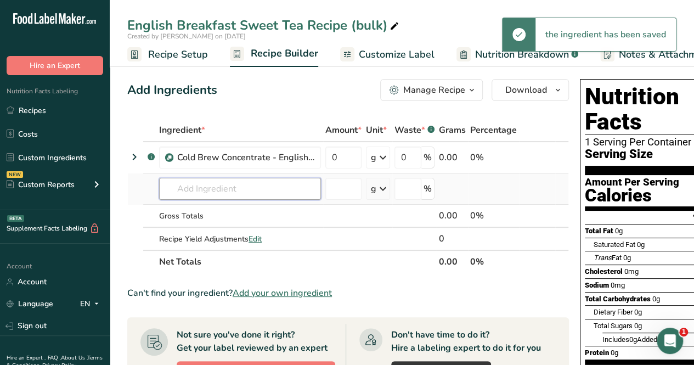
click at [177, 183] on input "text" at bounding box center [240, 189] width 162 height 22
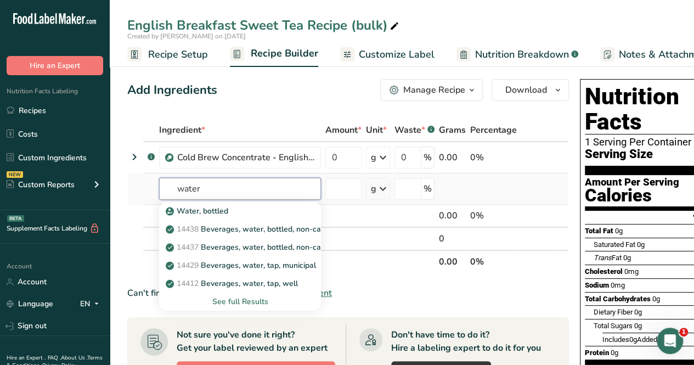
type input "water"
click at [228, 298] on div "See full Results" at bounding box center [240, 302] width 144 height 12
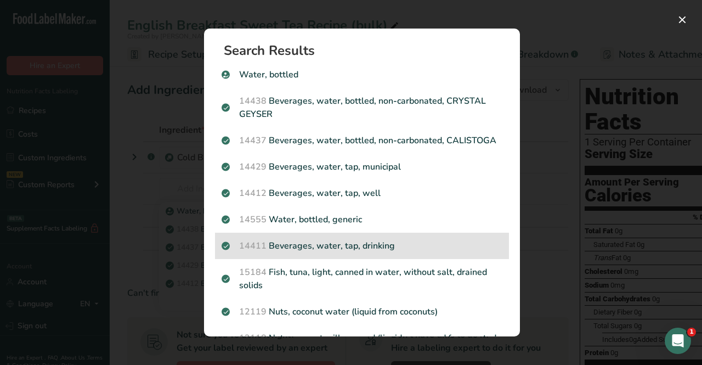
click at [309, 252] on p "14411 Beverages, water, tap, drinking" at bounding box center [362, 245] width 281 height 13
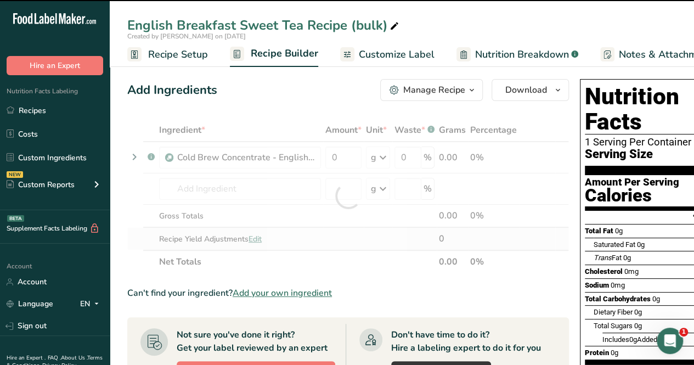
type input "0"
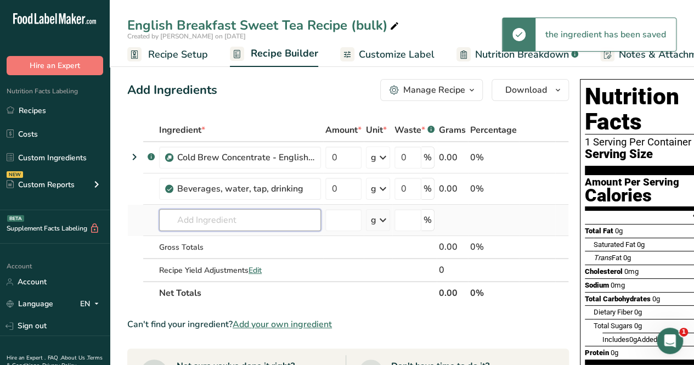
click at [194, 223] on input "text" at bounding box center [240, 220] width 162 height 22
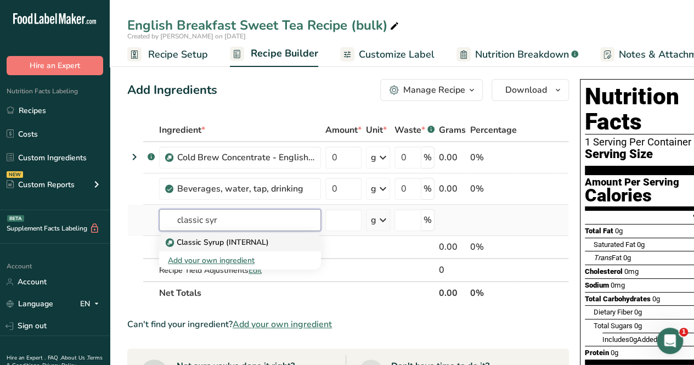
type input "classic syr"
click at [239, 245] on p "Classic Syrup (INTERNAL)" at bounding box center [218, 242] width 101 height 12
type input "Classic Syrup (INTERNAL)"
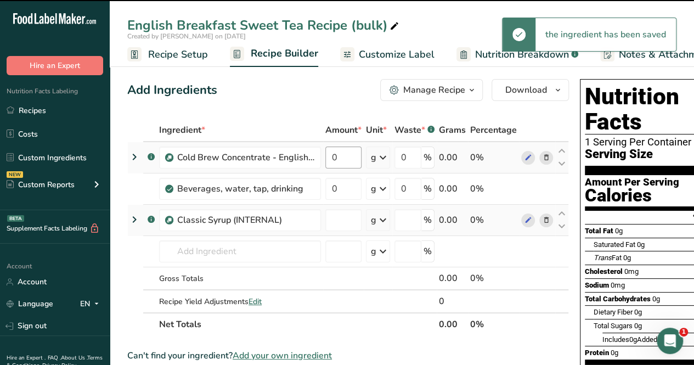
type input "0"
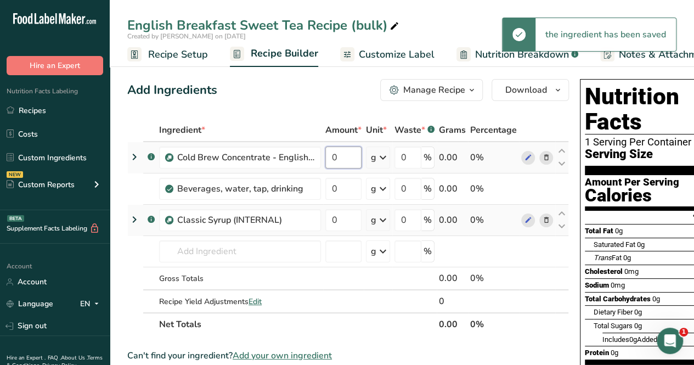
click at [344, 159] on input "0" at bounding box center [343, 157] width 36 height 22
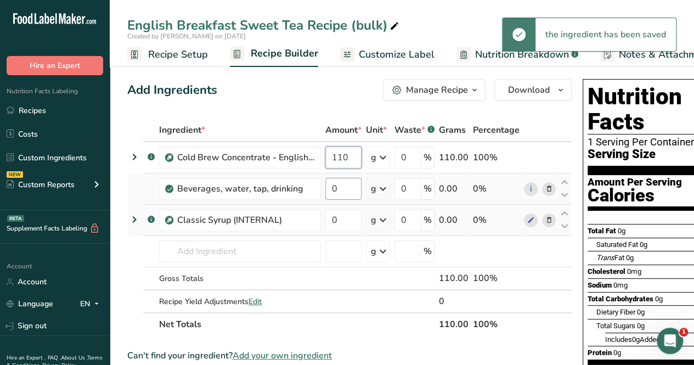
type input "110"
click at [341, 186] on div "Ingredient * Amount * Unit * Waste * .a-a{fill:#347362;}.b-a{fill:#fff;} Grams …" at bounding box center [349, 226] width 444 height 217
type input "110"
click at [337, 224] on div "Ingredient * Amount * Unit * Waste * .a-a{fill:#347362;}.b-a{fill:#fff;} Grams …" at bounding box center [349, 226] width 444 height 217
type input "25"
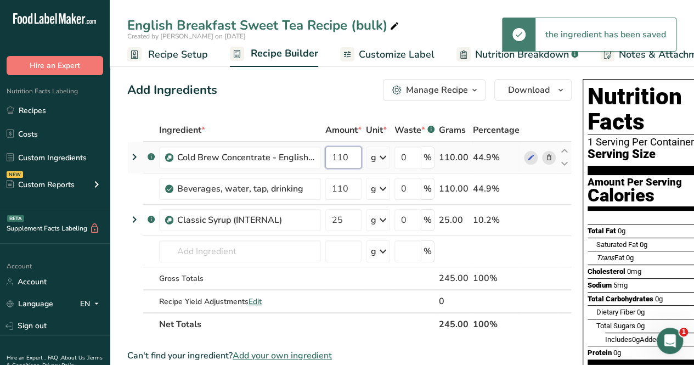
click at [347, 154] on div "Ingredient * Amount * Unit * Waste * .a-a{fill:#347362;}.b-a{fill:#fff;} Grams …" at bounding box center [349, 226] width 444 height 217
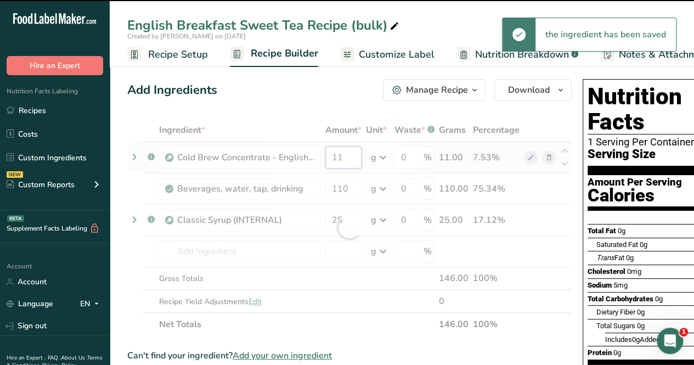
type input "1"
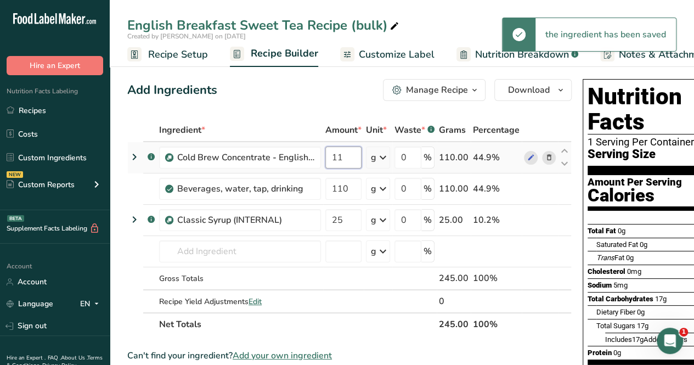
type input "1"
type input "55"
click at [386, 161] on div "Ingredient * Amount * Unit * Waste * .a-a{fill:#347362;}.b-a{fill:#fff;} Grams …" at bounding box center [349, 226] width 444 height 217
click at [373, 159] on div "g" at bounding box center [373, 157] width 5 height 13
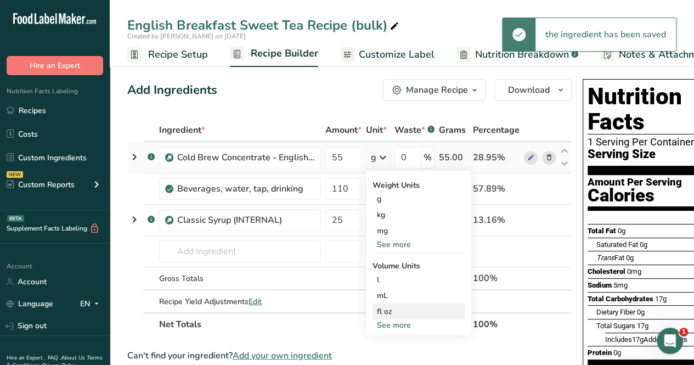
click at [405, 309] on div "fl oz" at bounding box center [418, 311] width 83 height 12
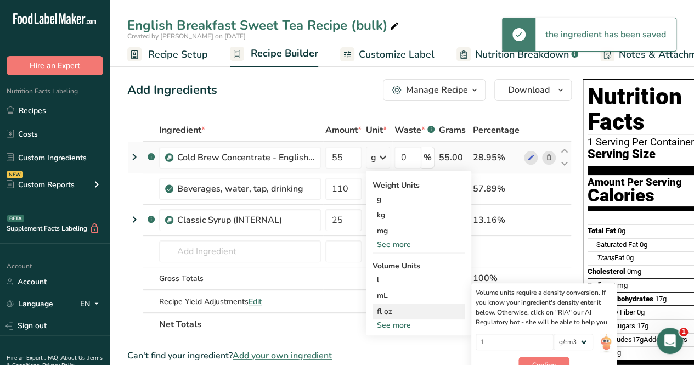
click at [555, 355] on div "1 lb/ft3 g/cm3" at bounding box center [544, 344] width 137 height 23
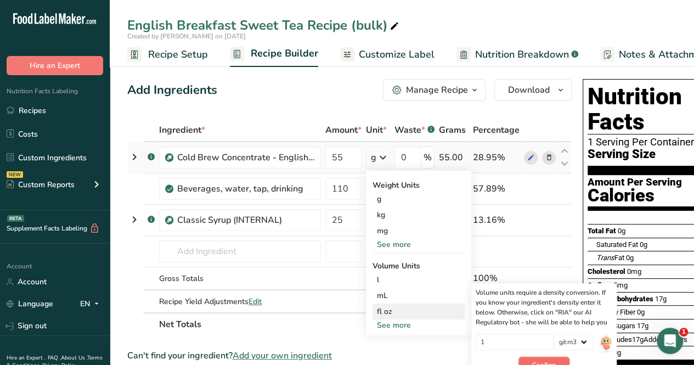
click at [553, 358] on button "Confirm" at bounding box center [543, 364] width 51 height 16
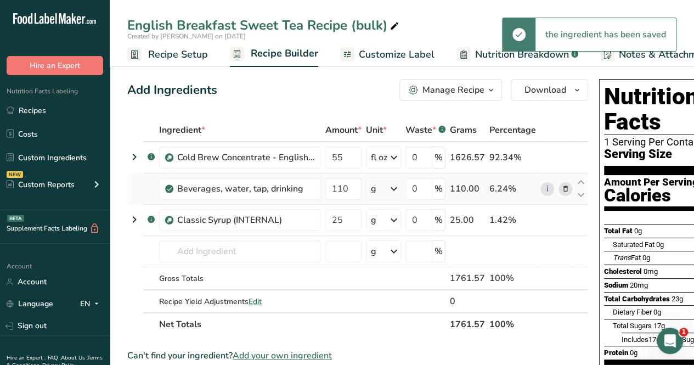
click at [392, 189] on icon at bounding box center [393, 189] width 13 height 20
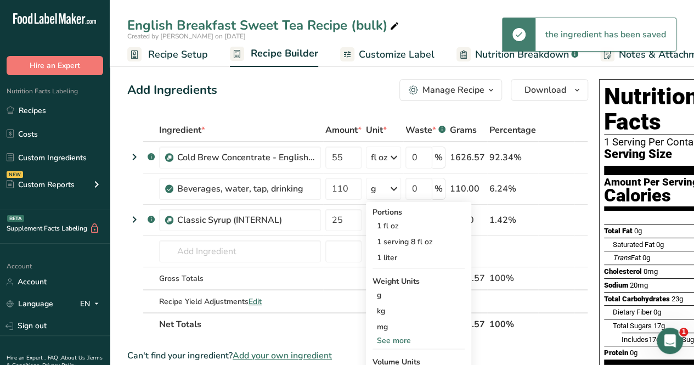
scroll to position [110, 0]
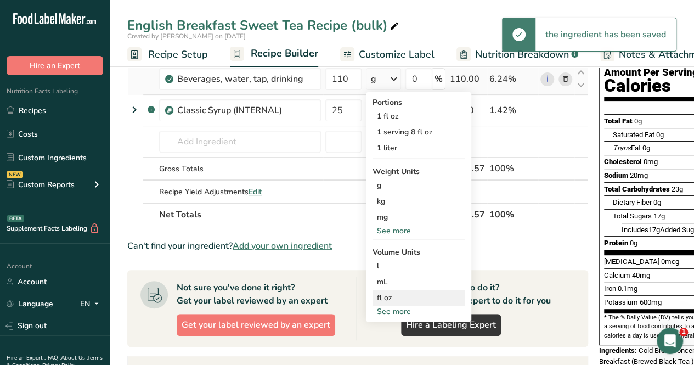
click at [422, 296] on div "fl oz" at bounding box center [418, 298] width 83 height 12
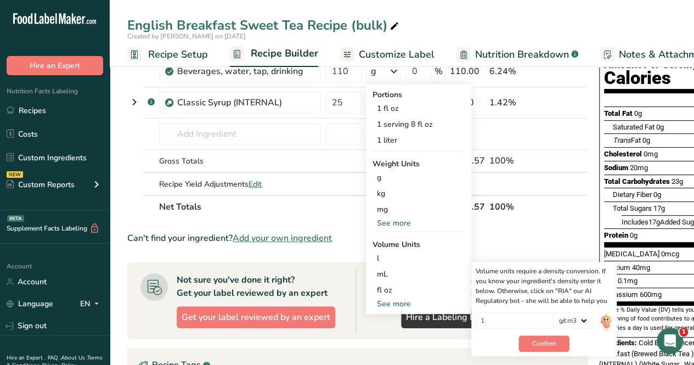
scroll to position [165, 0]
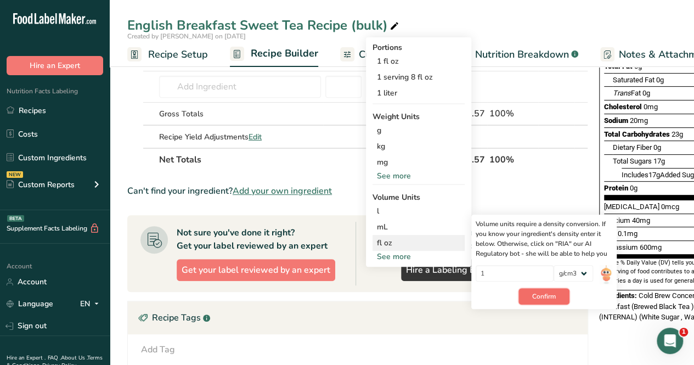
click at [547, 296] on span "Confirm" at bounding box center [544, 296] width 24 height 10
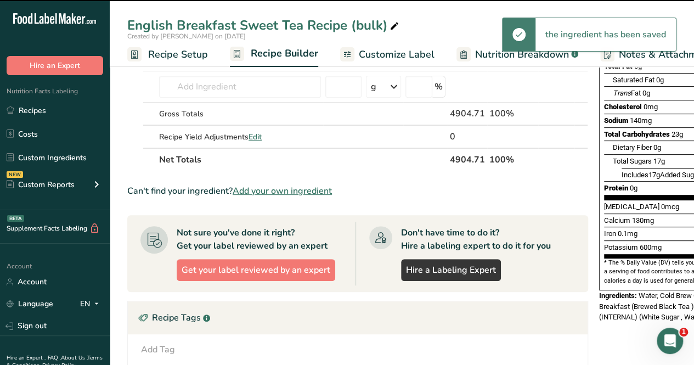
scroll to position [55, 0]
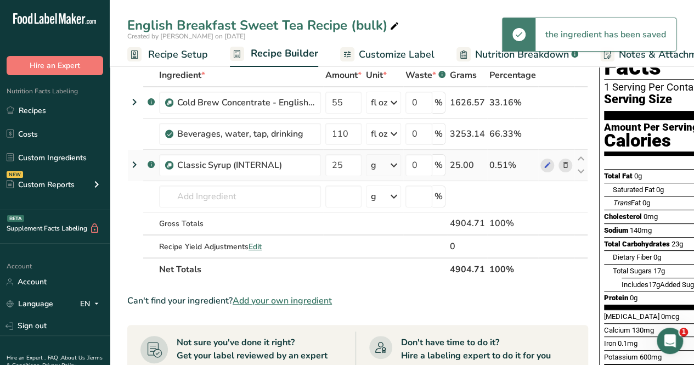
click at [398, 165] on icon at bounding box center [393, 165] width 13 height 20
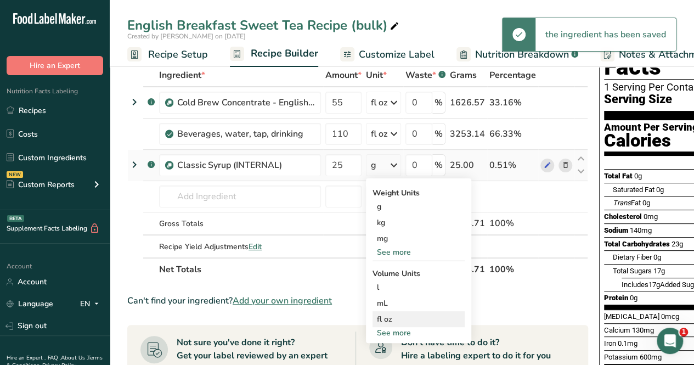
click at [406, 318] on div "fl oz" at bounding box center [418, 319] width 83 height 12
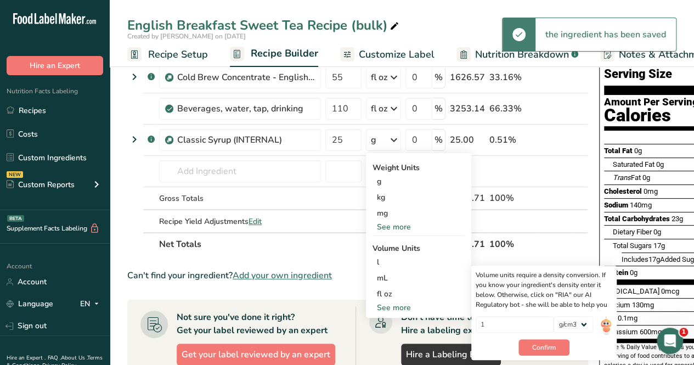
scroll to position [165, 0]
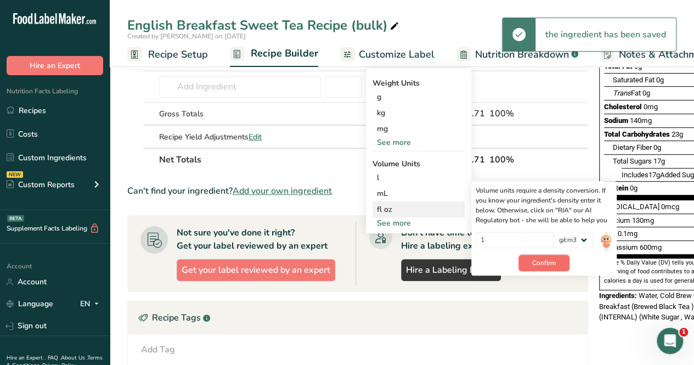
click at [559, 261] on button "Confirm" at bounding box center [543, 262] width 51 height 16
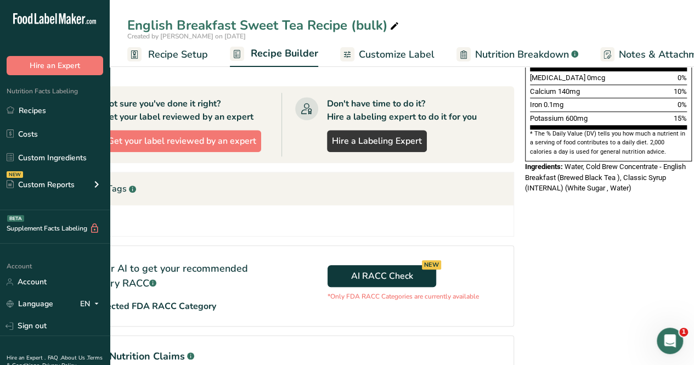
scroll to position [384, 0]
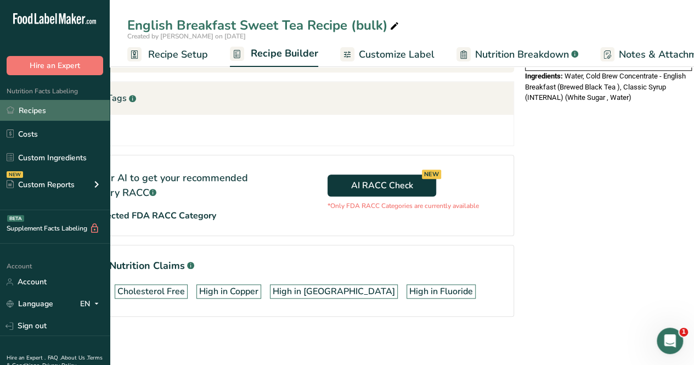
click at [14, 111] on link "Recipes" at bounding box center [55, 110] width 110 height 21
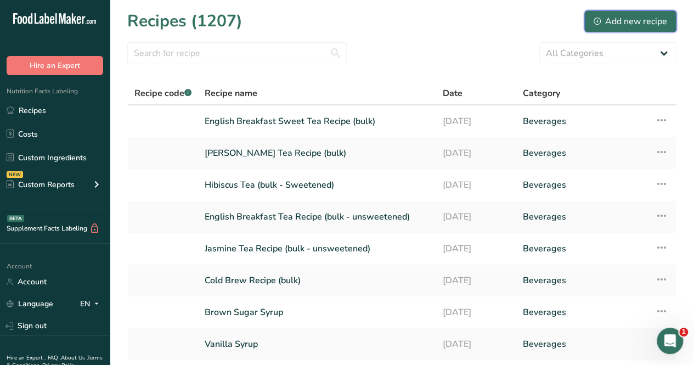
click at [620, 30] on button "Add new recipe" at bounding box center [630, 21] width 92 height 22
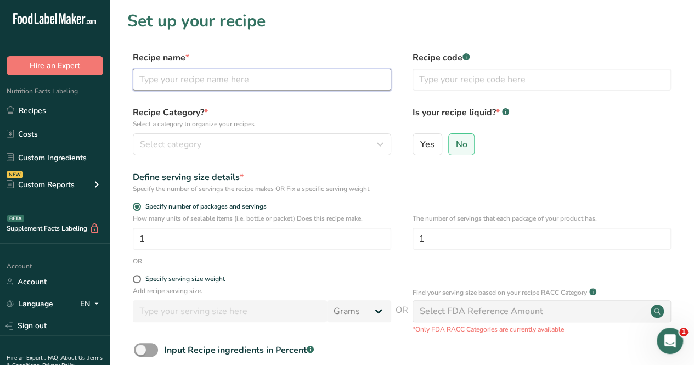
click at [217, 73] on input "text" at bounding box center [262, 80] width 258 height 22
drag, startPoint x: 217, startPoint y: 77, endPoint x: 165, endPoint y: 77, distance: 52.7
click at [165, 77] on input "Coffee Ingredient" at bounding box center [262, 80] width 258 height 22
click at [263, 83] on input "Coffee Ingredient" at bounding box center [262, 80] width 258 height 22
click at [231, 78] on input "Coffee Ingredient" at bounding box center [262, 80] width 258 height 22
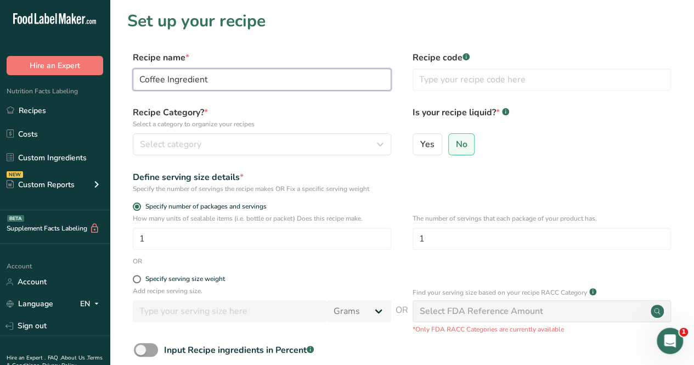
drag, startPoint x: 213, startPoint y: 78, endPoint x: 84, endPoint y: 82, distance: 129.5
click at [66, 81] on div ".a-20{fill:#fff;} Hire an Expert Nutrition Facts Labeling Recipes Costs Custom …" at bounding box center [347, 246] width 694 height 493
type input "Hot Coffee Recipe (bulk)"
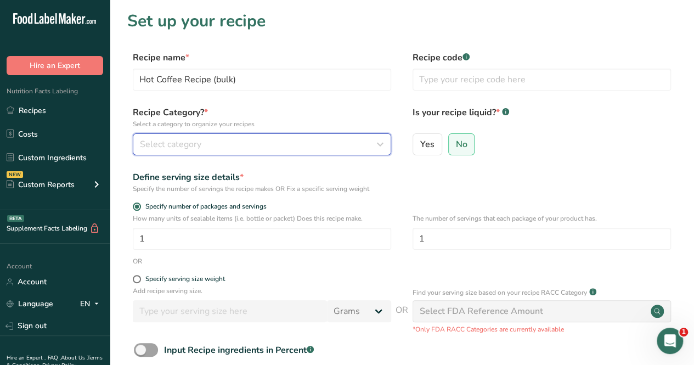
click at [227, 144] on div "Select category" at bounding box center [258, 144] width 237 height 13
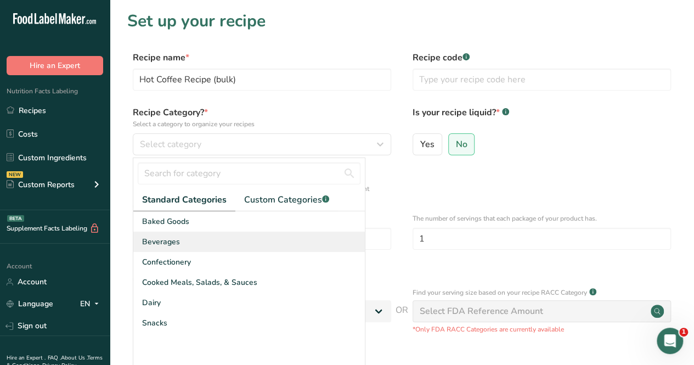
click at [205, 247] on div "Beverages" at bounding box center [248, 241] width 231 height 20
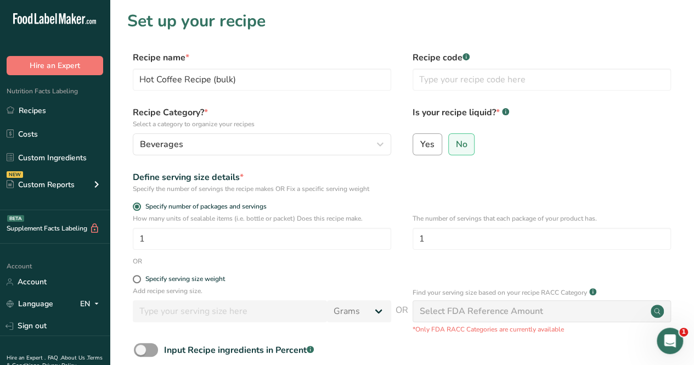
click at [429, 146] on span "Yes" at bounding box center [427, 144] width 14 height 11
click at [420, 146] on input "Yes" at bounding box center [416, 143] width 7 height 7
radio input "true"
radio input "false"
select select "22"
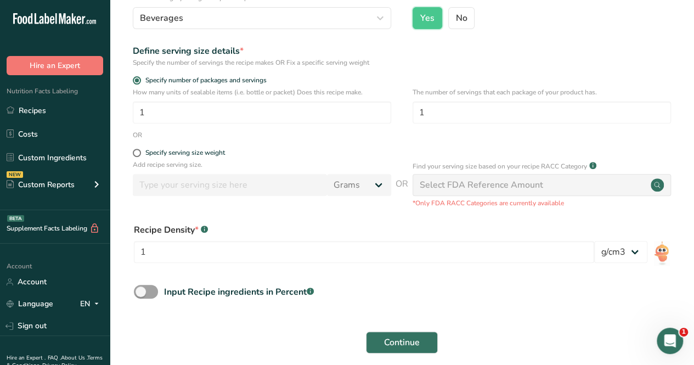
scroll to position [195, 0]
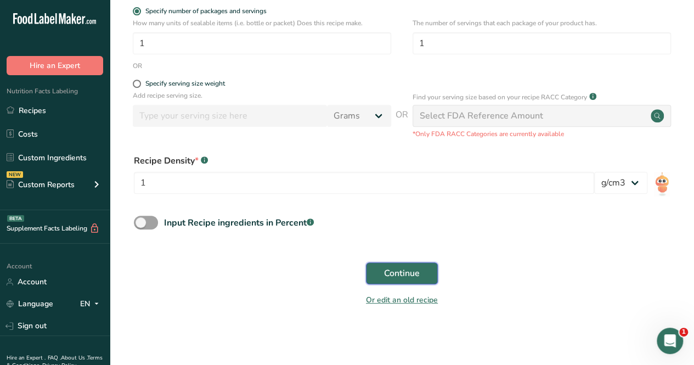
click at [411, 271] on span "Continue" at bounding box center [402, 273] width 36 height 13
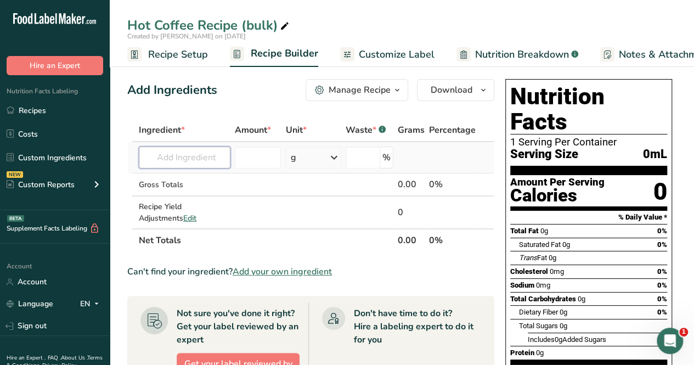
click at [204, 163] on input "text" at bounding box center [185, 157] width 92 height 22
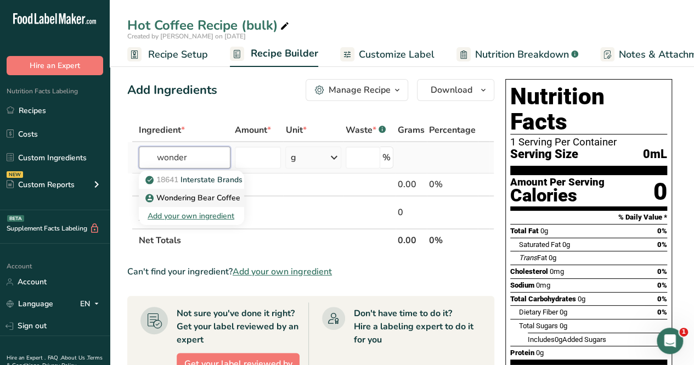
type input "wonder"
click at [205, 201] on p "Wondering Bear Coffee" at bounding box center [194, 198] width 93 height 12
type input "Wondering Bear Coffee"
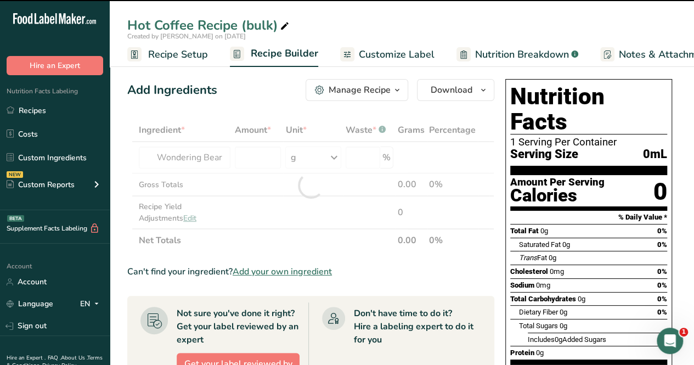
type input "0"
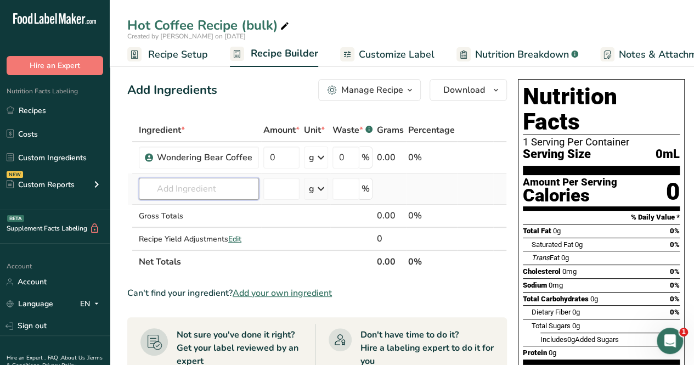
click at [225, 188] on input "text" at bounding box center [199, 189] width 120 height 22
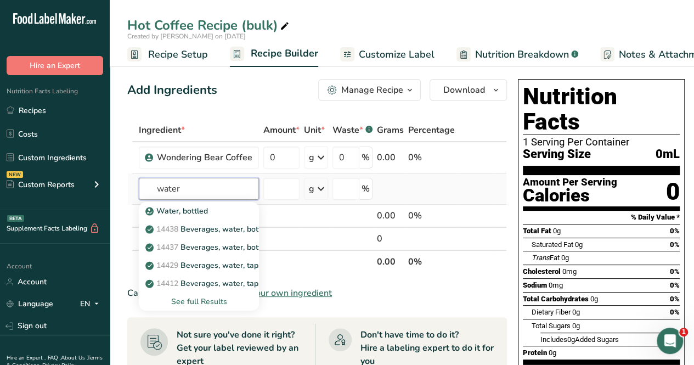
type input "water"
click at [219, 304] on div "See full Results" at bounding box center [199, 302] width 103 height 12
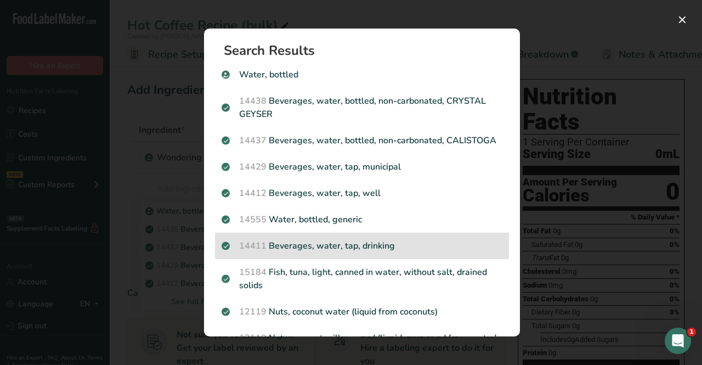
click at [428, 259] on div "14411 Beverages, water, tap, drinking" at bounding box center [362, 246] width 294 height 26
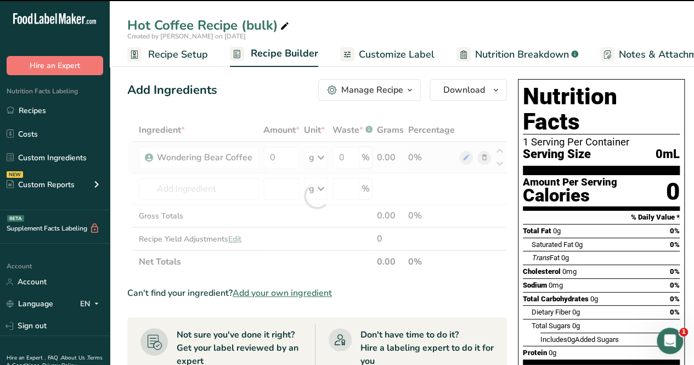
type input "0"
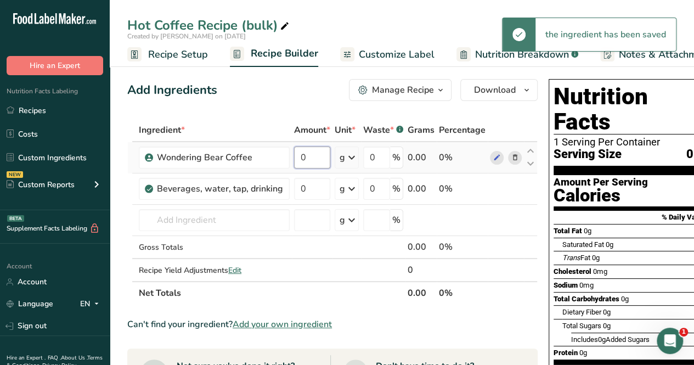
click at [299, 152] on input "0" at bounding box center [312, 157] width 36 height 22
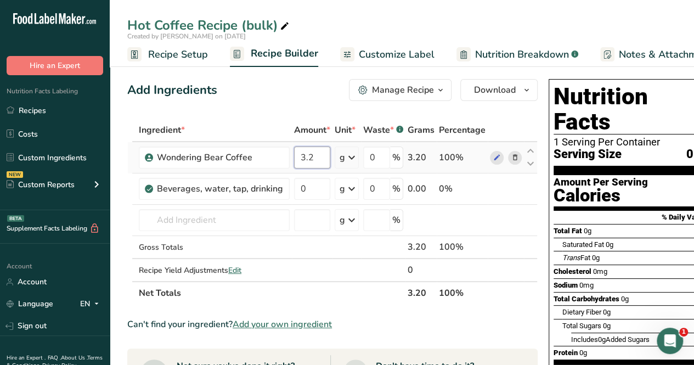
type input "3.2"
click at [339, 159] on div "Ingredient * Amount * Unit * Waste * .a-a{fill:#347362;}.b-a{fill:#fff;} Grams …" at bounding box center [332, 211] width 410 height 186
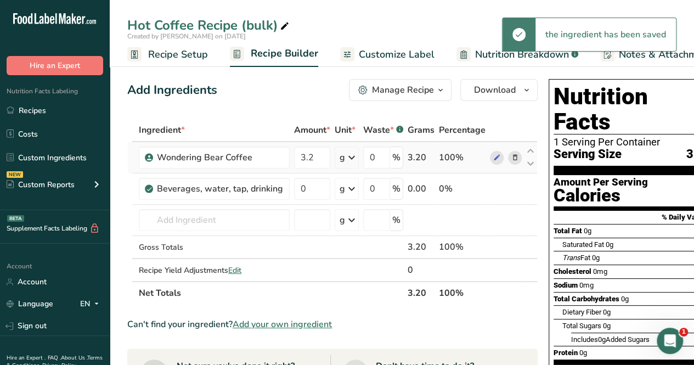
click at [350, 161] on icon at bounding box center [351, 158] width 13 height 20
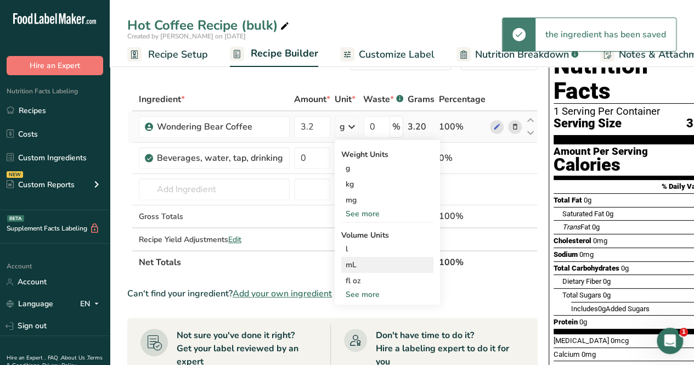
scroll to position [55, 0]
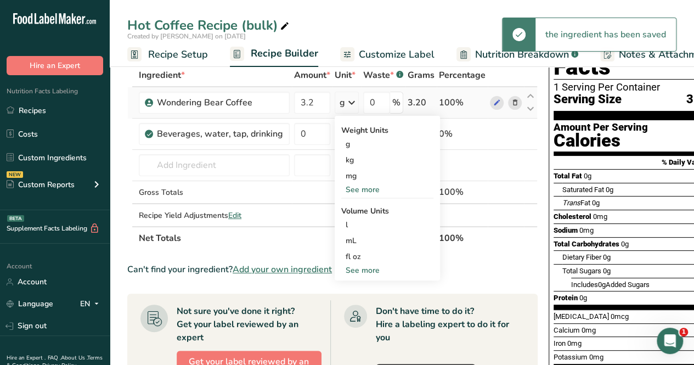
click at [369, 188] on div "See more" at bounding box center [387, 190] width 92 height 12
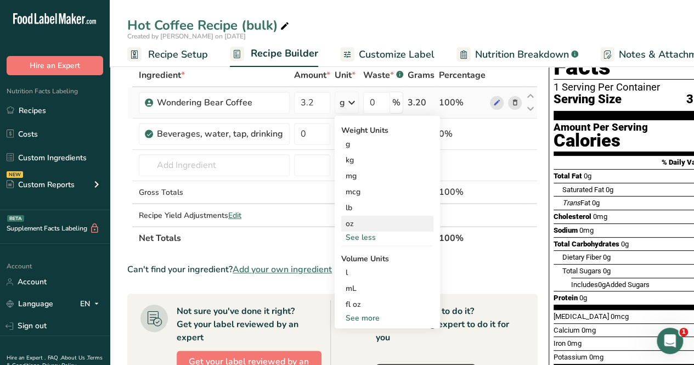
click at [367, 217] on div "oz" at bounding box center [387, 224] width 92 height 16
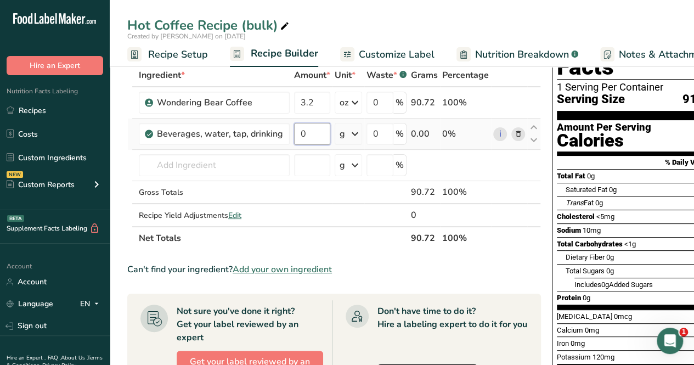
click at [302, 127] on input "0" at bounding box center [312, 134] width 36 height 22
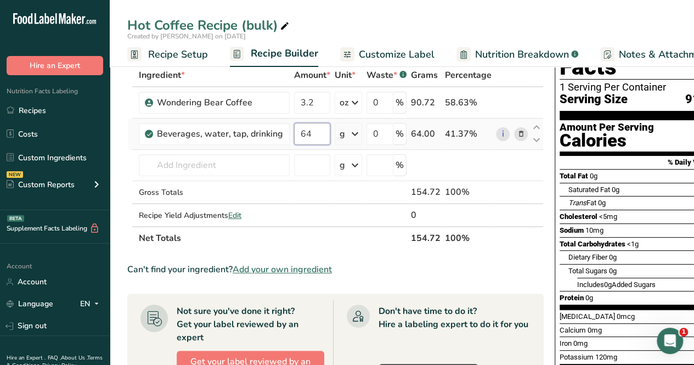
type input "64"
click at [358, 136] on div "Ingredient * Amount * Unit * Waste * .a-a{fill:#347362;}.b-a{fill:#fff;} Grams …" at bounding box center [335, 157] width 416 height 186
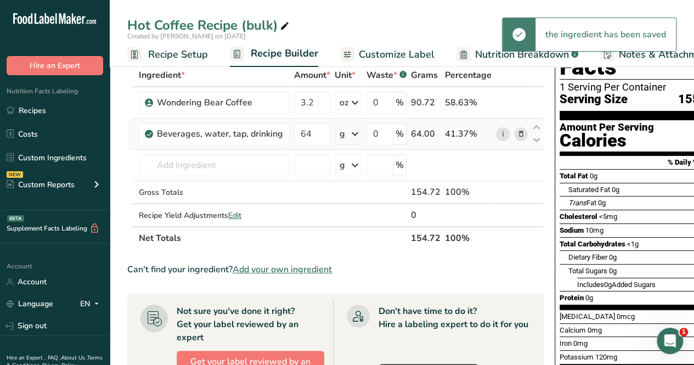
click at [356, 138] on icon at bounding box center [354, 134] width 13 height 20
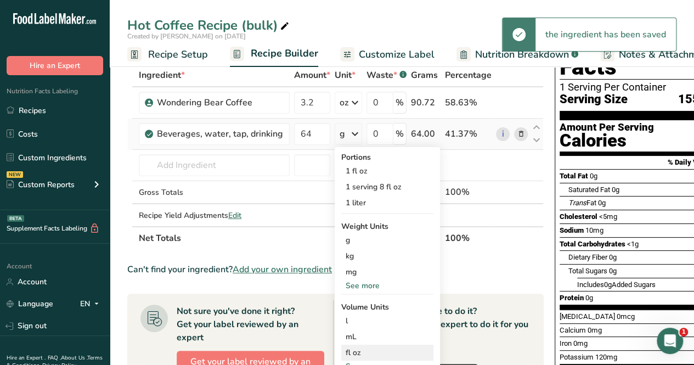
click at [394, 348] on div "fl oz" at bounding box center [387, 353] width 83 height 12
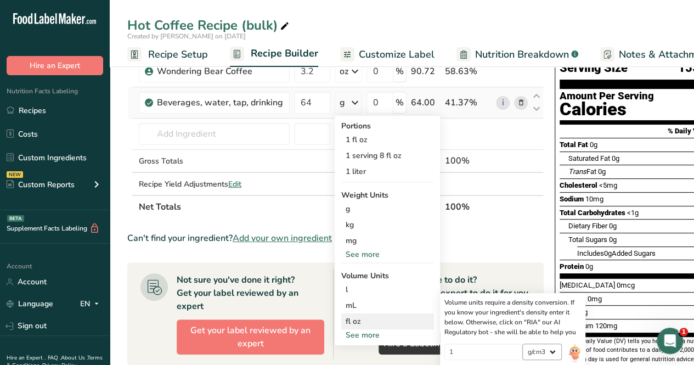
scroll to position [110, 0]
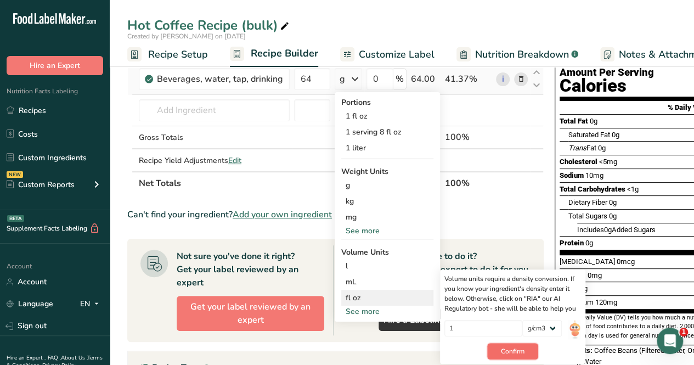
click at [523, 347] on button "Confirm" at bounding box center [512, 351] width 51 height 16
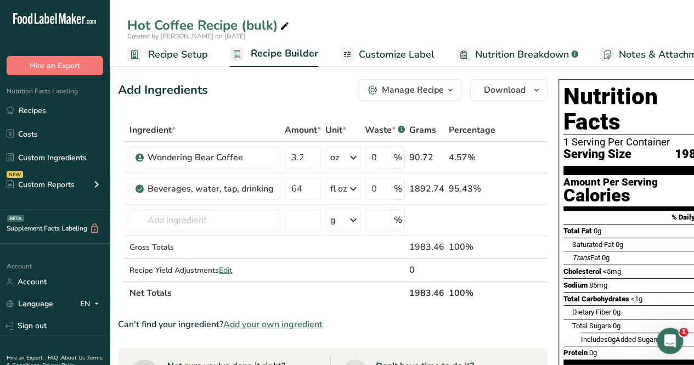
scroll to position [0, 0]
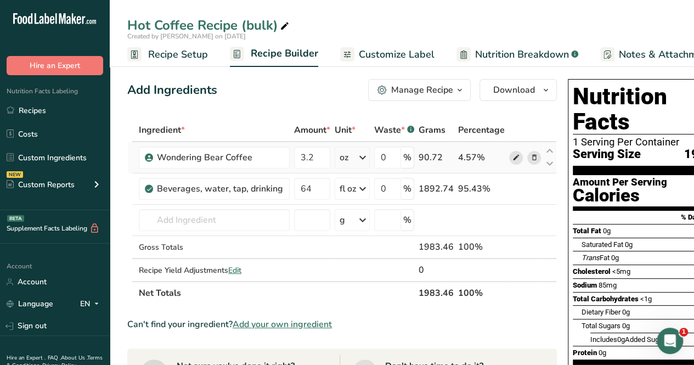
click at [510, 159] on span at bounding box center [516, 157] width 13 height 13
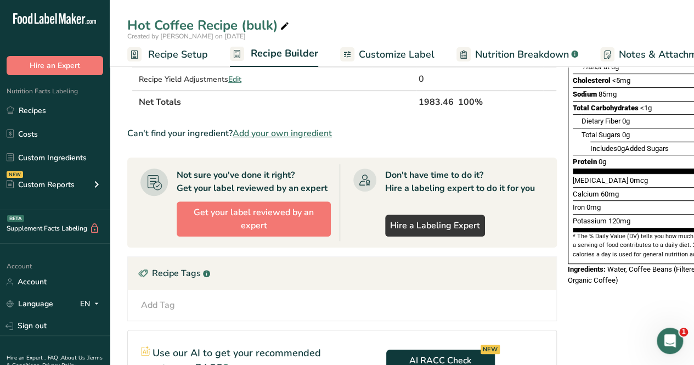
scroll to position [69, 0]
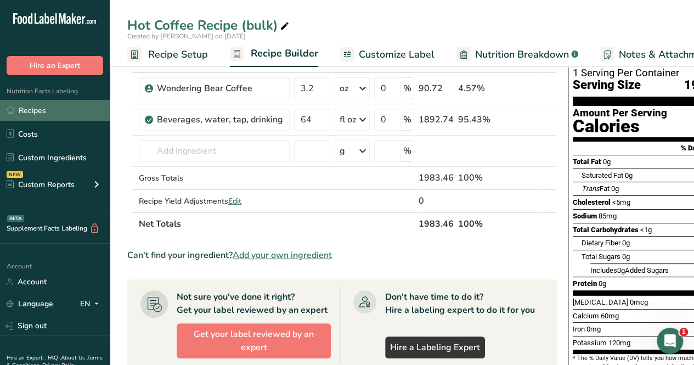
click at [54, 111] on link "Recipes" at bounding box center [55, 110] width 110 height 21
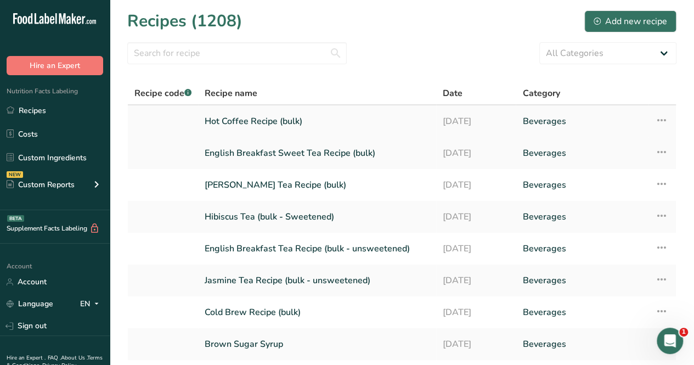
click at [276, 117] on link "Hot Coffee Recipe (bulk)" at bounding box center [317, 121] width 225 height 23
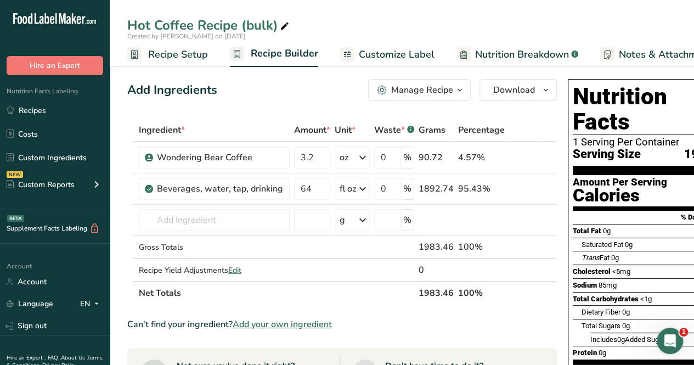
click at [439, 90] on div "Manage Recipe" at bounding box center [422, 89] width 62 height 13
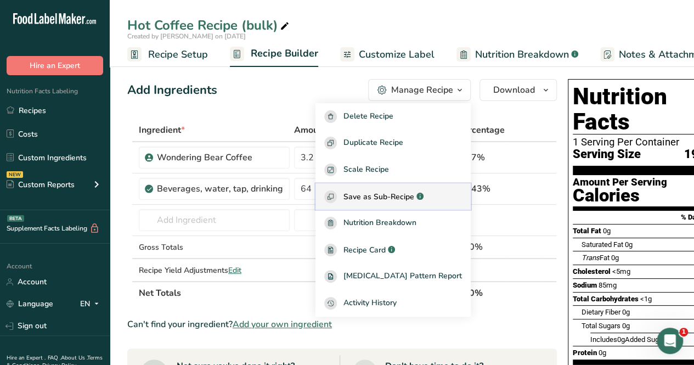
click at [415, 189] on button "Save as Sub-Recipe .a-a{fill:#347362;}.b-a{fill:#fff;}" at bounding box center [392, 196] width 155 height 27
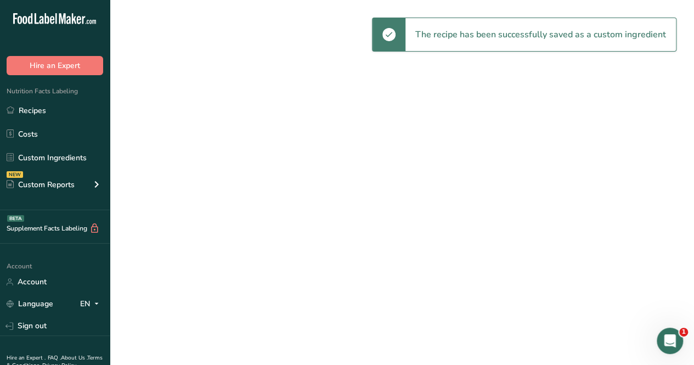
select select "30"
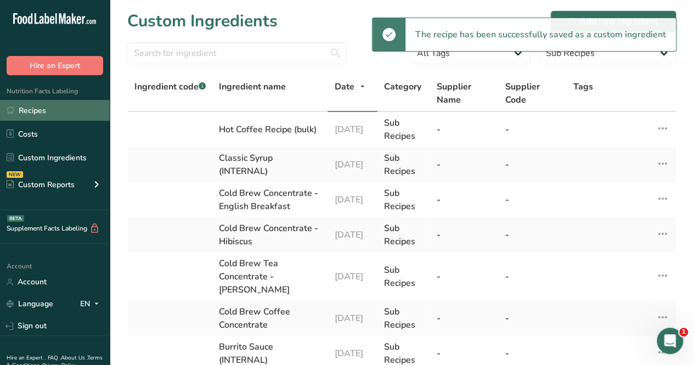
click at [52, 114] on link "Recipes" at bounding box center [55, 110] width 110 height 21
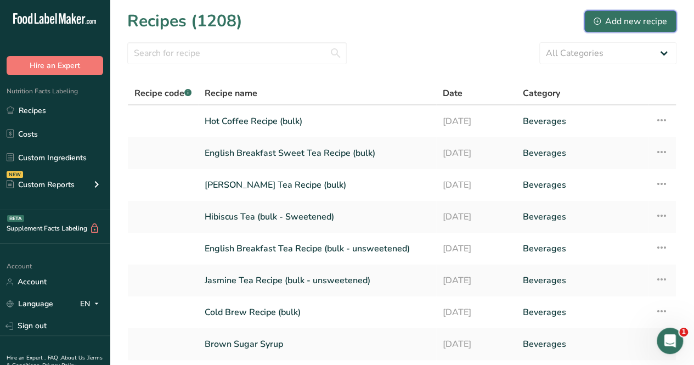
click at [655, 29] on button "Add new recipe" at bounding box center [630, 21] width 92 height 22
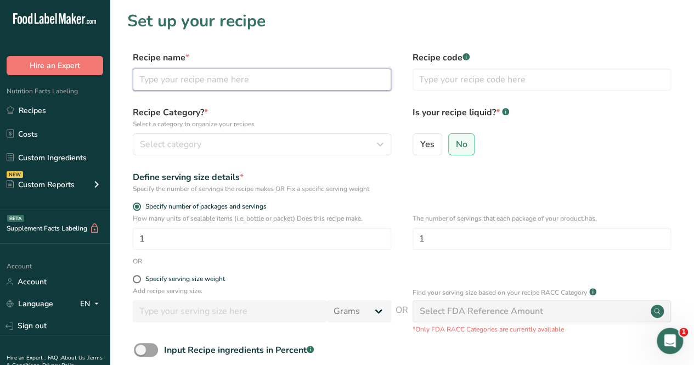
click at [244, 84] on input "text" at bounding box center [262, 80] width 258 height 22
type input "Hot Coffee Recipe 16oz"
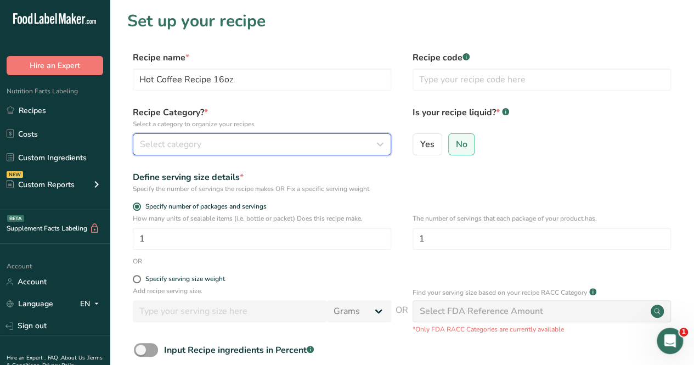
click at [236, 148] on div "Select category" at bounding box center [258, 144] width 237 height 13
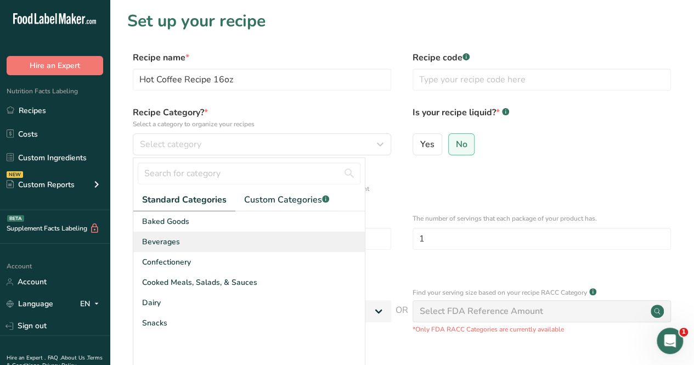
click at [212, 237] on div "Beverages" at bounding box center [248, 241] width 231 height 20
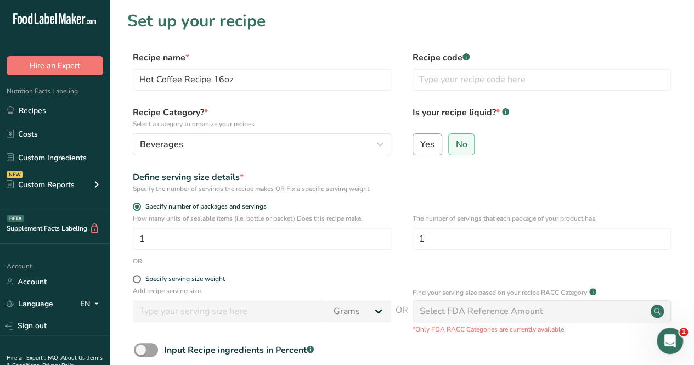
click at [438, 141] on label "Yes" at bounding box center [427, 144] width 30 height 22
click at [420, 141] on input "Yes" at bounding box center [416, 143] width 7 height 7
radio input "true"
radio input "false"
select select "22"
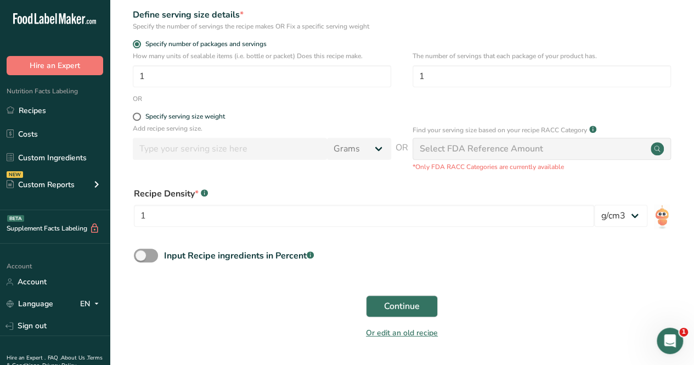
scroll to position [165, 0]
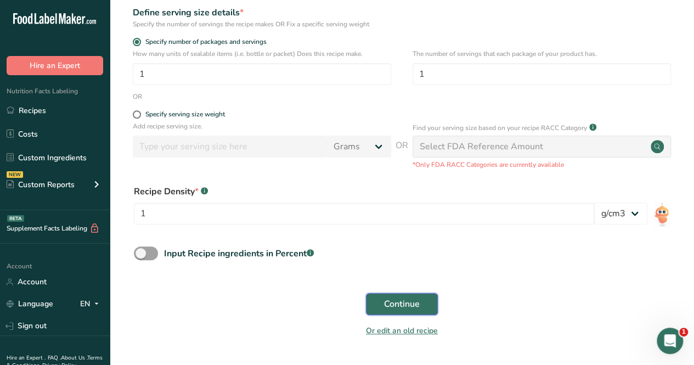
click at [393, 303] on span "Continue" at bounding box center [402, 303] width 36 height 13
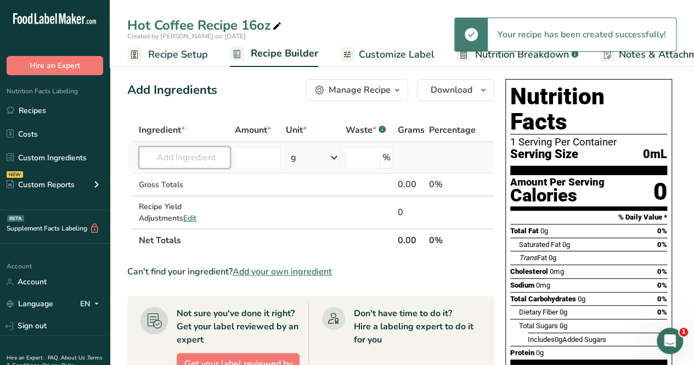
click at [207, 157] on input "text" at bounding box center [185, 157] width 92 height 22
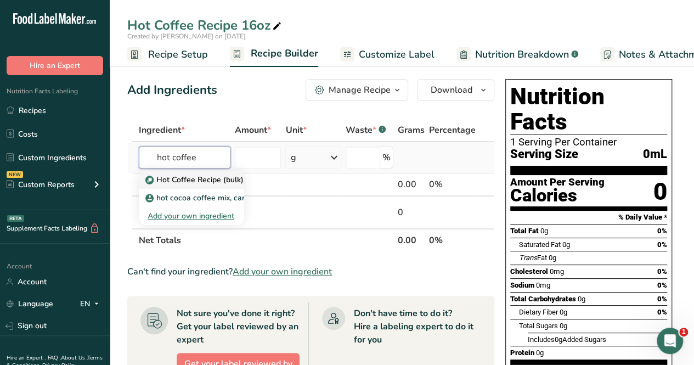
type input "hot coffee"
click at [213, 179] on p "Hot Coffee Recipe (bulk)" at bounding box center [196, 180] width 96 height 12
type input "Hot Coffee Recipe (bulk)"
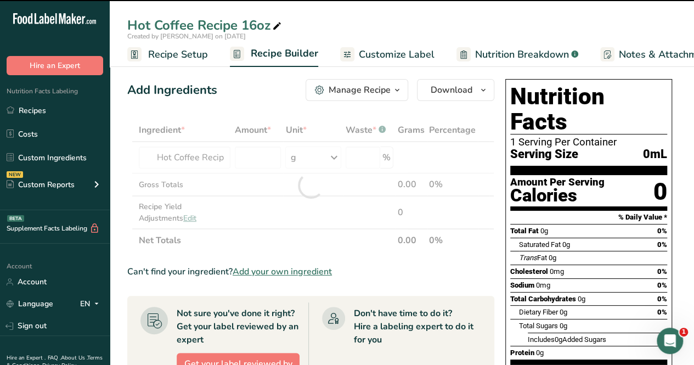
type input "0"
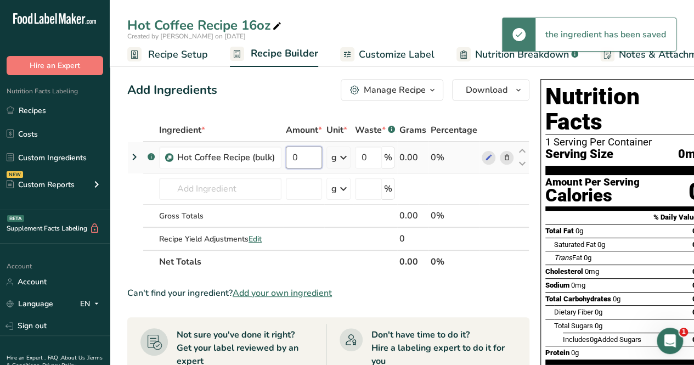
click at [305, 156] on input "0" at bounding box center [304, 157] width 36 height 22
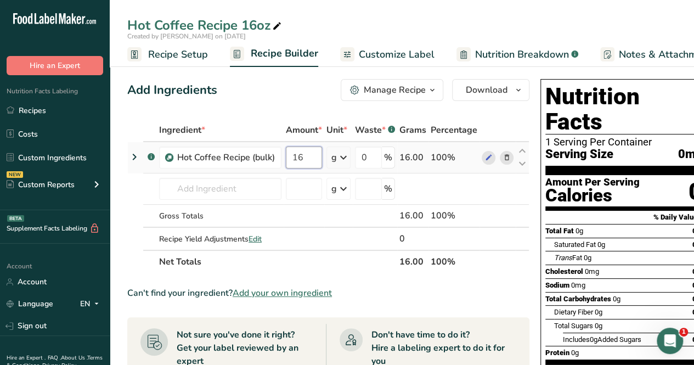
type input "16"
click at [339, 159] on div "Ingredient * Amount * Unit * Waste * .a-a{fill:#347362;}.b-a{fill:#fff;} Grams …" at bounding box center [328, 195] width 402 height 155
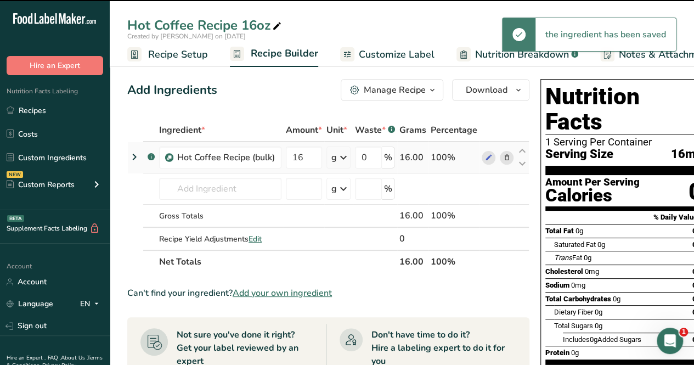
click at [341, 155] on icon at bounding box center [343, 158] width 13 height 20
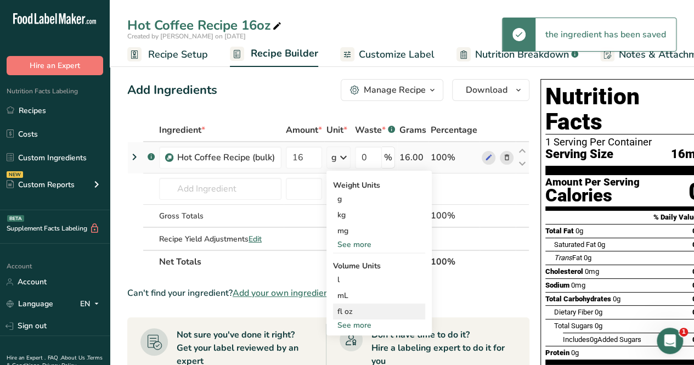
click at [371, 314] on div "fl oz" at bounding box center [378, 311] width 83 height 12
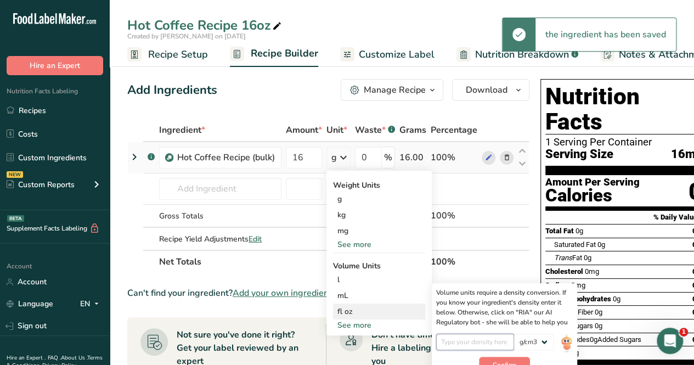
click at [487, 342] on input "number" at bounding box center [475, 341] width 78 height 16
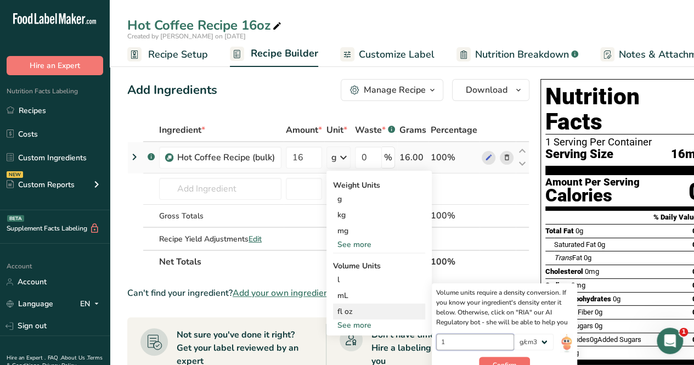
type input "1"
click at [505, 357] on button "Confirm" at bounding box center [504, 364] width 51 height 16
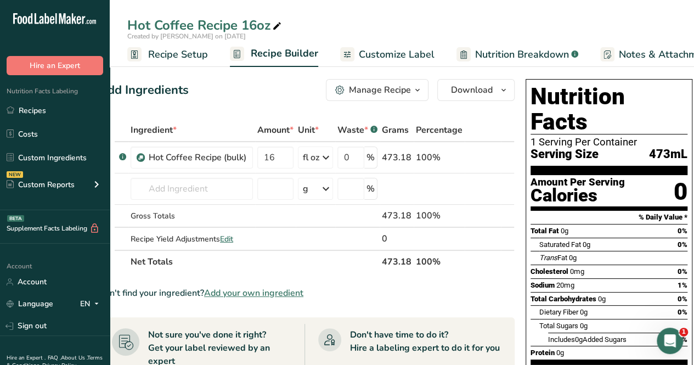
scroll to position [0, 29]
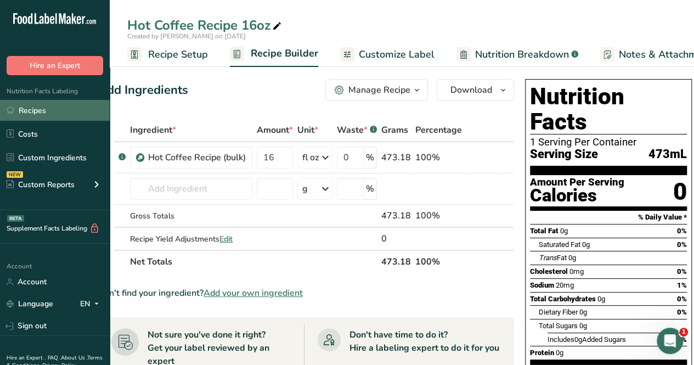
click at [67, 107] on link "Recipes" at bounding box center [55, 110] width 110 height 21
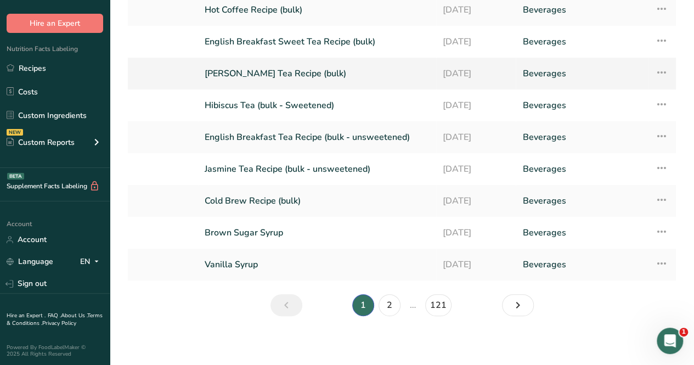
scroll to position [146, 0]
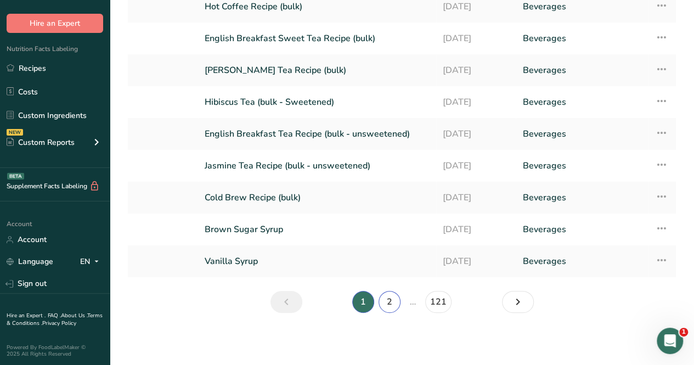
click at [381, 296] on link "2" at bounding box center [389, 302] width 22 height 22
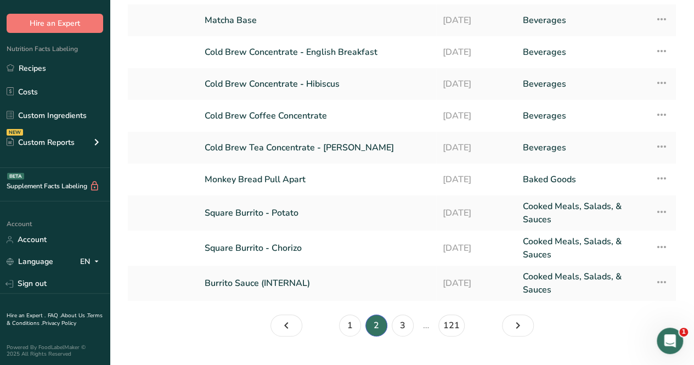
scroll to position [156, 0]
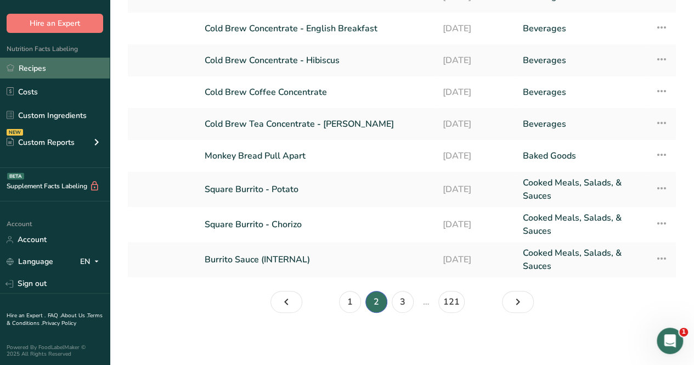
click at [58, 67] on link "Recipes" at bounding box center [55, 68] width 110 height 21
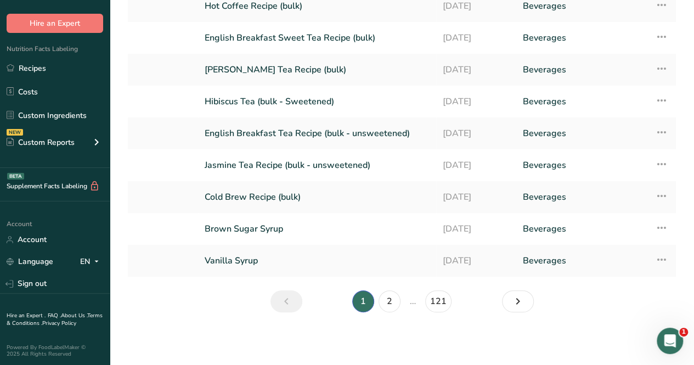
scroll to position [146, 0]
click at [394, 301] on link "2" at bounding box center [389, 302] width 22 height 22
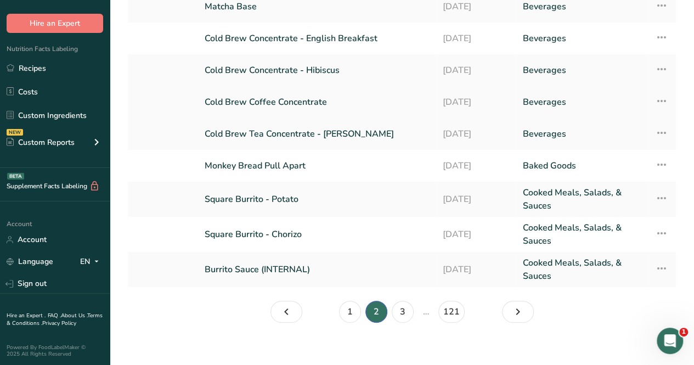
click at [290, 98] on link "Cold Brew Coffee Concentrate" at bounding box center [317, 101] width 225 height 23
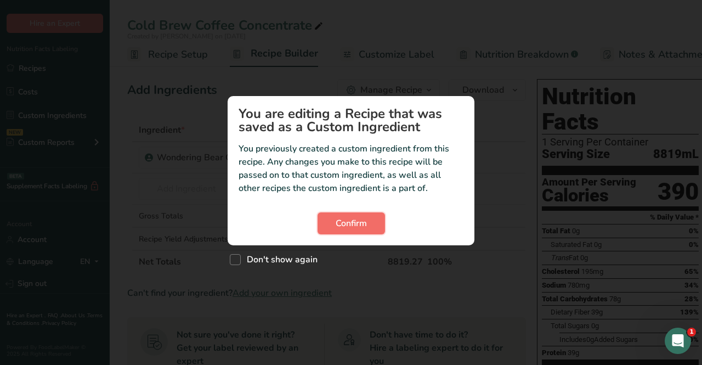
click at [345, 219] on span "Confirm" at bounding box center [351, 223] width 31 height 13
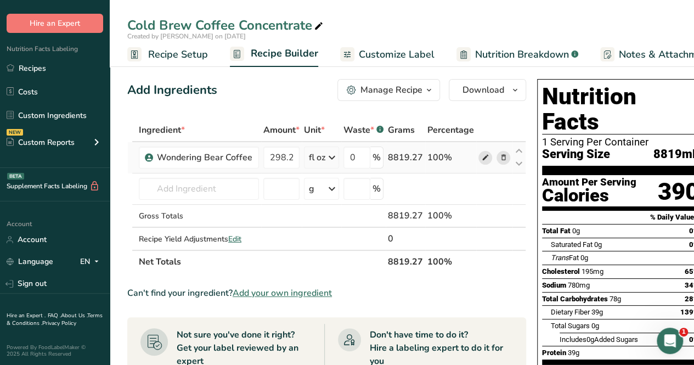
click at [482, 157] on icon at bounding box center [486, 158] width 8 height 12
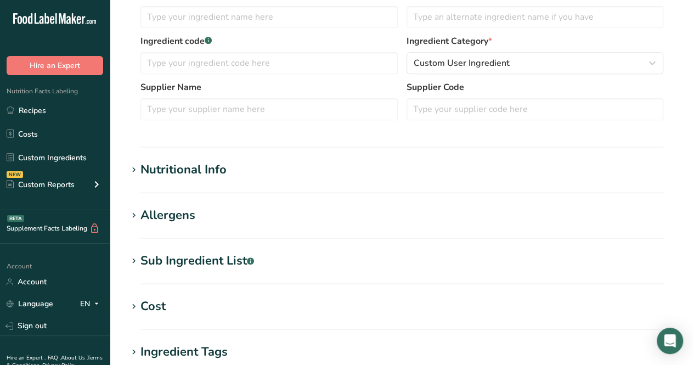
type input "Sugar, Matcha"
type input "Matcha Powder"
type input "1"
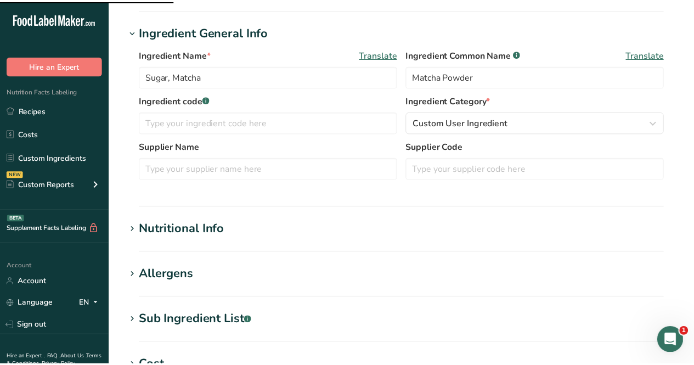
scroll to position [81, 0]
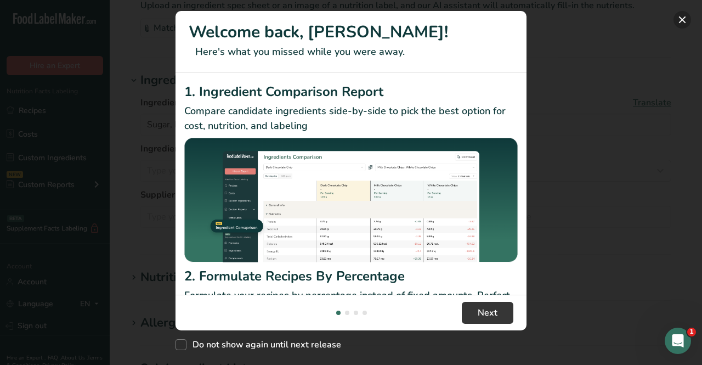
click at [687, 18] on button "New Features" at bounding box center [683, 20] width 18 height 18
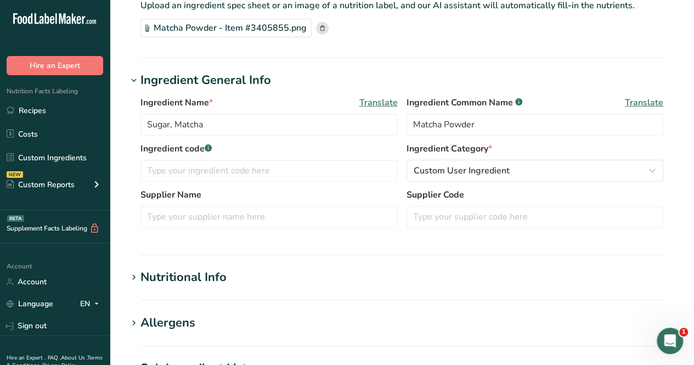
click at [191, 276] on div "Nutritional Info" at bounding box center [183, 277] width 86 height 18
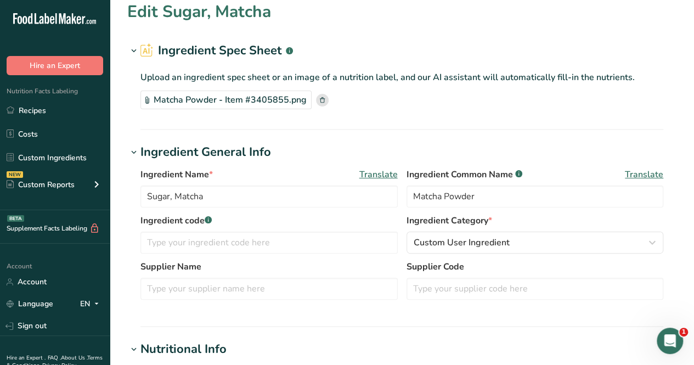
scroll to position [0, 0]
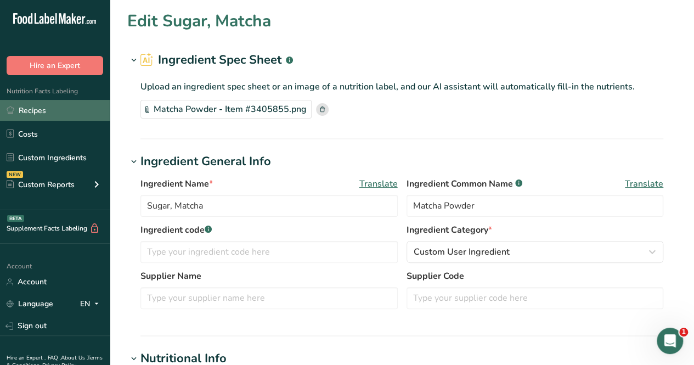
click at [59, 103] on link "Recipes" at bounding box center [55, 110] width 110 height 21
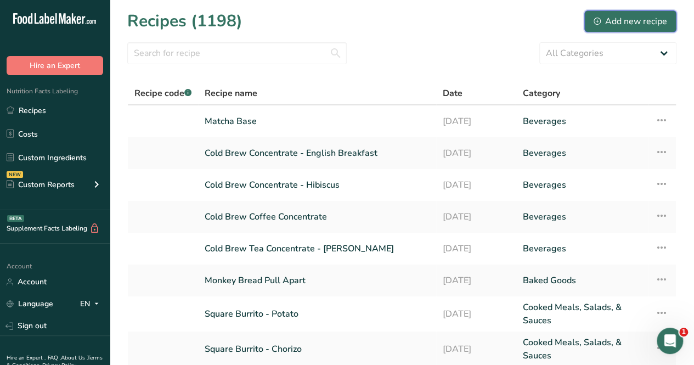
click at [638, 19] on div "Add new recipe" at bounding box center [629, 21] width 73 height 13
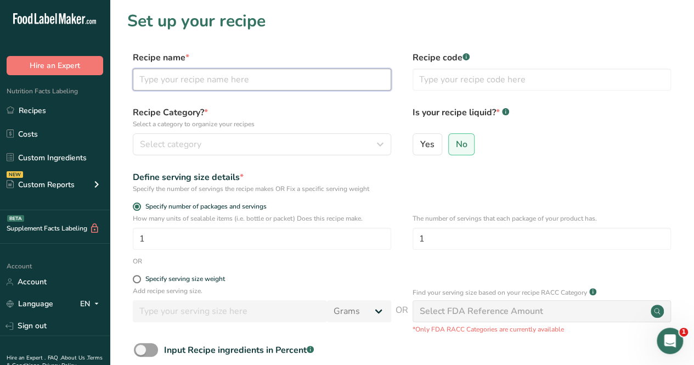
click at [214, 84] on input "text" at bounding box center [262, 80] width 258 height 22
type input "Classic Syrup - INTERNAL"
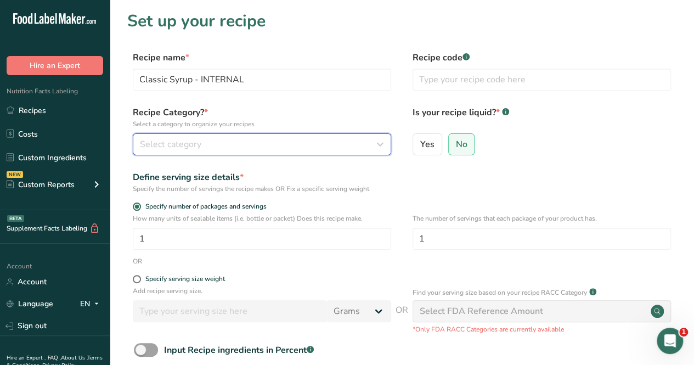
click at [252, 144] on div "Select category" at bounding box center [258, 144] width 237 height 13
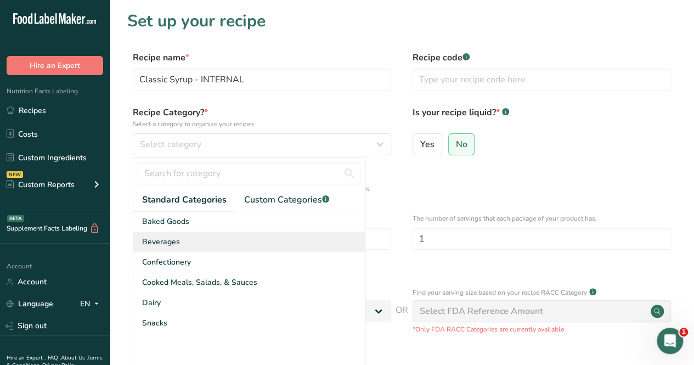
click at [206, 237] on div "Beverages" at bounding box center [248, 241] width 231 height 20
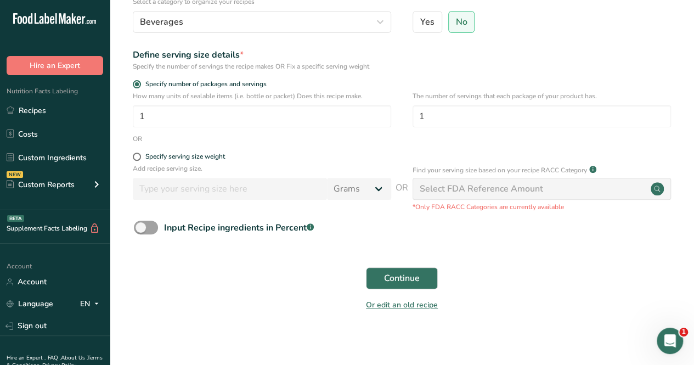
scroll to position [127, 0]
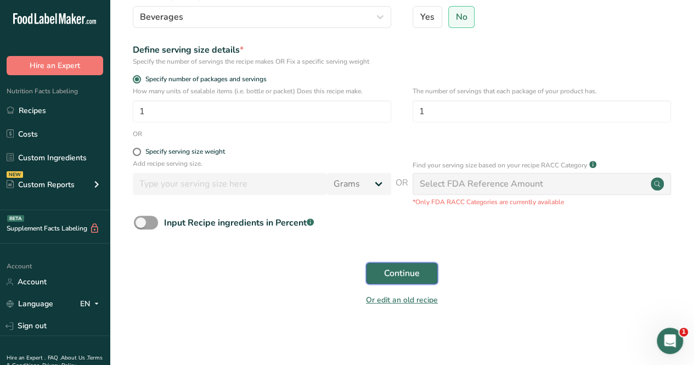
click at [397, 271] on span "Continue" at bounding box center [402, 273] width 36 height 13
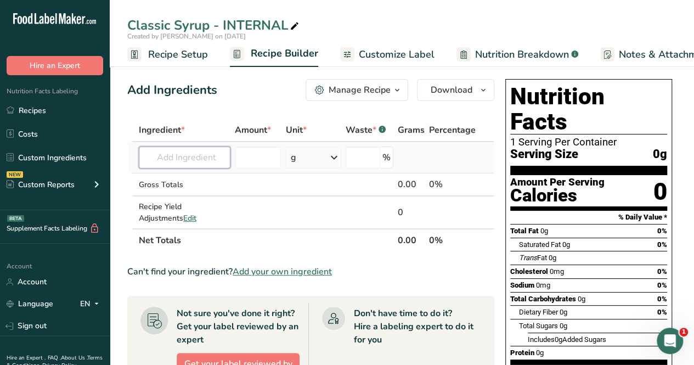
click at [187, 151] on input "text" at bounding box center [185, 157] width 92 height 22
type input "S"
click at [319, 272] on span "Add your own ingredient" at bounding box center [282, 271] width 99 height 13
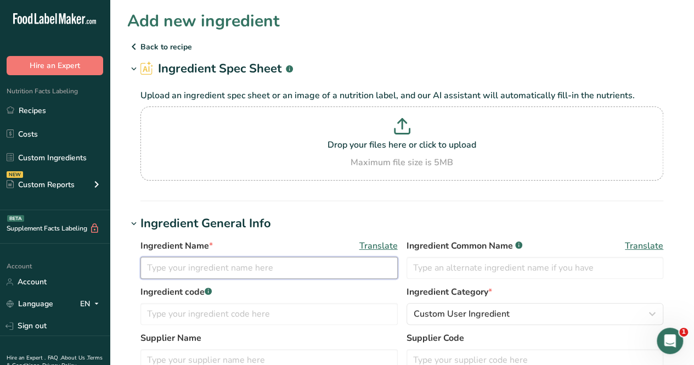
click at [207, 270] on input "text" at bounding box center [268, 268] width 257 height 22
type input "S"
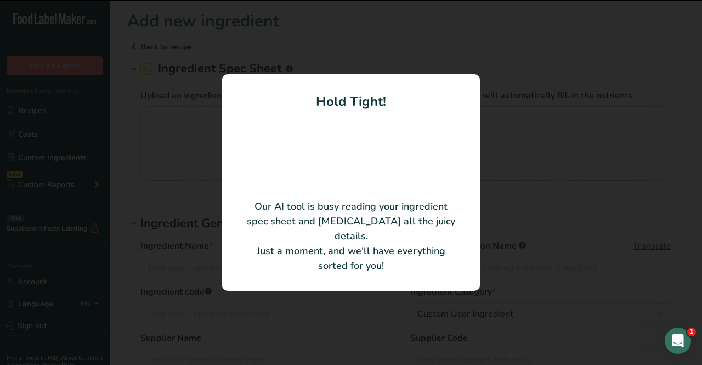
type input "White Sugar"
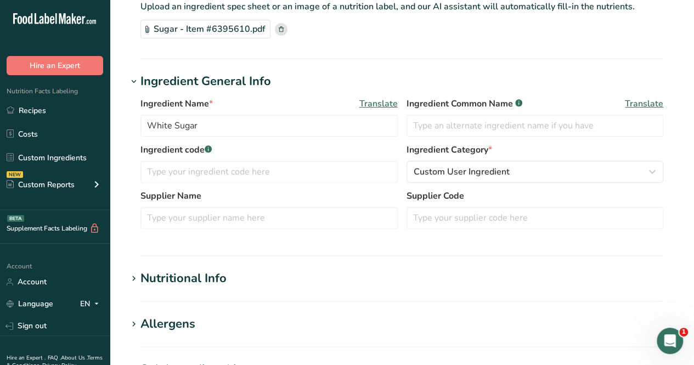
scroll to position [219, 0]
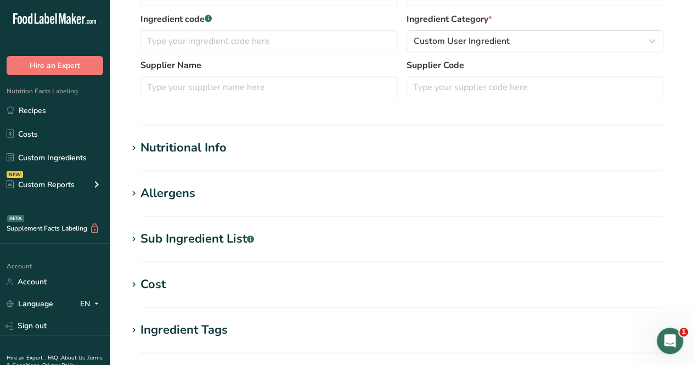
click at [193, 157] on section "Nutritional Info Serving Size .a-a{fill:#347362;}.b-a{fill:#fff;} Add ingredien…" at bounding box center [401, 155] width 549 height 32
drag, startPoint x: 191, startPoint y: 143, endPoint x: 182, endPoint y: 144, distance: 9.9
click at [191, 143] on div "Nutritional Info" at bounding box center [183, 148] width 86 height 18
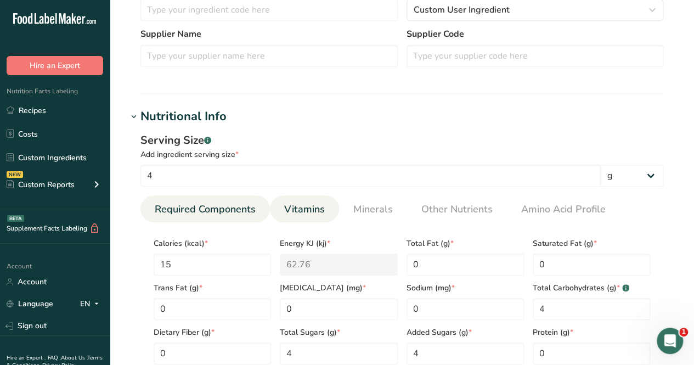
scroll to position [274, 0]
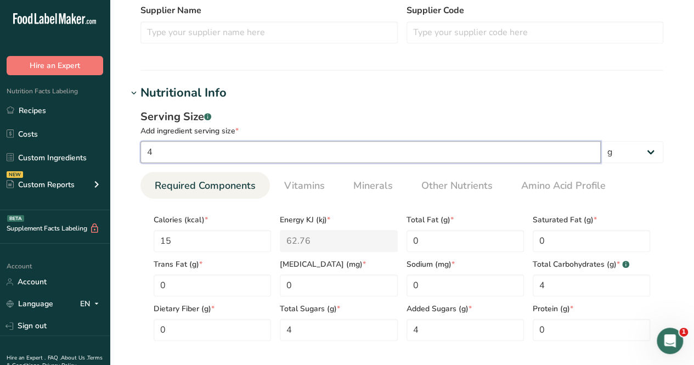
click at [293, 151] on input "4" at bounding box center [370, 152] width 460 height 22
type input "8"
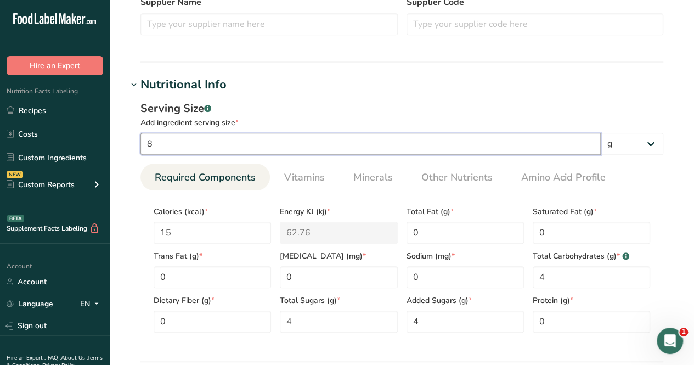
scroll to position [439, 0]
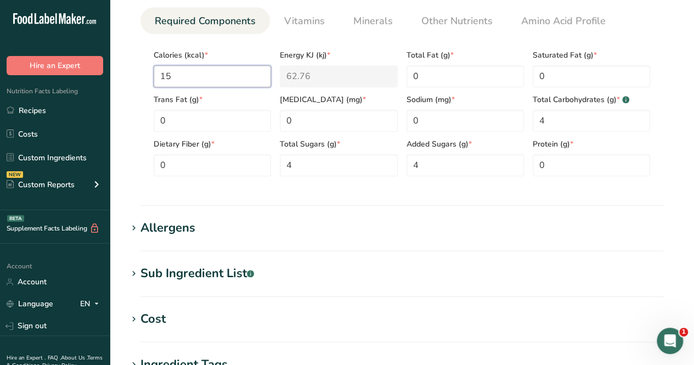
drag, startPoint x: 227, startPoint y: 81, endPoint x: 131, endPoint y: 81, distance: 96.5
click at [135, 81] on div "Serving Size .a-a{fill:#347362;}.b-a{fill:#fff;} Add ingredient serving size * …" at bounding box center [401, 64] width 549 height 254
type input "3"
type KJ "12.6"
type input "30"
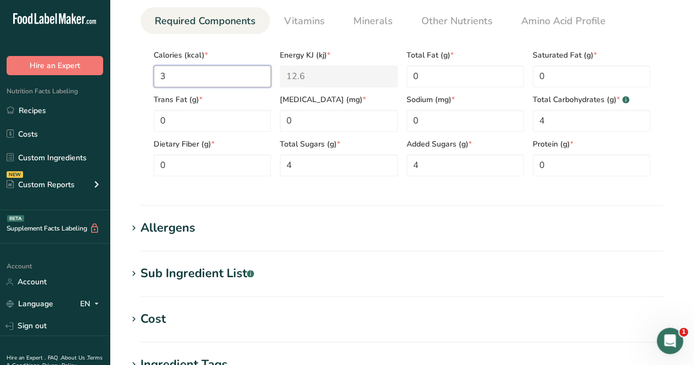
type KJ "125.5"
type input "30"
click at [442, 193] on section "Nutritional Info Serving Size .a-a{fill:#347362;}.b-a{fill:#fff;} Add ingredien…" at bounding box center [401, 62] width 549 height 286
click at [574, 117] on Carbohydrates "4" at bounding box center [591, 121] width 117 height 22
type Carbohydrates "8"
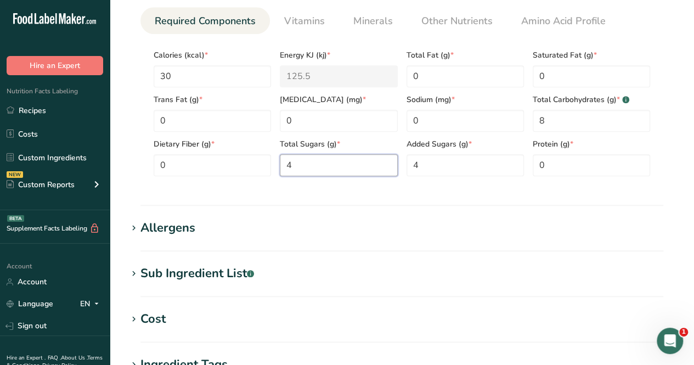
click at [327, 168] on Sugars "4" at bounding box center [338, 165] width 117 height 22
type Sugars "8"
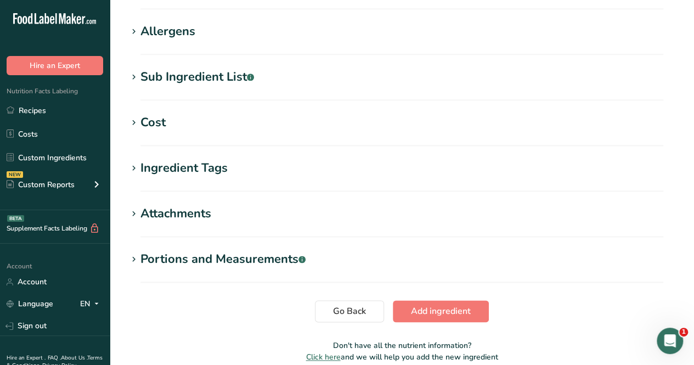
scroll to position [685, 0]
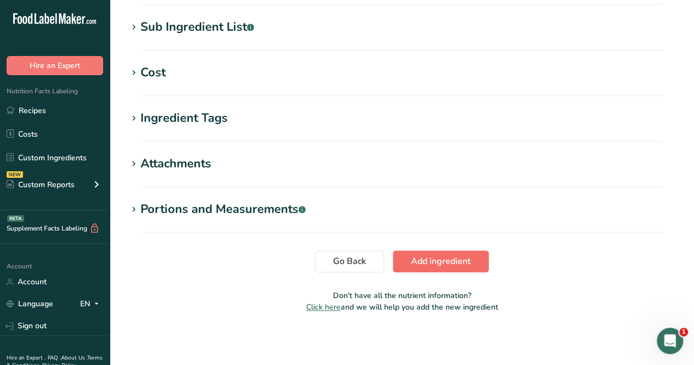
type Sugars "8"
click at [446, 256] on span "Add ingredient" at bounding box center [441, 260] width 60 height 13
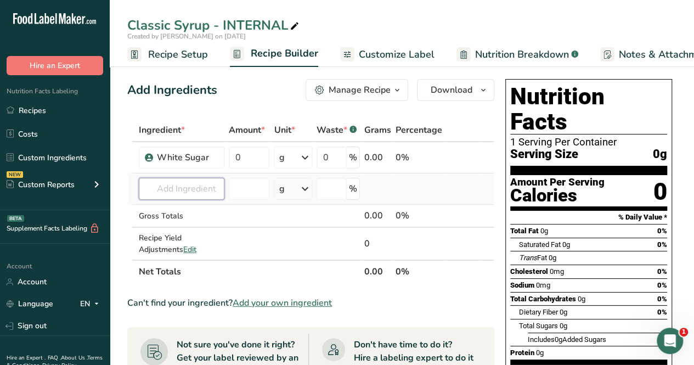
click at [207, 184] on input "text" at bounding box center [182, 189] width 86 height 22
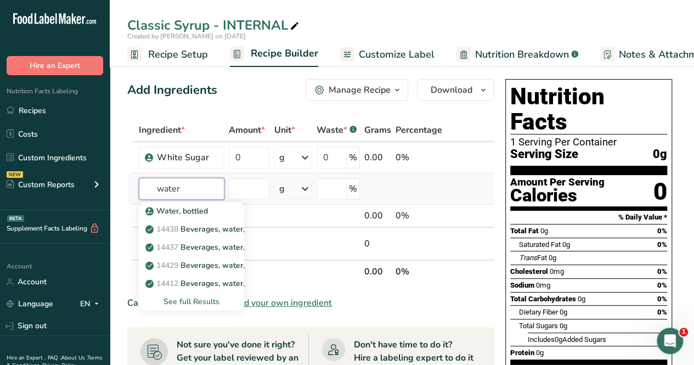
type input "water"
click at [201, 299] on div "See full Results" at bounding box center [192, 302] width 88 height 12
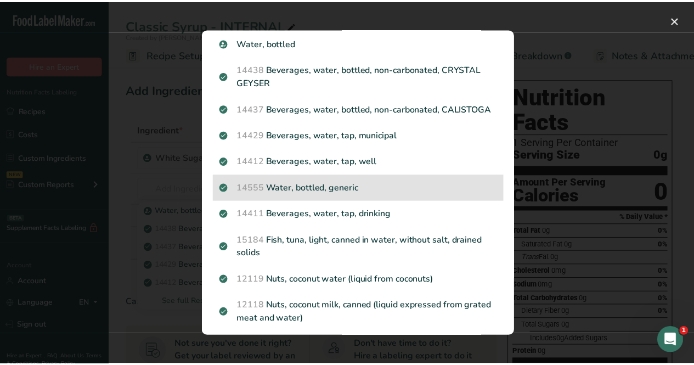
scroll to position [55, 0]
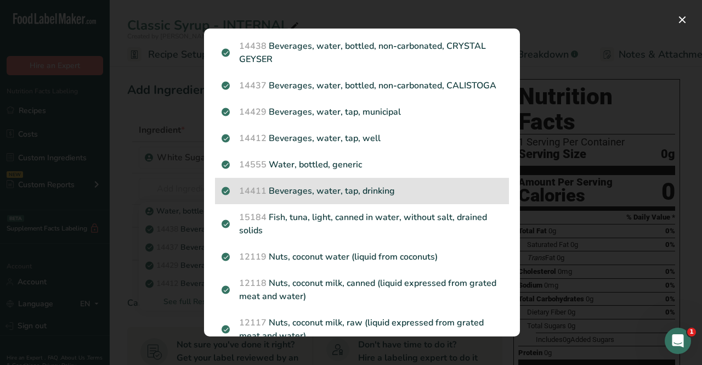
click at [443, 197] on p "14411 Beverages, water, tap, drinking" at bounding box center [362, 190] width 281 height 13
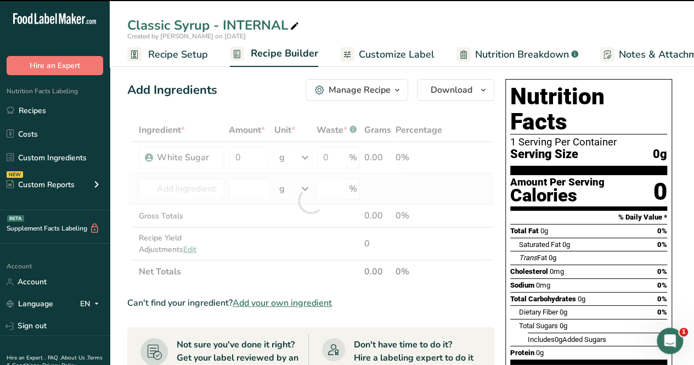
type input "0"
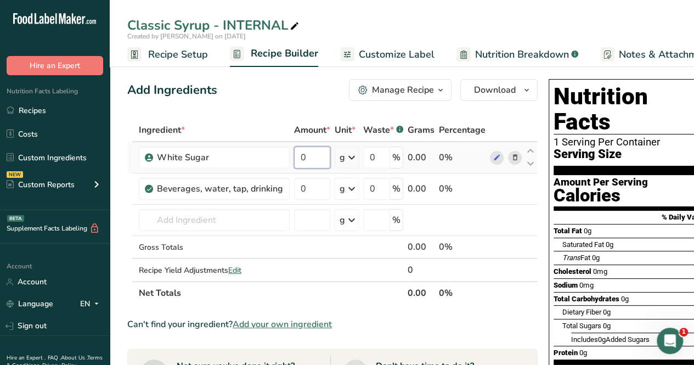
click at [315, 160] on input "0" at bounding box center [312, 157] width 36 height 22
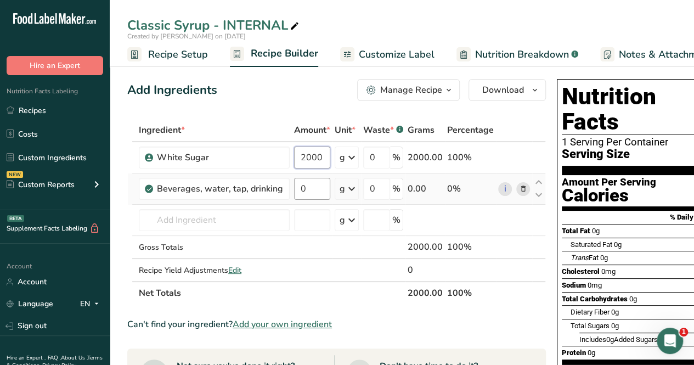
type input "2000"
click at [314, 185] on div "Ingredient * Amount * Unit * Waste * .a-a{fill:#347362;}.b-a{fill:#fff;} Grams …" at bounding box center [336, 211] width 418 height 186
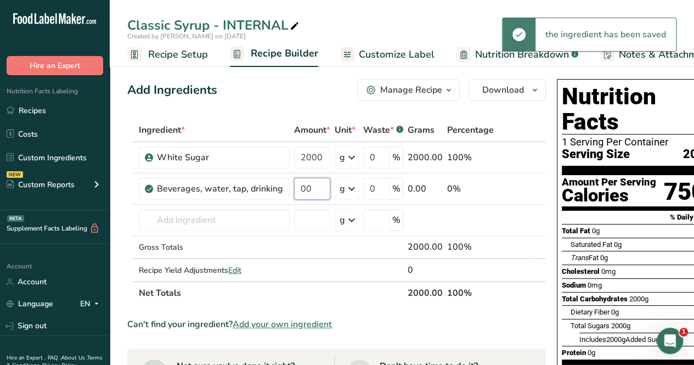
type input "0"
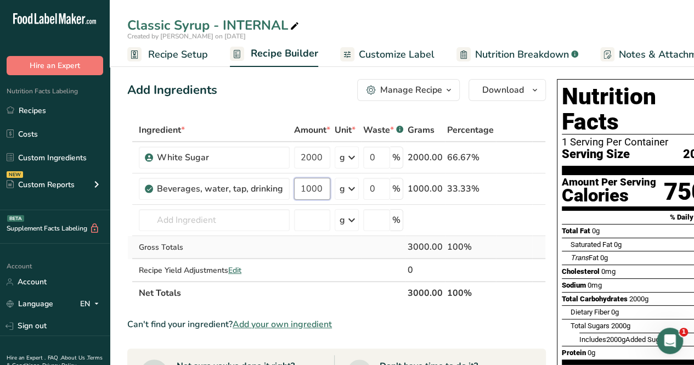
type input "1000"
click at [348, 243] on div "Ingredient * Amount * Unit * Waste * .a-a{fill:#347362;}.b-a{fill:#fff;} Grams …" at bounding box center [336, 211] width 418 height 186
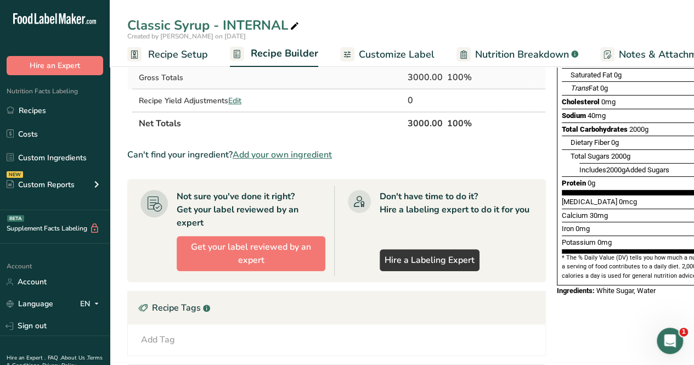
scroll to position [60, 0]
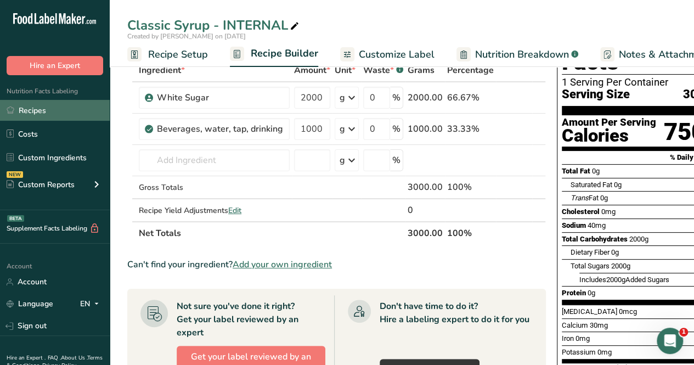
click at [53, 109] on link "Recipes" at bounding box center [55, 110] width 110 height 21
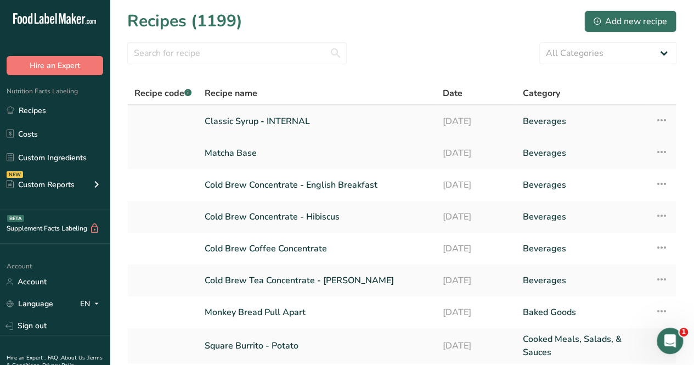
click at [664, 120] on icon at bounding box center [661, 120] width 13 height 20
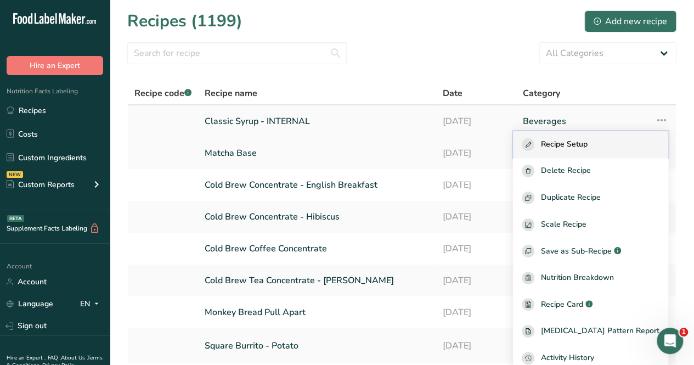
click at [587, 149] on span "Recipe Setup" at bounding box center [564, 144] width 47 height 13
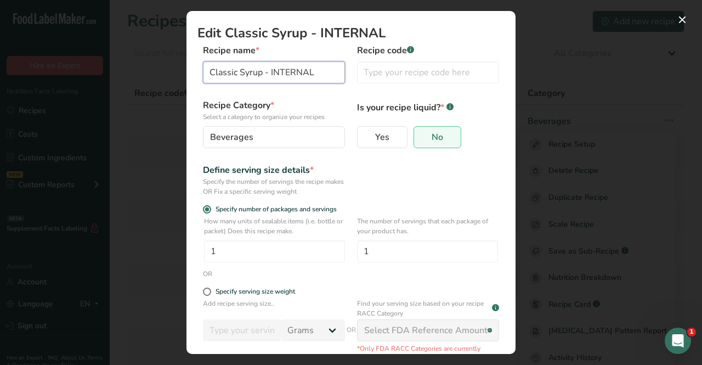
click at [273, 73] on input "Classic Syrup - INTERNAL" at bounding box center [274, 72] width 142 height 22
click at [310, 67] on input "Classic Syrup (INTERNAL" at bounding box center [274, 72] width 142 height 22
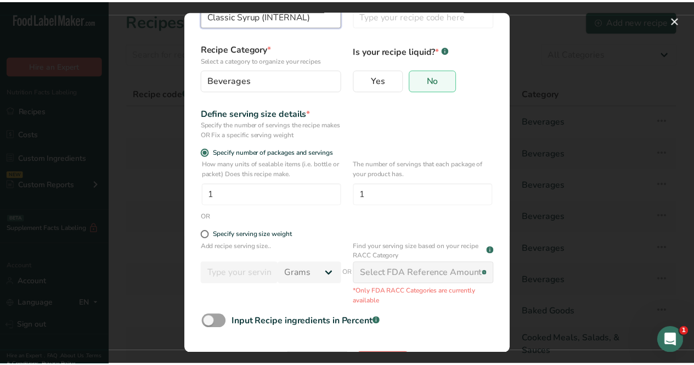
scroll to position [95, 0]
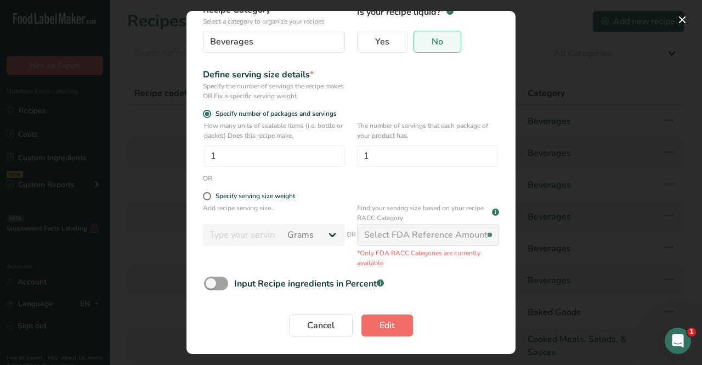
type input "Classic Syrup (INTERNAL)"
click at [373, 323] on button "Edit" at bounding box center [387, 325] width 52 height 22
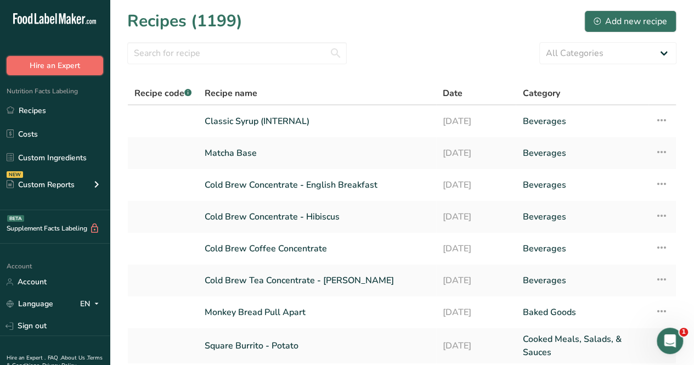
click at [61, 59] on button "Hire an Expert" at bounding box center [55, 65] width 97 height 19
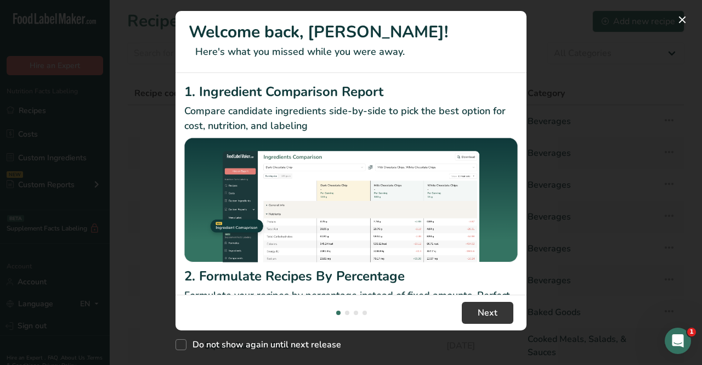
click at [686, 28] on div "New Features" at bounding box center [351, 182] width 702 height 365
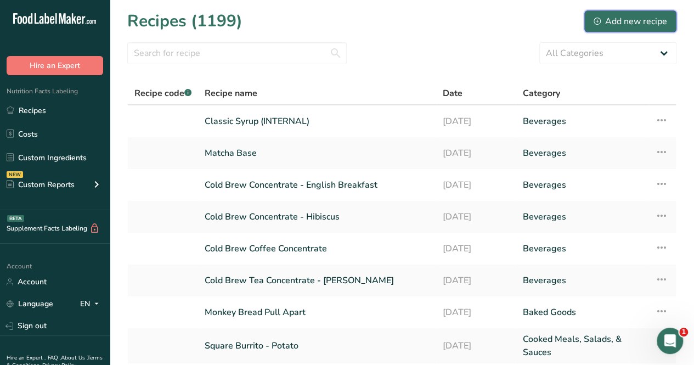
click at [640, 23] on div "Add new recipe" at bounding box center [629, 21] width 73 height 13
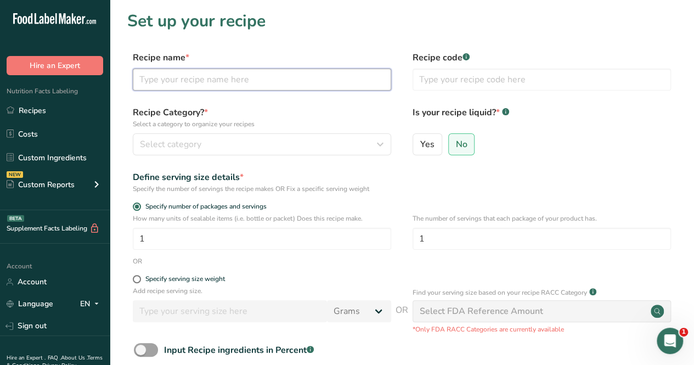
click at [203, 81] on input "text" at bounding box center [262, 80] width 258 height 22
type input "Vanilla Syrup"
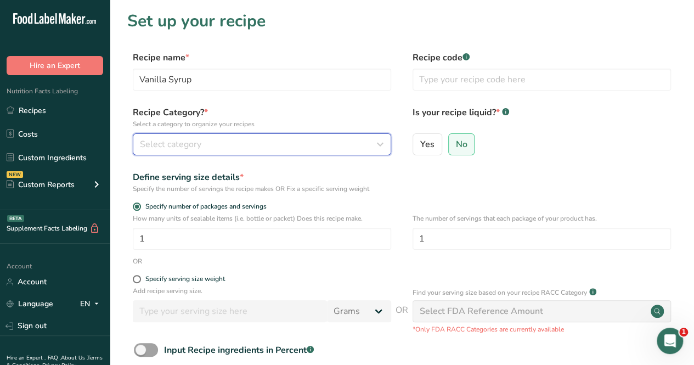
click at [208, 148] on div "Select category" at bounding box center [258, 144] width 237 height 13
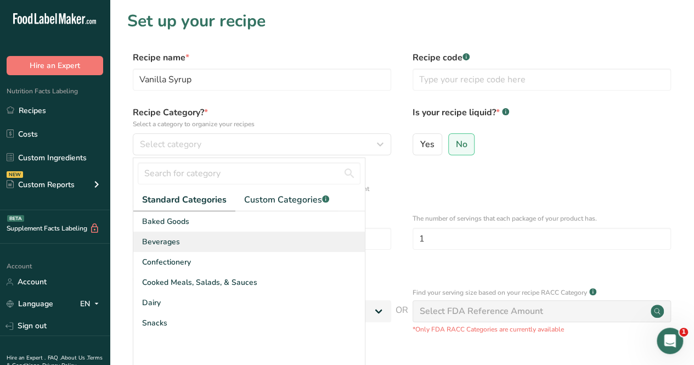
click at [194, 245] on div "Beverages" at bounding box center [248, 241] width 231 height 20
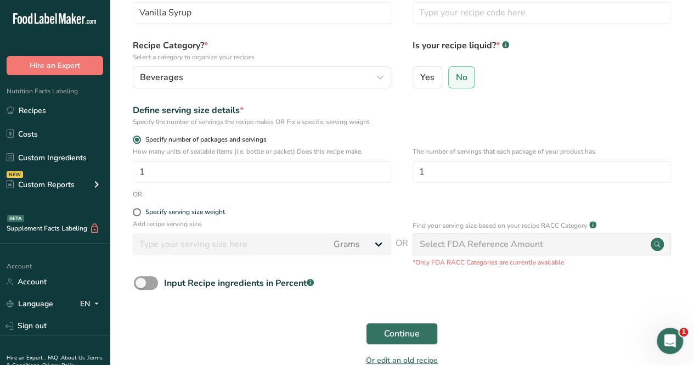
scroll to position [127, 0]
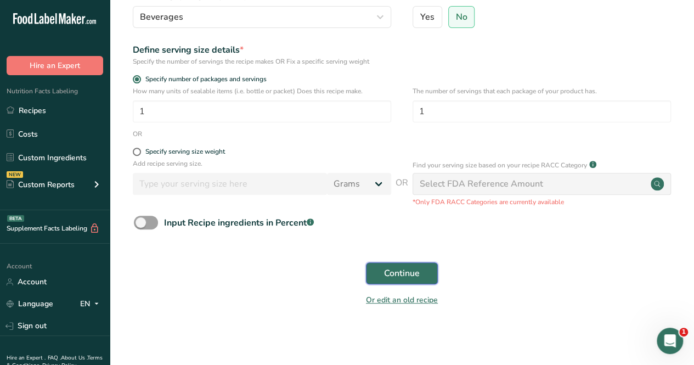
click at [420, 275] on button "Continue" at bounding box center [402, 273] width 72 height 22
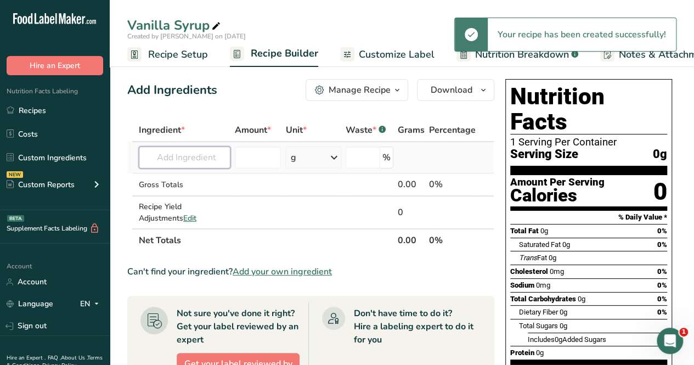
click at [194, 155] on input "text" at bounding box center [185, 157] width 92 height 22
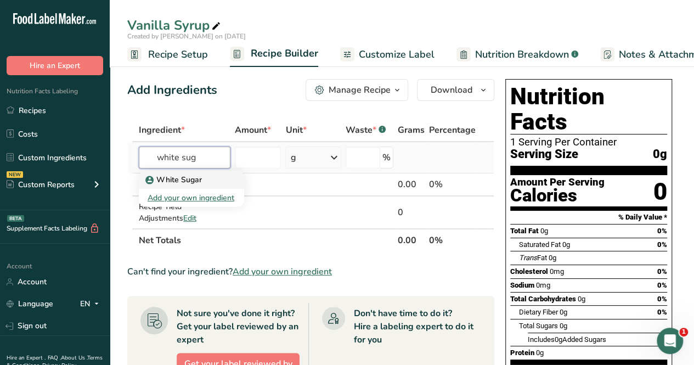
type input "white sug"
click at [193, 177] on p "White Sugar" at bounding box center [175, 180] width 54 height 12
type input "White Sugar"
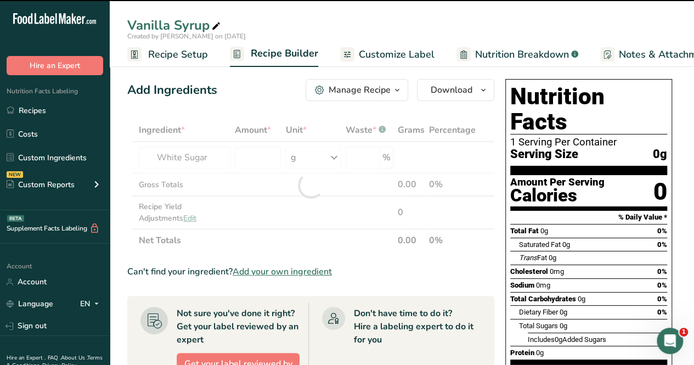
type input "0"
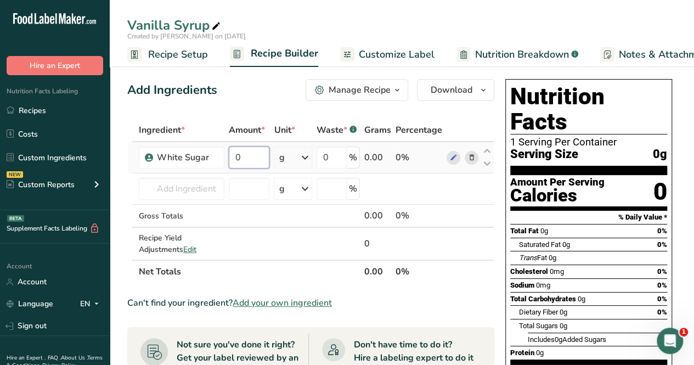
click at [245, 150] on input "0" at bounding box center [249, 157] width 41 height 22
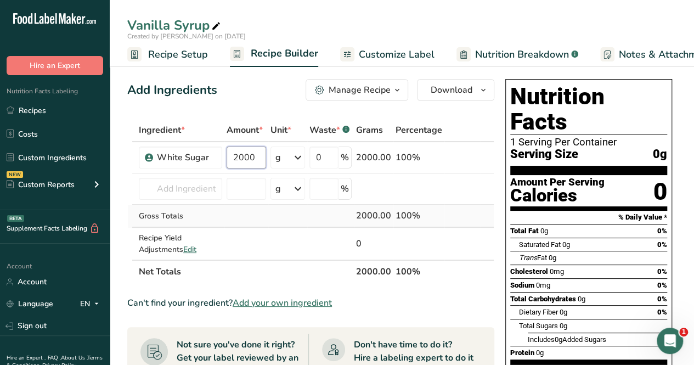
type input "2000"
click at [236, 220] on div "Ingredient * Amount * Unit * Waste * .a-a{fill:#347362;}.b-a{fill:#fff;} Grams …" at bounding box center [310, 200] width 367 height 165
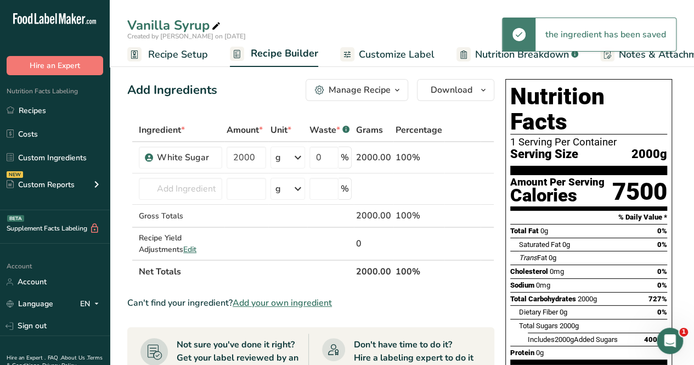
click at [301, 301] on span "Add your own ingredient" at bounding box center [282, 302] width 99 height 13
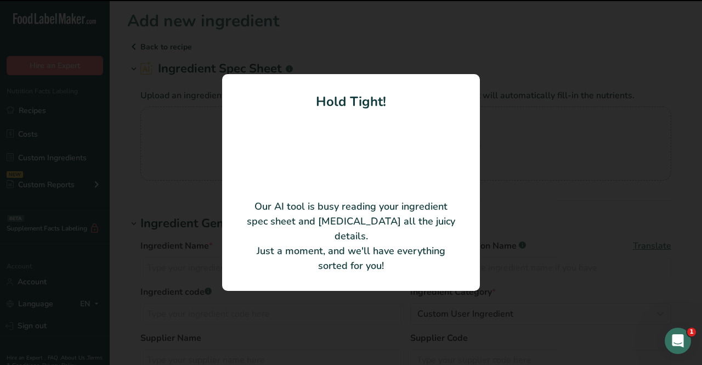
type input "Vanilla Paste"
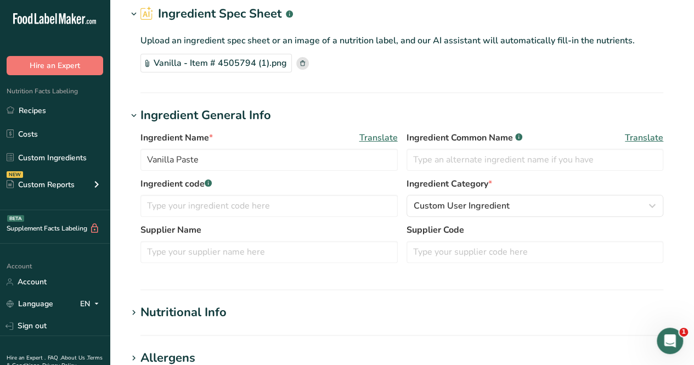
scroll to position [110, 0]
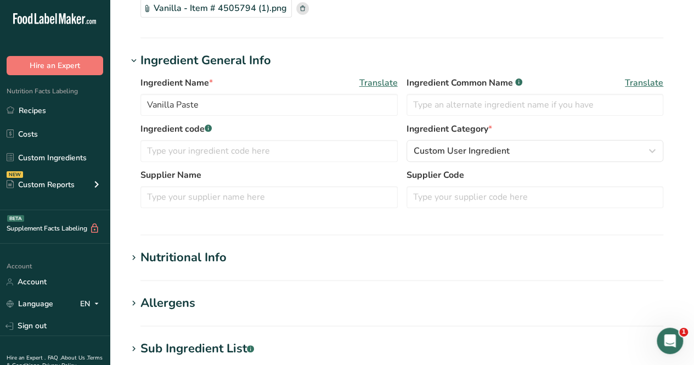
click at [190, 257] on div "Nutritional Info" at bounding box center [183, 257] width 86 height 18
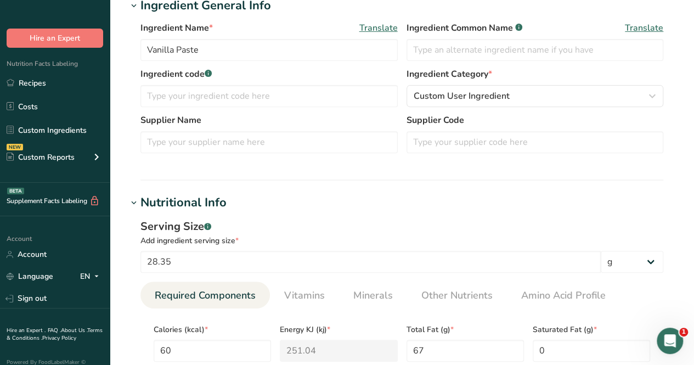
scroll to position [42, 0]
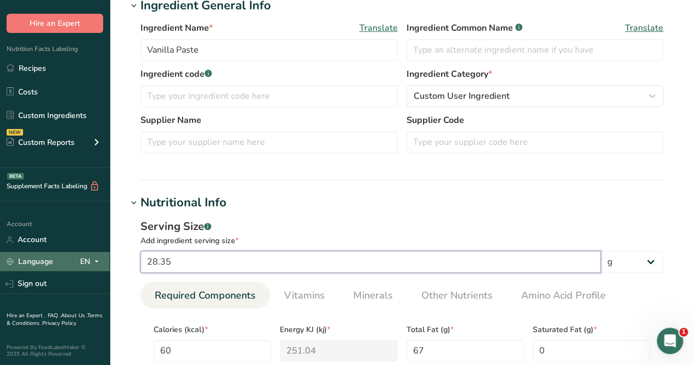
drag, startPoint x: 268, startPoint y: 264, endPoint x: 97, endPoint y: 264, distance: 171.1
click at [98, 264] on div ".a-20{fill:#fff;} Hire an Expert Nutrition Facts Labeling Recipes Costs Custom …" at bounding box center [347, 360] width 694 height 1050
type input "1"
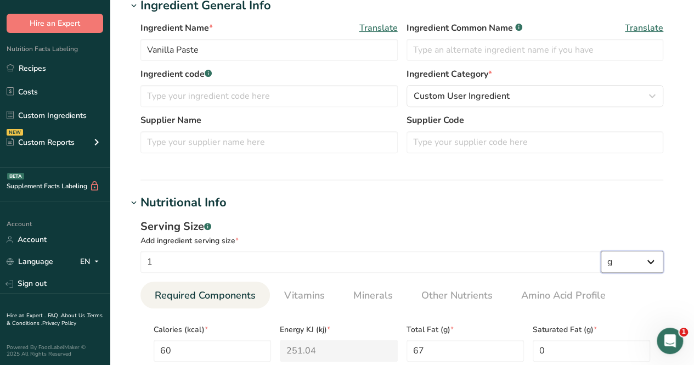
click at [632, 264] on select "g kg mg mcg lb oz l mL fl oz tbsp tsp cup qt gallon" at bounding box center [632, 262] width 63 height 22
select select "5"
click at [601, 251] on select "g kg mg mcg lb oz l mL fl oz tbsp tsp cup qt gallon" at bounding box center [632, 262] width 63 height 22
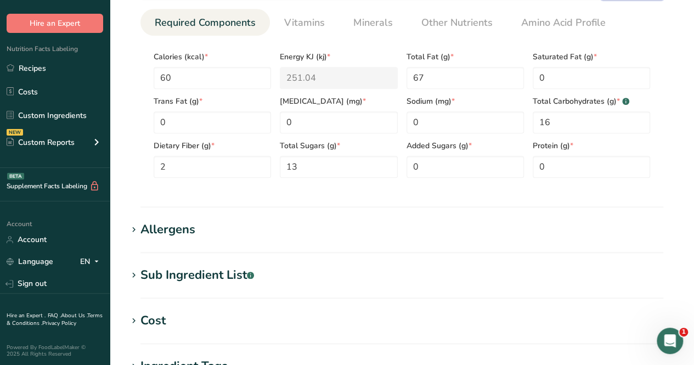
scroll to position [494, 0]
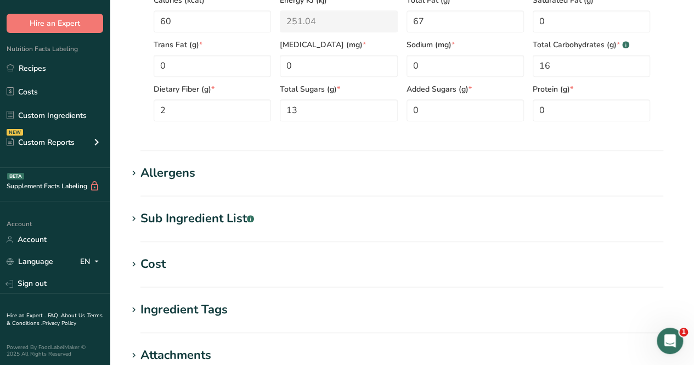
click at [228, 220] on div "Sub Ingredient List .a-a{fill:#347362;}.b-a{fill:#fff;}" at bounding box center [197, 219] width 114 height 18
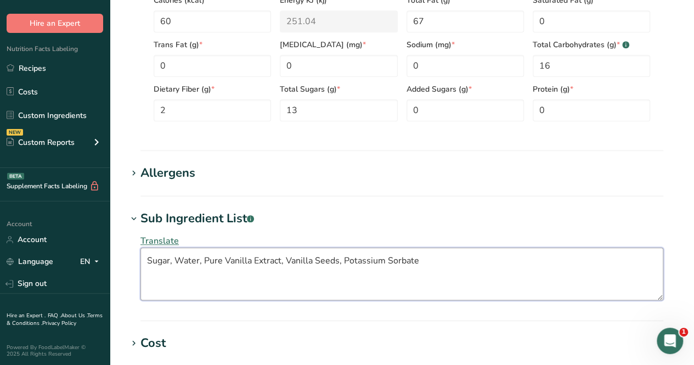
click at [446, 268] on textarea "Sugar, Water, Pure Vanilla Extract, Vanilla Seeds, Potassium Sorbate" at bounding box center [401, 273] width 523 height 53
type textarea "Sugar, Water, Pure Vanilla Extract, Vanilla Seeds, Potassium Sorbate, Xanthan G…"
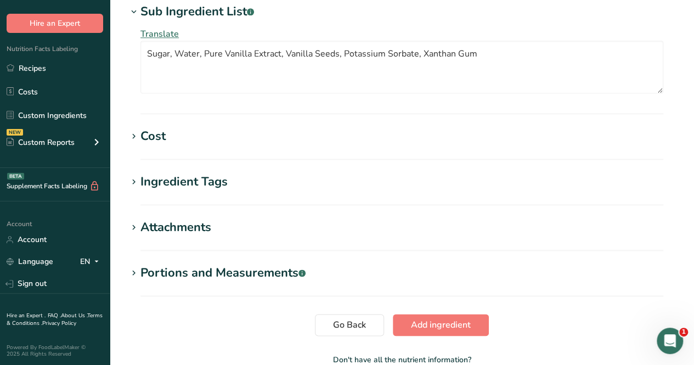
scroll to position [763, 0]
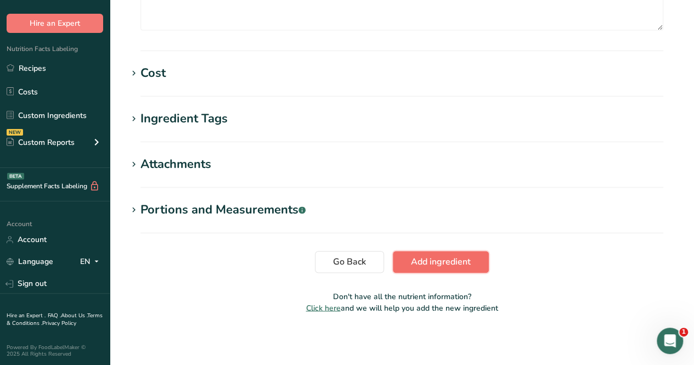
click at [454, 253] on button "Add ingredient" at bounding box center [441, 262] width 96 height 22
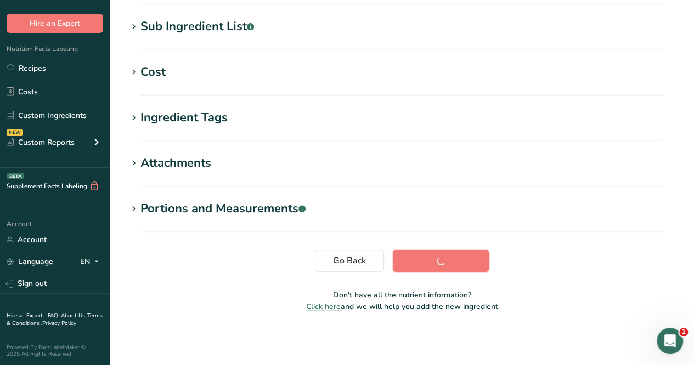
scroll to position [224, 0]
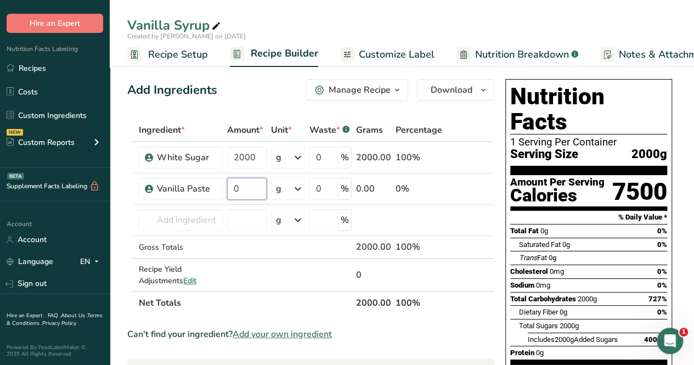
drag, startPoint x: 254, startPoint y: 191, endPoint x: 195, endPoint y: 82, distance: 123.7
click at [254, 190] on input "0" at bounding box center [246, 189] width 39 height 22
type input "200"
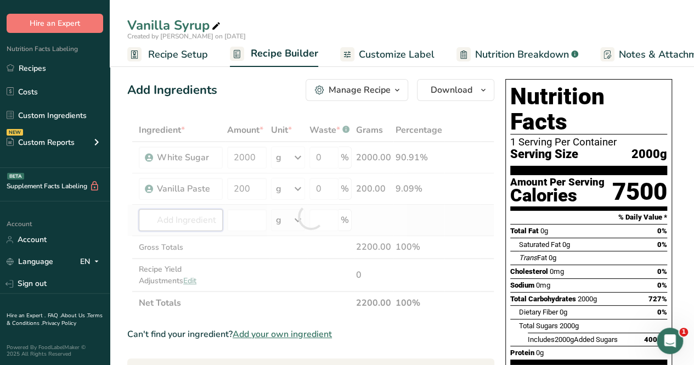
click at [212, 224] on div "Ingredient * Amount * Unit * Waste * .a-a{fill:#347362;}.b-a{fill:#fff;} Grams …" at bounding box center [310, 216] width 367 height 196
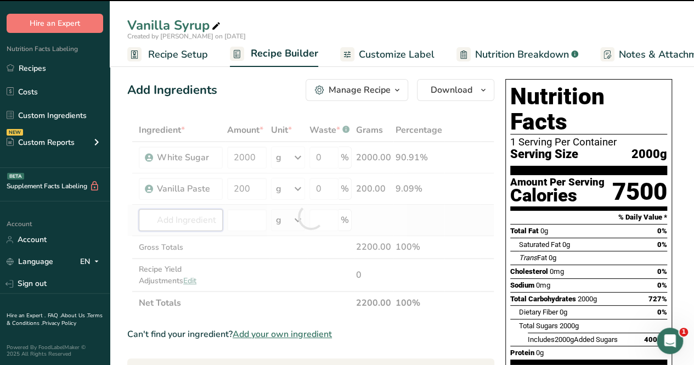
type input "w"
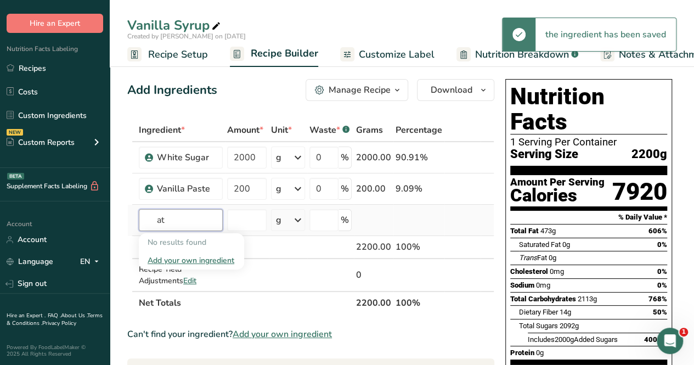
type input "a"
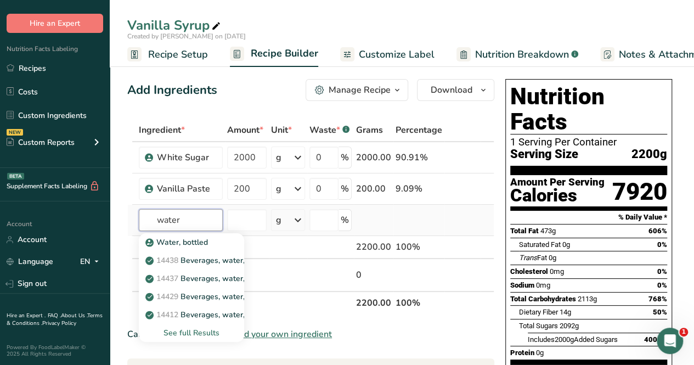
type input "water"
click at [200, 332] on div "See full Results" at bounding box center [192, 333] width 88 height 12
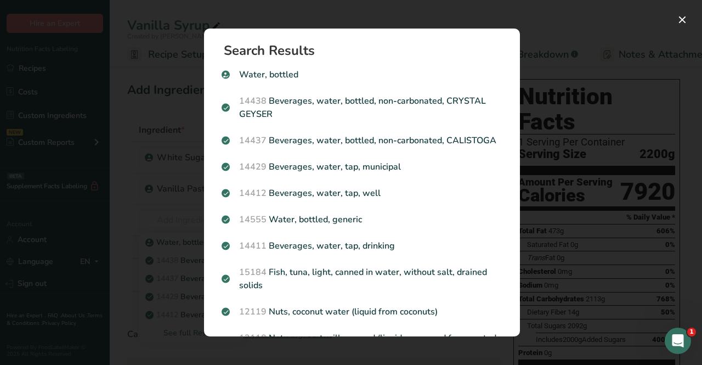
click at [423, 206] on div "14412 Beverages, water, tap, well" at bounding box center [362, 193] width 294 height 26
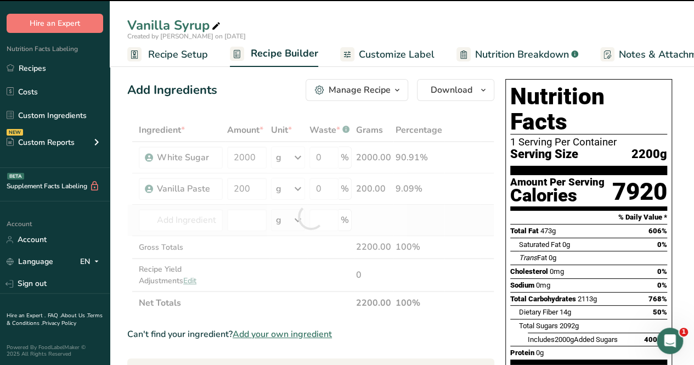
type input "0"
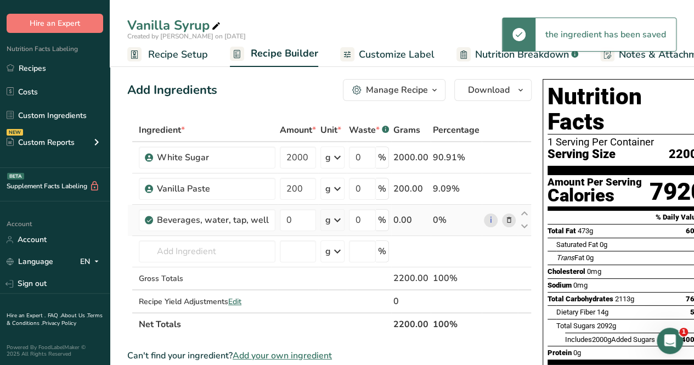
click at [505, 219] on icon at bounding box center [509, 220] width 8 height 12
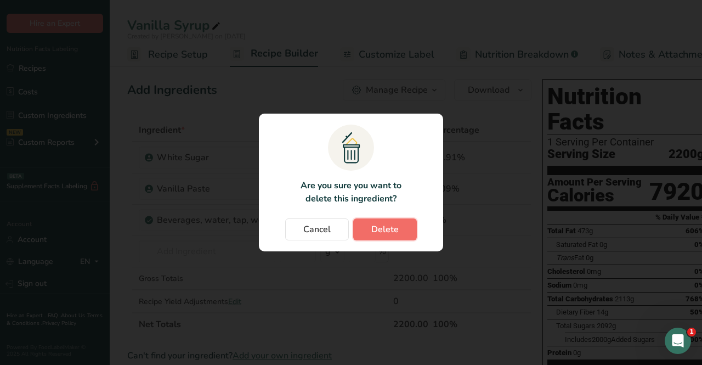
click at [399, 223] on button "Delete" at bounding box center [385, 229] width 64 height 22
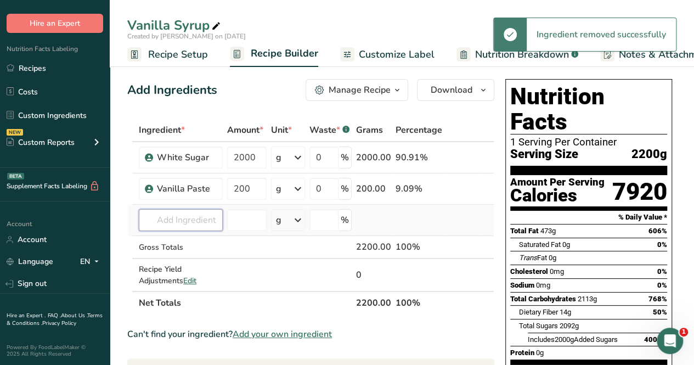
click at [186, 221] on input "text" at bounding box center [181, 220] width 84 height 22
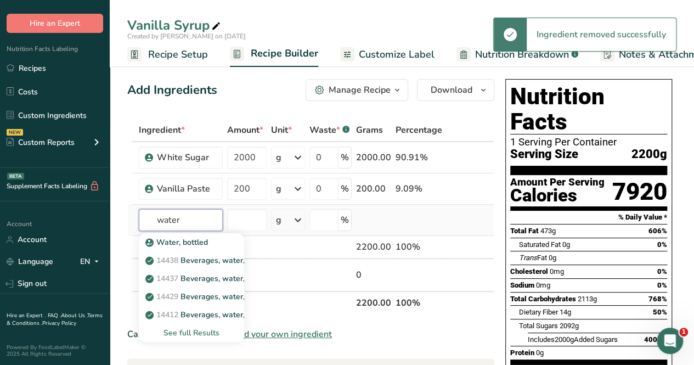
type input "water"
click at [188, 331] on div "See full Results" at bounding box center [192, 333] width 88 height 12
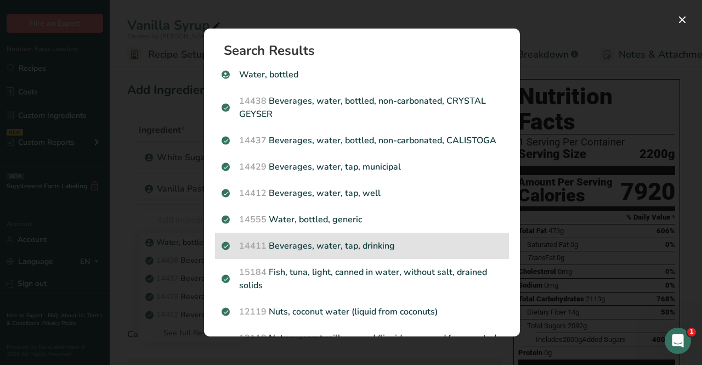
click at [412, 252] on p "14411 Beverages, water, tap, drinking" at bounding box center [362, 245] width 281 height 13
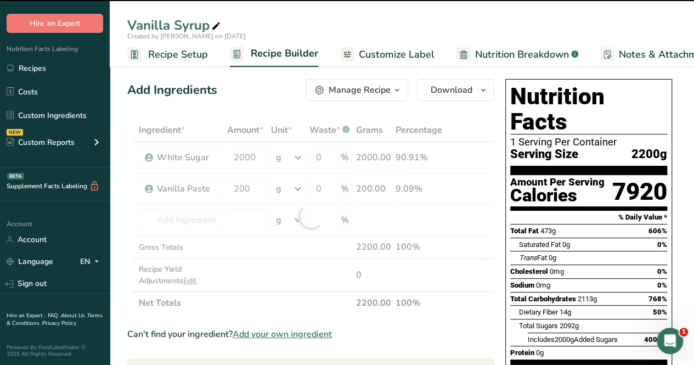
type input "0"
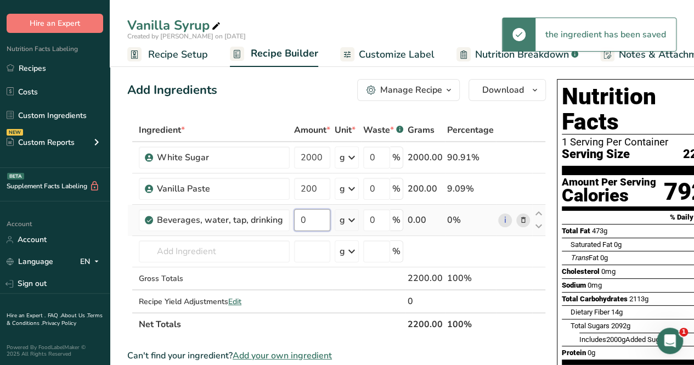
click at [316, 221] on input "0" at bounding box center [312, 220] width 36 height 22
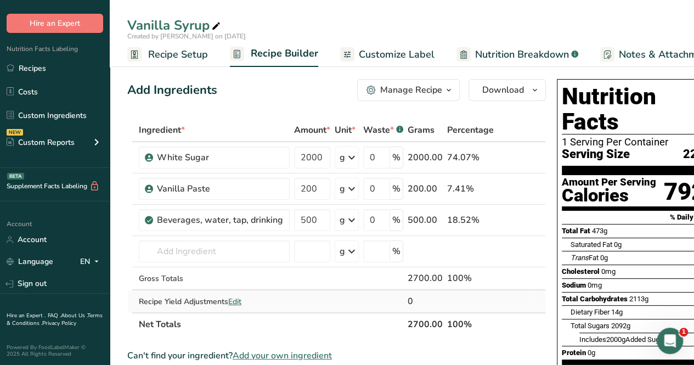
click at [480, 292] on div "Ingredient * Amount * Unit * Waste * .a-a{fill:#347362;}.b-a{fill:#fff;} Grams …" at bounding box center [336, 226] width 418 height 217
click at [322, 220] on input "500" at bounding box center [312, 220] width 36 height 22
type input "5"
type input "1000"
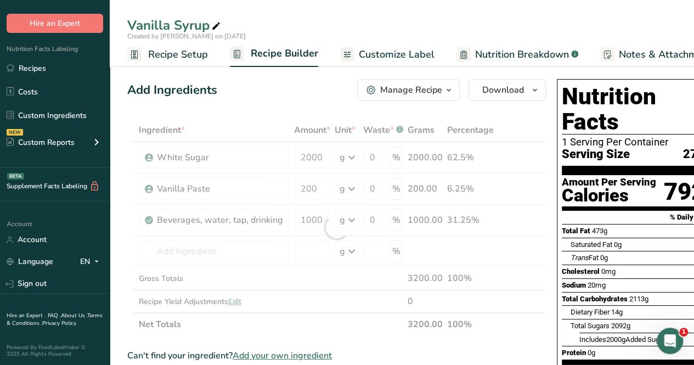
click at [371, 316] on div "Ingredient * Amount * Unit * Waste * .a-a{fill:#347362;}.b-a{fill:#fff;} Grams …" at bounding box center [336, 226] width 418 height 217
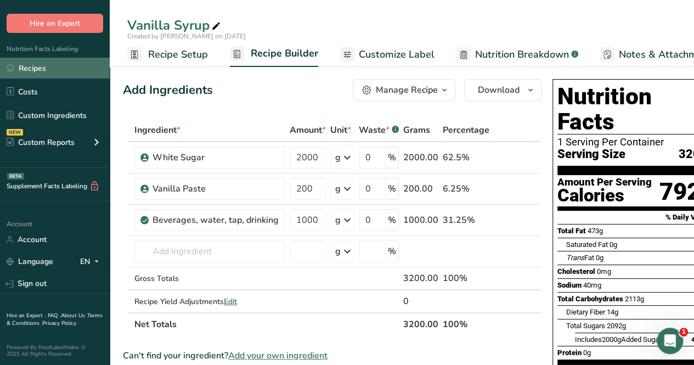
click at [80, 70] on link "Recipes" at bounding box center [55, 68] width 110 height 21
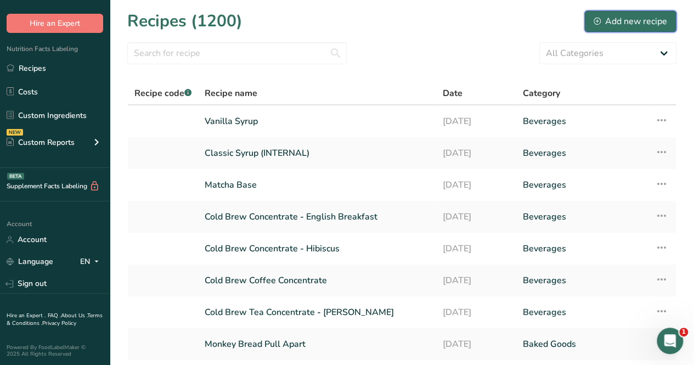
click at [666, 26] on div "Add new recipe" at bounding box center [629, 21] width 73 height 13
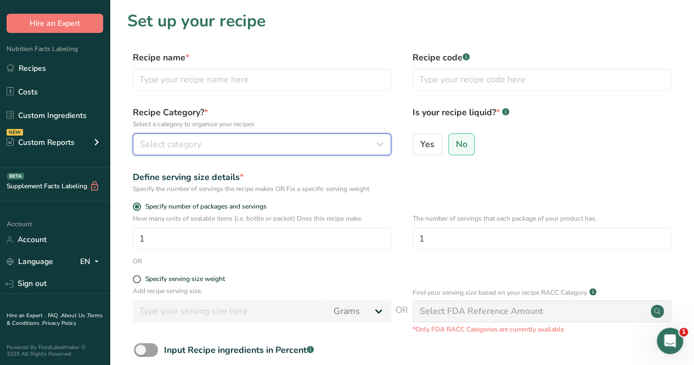
click at [245, 138] on div "Select category" at bounding box center [258, 144] width 237 height 13
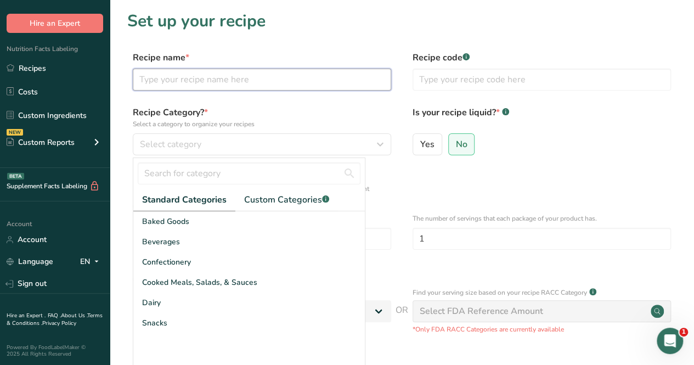
click at [251, 74] on input "text" at bounding box center [262, 80] width 258 height 22
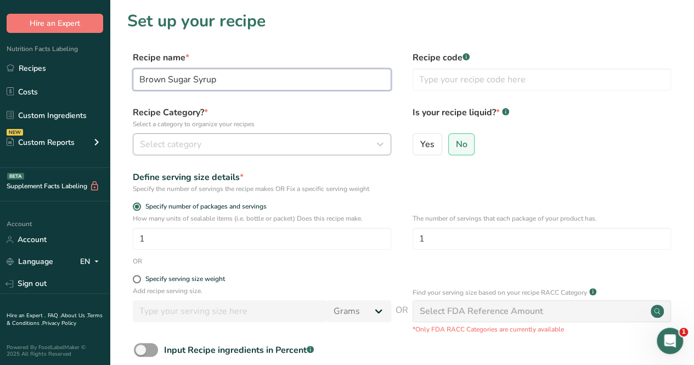
type input "Brown Sugar Syrup"
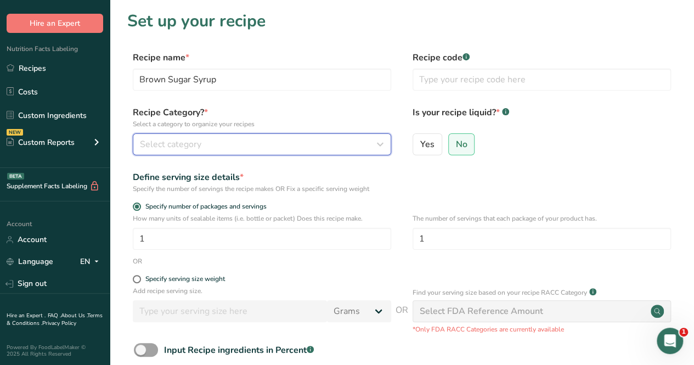
click at [236, 135] on button "Select category" at bounding box center [262, 144] width 258 height 22
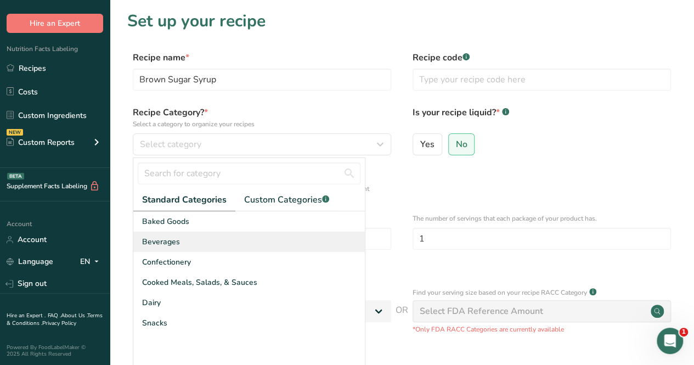
click at [229, 242] on div "Beverages" at bounding box center [248, 241] width 231 height 20
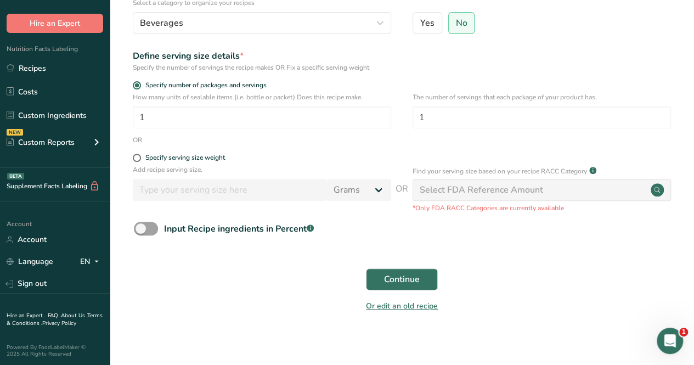
scroll to position [127, 0]
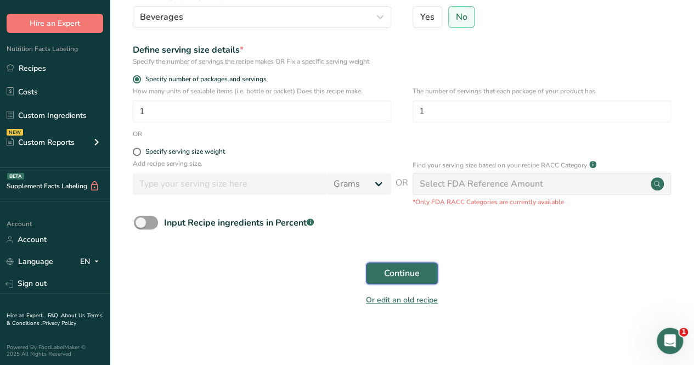
click at [391, 267] on span "Continue" at bounding box center [402, 273] width 36 height 13
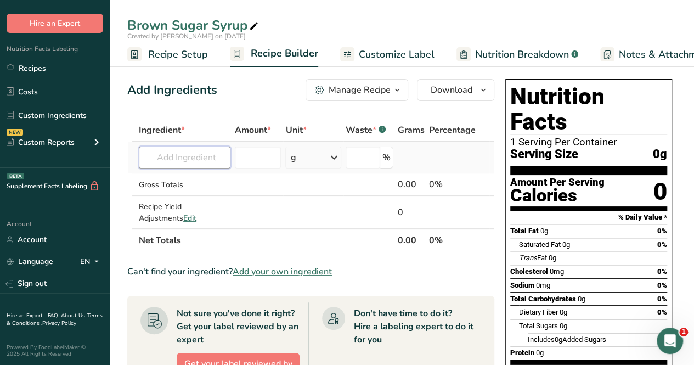
click at [199, 156] on input "text" at bounding box center [185, 157] width 92 height 22
type input "white sugar"
click at [205, 178] on div "White Sugar" at bounding box center [183, 180] width 70 height 12
type input "White Sugar"
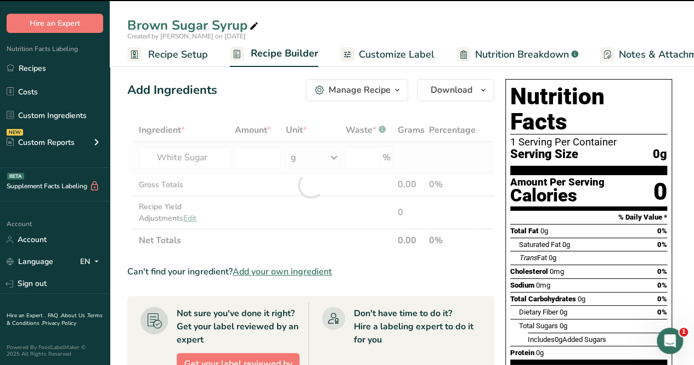
type input "0"
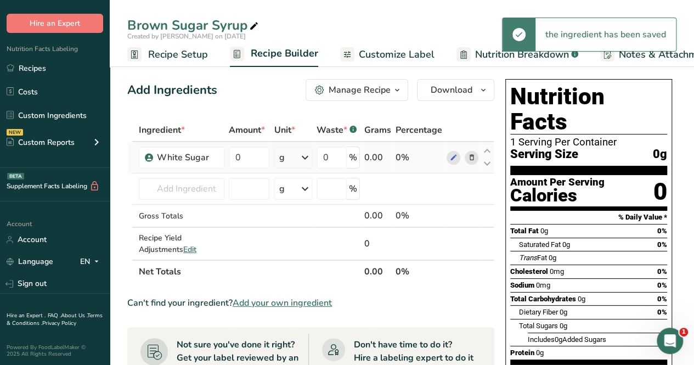
click at [271, 160] on td "0" at bounding box center [249, 157] width 45 height 31
click at [258, 155] on input "0" at bounding box center [249, 157] width 41 height 22
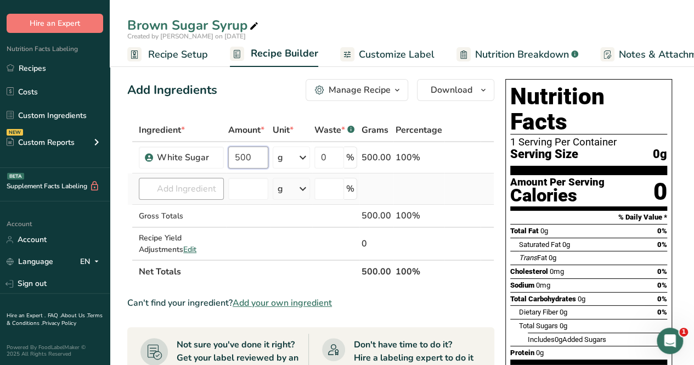
type input "500"
click at [191, 188] on div "Ingredient * Amount * Unit * Waste * .a-a{fill:#347362;}.b-a{fill:#fff;} Grams …" at bounding box center [310, 200] width 367 height 165
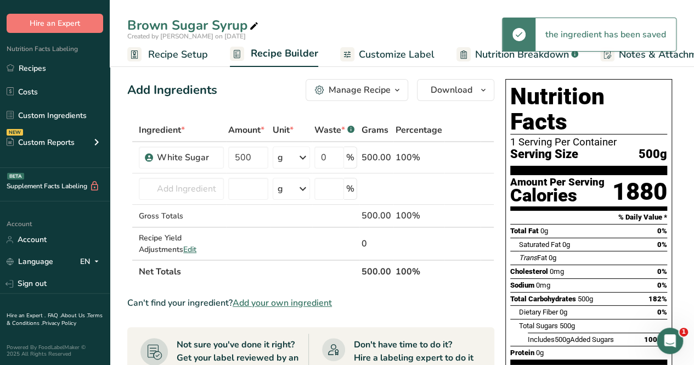
click at [288, 301] on span "Add your own ingredient" at bounding box center [282, 302] width 99 height 13
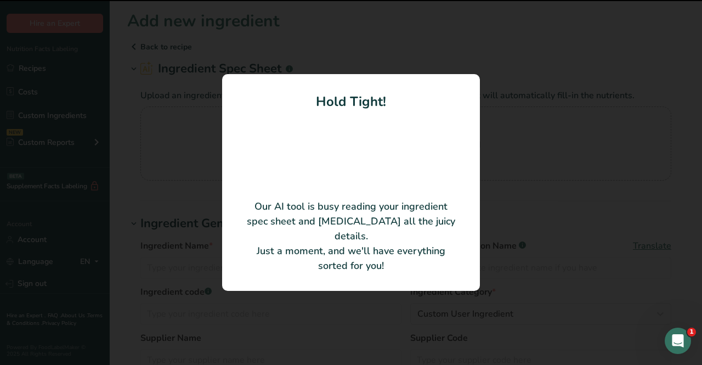
type input "BROWN CANE SUGAR"
type input "400566"
type input "DOMINO FOODS INC"
type input "508"
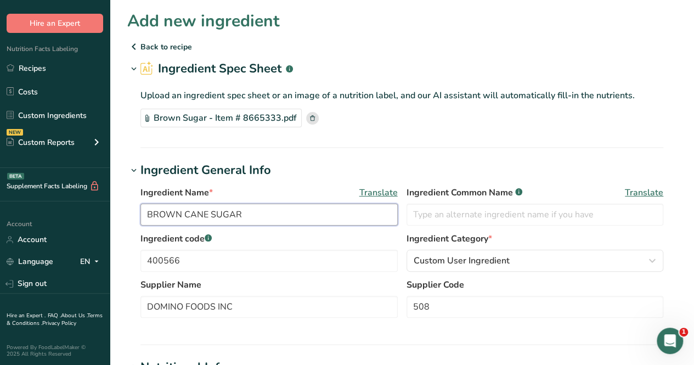
drag, startPoint x: 269, startPoint y: 217, endPoint x: 173, endPoint y: 218, distance: 96.5
click at [173, 220] on input "BROWN CANE SUGAR" at bounding box center [268, 214] width 257 height 22
click at [293, 213] on input "BROWN CANE SUGAR" at bounding box center [268, 214] width 257 height 22
drag, startPoint x: 263, startPoint y: 217, endPoint x: 112, endPoint y: 217, distance: 150.8
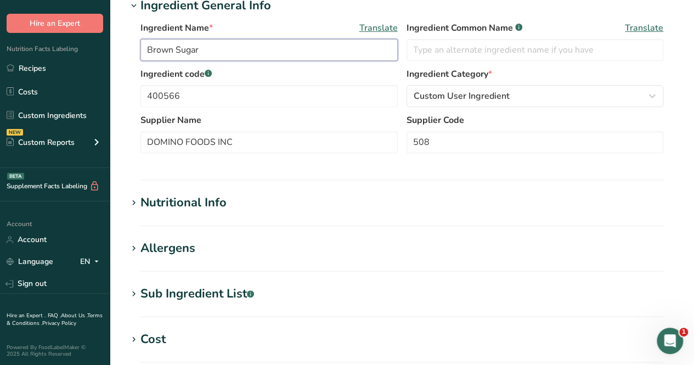
type input "Brown Sugar"
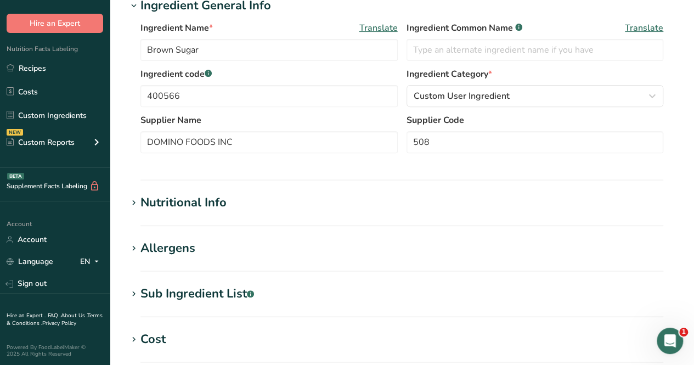
click at [213, 194] on div "Nutritional Info" at bounding box center [183, 203] width 86 height 18
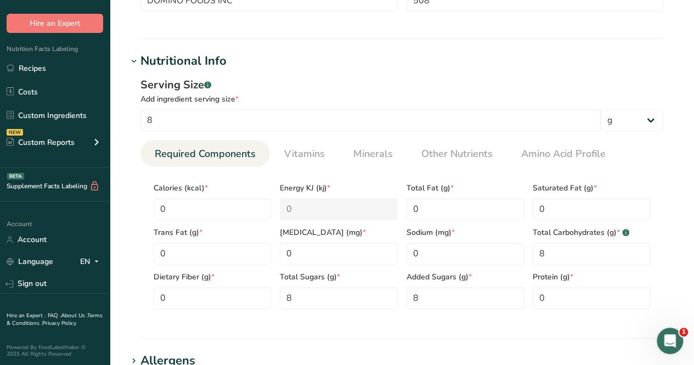
scroll to position [329, 0]
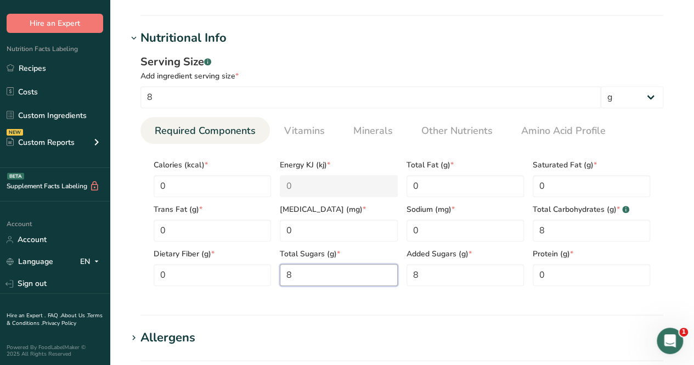
drag, startPoint x: 343, startPoint y: 271, endPoint x: 339, endPoint y: 252, distance: 19.2
click at [343, 271] on Sugars "8" at bounding box center [338, 275] width 117 height 22
type Sugars "0"
click at [427, 281] on Sugars "8" at bounding box center [464, 275] width 117 height 22
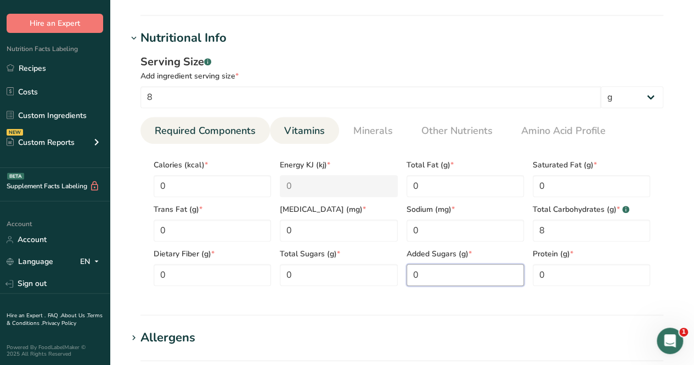
type Sugars "0"
click at [319, 132] on span "Vitamins" at bounding box center [304, 130] width 41 height 15
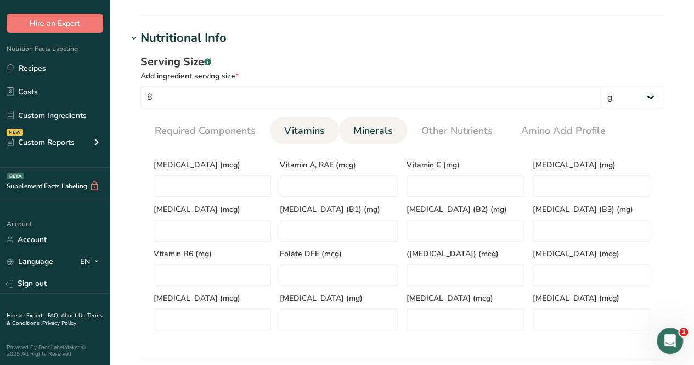
click at [366, 127] on span "Minerals" at bounding box center [372, 130] width 39 height 15
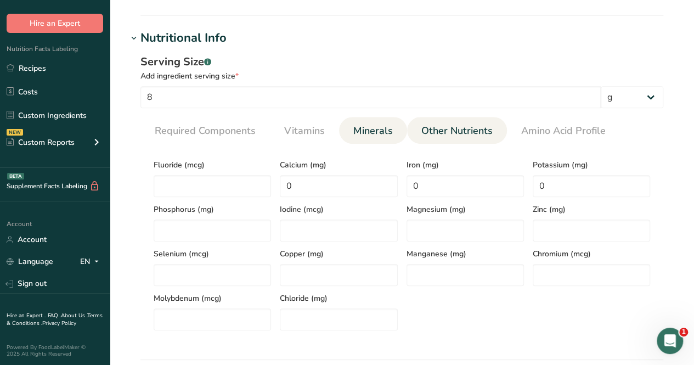
click at [473, 126] on span "Other Nutrients" at bounding box center [456, 130] width 71 height 15
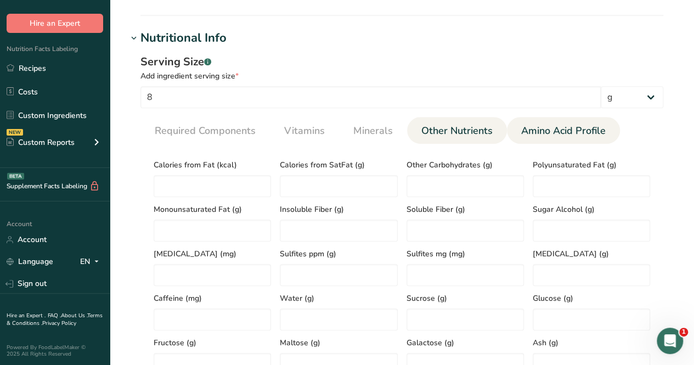
click at [553, 133] on span "Amino Acid Profile" at bounding box center [563, 130] width 84 height 15
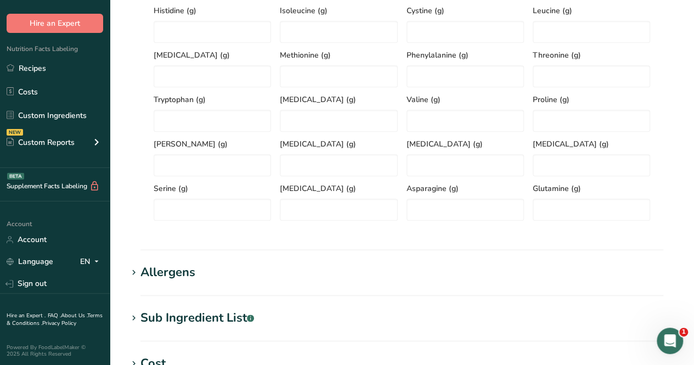
scroll to position [658, 0]
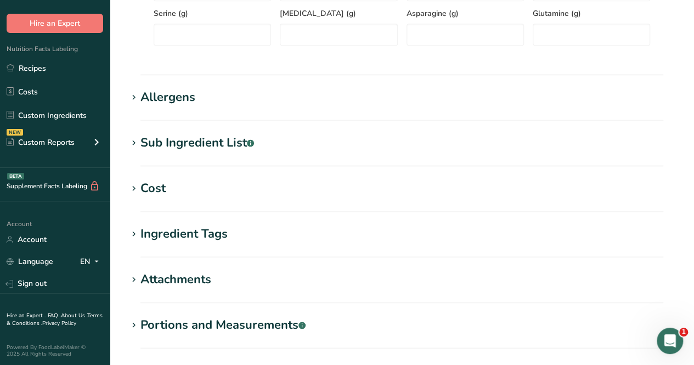
click at [168, 96] on div "Allergens" at bounding box center [167, 97] width 55 height 18
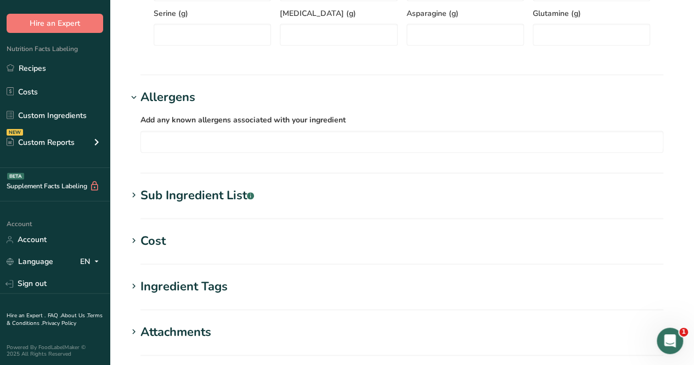
click at [167, 196] on div "Sub Ingredient List .a-a{fill:#347362;}.b-a{fill:#fff;}" at bounding box center [197, 195] width 114 height 18
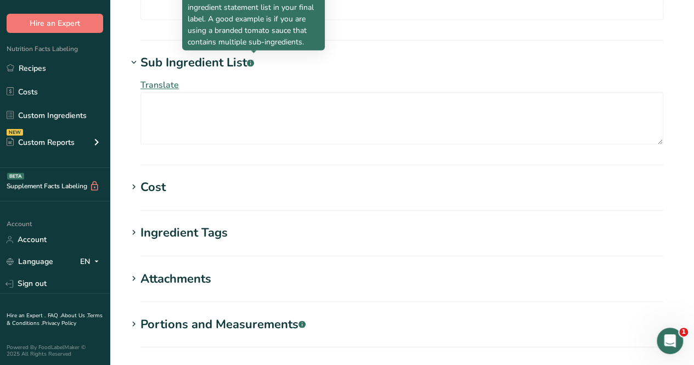
scroll to position [904, 0]
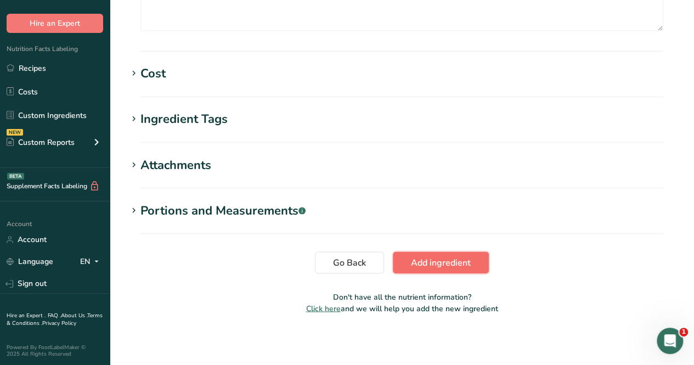
click at [460, 267] on button "Add ingredient" at bounding box center [441, 262] width 96 height 22
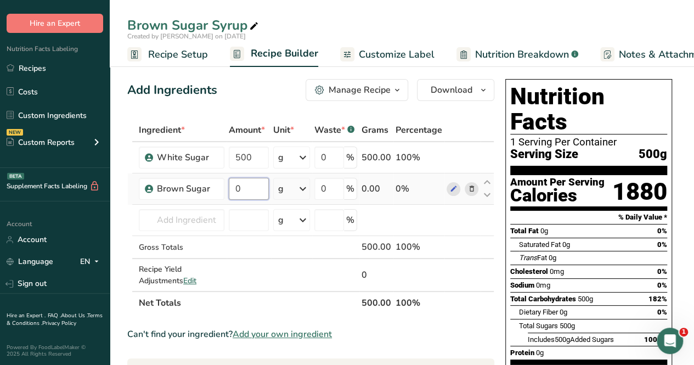
click at [259, 193] on input "0" at bounding box center [249, 189] width 40 height 22
type input "500"
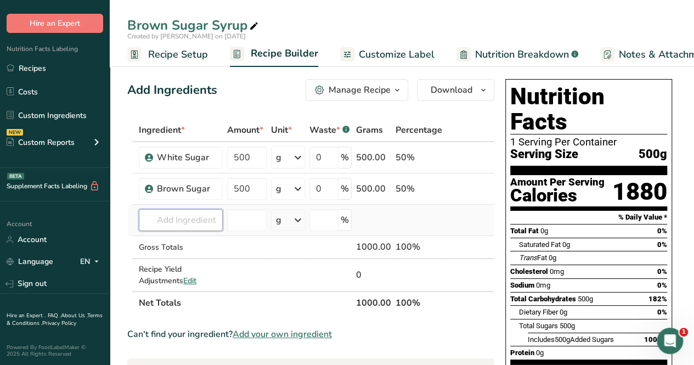
click at [206, 220] on div "Ingredient * Amount * Unit * Waste * .a-a{fill:#347362;}.b-a{fill:#fff;} Grams …" at bounding box center [310, 216] width 367 height 196
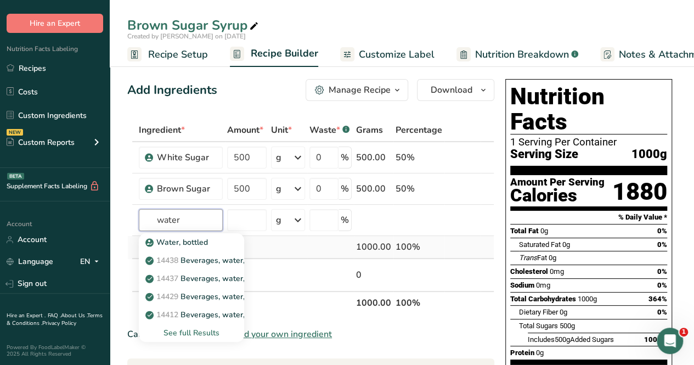
type input "water"
click at [272, 245] on td at bounding box center [288, 247] width 38 height 23
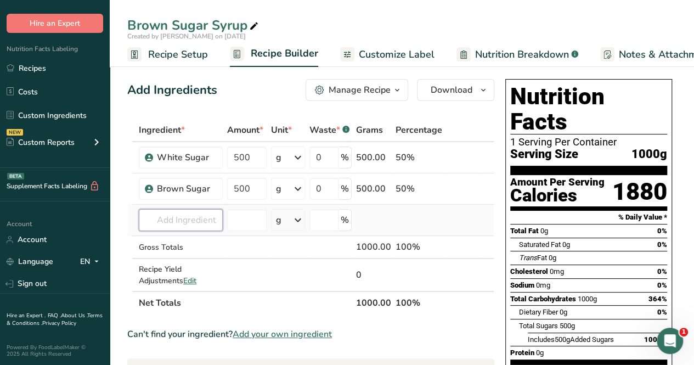
click at [190, 229] on input "text" at bounding box center [181, 220] width 84 height 22
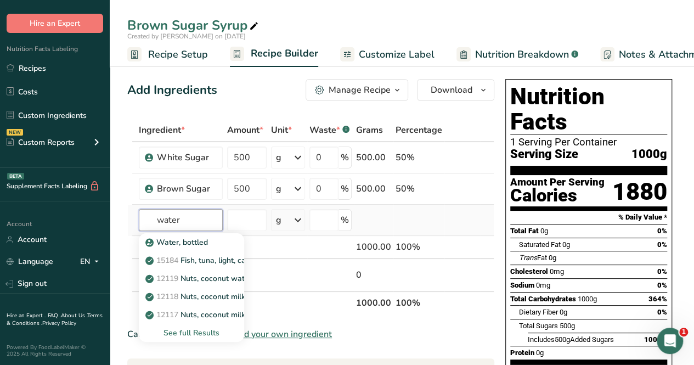
type input "water"
click at [176, 333] on div "See full Results" at bounding box center [192, 333] width 88 height 12
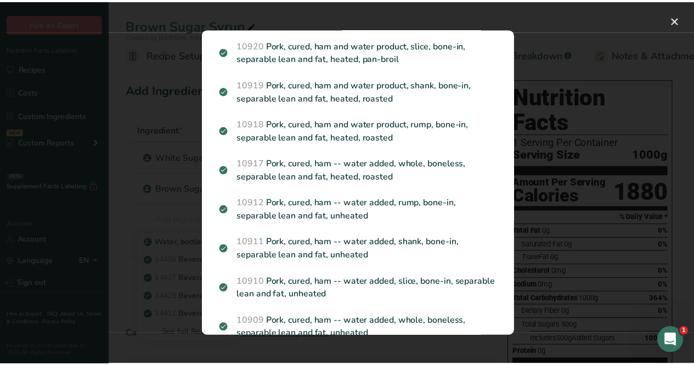
scroll to position [494, 0]
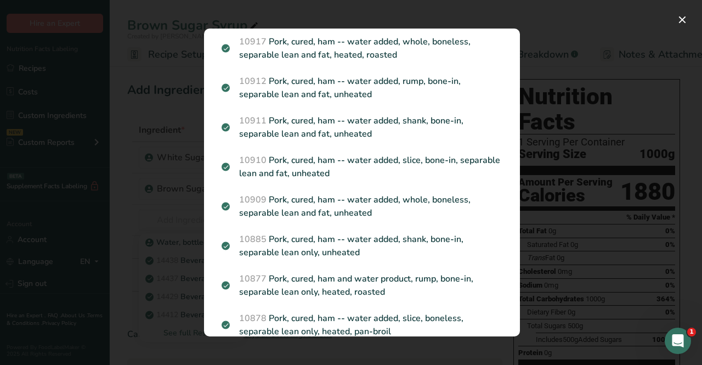
click at [500, 12] on div "Search Results Water, bottled 15184 Fish, tuna, light, canned in water, without…" at bounding box center [361, 182] width 351 height 343
click at [690, 18] on button "Search results modal" at bounding box center [683, 20] width 18 height 18
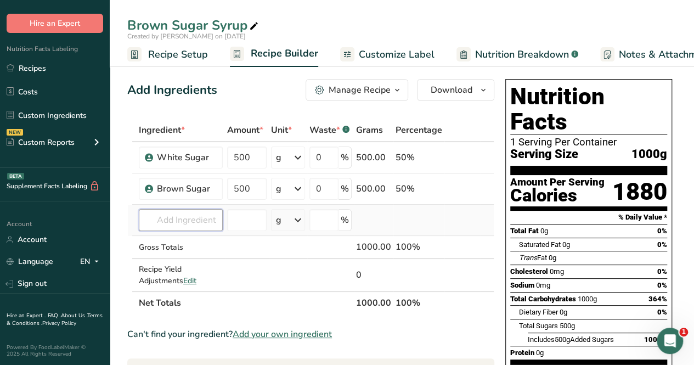
click at [197, 214] on input "text" at bounding box center [181, 220] width 84 height 22
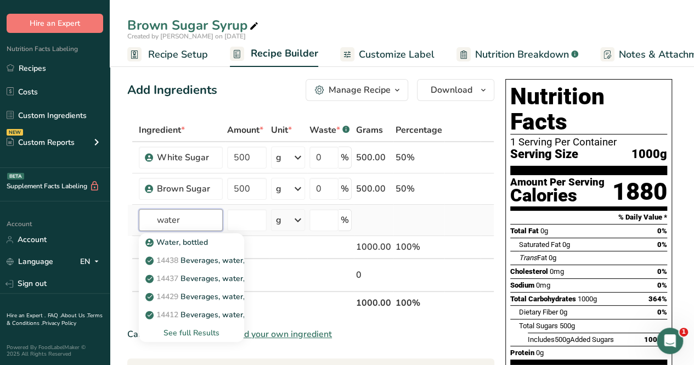
type input "water"
click at [208, 327] on div "See full Results" at bounding box center [192, 333] width 88 height 12
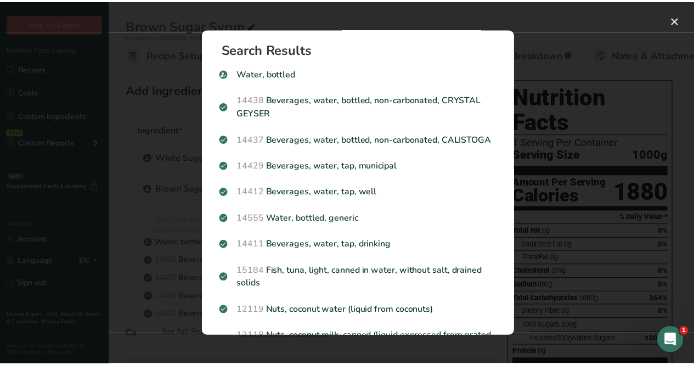
scroll to position [0, 0]
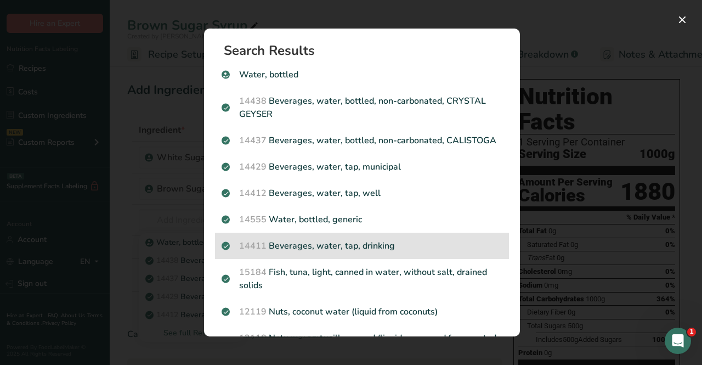
click at [395, 252] on p "14411 Beverages, water, tap, drinking" at bounding box center [362, 245] width 281 height 13
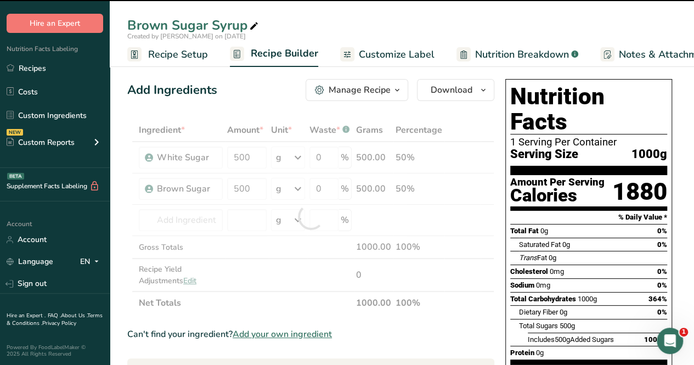
type input "0"
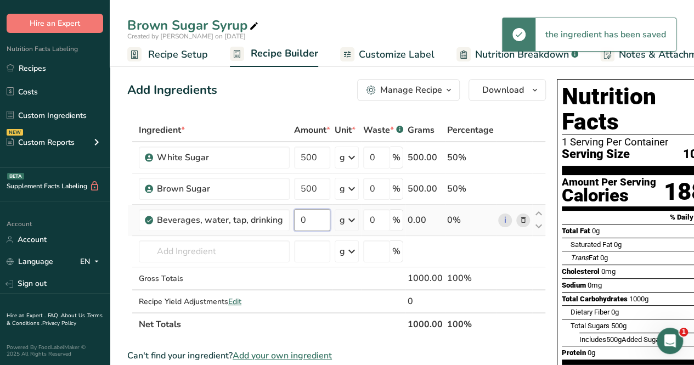
click at [305, 223] on input "0" at bounding box center [312, 220] width 36 height 22
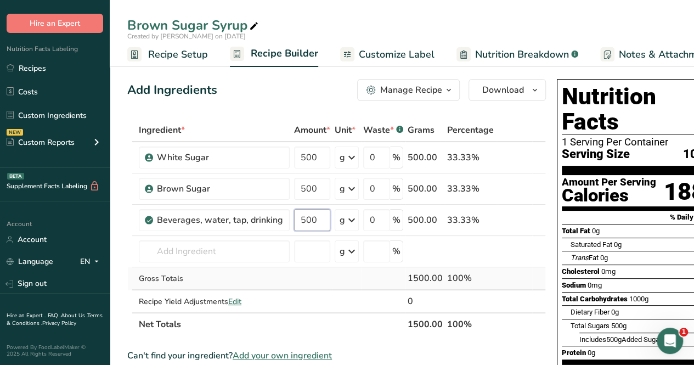
type input "500"
click at [377, 274] on div "Ingredient * Amount * Unit * Waste * .a-a{fill:#347362;}.b-a{fill:#fff;} Grams …" at bounding box center [336, 226] width 418 height 217
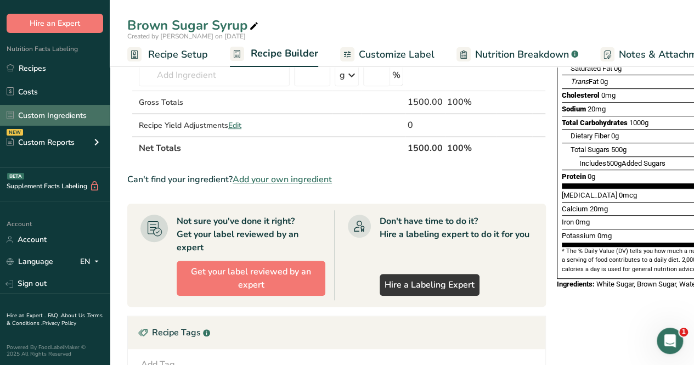
scroll to position [36, 0]
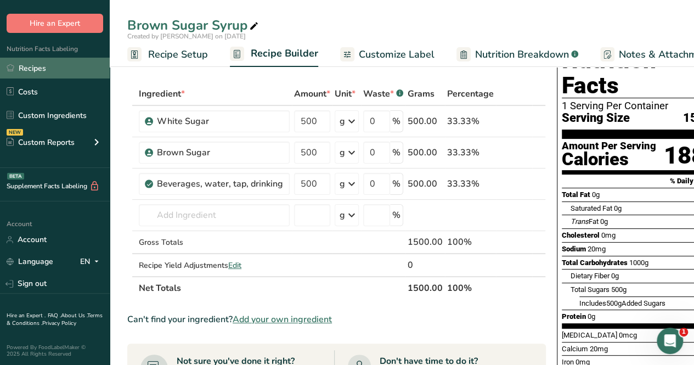
click at [54, 64] on link "Recipes" at bounding box center [55, 68] width 110 height 21
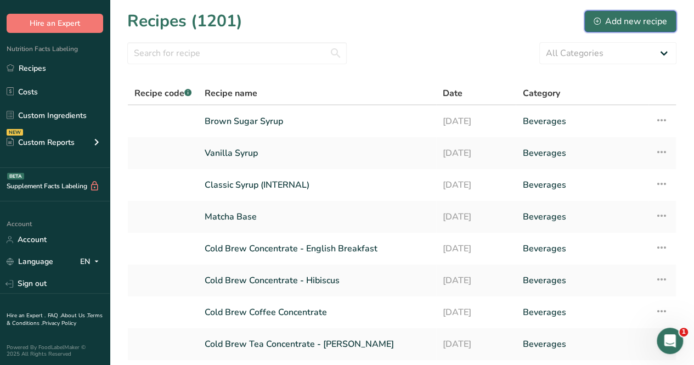
click at [624, 24] on div "Add new recipe" at bounding box center [629, 21] width 73 height 13
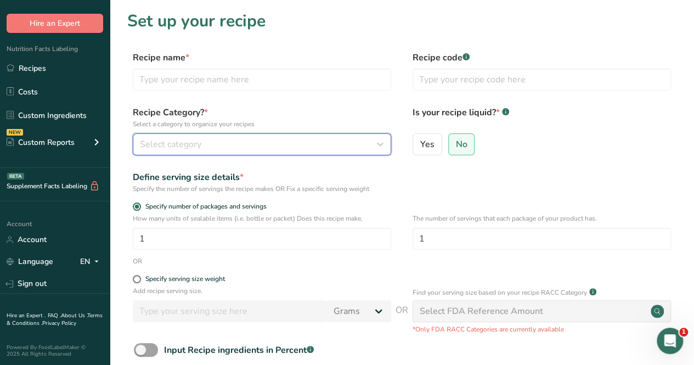
click at [196, 141] on span "Select category" at bounding box center [170, 144] width 61 height 13
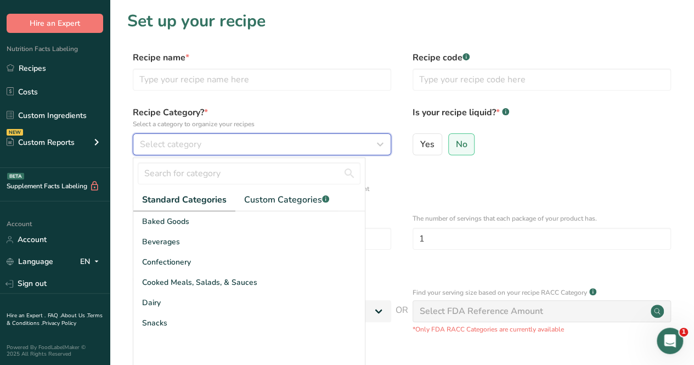
click at [133, 133] on button "Select category" at bounding box center [262, 144] width 258 height 22
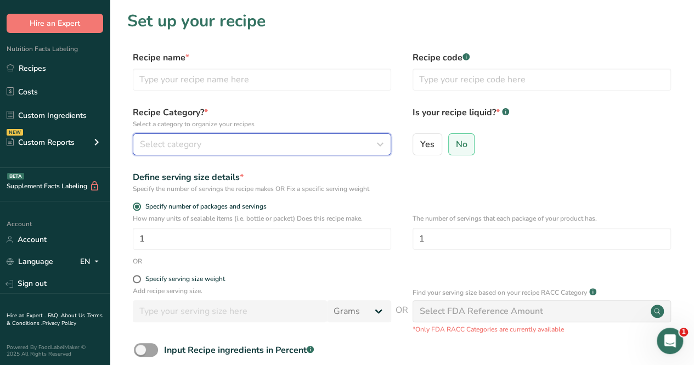
click at [195, 140] on span "Select category" at bounding box center [170, 144] width 61 height 13
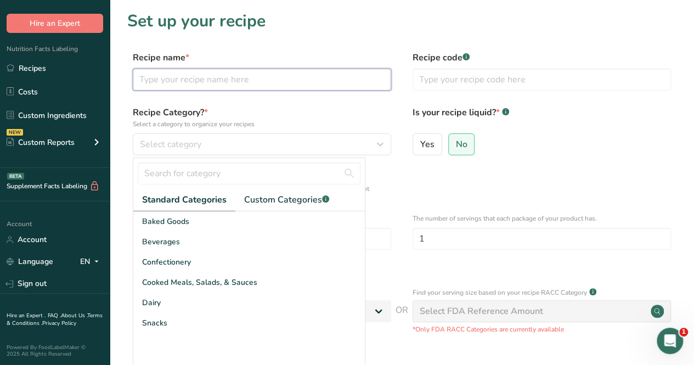
click at [188, 75] on input "text" at bounding box center [262, 80] width 258 height 22
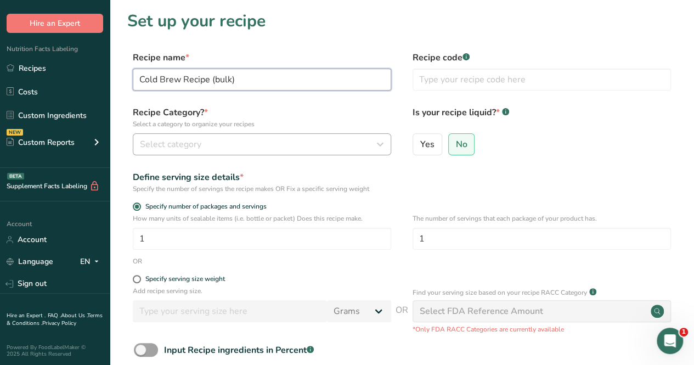
type input "Cold Brew Recipe (bulk)"
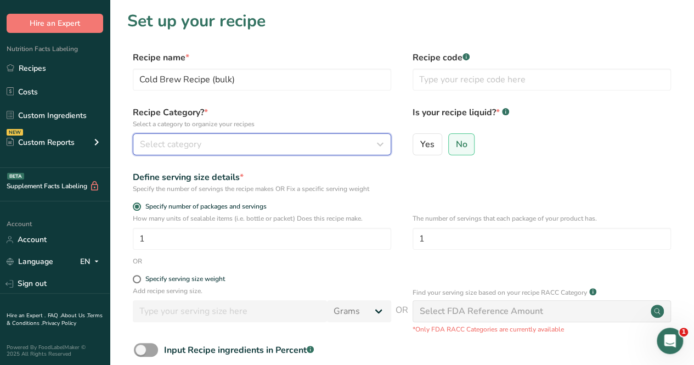
click at [214, 142] on div "Select category" at bounding box center [258, 144] width 237 height 13
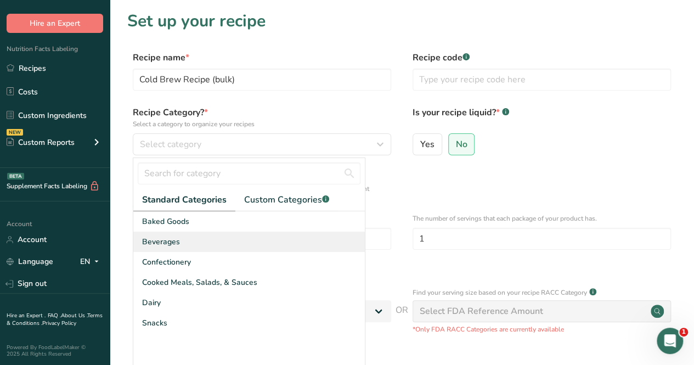
click at [227, 244] on div "Beverages" at bounding box center [248, 241] width 231 height 20
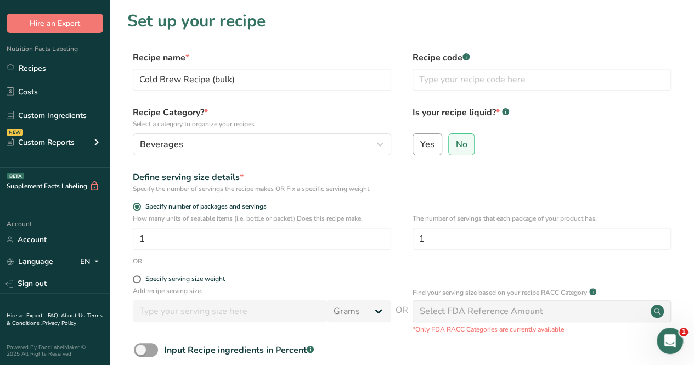
click at [433, 145] on label "Yes" at bounding box center [427, 144] width 30 height 22
click at [420, 145] on input "Yes" at bounding box center [416, 143] width 7 height 7
radio input "true"
radio input "false"
select select "22"
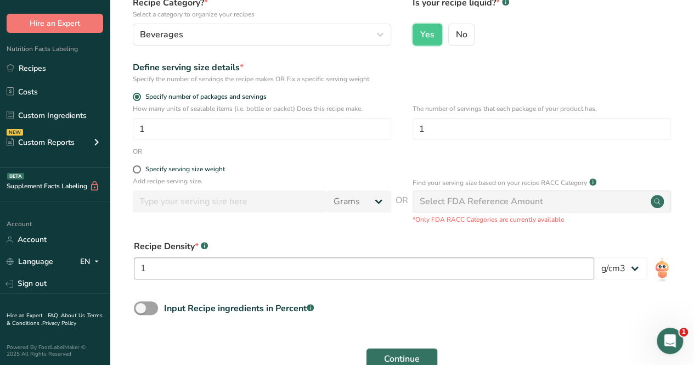
scroll to position [165, 0]
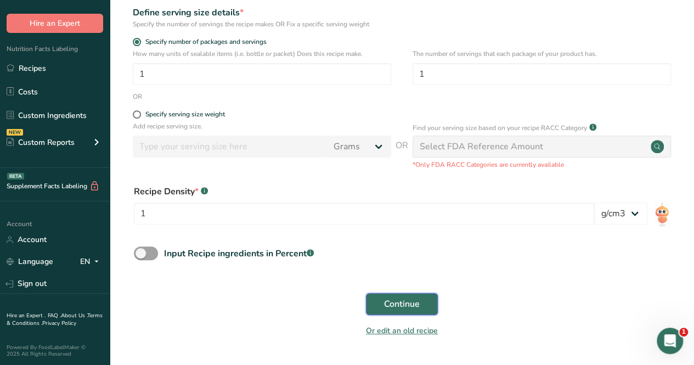
click at [404, 305] on span "Continue" at bounding box center [402, 303] width 36 height 13
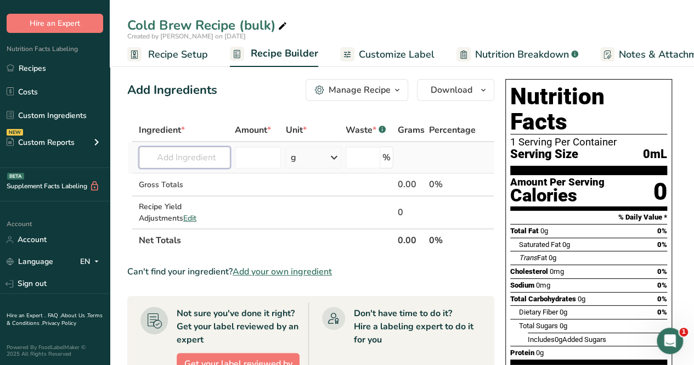
click at [178, 161] on input "text" at bounding box center [185, 157] width 92 height 22
type input "c"
type input "cold brew coffee concentrate"
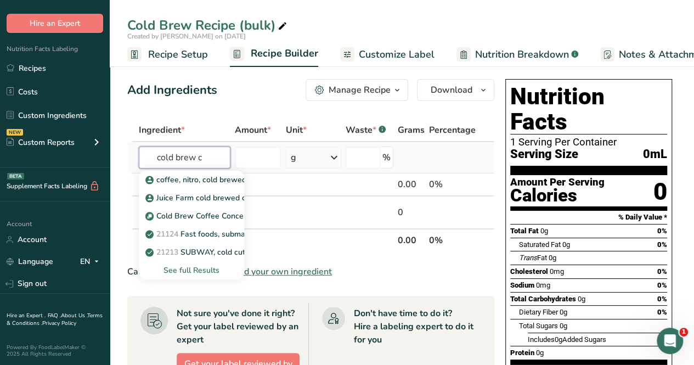
type input "cold brew co"
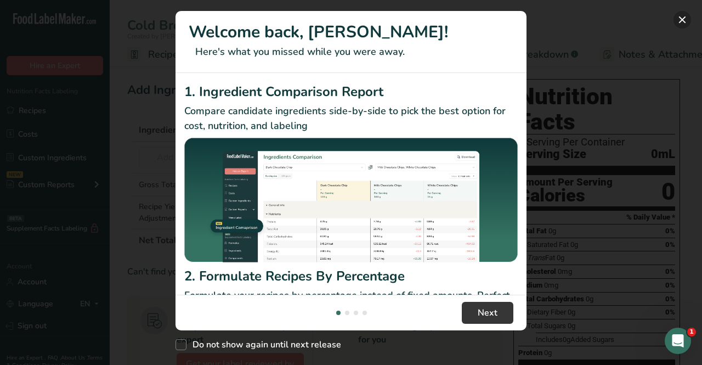
click at [688, 21] on button "New Features" at bounding box center [683, 20] width 18 height 18
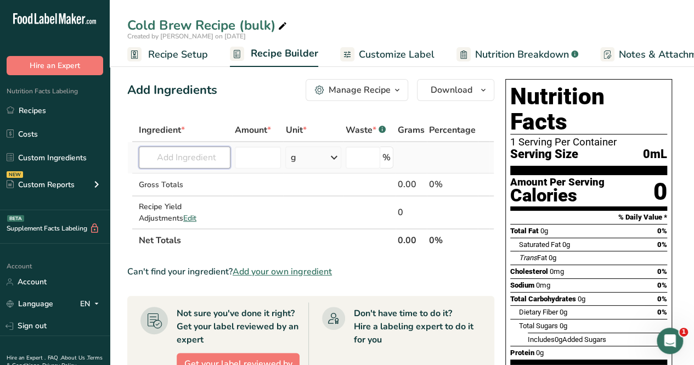
click at [203, 148] on input "text" at bounding box center [185, 157] width 92 height 22
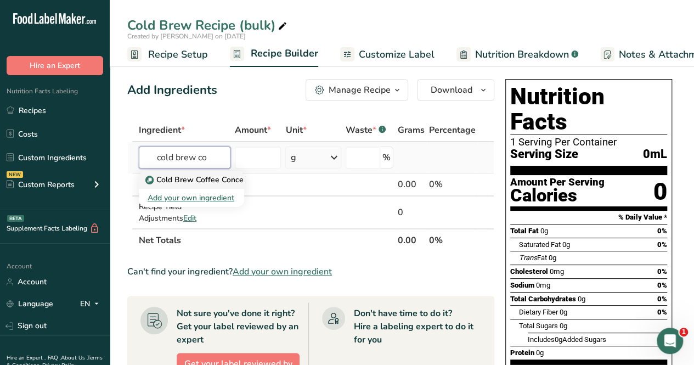
type input "cold brew co"
click at [210, 177] on p "Cold Brew Coffee Concentrate" at bounding box center [206, 180] width 117 height 12
type input "Cold Brew Coffee Concentrate"
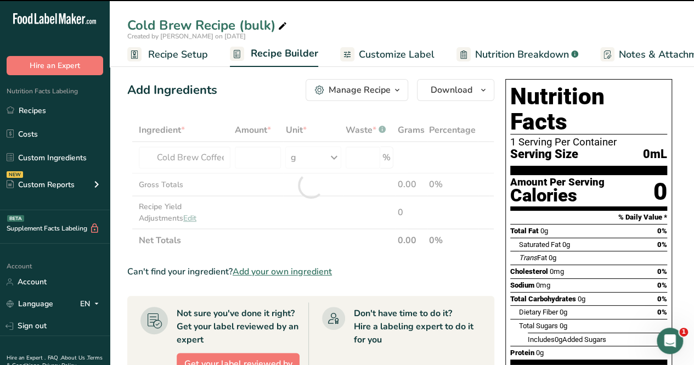
type input "0"
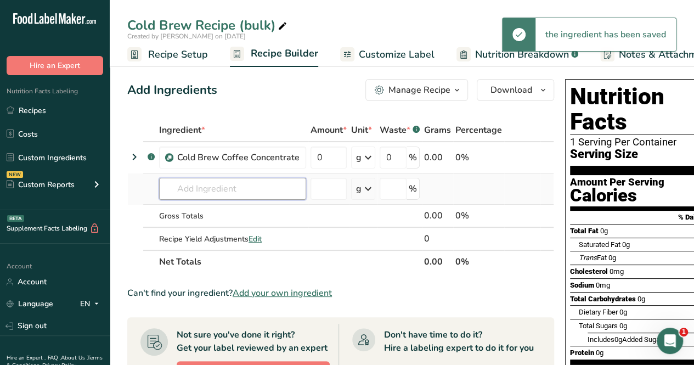
click at [224, 195] on input "text" at bounding box center [232, 189] width 147 height 22
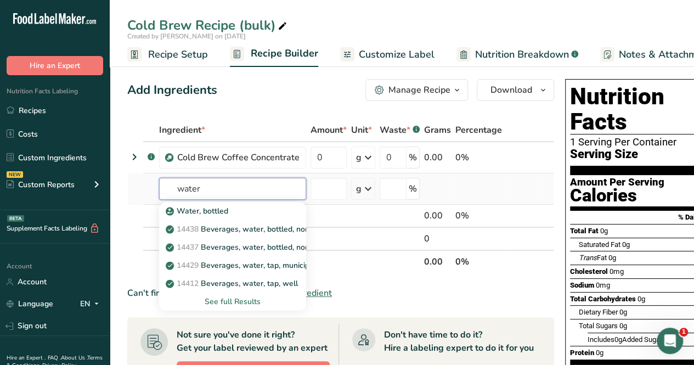
type input "water"
click at [248, 302] on div "See full Results" at bounding box center [232, 302] width 129 height 12
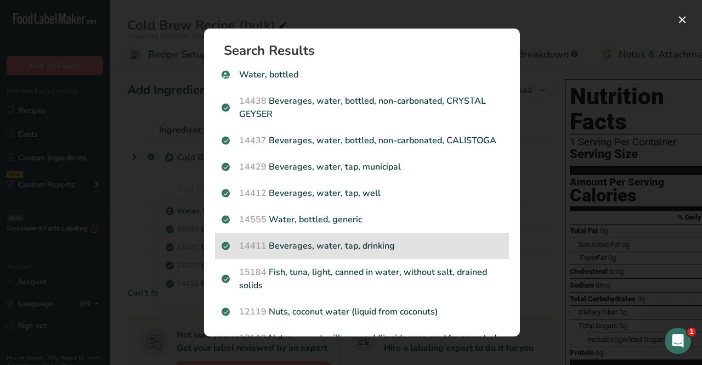
click at [397, 252] on p "14411 Beverages, water, tap, drinking" at bounding box center [362, 245] width 281 height 13
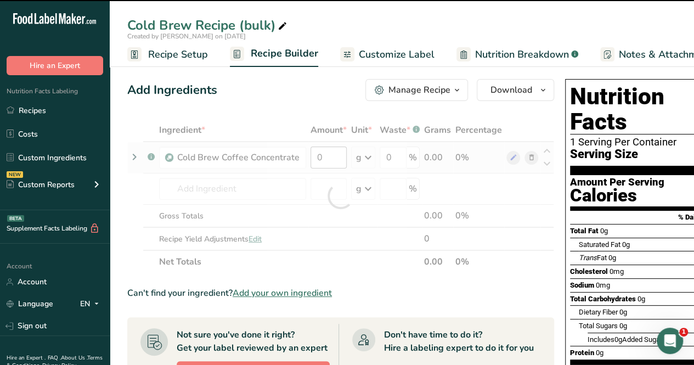
type input "0"
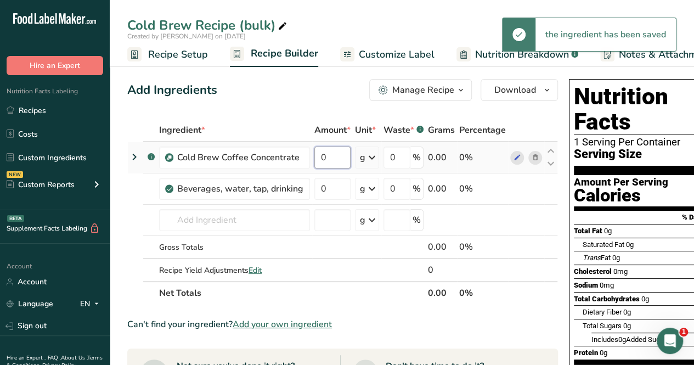
click at [326, 161] on input "0" at bounding box center [332, 157] width 36 height 22
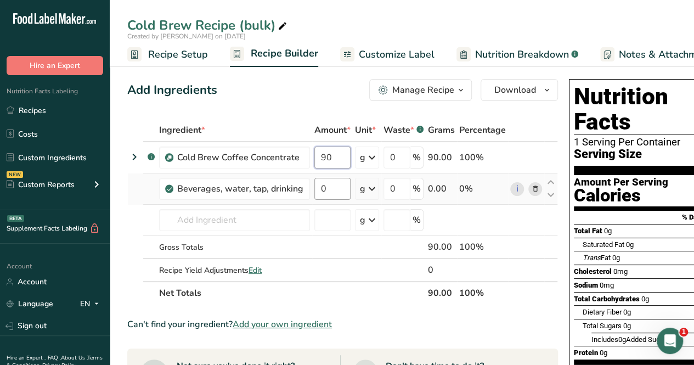
type input "90"
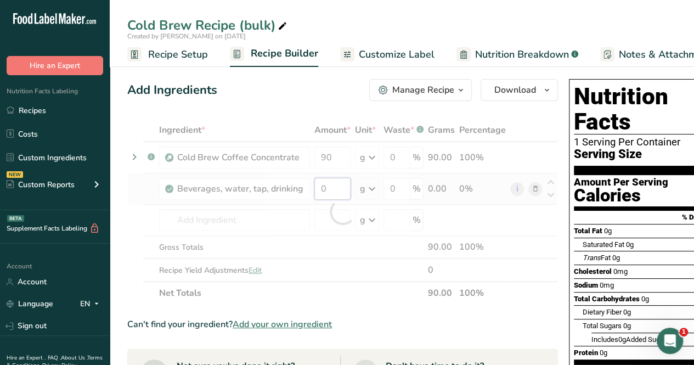
click at [336, 183] on div "Ingredient * Amount * Unit * Waste * .a-a{fill:#347362;}.b-a{fill:#fff;} Grams …" at bounding box center [342, 211] width 431 height 186
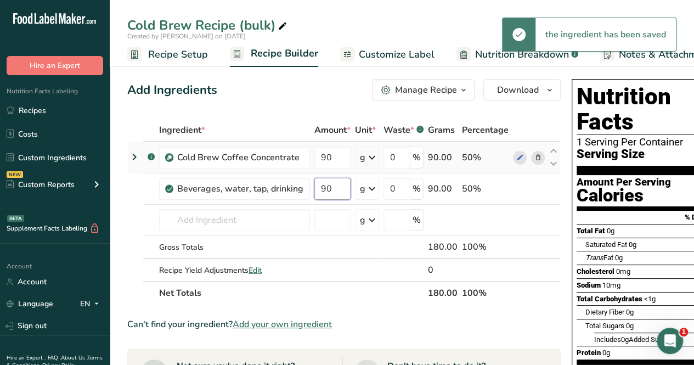
type input "90"
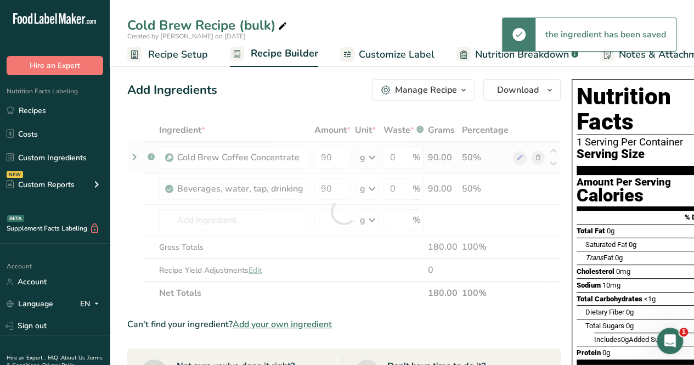
click at [366, 161] on div "Ingredient * Amount * Unit * Waste * .a-a{fill:#347362;}.b-a{fill:#fff;} Grams …" at bounding box center [343, 211] width 433 height 186
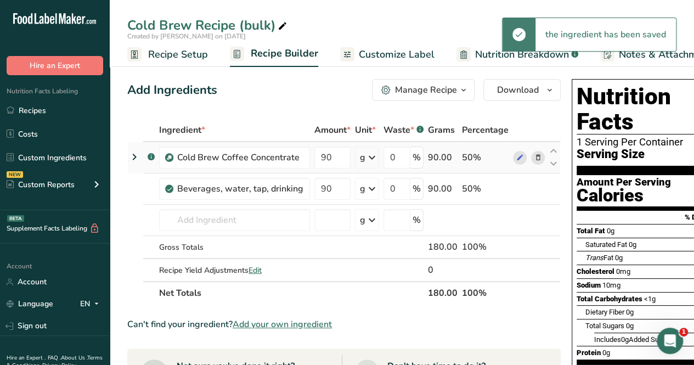
click at [366, 159] on icon at bounding box center [371, 158] width 13 height 20
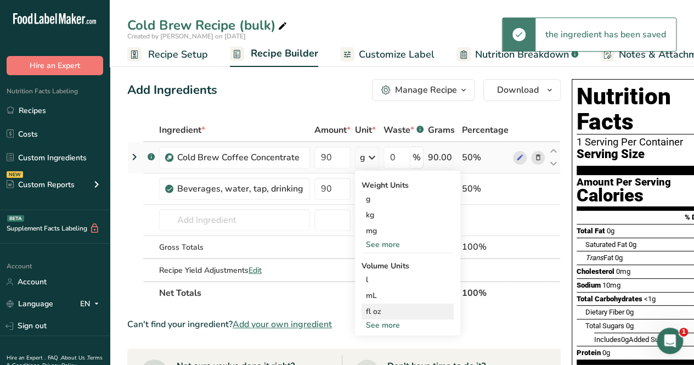
click at [380, 311] on div "fl oz" at bounding box center [407, 311] width 83 height 12
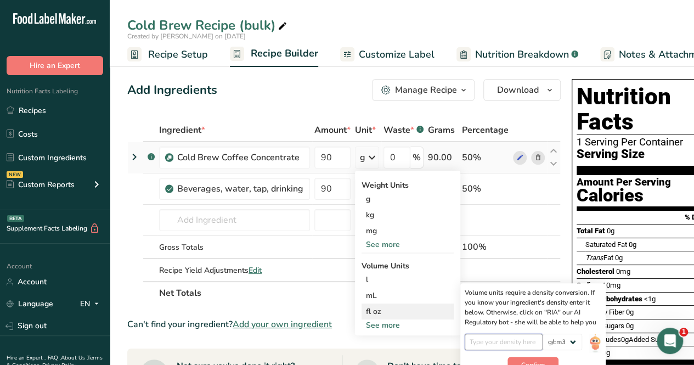
click at [516, 342] on input "number" at bounding box center [504, 341] width 78 height 16
type input "1"
click at [532, 360] on span "Confirm" at bounding box center [533, 365] width 24 height 10
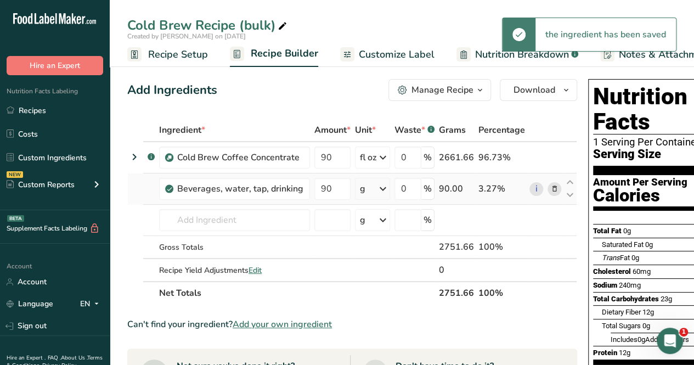
click at [377, 188] on icon at bounding box center [382, 189] width 13 height 20
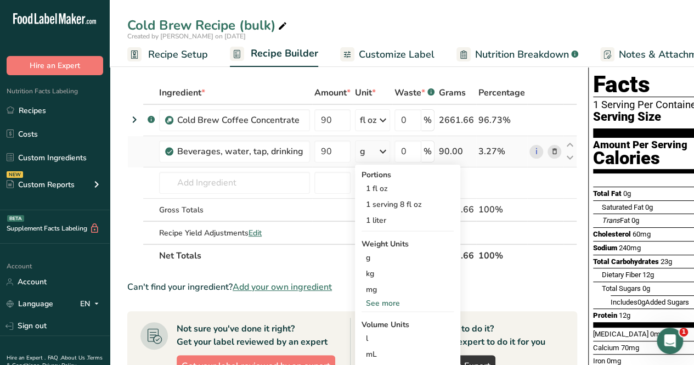
scroll to position [55, 0]
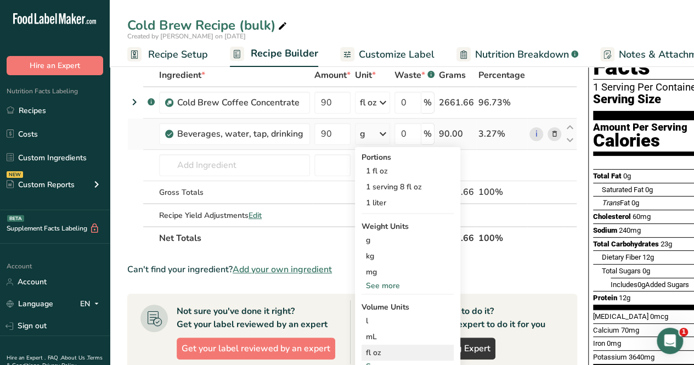
click at [391, 345] on div "fl oz Volume units require a density conversion. If you know your ingredient's …" at bounding box center [407, 352] width 92 height 16
click at [381, 351] on div "fl oz" at bounding box center [407, 353] width 83 height 12
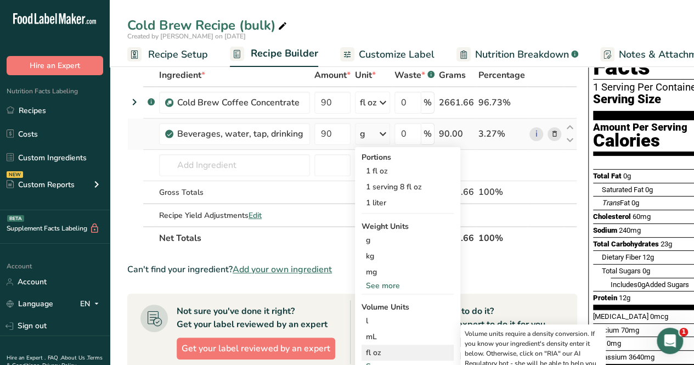
click at [374, 348] on div "fl oz" at bounding box center [407, 353] width 83 height 12
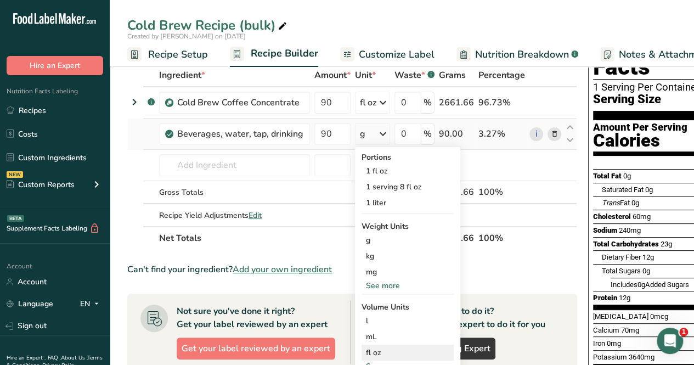
click at [374, 348] on div "fl oz" at bounding box center [407, 353] width 83 height 12
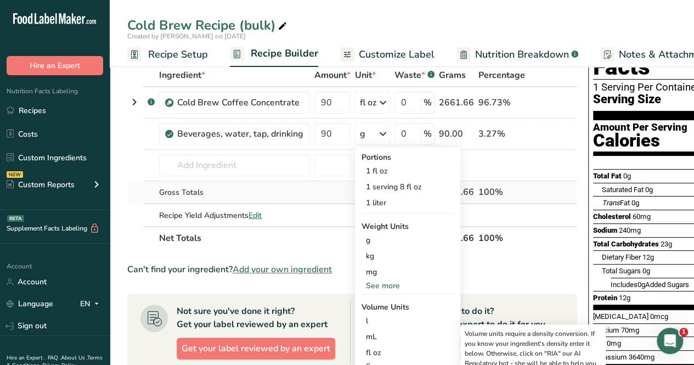
scroll to position [110, 0]
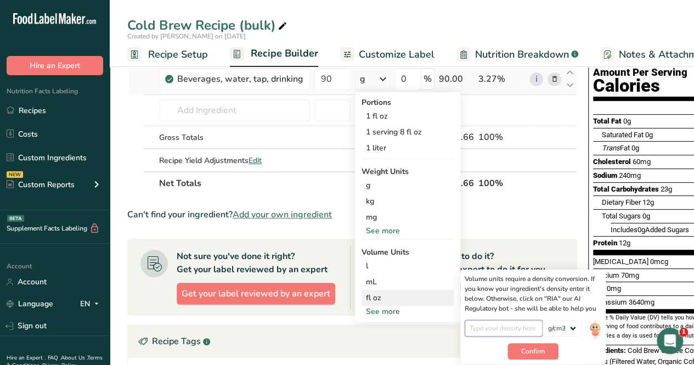
click at [496, 327] on input "number" at bounding box center [504, 328] width 78 height 16
type input "1"
drag, startPoint x: 530, startPoint y: 349, endPoint x: 540, endPoint y: 349, distance: 9.9
click at [531, 349] on span "Confirm" at bounding box center [533, 351] width 24 height 10
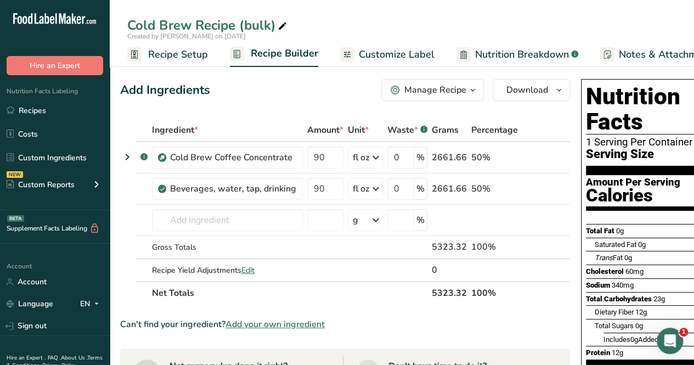
scroll to position [0, 5]
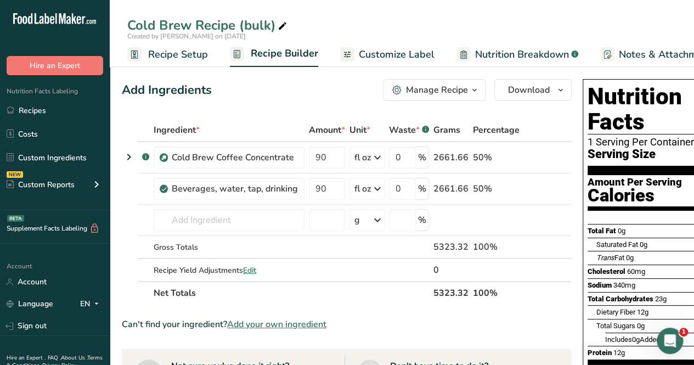
click at [456, 293] on th "5323.32" at bounding box center [450, 292] width 39 height 23
click at [444, 244] on div "5323.32" at bounding box center [450, 246] width 35 height 13
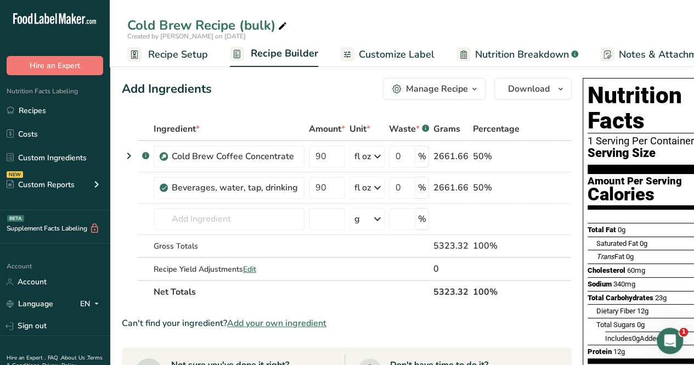
scroll to position [55, 0]
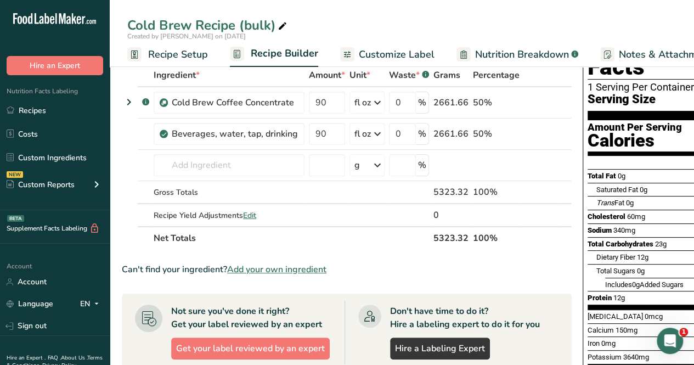
drag, startPoint x: 431, startPoint y: 234, endPoint x: 454, endPoint y: 235, distance: 23.1
click at [454, 235] on th "5323.32" at bounding box center [450, 237] width 39 height 23
copy th "5323."
click at [356, 261] on section "Ingredient * Amount * Unit * Waste * .a-a{fill:#347362;}.b-a{fill:#fff;} Grams …" at bounding box center [347, 359] width 450 height 591
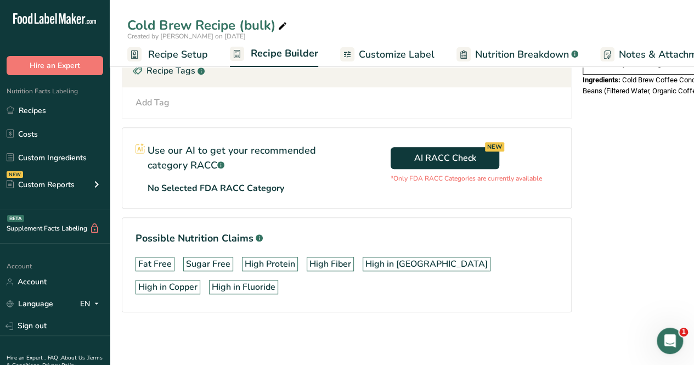
scroll to position [385, 0]
click at [25, 107] on link "Recipes" at bounding box center [55, 110] width 110 height 21
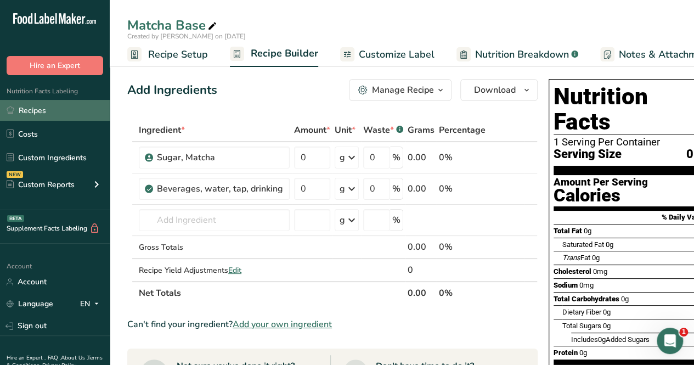
click at [60, 106] on link "Recipes" at bounding box center [55, 110] width 110 height 21
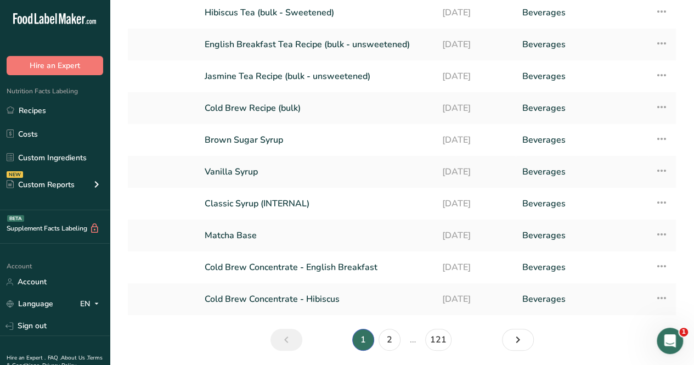
scroll to position [110, 0]
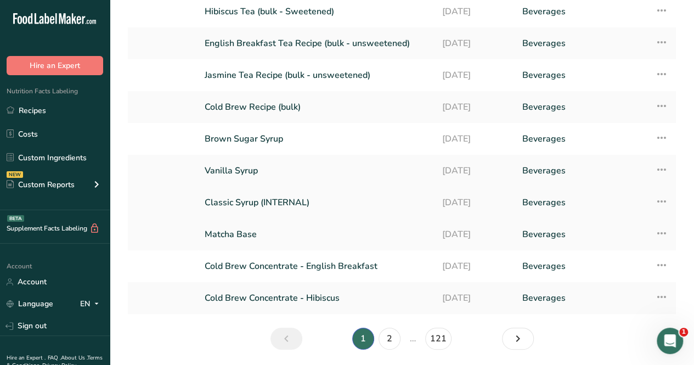
click at [261, 203] on link "Classic Syrup (INTERNAL)" at bounding box center [317, 202] width 224 height 23
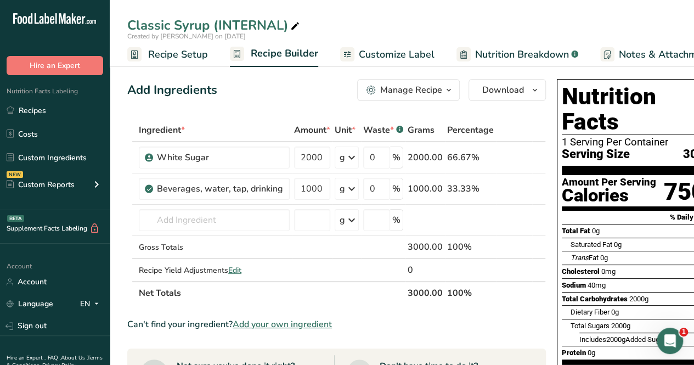
click at [401, 90] on div "Manage Recipe" at bounding box center [411, 89] width 62 height 13
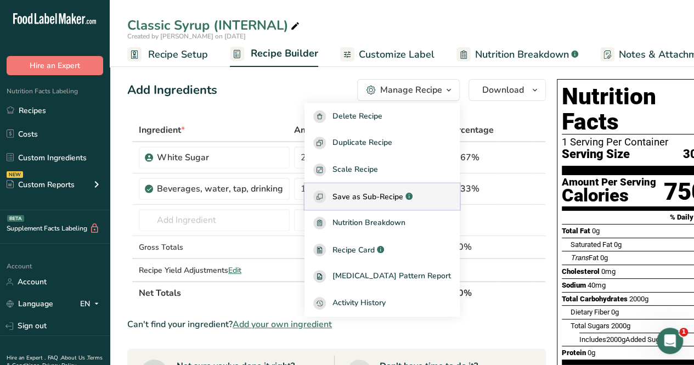
click at [398, 195] on span "Save as Sub-Recipe" at bounding box center [367, 197] width 71 height 12
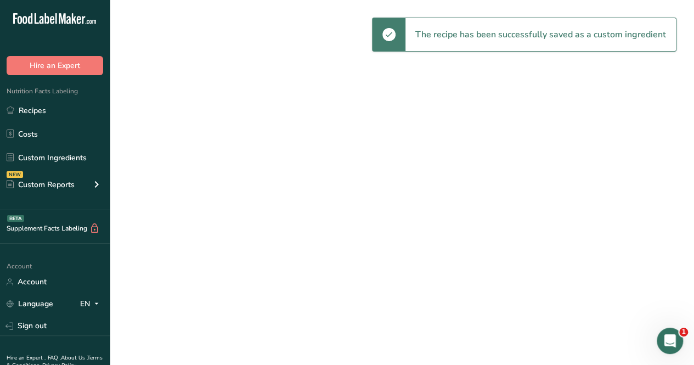
select select "30"
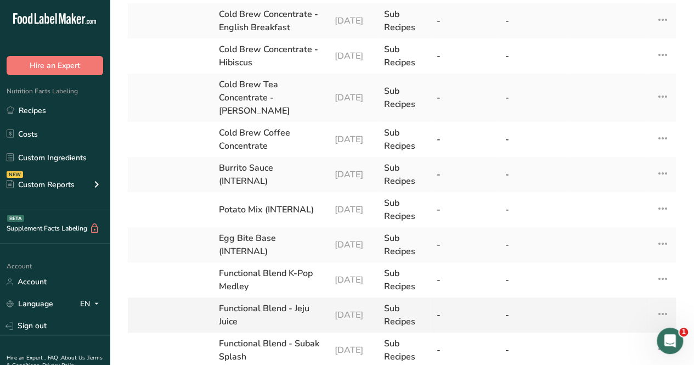
scroll to position [329, 0]
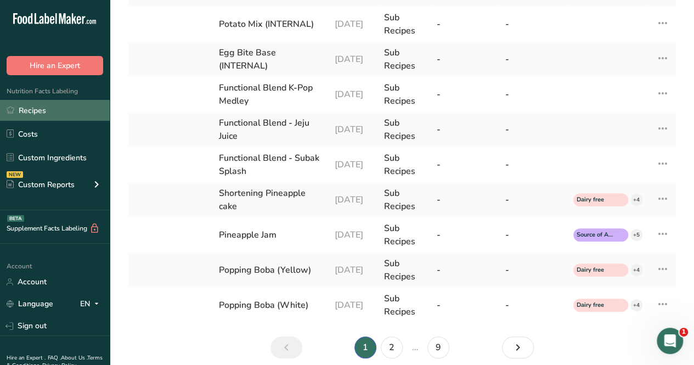
click at [49, 112] on link "Recipes" at bounding box center [55, 110] width 110 height 21
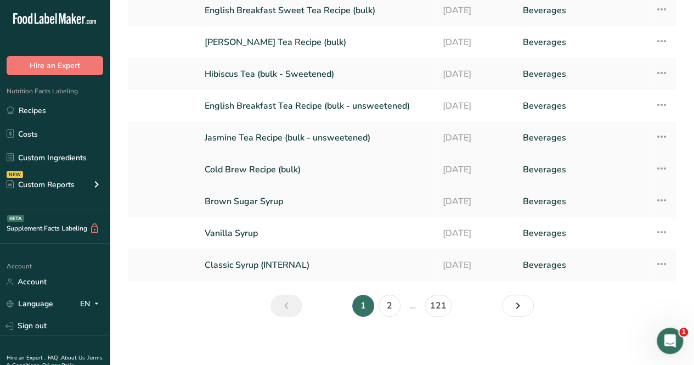
scroll to position [146, 0]
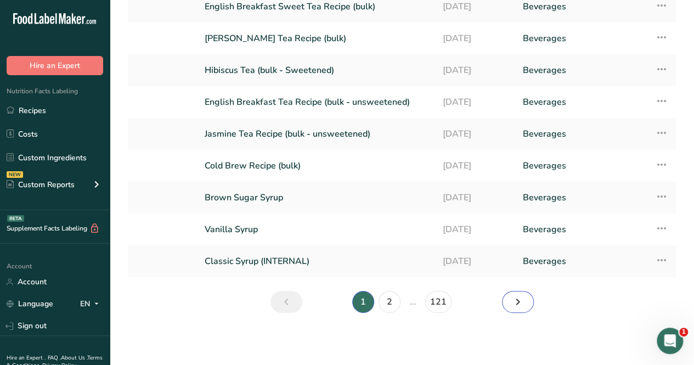
click at [522, 296] on icon "Next page" at bounding box center [517, 302] width 13 height 20
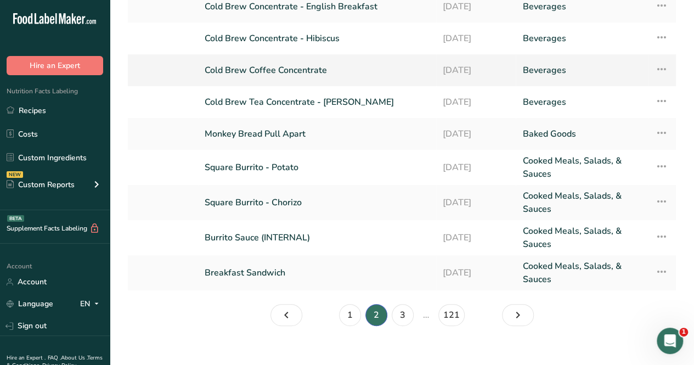
click at [304, 71] on link "Cold Brew Coffee Concentrate" at bounding box center [317, 70] width 225 height 23
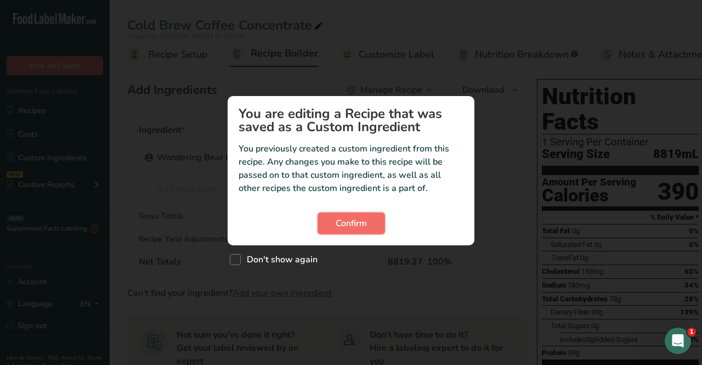
click at [349, 229] on span "Confirm" at bounding box center [351, 223] width 31 height 13
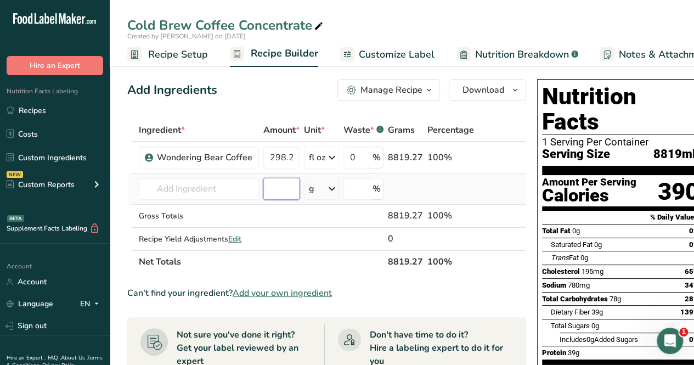
click at [283, 190] on input "number" at bounding box center [281, 189] width 36 height 22
type input "64"
click at [231, 190] on input "text" at bounding box center [199, 189] width 120 height 22
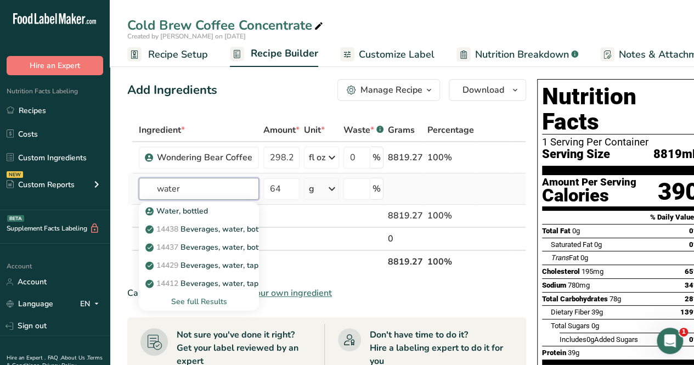
type input "water"
click at [200, 298] on div "See full Results" at bounding box center [199, 302] width 103 height 12
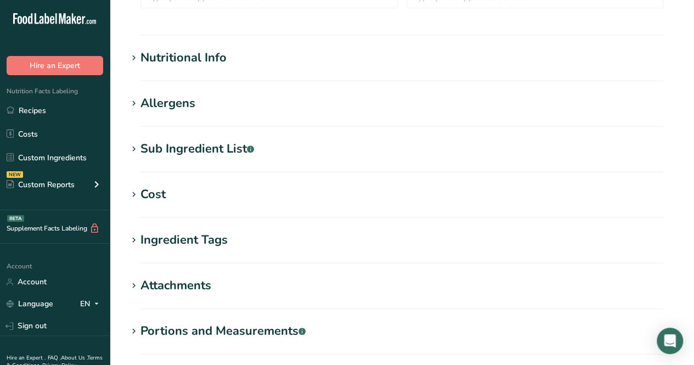
type input "Beverages, water, tap, drinking"
type input "Water"
type input "0"
type KJ "0"
type Fat "0"
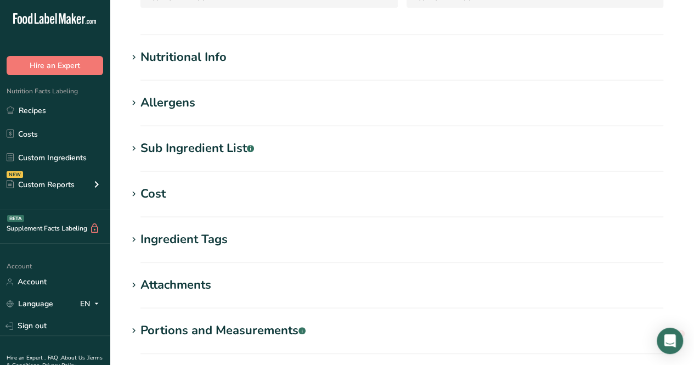
type Fat "0"
type input "0"
type input "4"
type Carbohydrates "0"
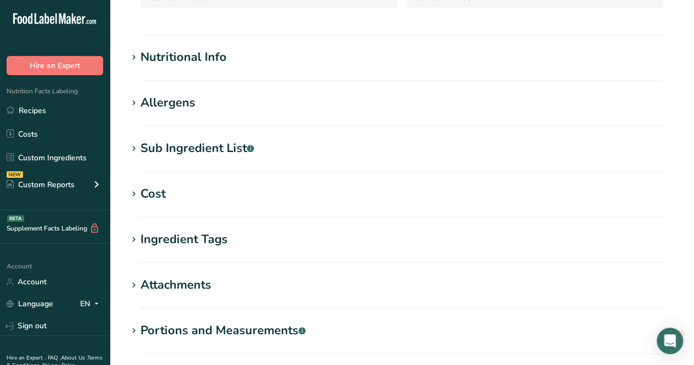
type Fiber "0"
type Sugars "0"
type input "0"
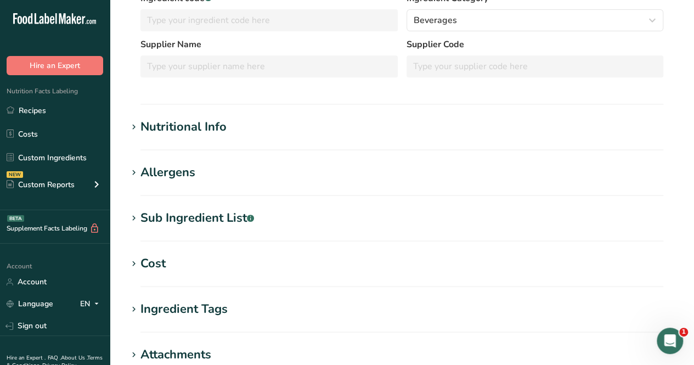
scroll to position [166, 0]
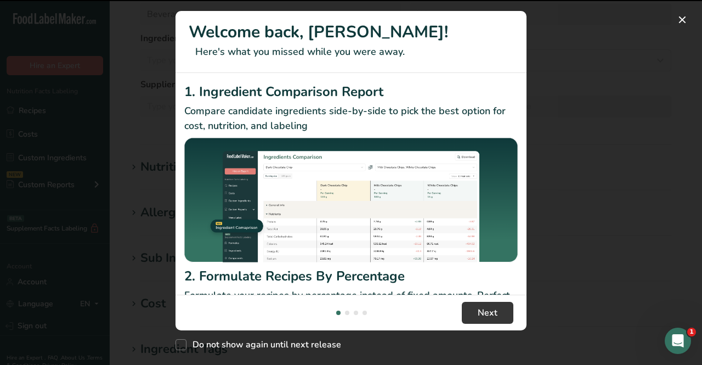
click at [217, 266] on h2 "2. Formulate Recipes By Percentage" at bounding box center [350, 276] width 333 height 20
drag, startPoint x: 683, startPoint y: 13, endPoint x: 537, endPoint y: 52, distance: 151.0
click at [683, 13] on button "New Features" at bounding box center [683, 20] width 18 height 18
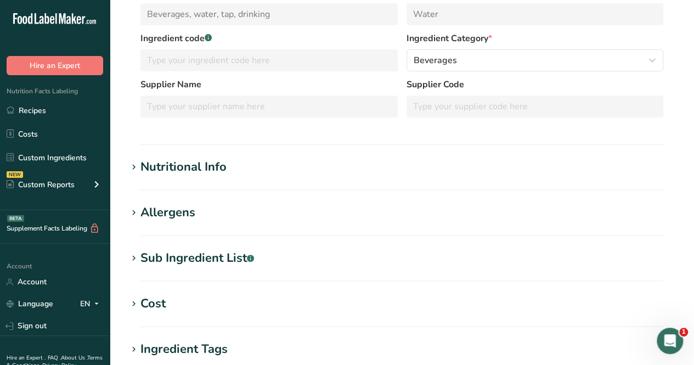
click at [146, 155] on section "Beverages, water, tap, drinking Ingredient Spec Sheet .a-a{fill:#347362;}.b-a{f…" at bounding box center [402, 197] width 584 height 727
click at [161, 165] on div "Nutritional Info" at bounding box center [183, 167] width 86 height 18
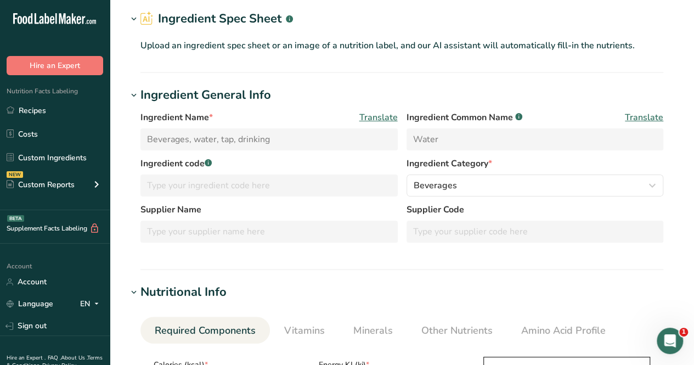
scroll to position [0, 0]
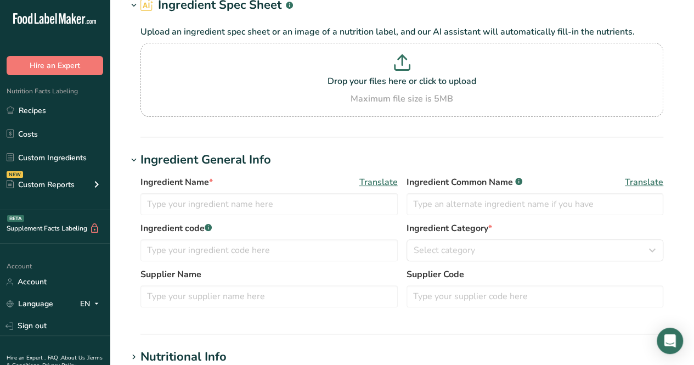
type input "Wondering Bear Coffee"
type input "Coffee Beans"
type input "8"
select select "5"
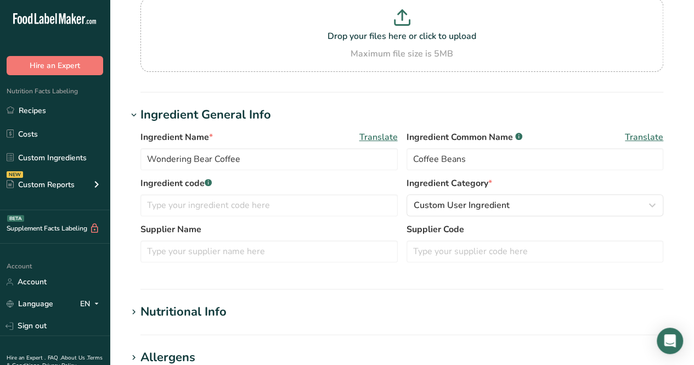
type input "10"
type KJ "41.8"
type Fat "0"
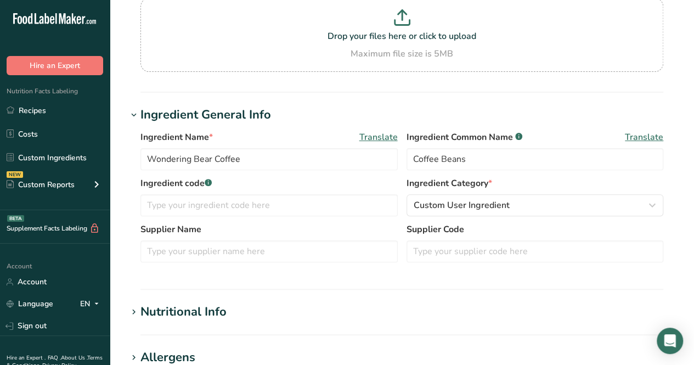
type input "5"
type input "20"
type Carbohydrates "2"
type Fiber "1"
type Sugars "0"
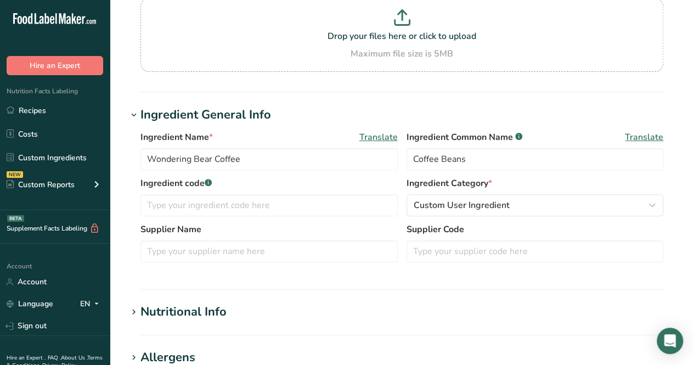
type Sugars "0"
type input "1"
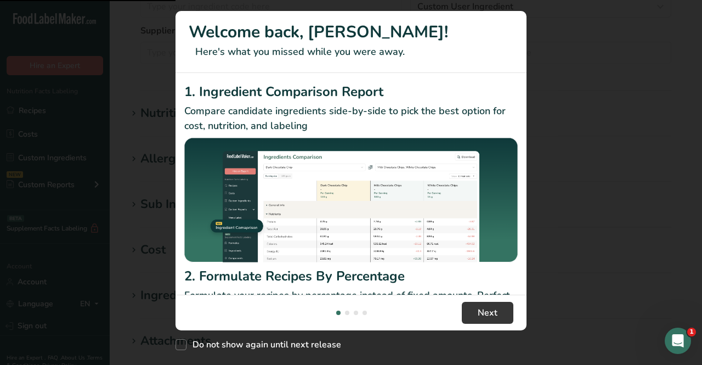
click at [251, 120] on p "Compare candidate ingredients side-by-side to pick the best option for cost, nu…" at bounding box center [350, 119] width 333 height 30
drag, startPoint x: 689, startPoint y: 22, endPoint x: 678, endPoint y: 22, distance: 11.0
click at [687, 22] on button "New Features" at bounding box center [683, 20] width 18 height 18
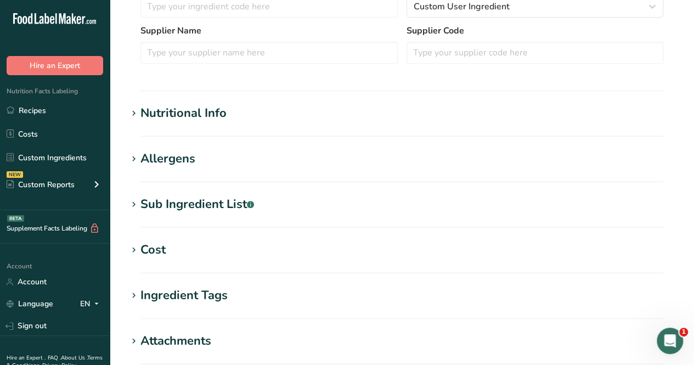
click at [241, 105] on h1 "Nutritional Info" at bounding box center [401, 113] width 549 height 18
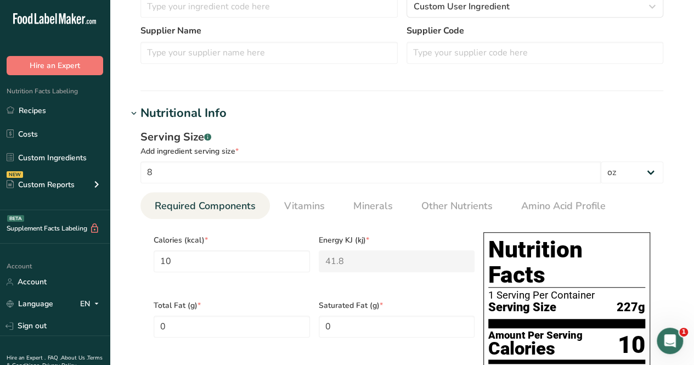
click at [231, 114] on h1 "Nutritional Info" at bounding box center [401, 113] width 549 height 18
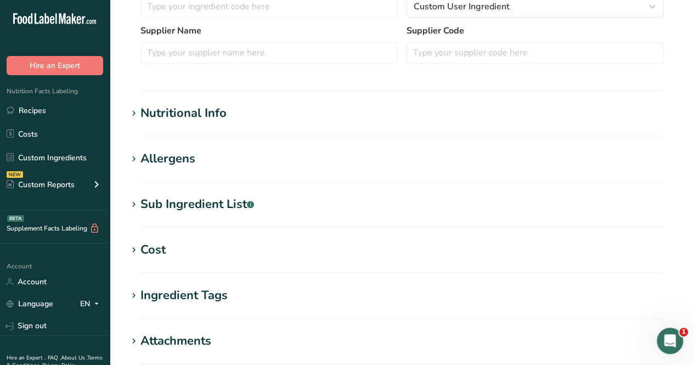
click at [230, 120] on h1 "Nutritional Info" at bounding box center [401, 113] width 549 height 18
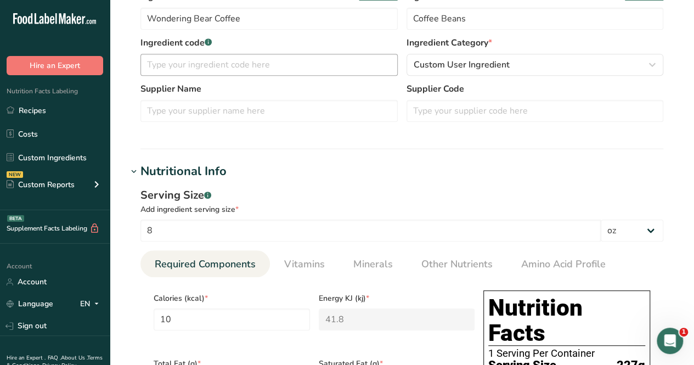
scroll to position [189, 0]
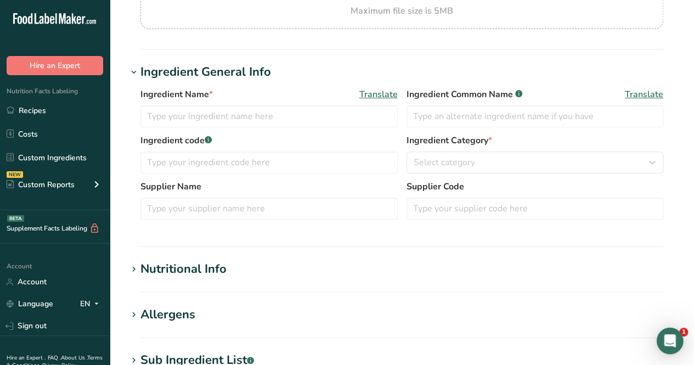
scroll to position [119, 0]
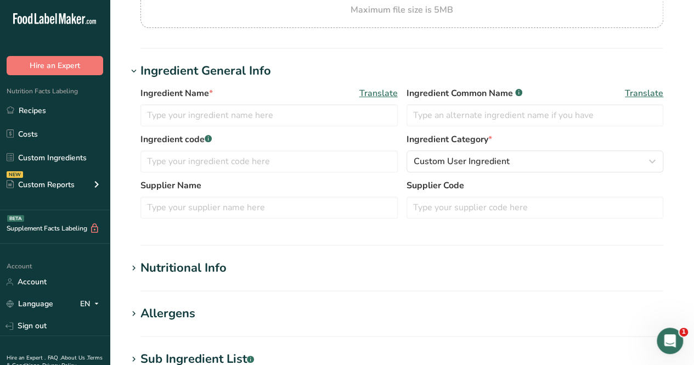
type input "Wondering Bear Coffee"
type input "Coffee Beans"
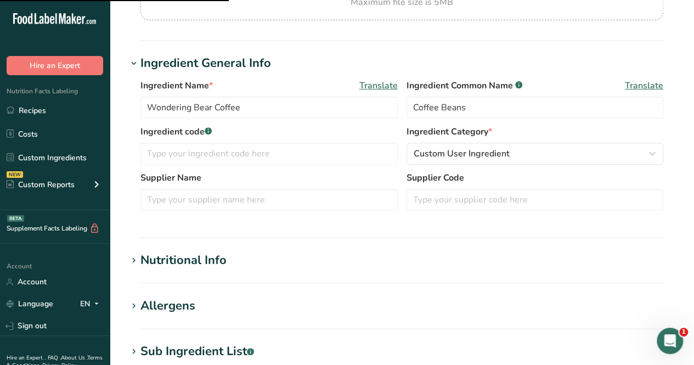
click at [295, 253] on div ".a-20{fill:#fff;} Hire an Expert Nutrition Facts Labeling Recipes Costs Custom …" at bounding box center [347, 269] width 694 height 841
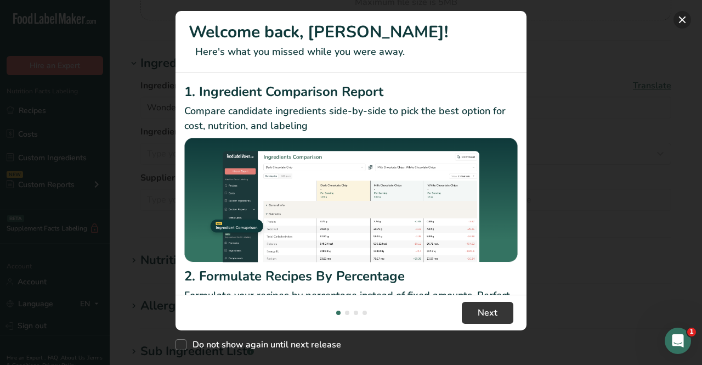
click at [684, 14] on button "New Features" at bounding box center [683, 20] width 18 height 18
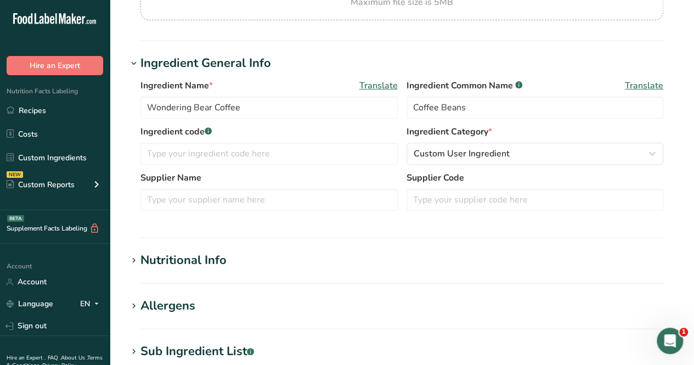
click at [174, 264] on div "Nutritional Info" at bounding box center [183, 260] width 86 height 18
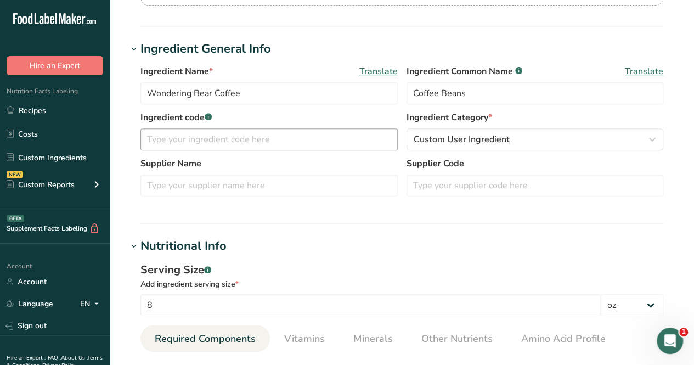
scroll to position [0, 0]
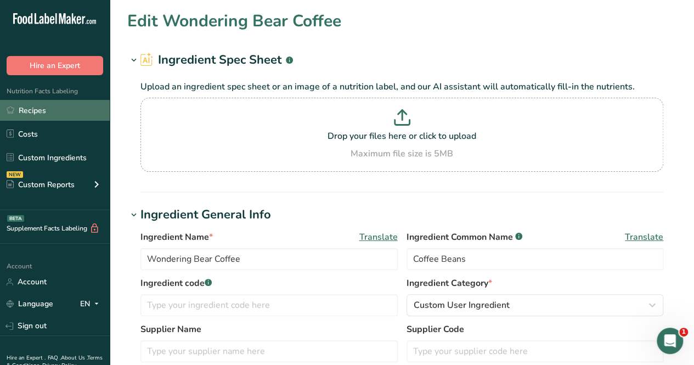
click at [67, 109] on link "Recipes" at bounding box center [55, 110] width 110 height 21
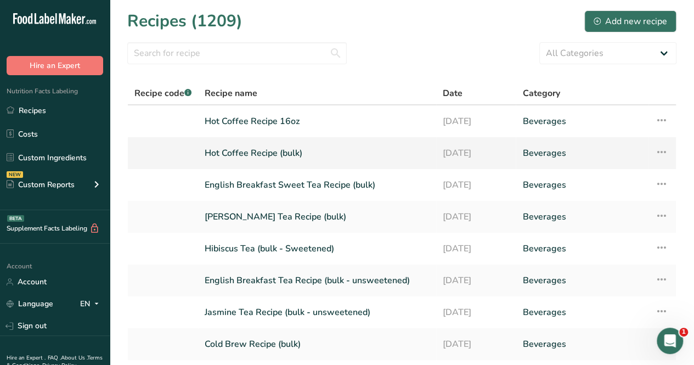
scroll to position [146, 0]
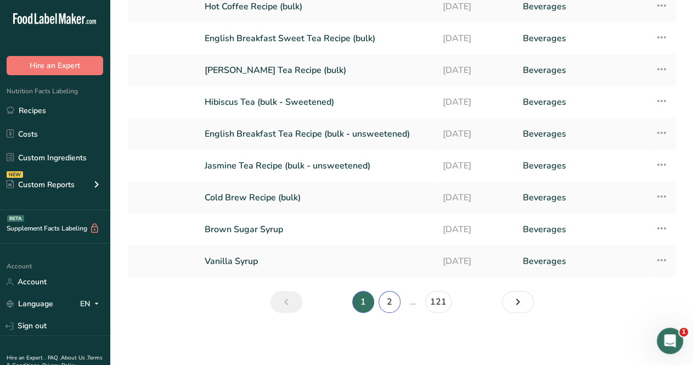
click at [382, 299] on link "2" at bounding box center [389, 302] width 22 height 22
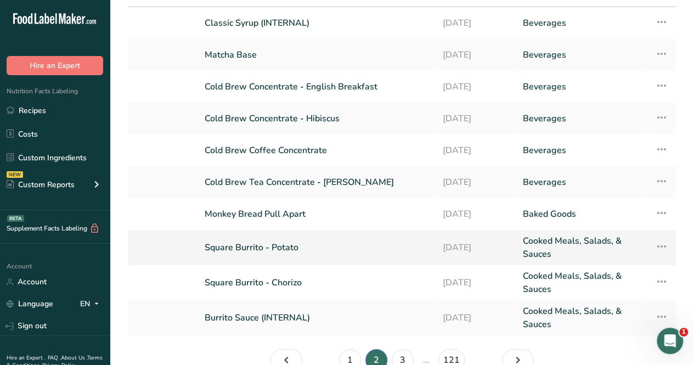
scroll to position [95, 0]
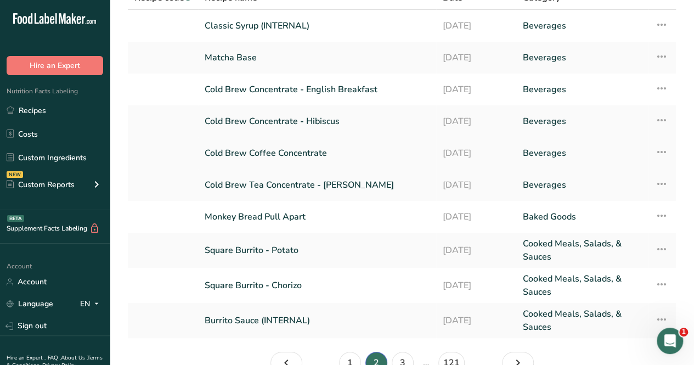
click at [291, 146] on link "Cold Brew Coffee Concentrate" at bounding box center [317, 153] width 225 height 23
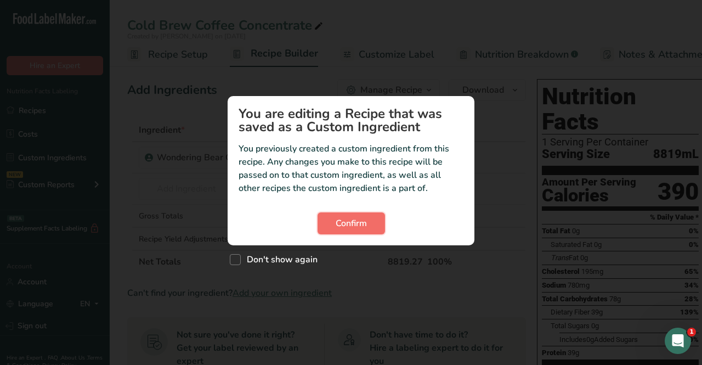
click at [352, 223] on span "Confirm" at bounding box center [351, 223] width 31 height 13
